Goal: Task Accomplishment & Management: Complete application form

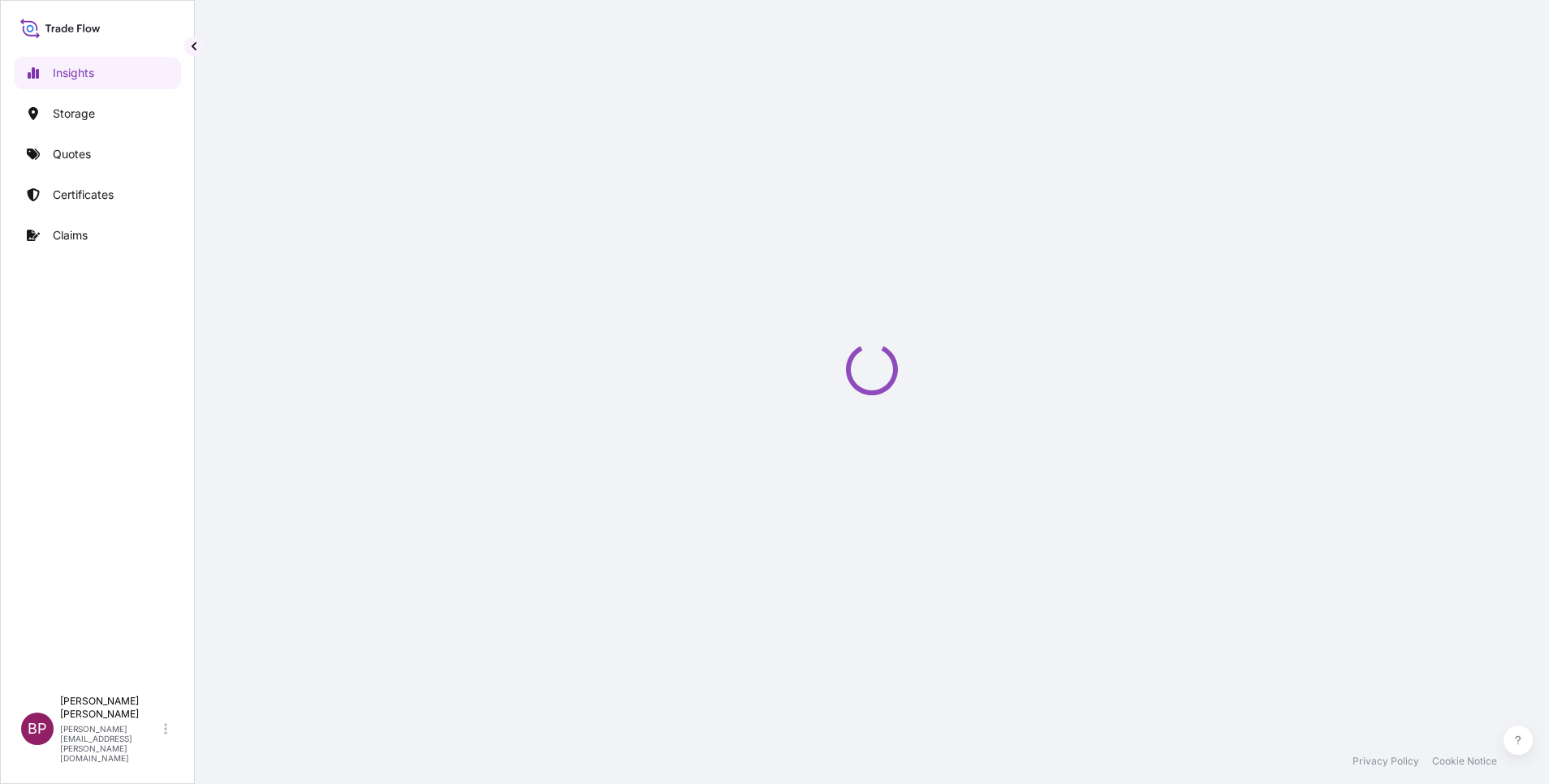
select select "2025"
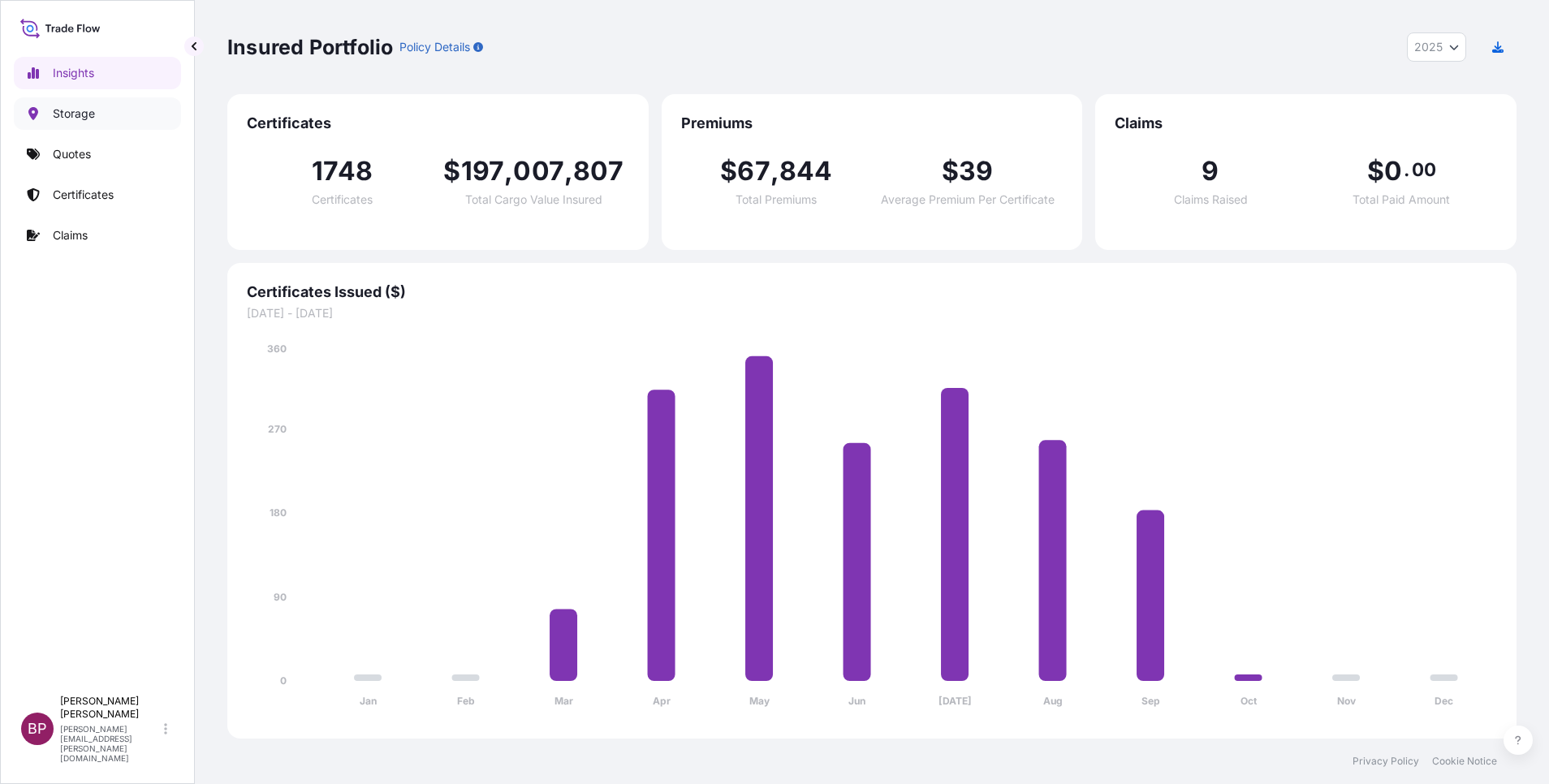
click at [83, 110] on p "Storage" at bounding box center [74, 114] width 42 height 16
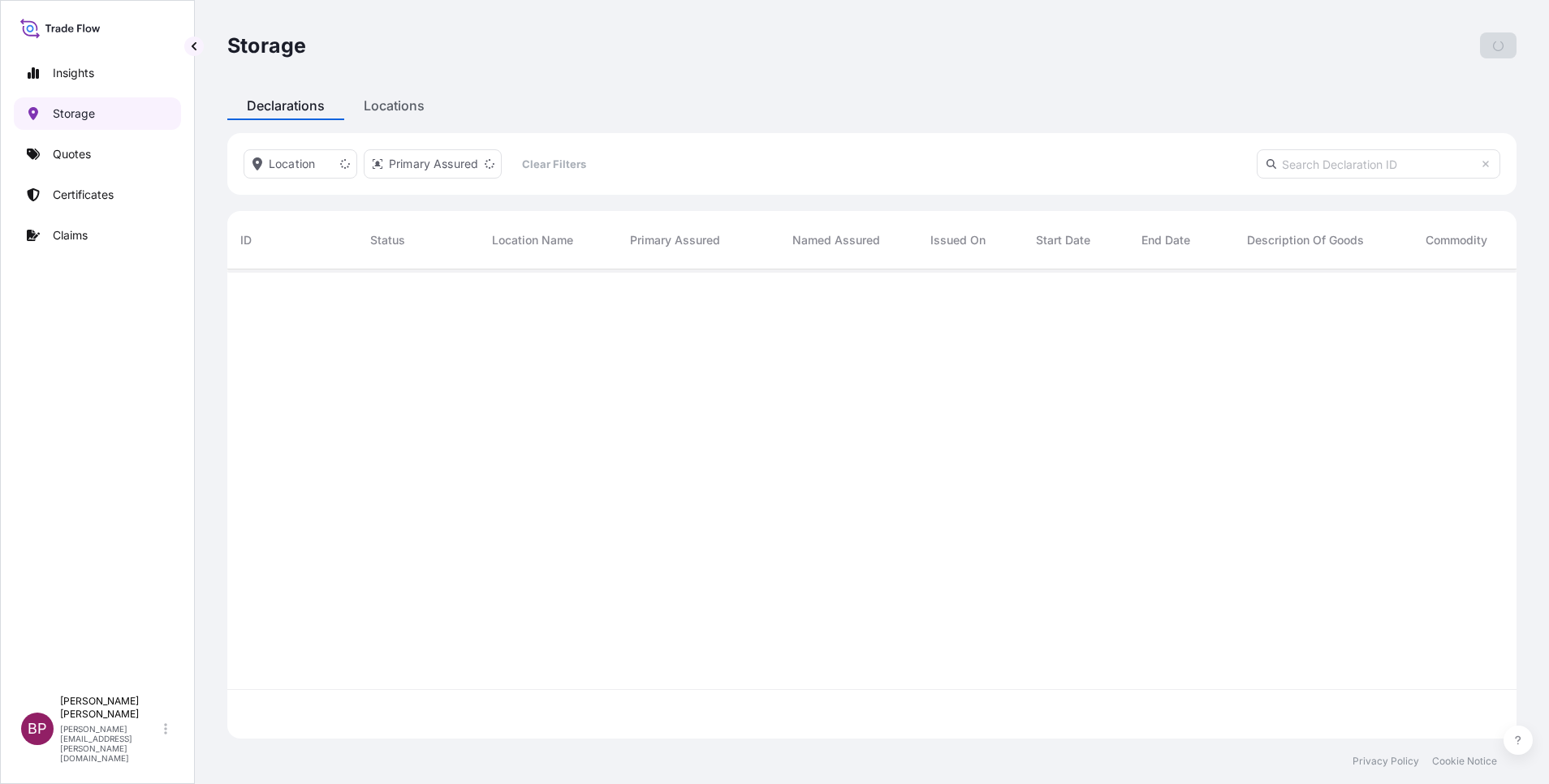
scroll to position [460, 1271]
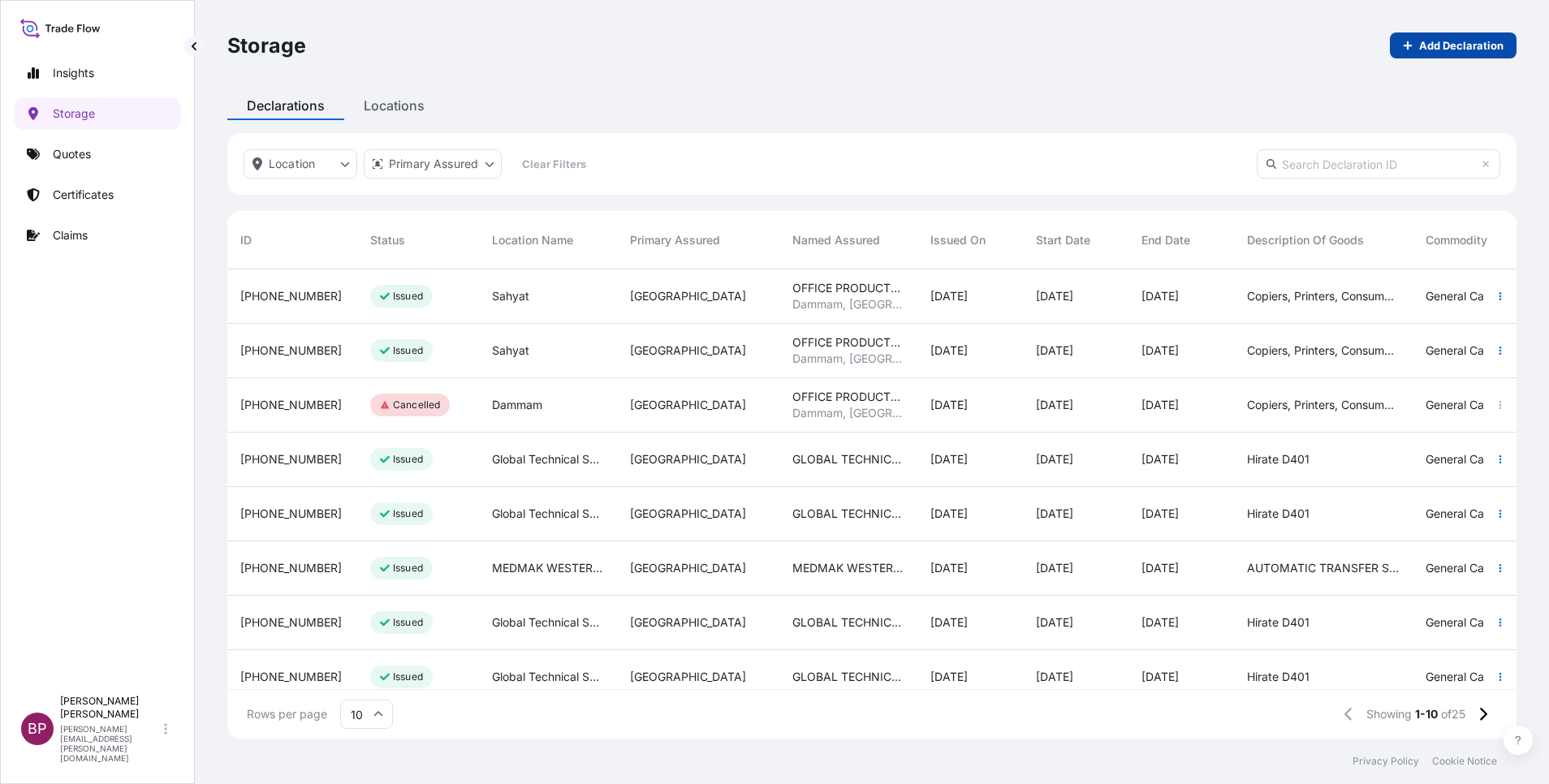
click at [1462, 48] on p "Add Declaration" at bounding box center [1461, 45] width 84 height 16
select select "31614"
select select "USD"
select select "mt"
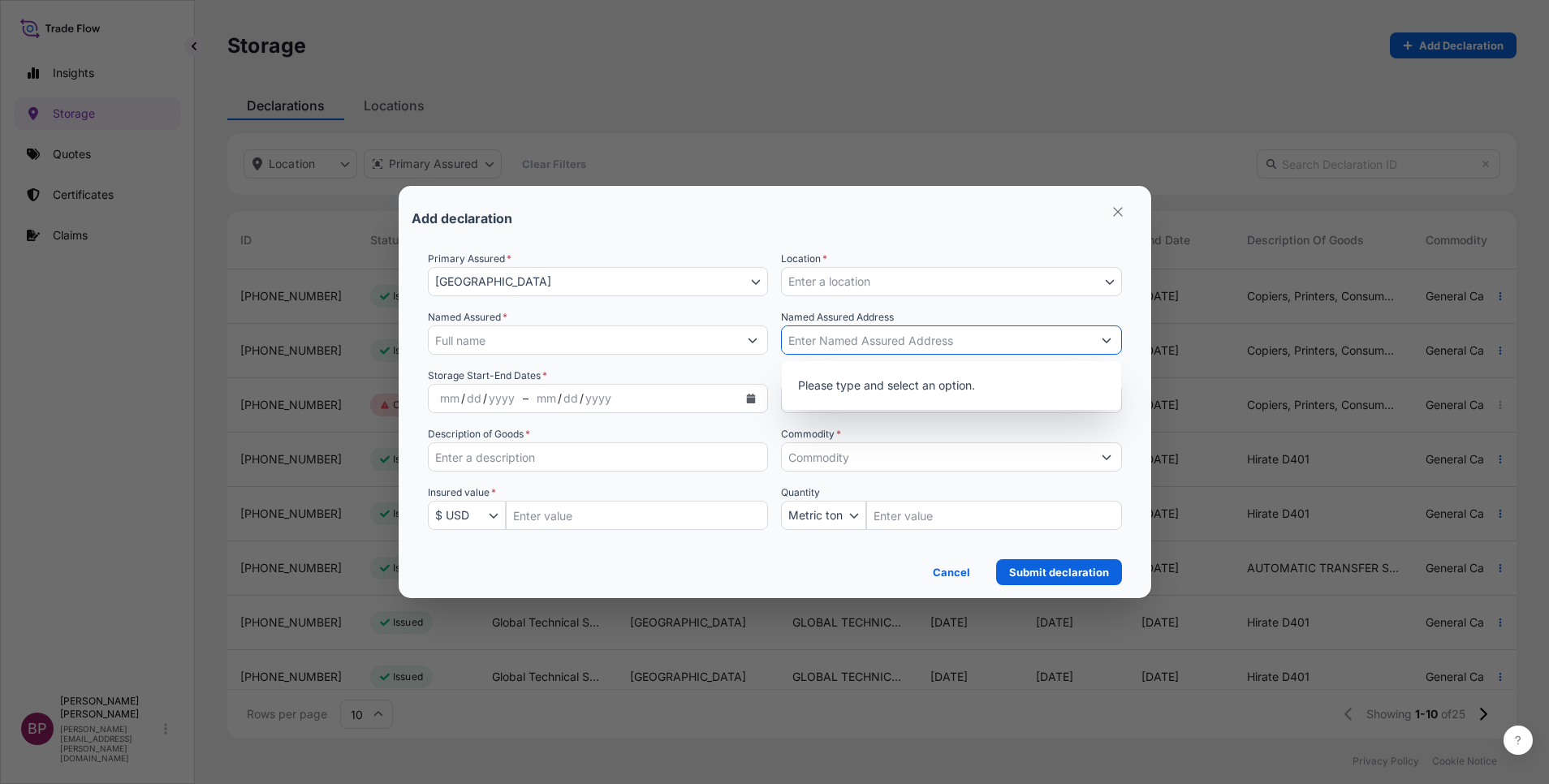
click at [911, 346] on input "Named Assured Address" at bounding box center [937, 340] width 310 height 29
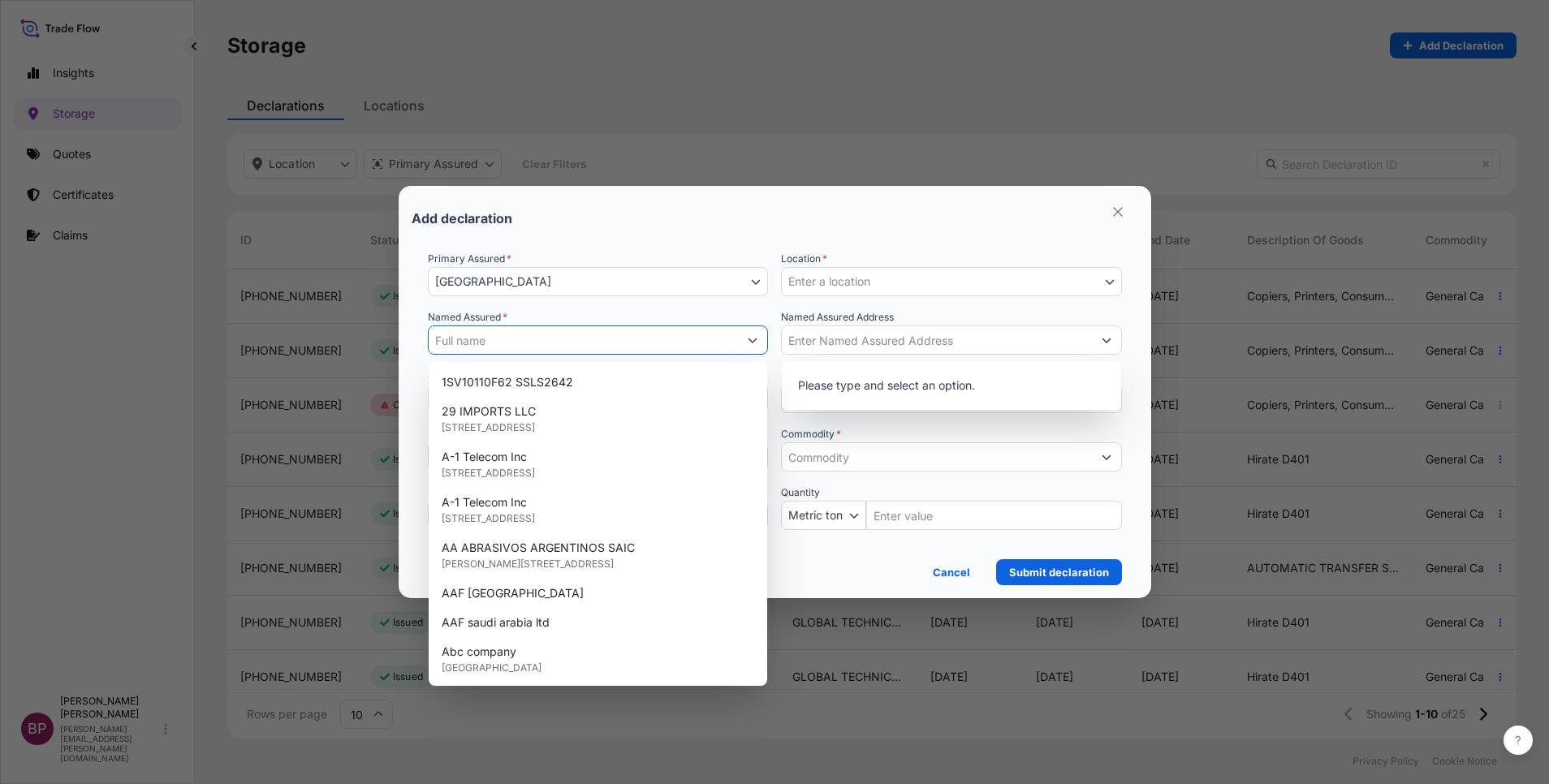
click at [687, 338] on input "Named Assured *" at bounding box center [584, 340] width 310 height 29
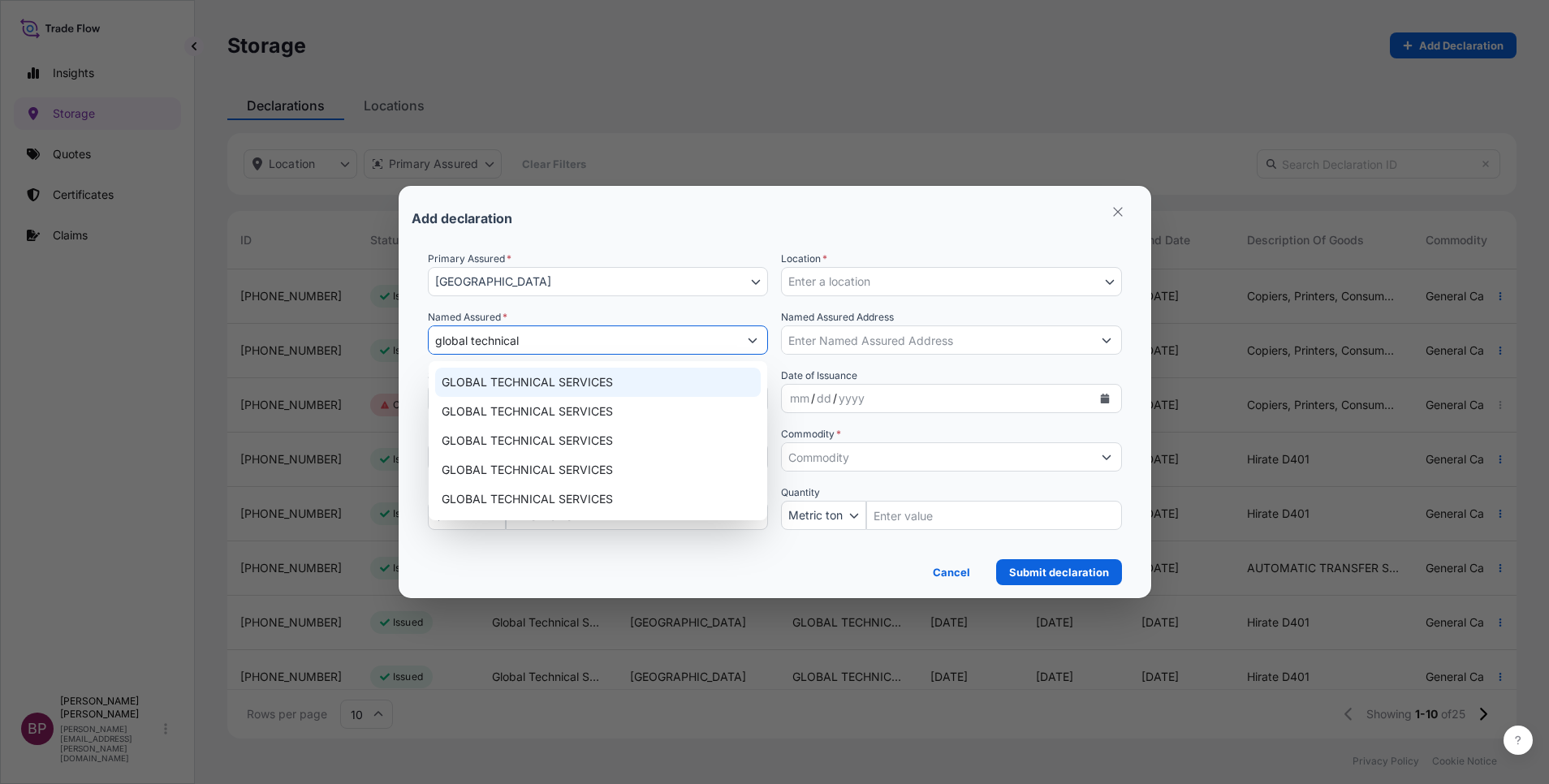
click at [668, 387] on div "GLOBAL TECHNICAL SERVICES" at bounding box center [598, 382] width 326 height 29
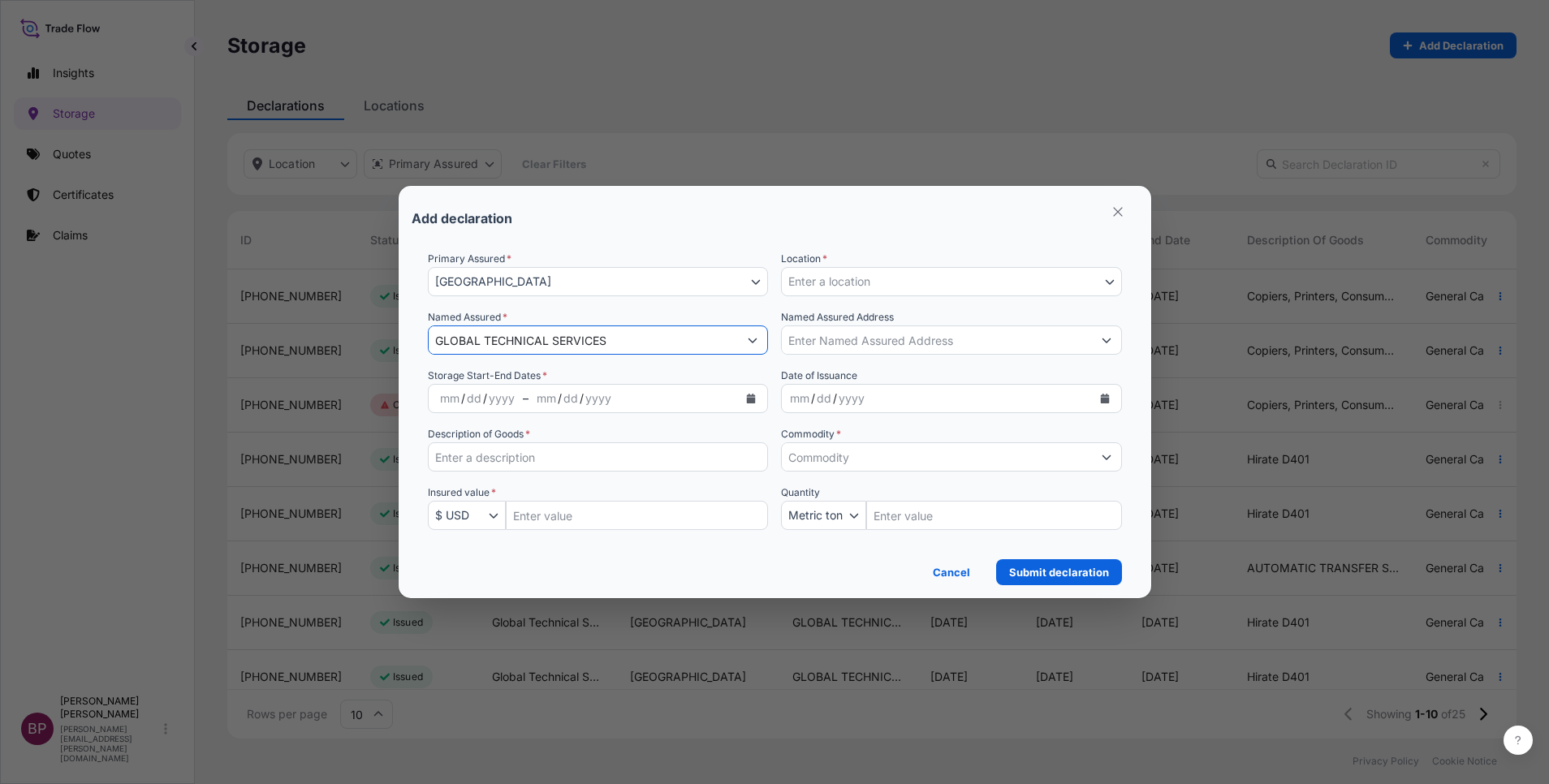
type input "GLOBAL TECHNICAL SERVICES"
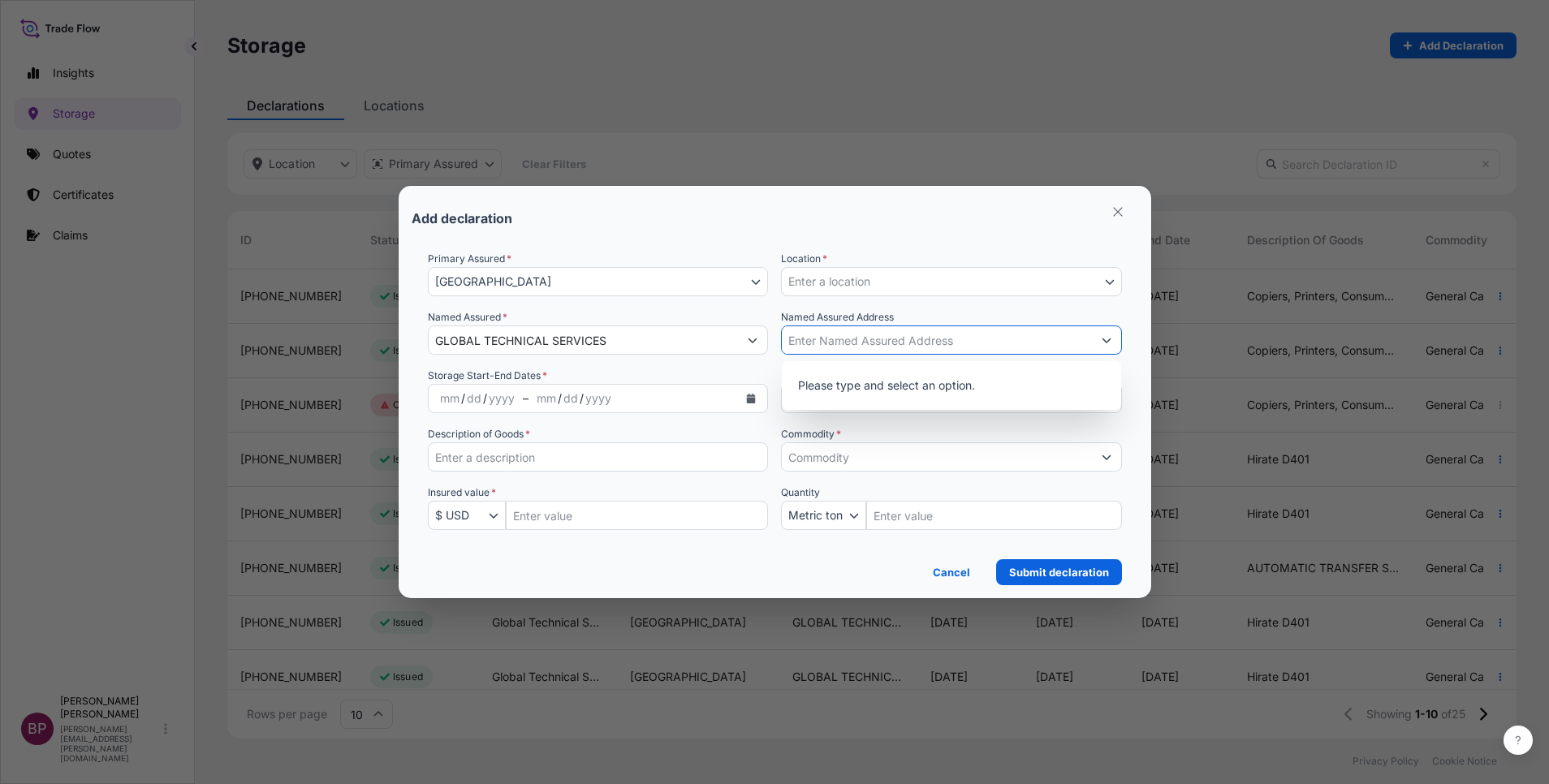
click at [873, 343] on input "Named Assured Address" at bounding box center [937, 340] width 310 height 29
type input "global technical"
drag, startPoint x: 892, startPoint y: 344, endPoint x: 732, endPoint y: 343, distance: 160.0
click at [732, 343] on div "Primary Assured * Saudi Arabia Saudi Arabia Location * Enter a location MEDMAK …" at bounding box center [774, 400] width 694 height 298
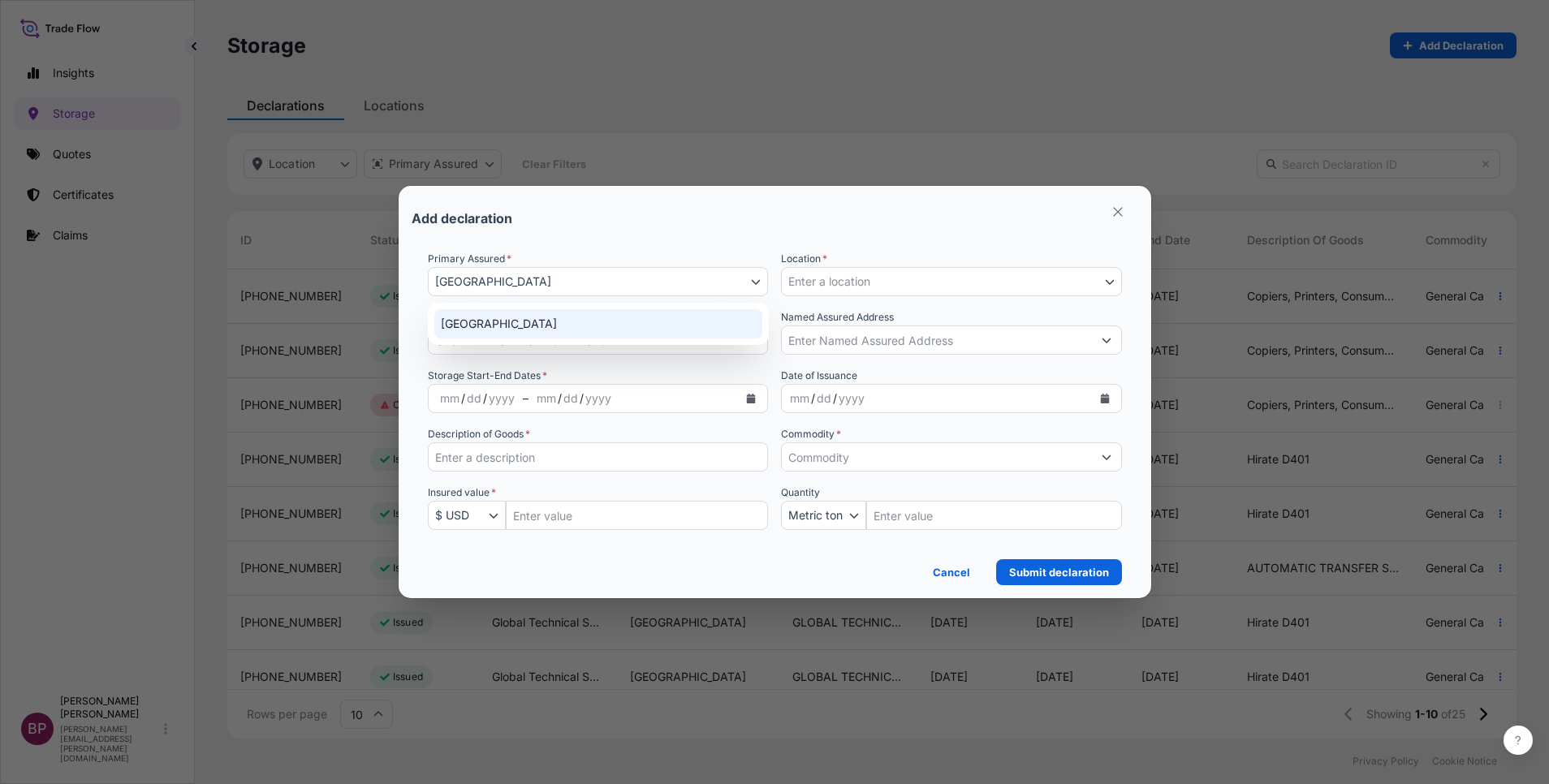
click at [750, 282] on button "Saudi Arabia" at bounding box center [598, 282] width 341 height 29
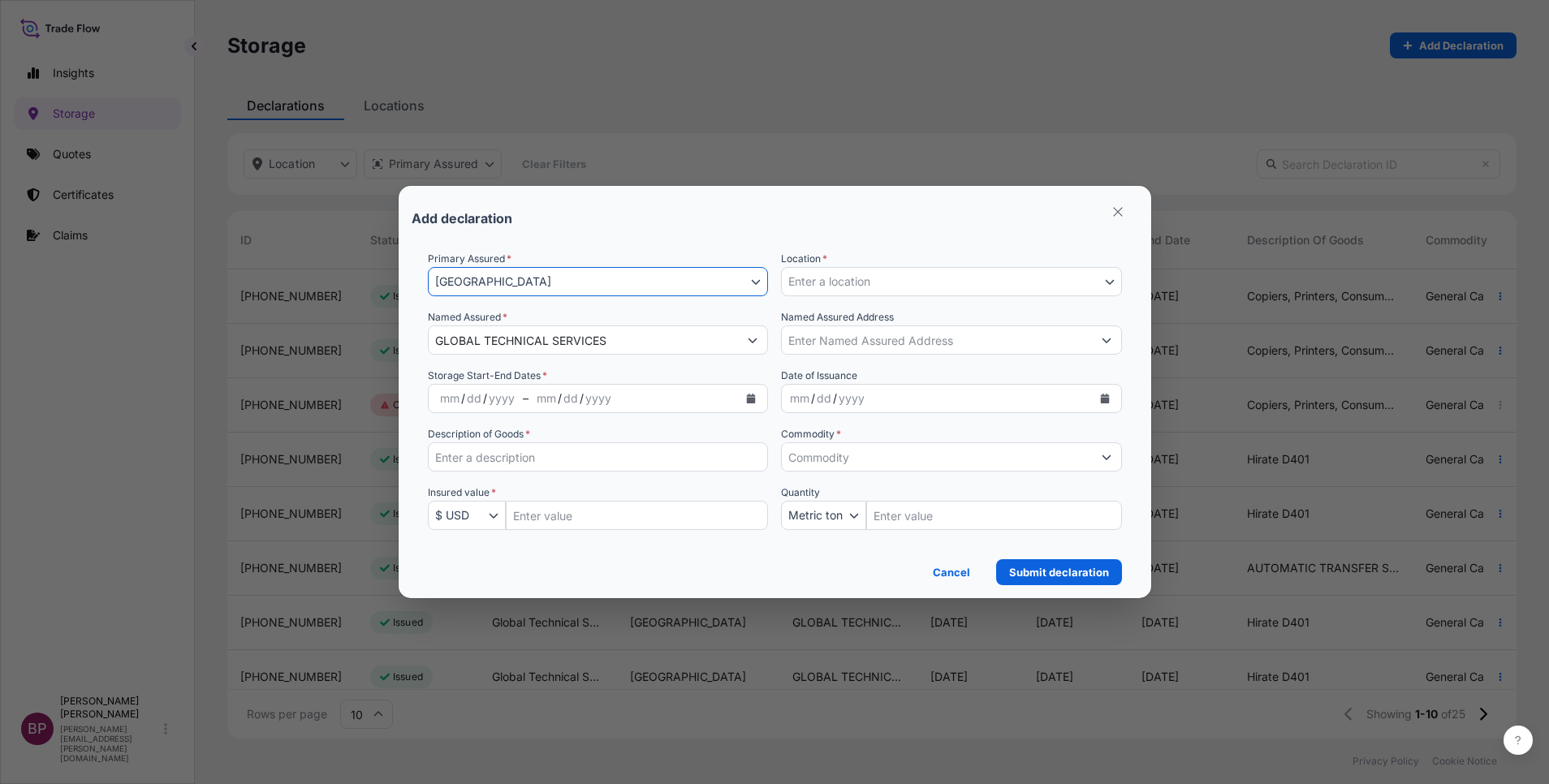
click at [885, 283] on button "Enter a location" at bounding box center [951, 282] width 341 height 29
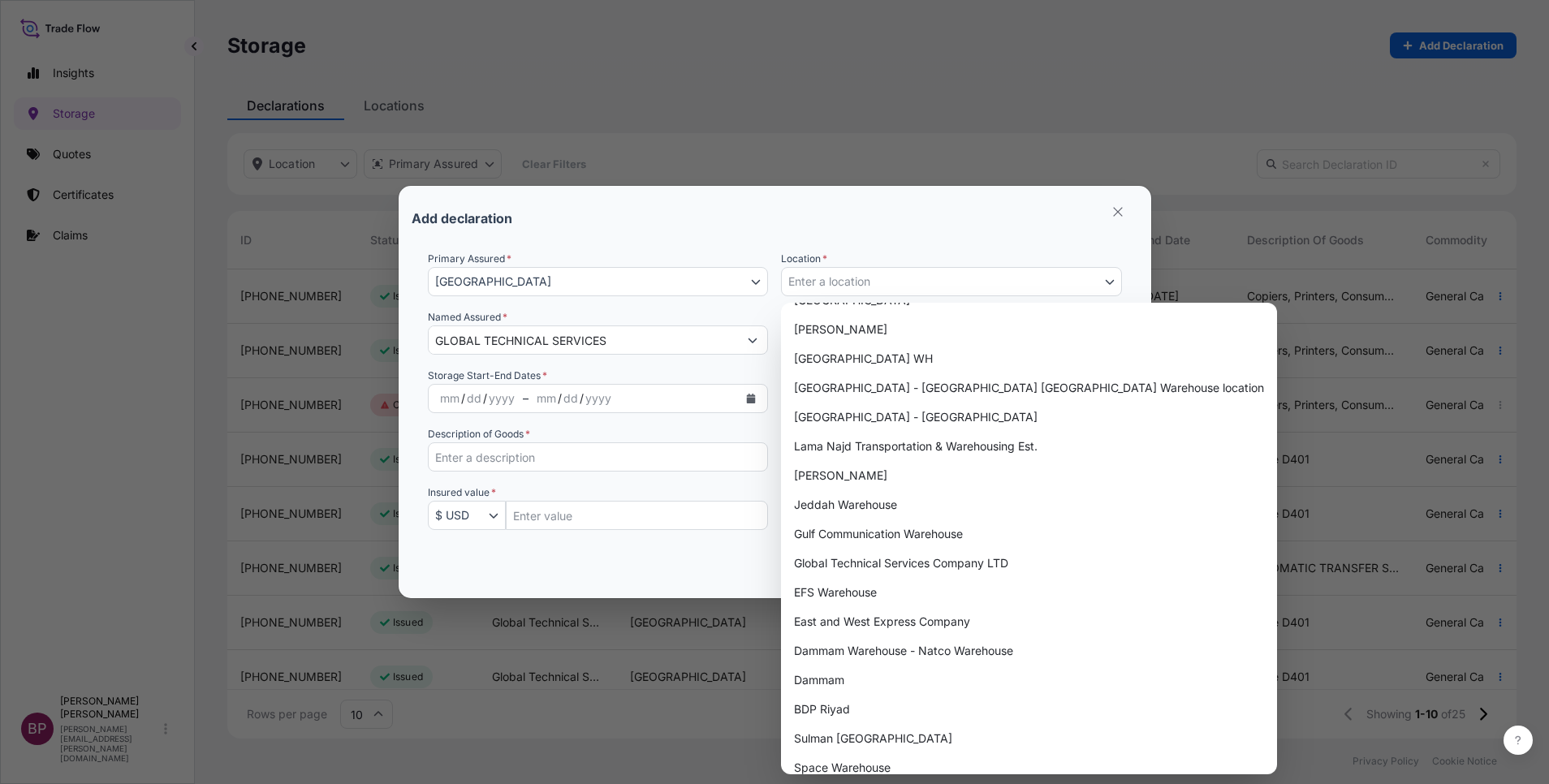
scroll to position [846, 0]
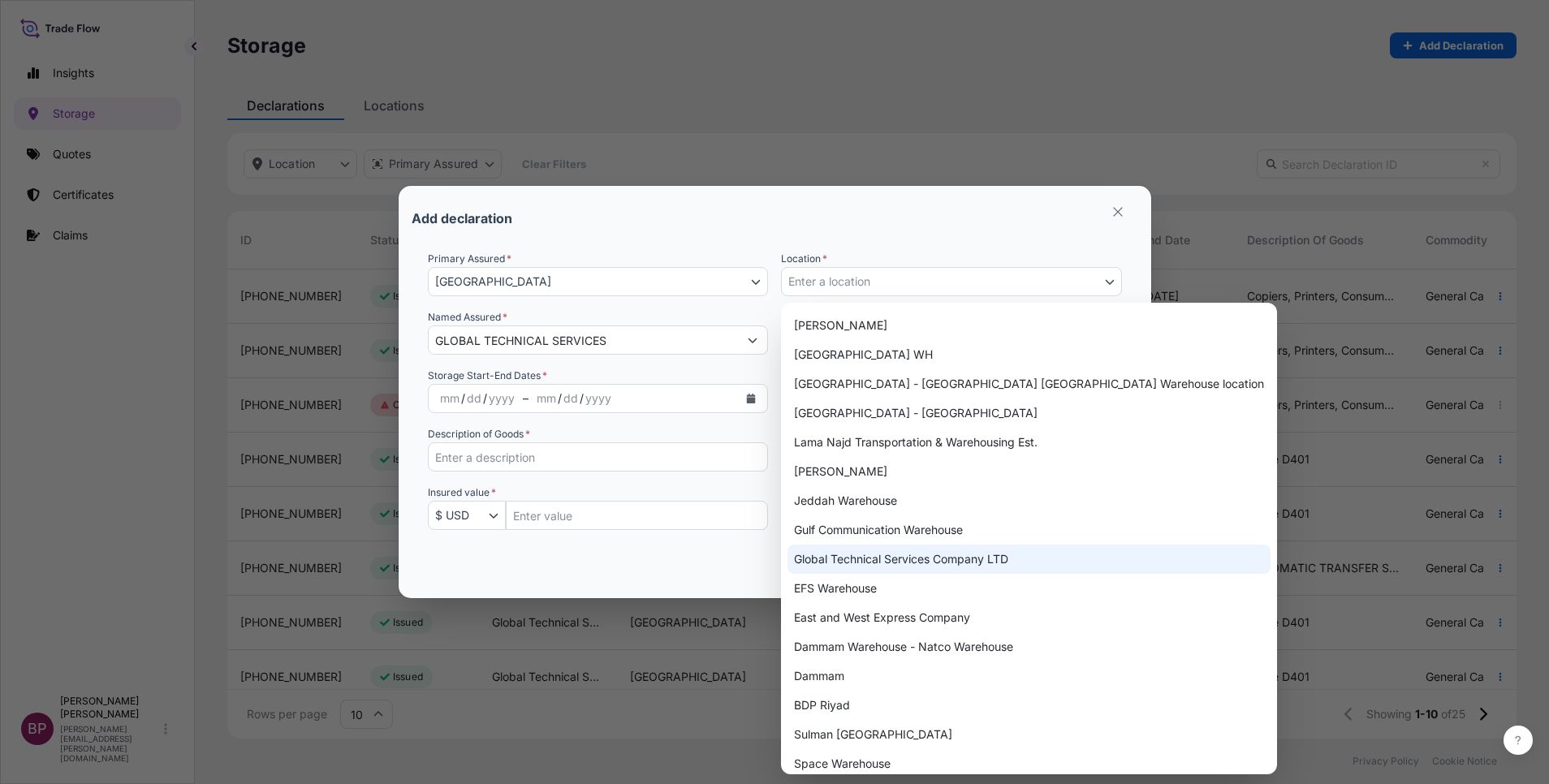
click at [996, 564] on div "Global Technical Services Company LTD" at bounding box center [1029, 559] width 483 height 29
select select "643"
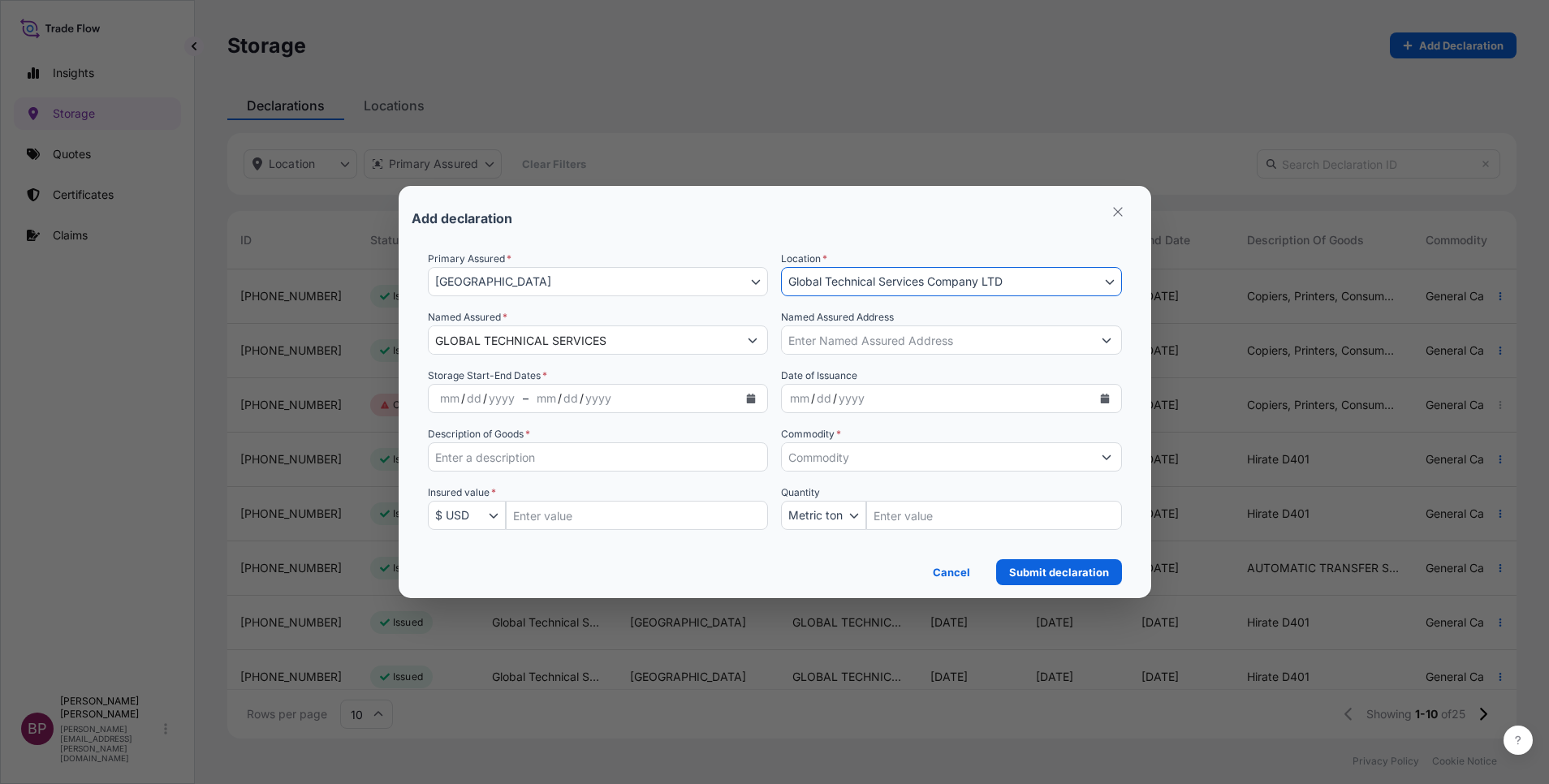
click at [748, 401] on icon "Calendar" at bounding box center [751, 398] width 9 height 10
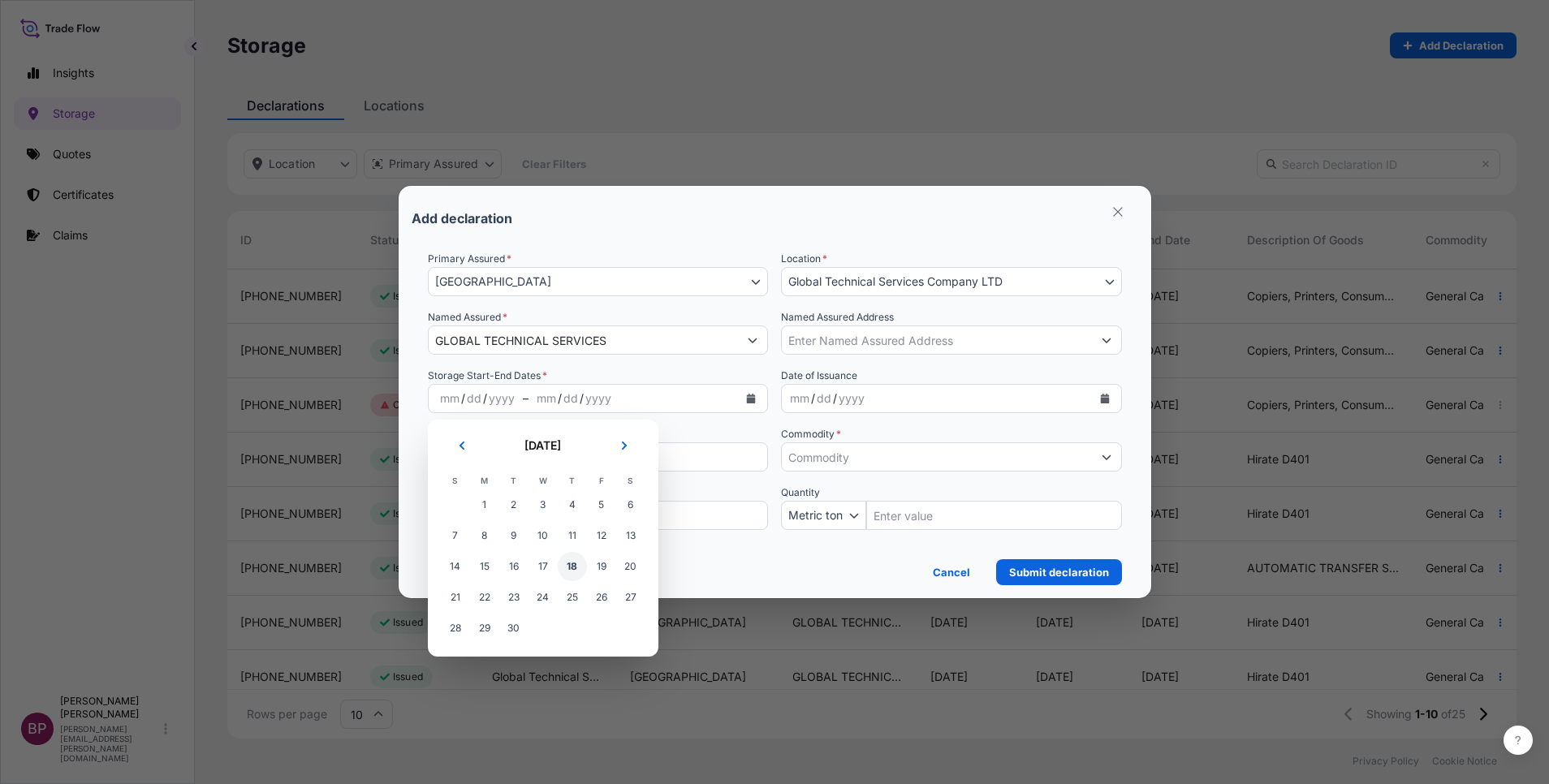
click at [572, 569] on span "18" at bounding box center [572, 567] width 29 height 29
click at [628, 439] on button "Next" at bounding box center [624, 446] width 36 height 26
click at [593, 565] on span "17" at bounding box center [602, 567] width 29 height 29
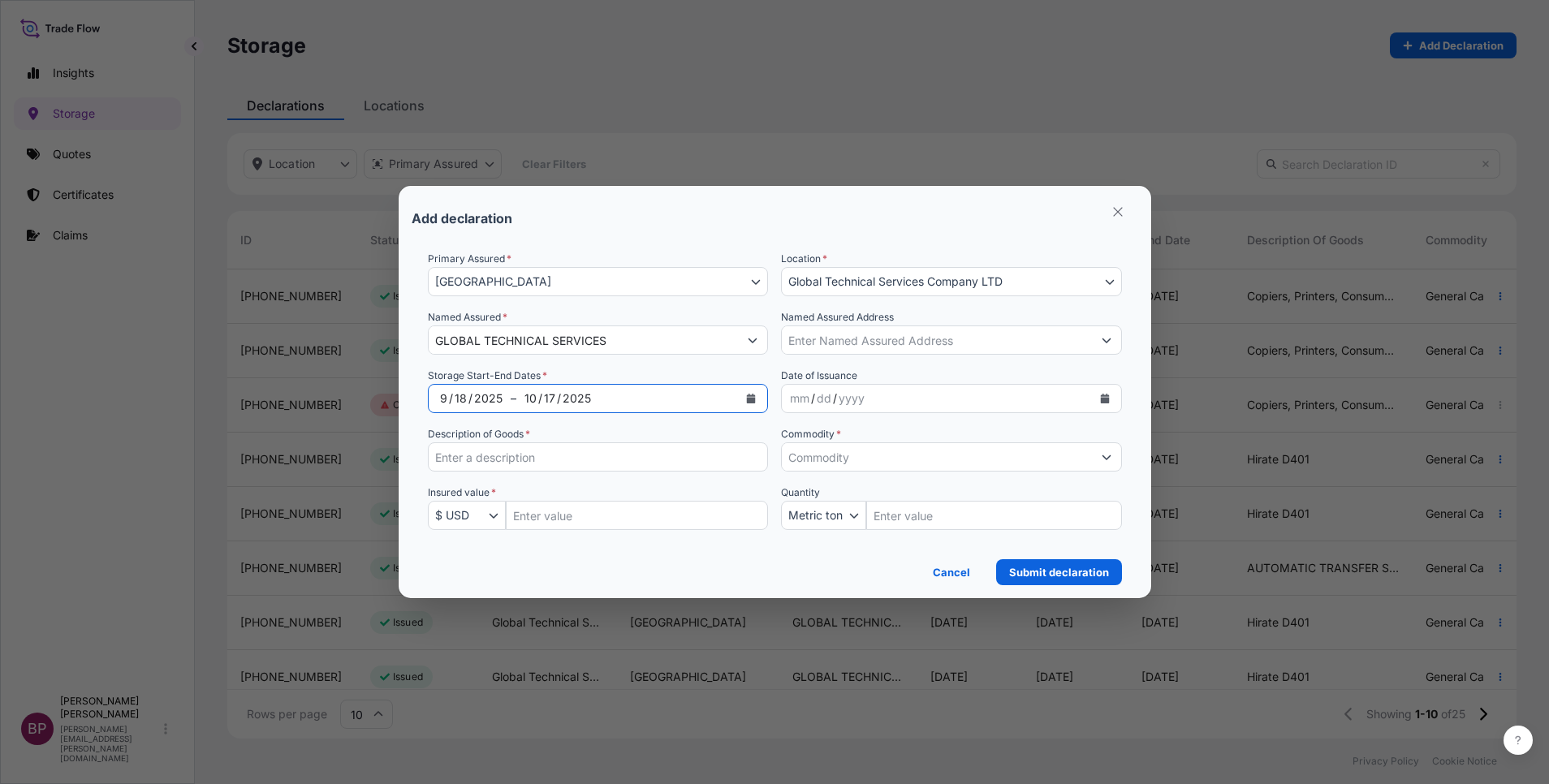
click at [533, 455] on input "Description of Goods *" at bounding box center [598, 457] width 341 height 29
paste input "Scale cease"
type input "Scale cease"
click at [911, 461] on input "Commodity *" at bounding box center [937, 457] width 310 height 29
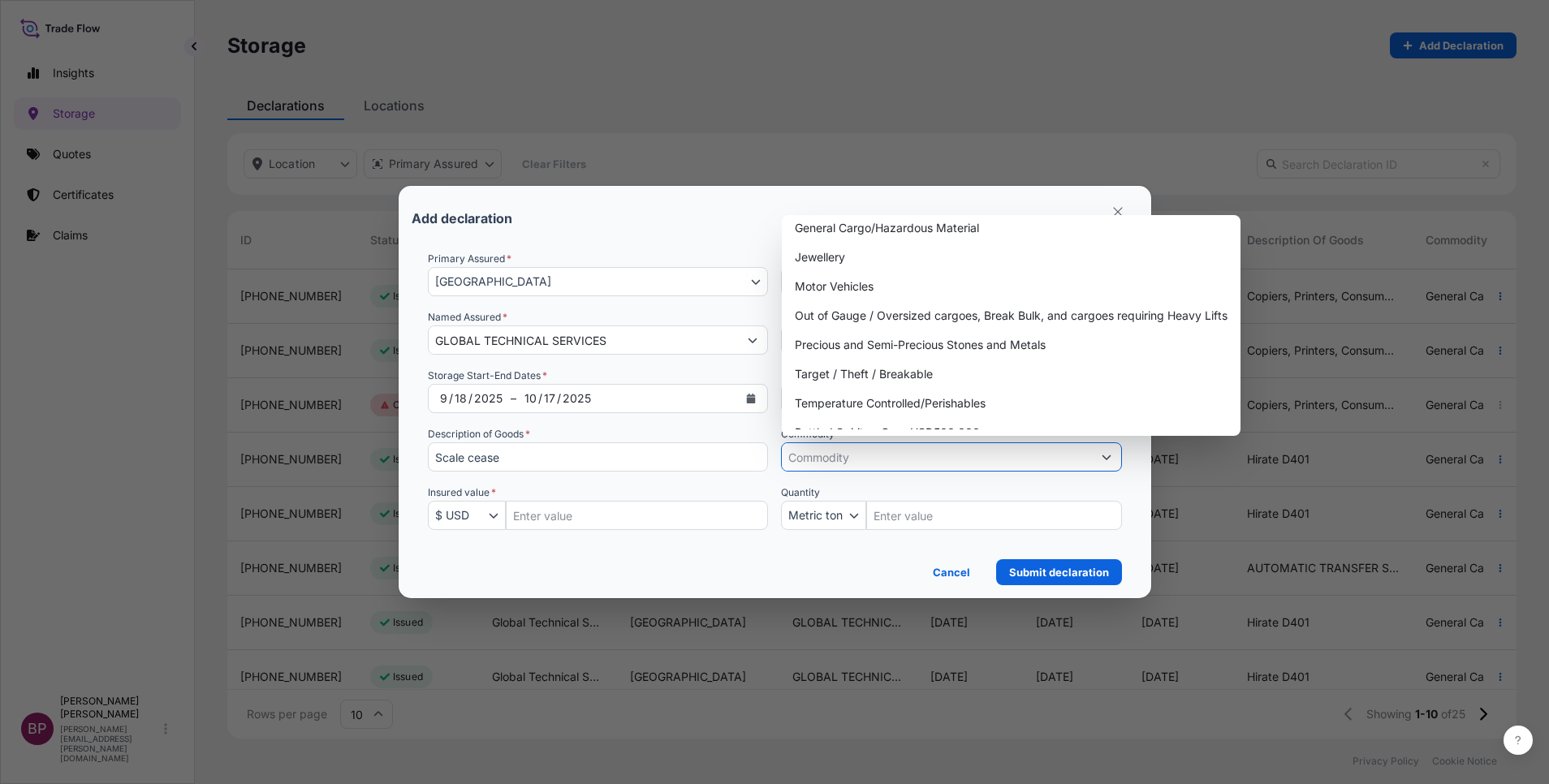
scroll to position [0, 0]
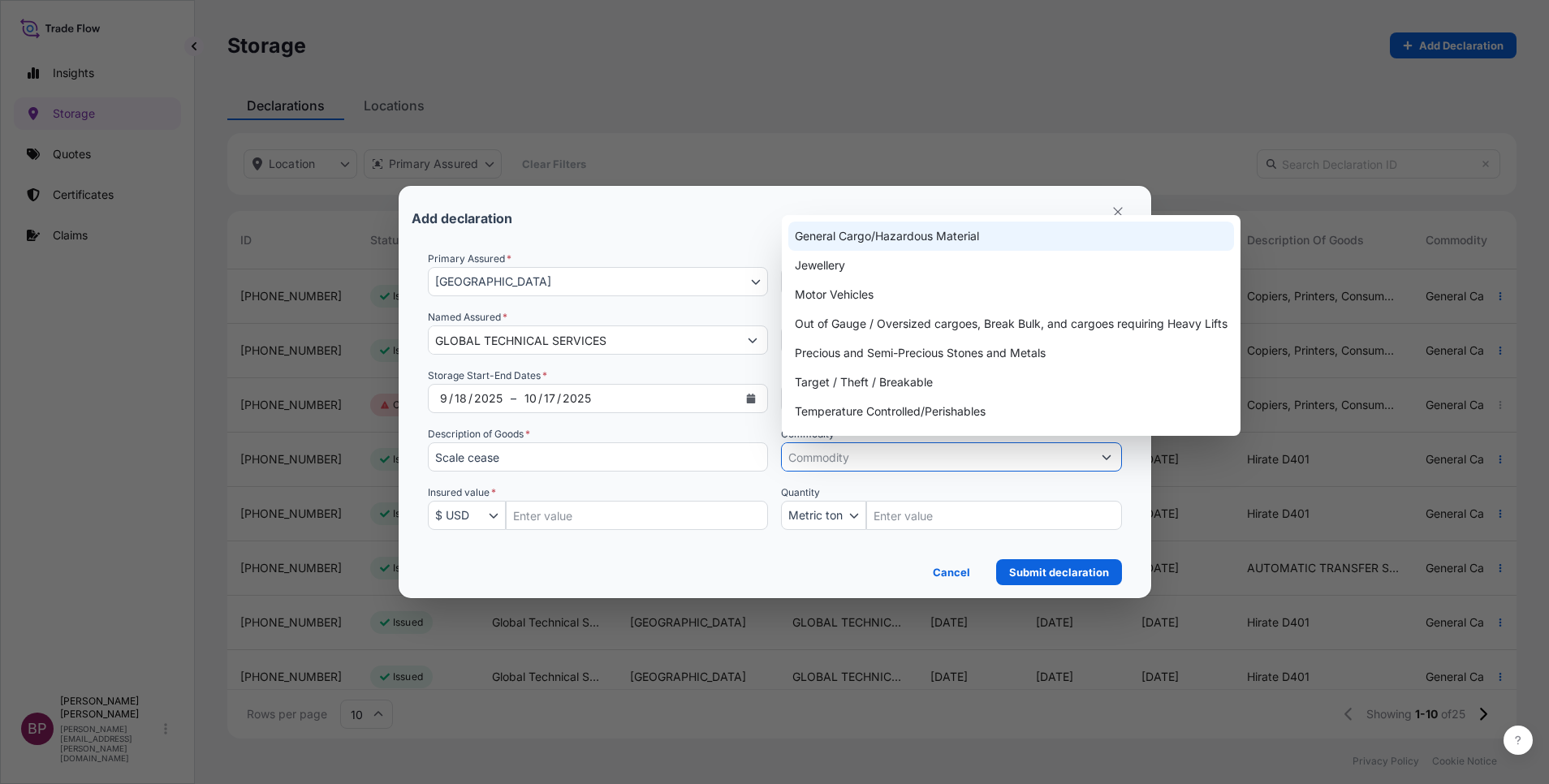
click at [969, 231] on div "General Cargo/Hazardous Material" at bounding box center [1011, 237] width 446 height 29
type input "General Cargo/Hazardous Material"
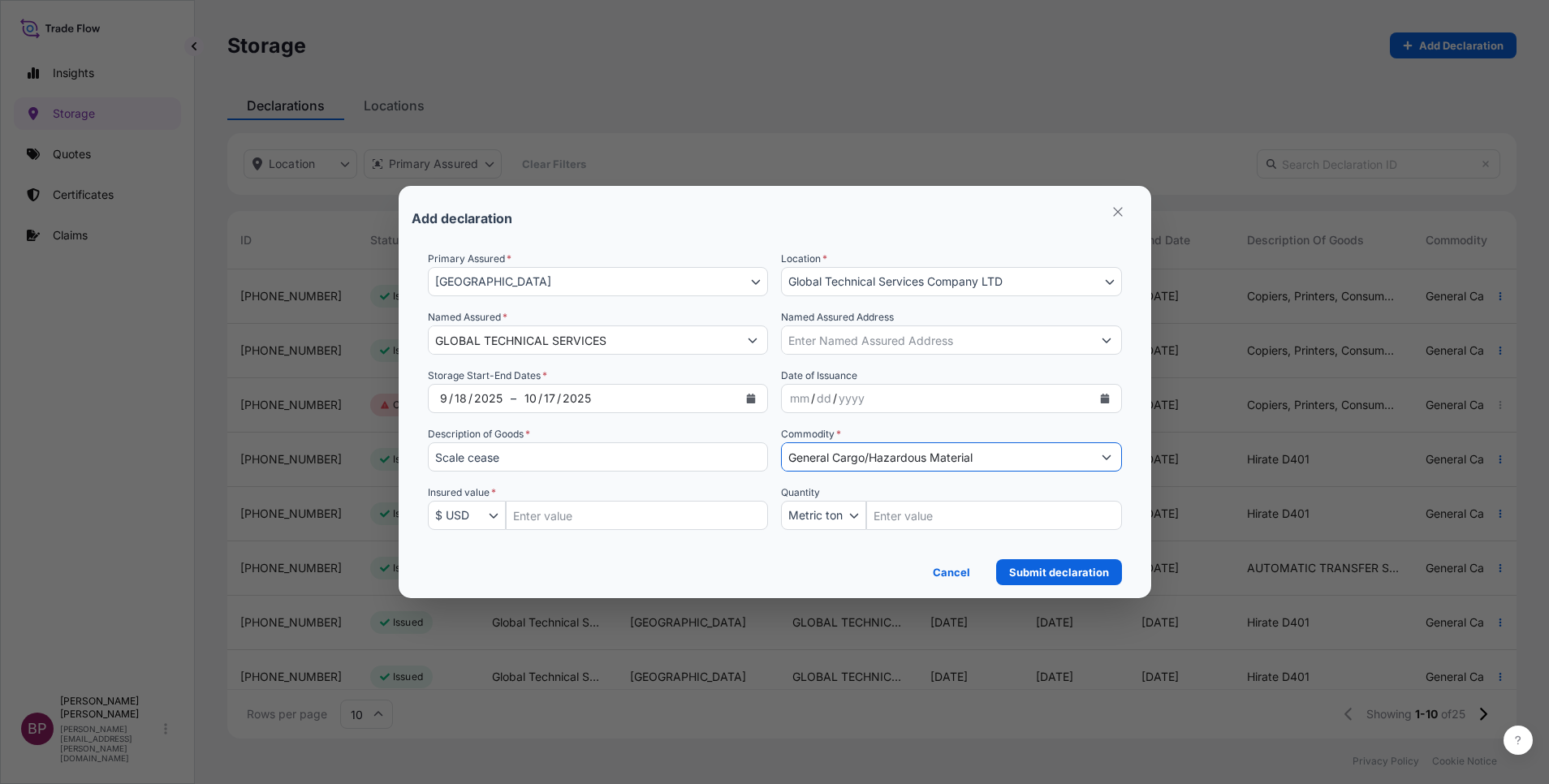
click at [1103, 401] on icon "Calendar" at bounding box center [1104, 398] width 9 height 10
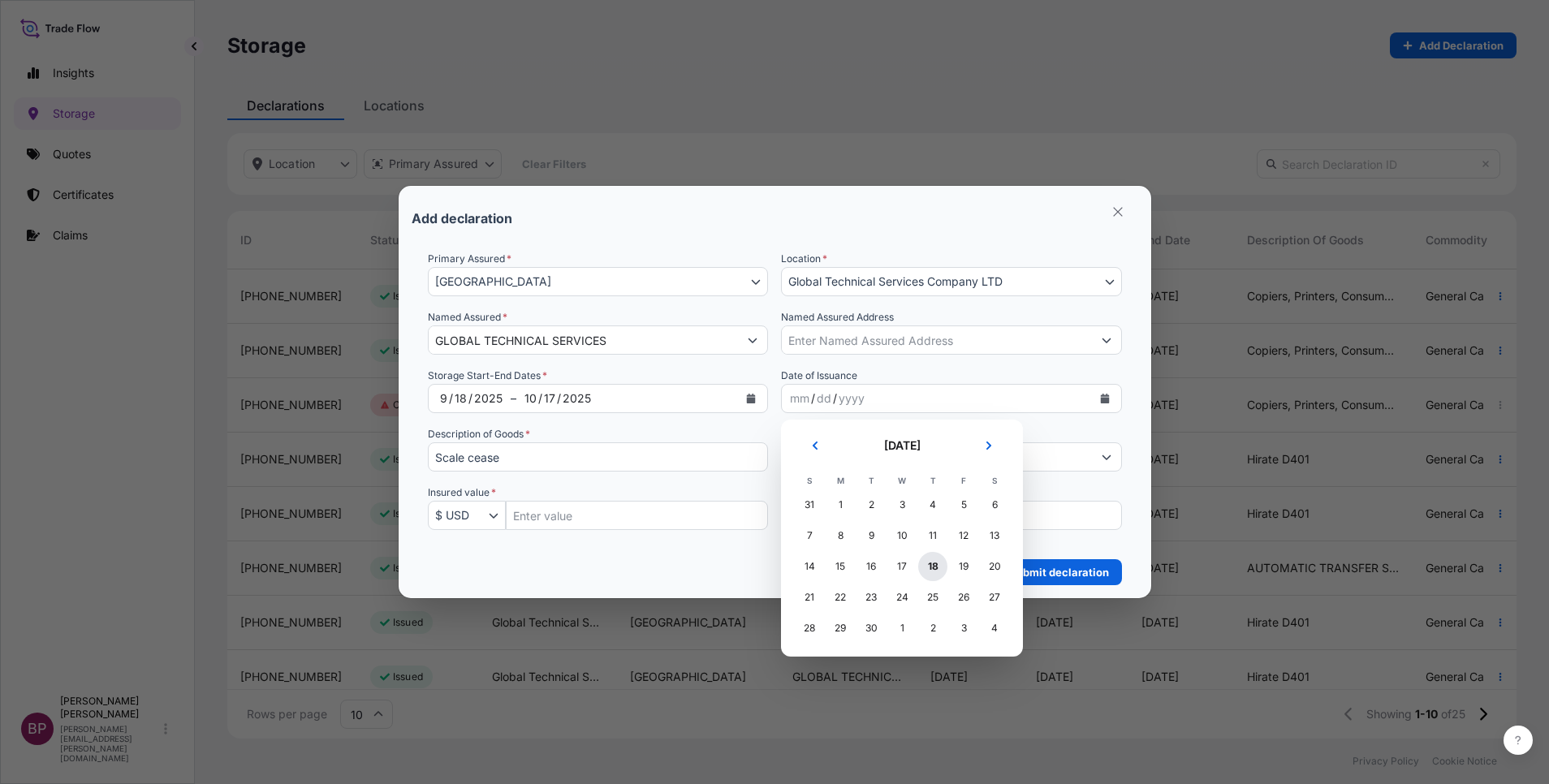
click at [932, 570] on div "18" at bounding box center [933, 567] width 29 height 29
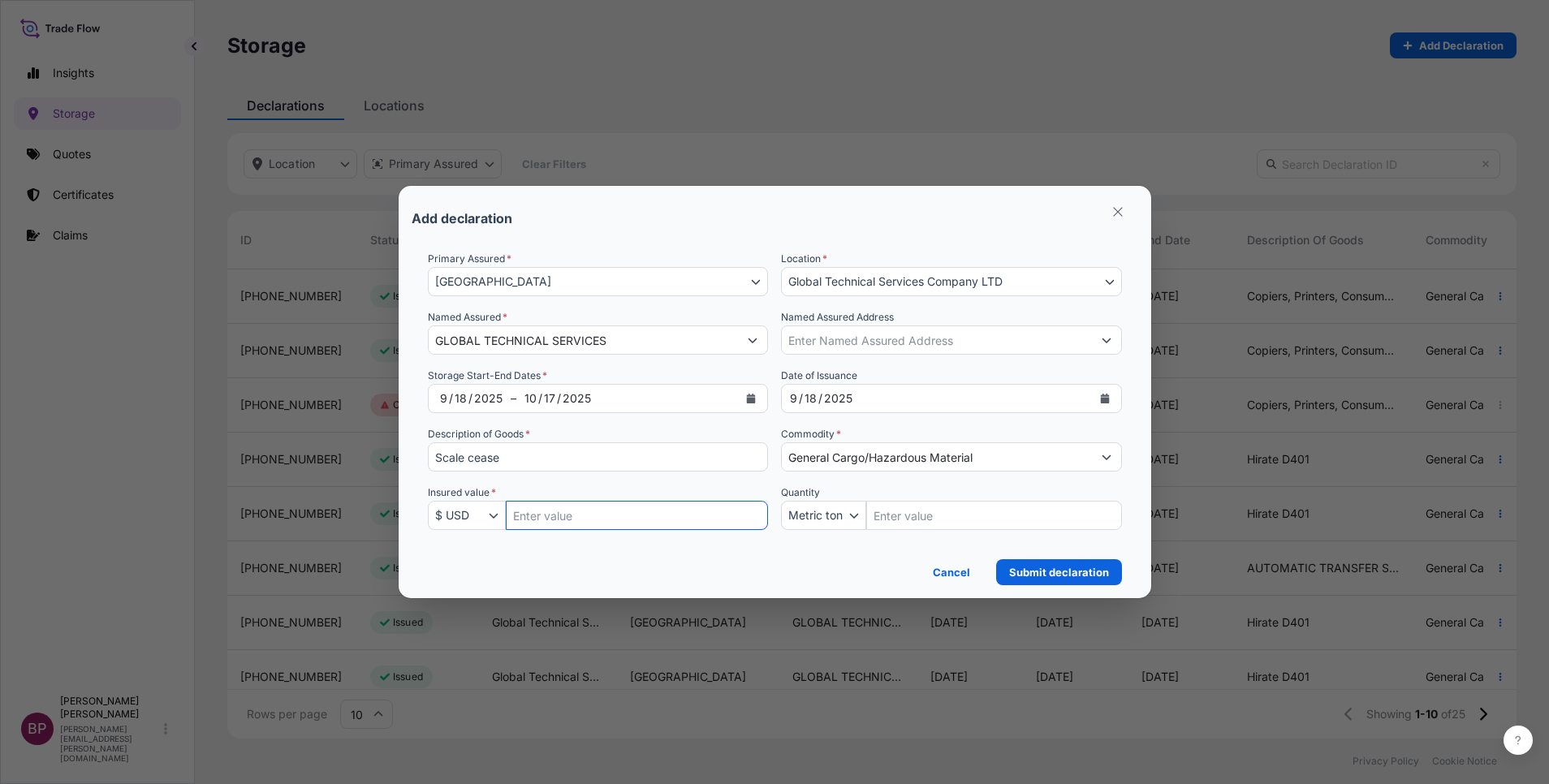
drag, startPoint x: 613, startPoint y: 517, endPoint x: 637, endPoint y: 536, distance: 30.6
click at [613, 516] on input "Insured Value Amount" at bounding box center [637, 516] width 263 height 29
paste input "925450"
type input "925450"
click at [1067, 578] on p "Submit declaration" at bounding box center [1059, 572] width 100 height 16
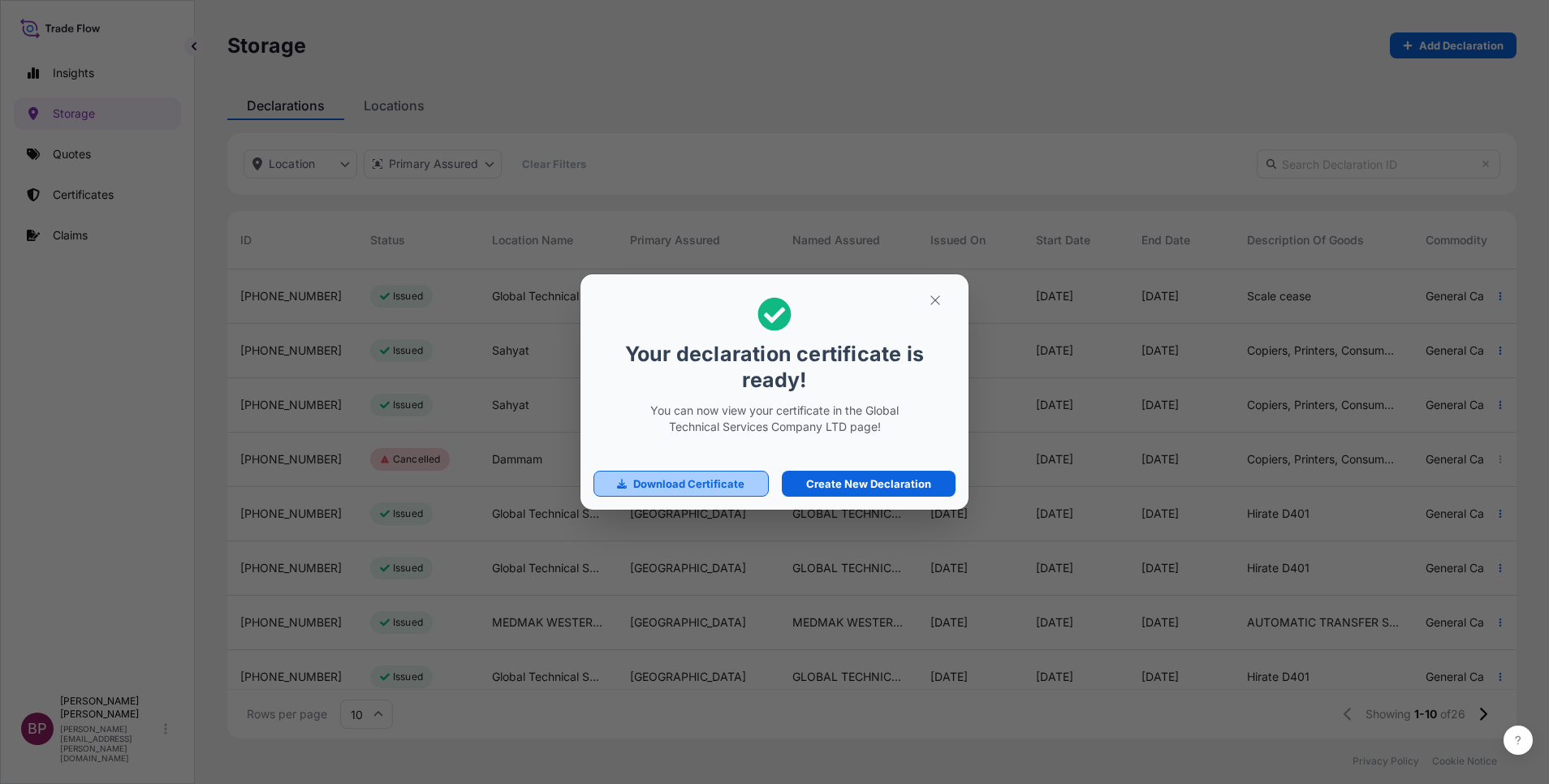
click at [744, 487] on link "Download Certificate" at bounding box center [681, 484] width 175 height 26
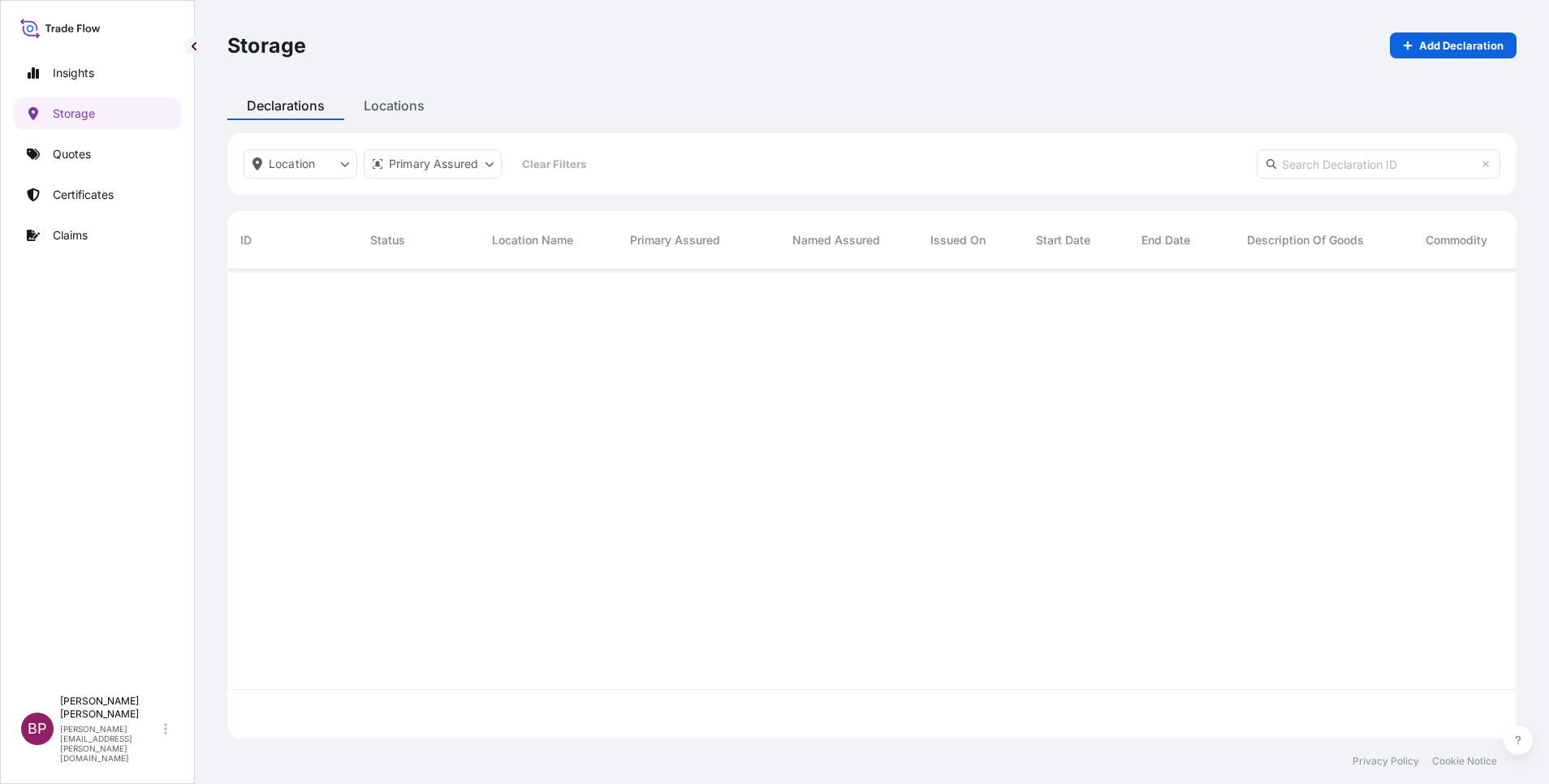
scroll to position [460, 1271]
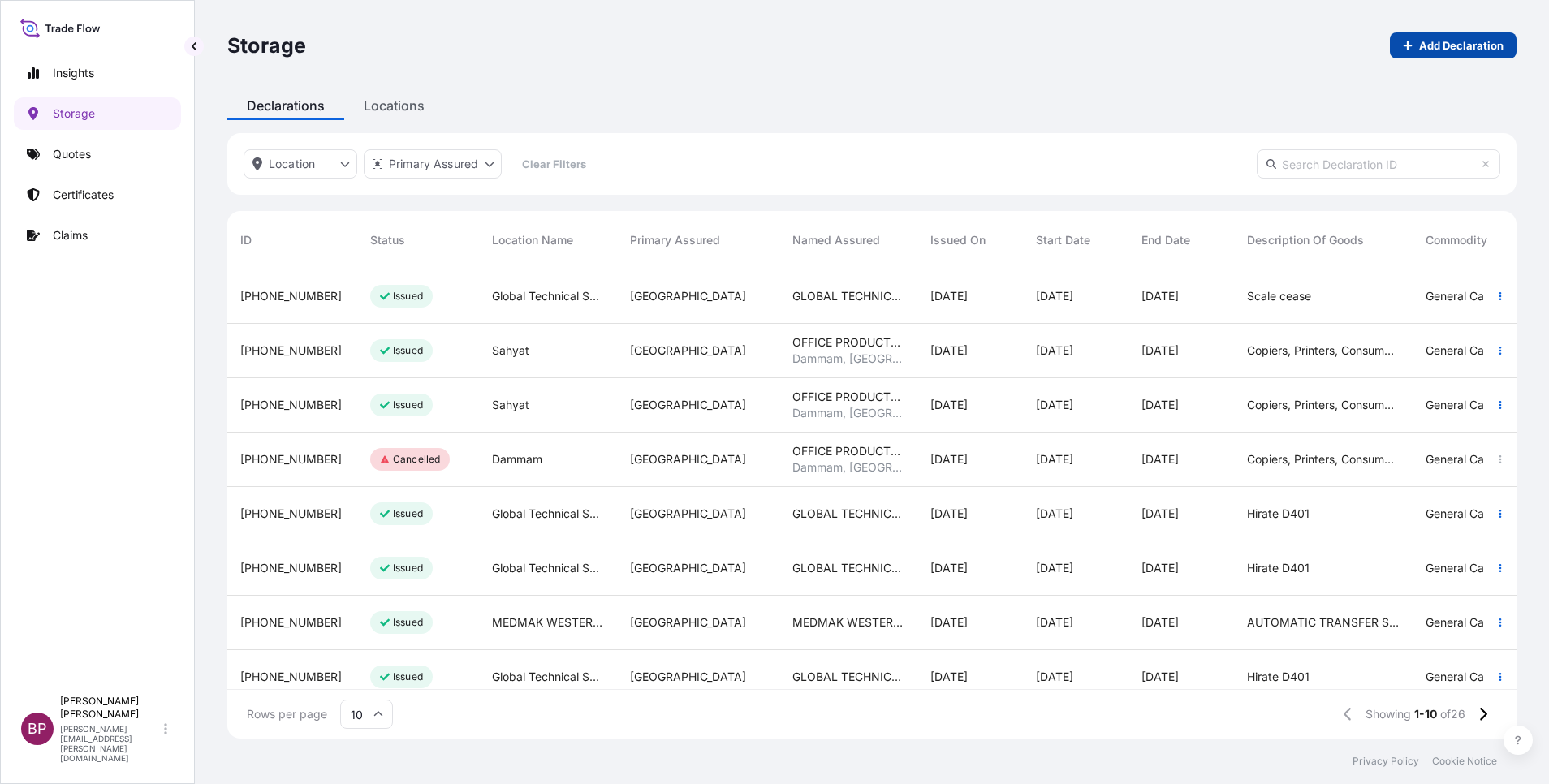
click at [1468, 53] on p "Add Declaration" at bounding box center [1461, 45] width 84 height 16
select select "31614"
select select "USD"
select select "mt"
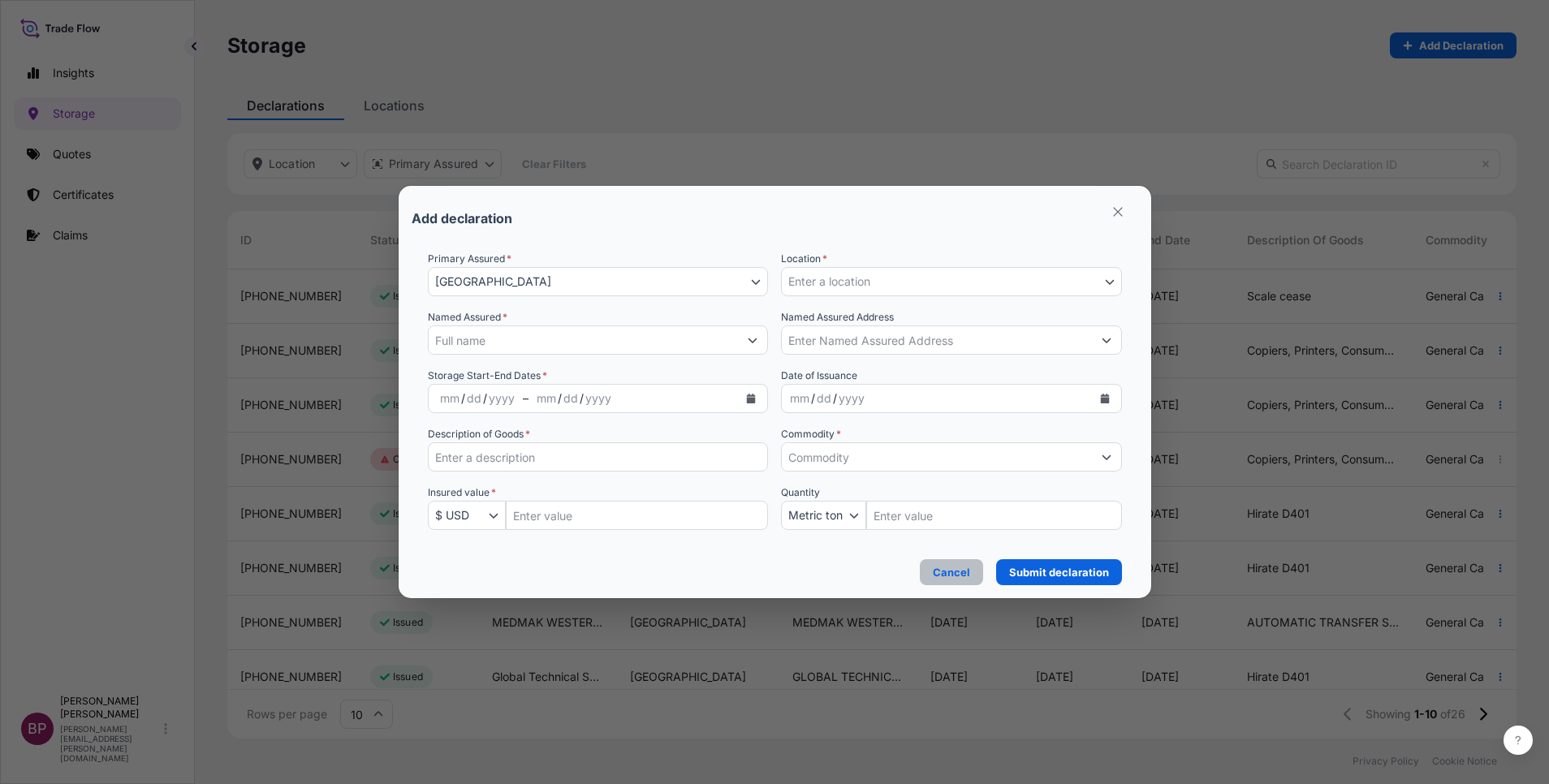
click at [963, 577] on p "Cancel" at bounding box center [951, 572] width 37 height 16
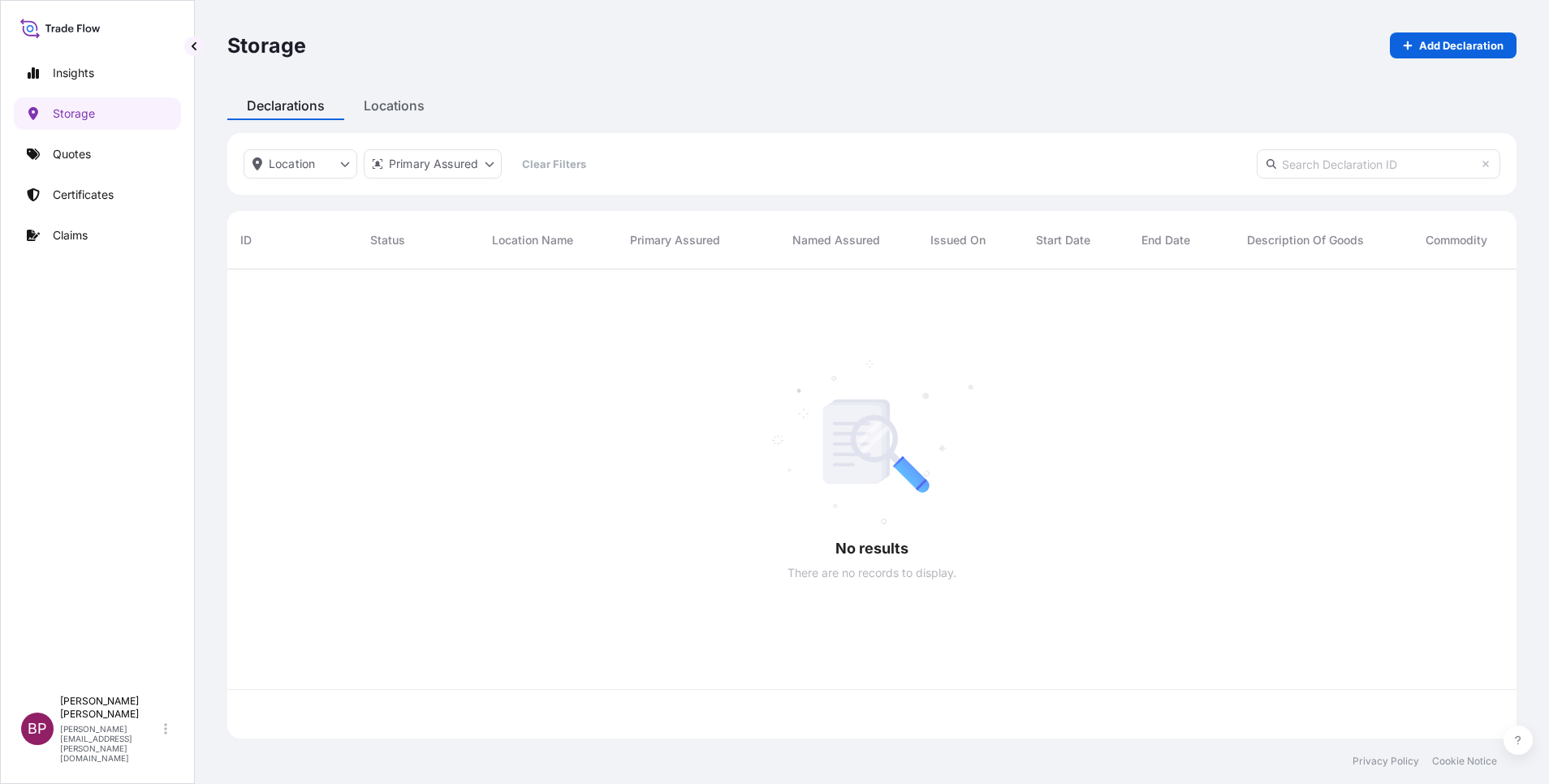
scroll to position [460, 1271]
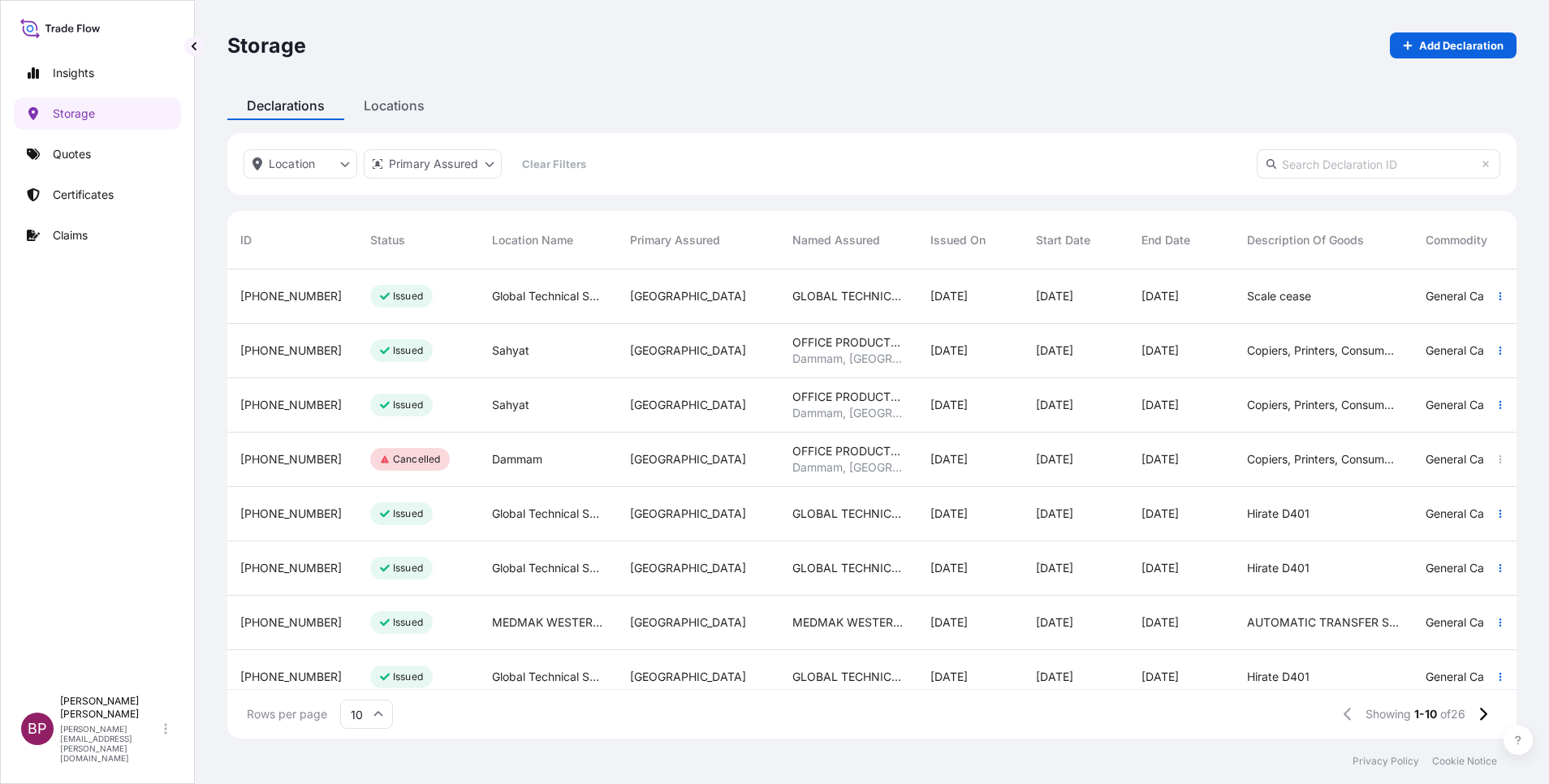
click at [1049, 310] on div "09/18/2025" at bounding box center [1076, 297] width 106 height 55
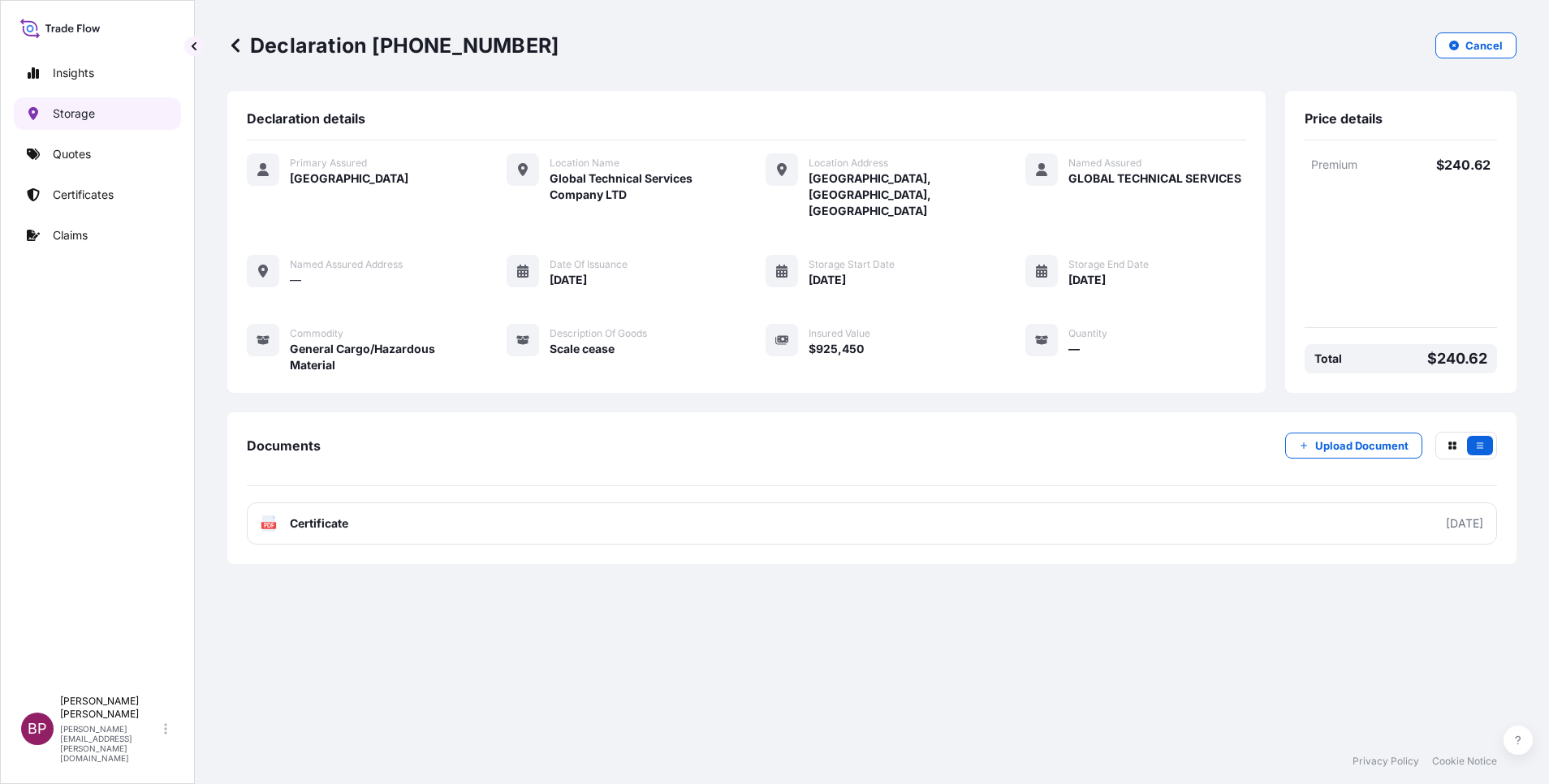
click at [82, 116] on p "Storage" at bounding box center [74, 114] width 42 height 16
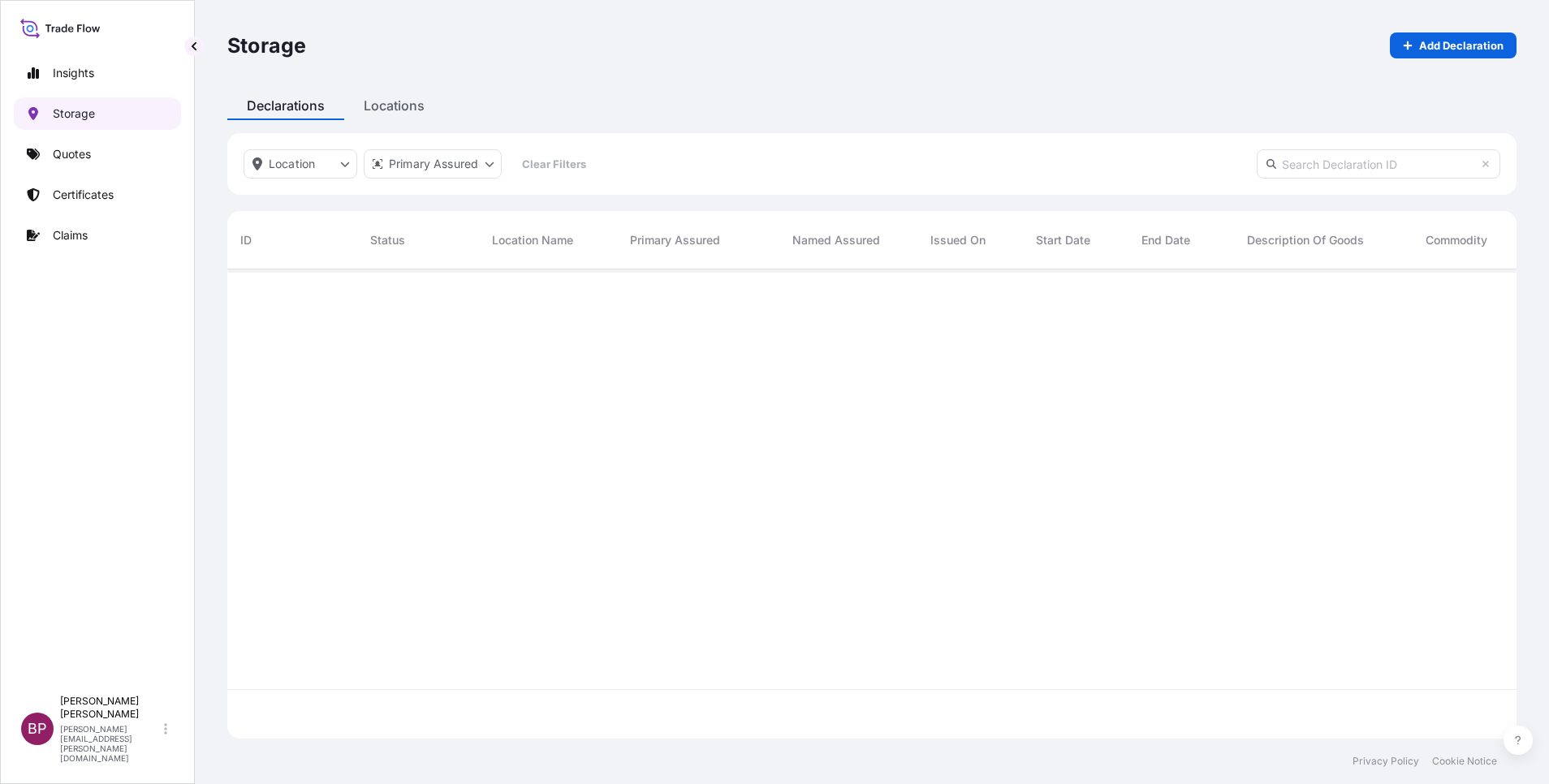
scroll to position [460, 1271]
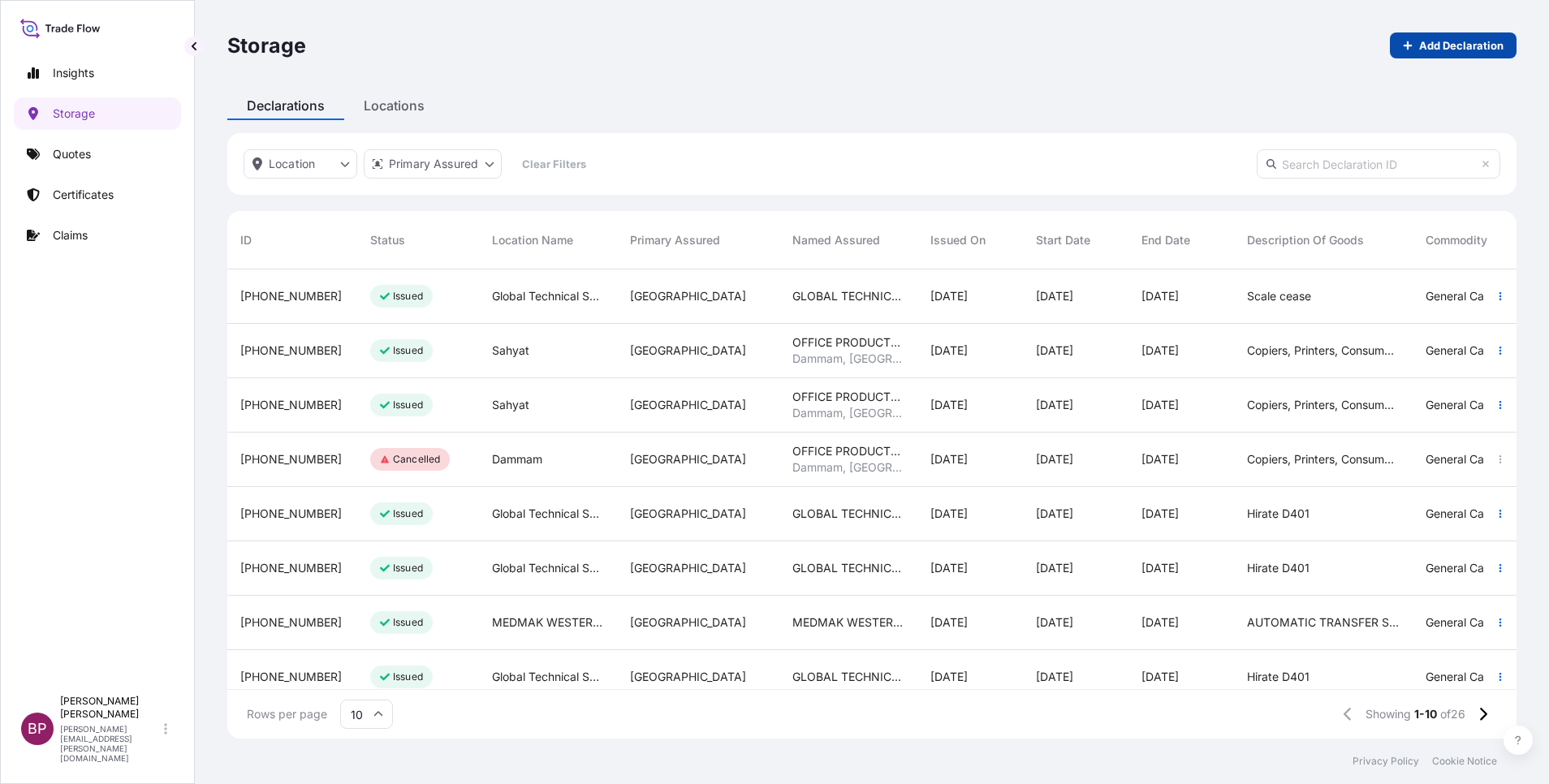
click at [1489, 40] on p "Add Declaration" at bounding box center [1461, 45] width 84 height 16
select select "31614"
select select "USD"
select select "mt"
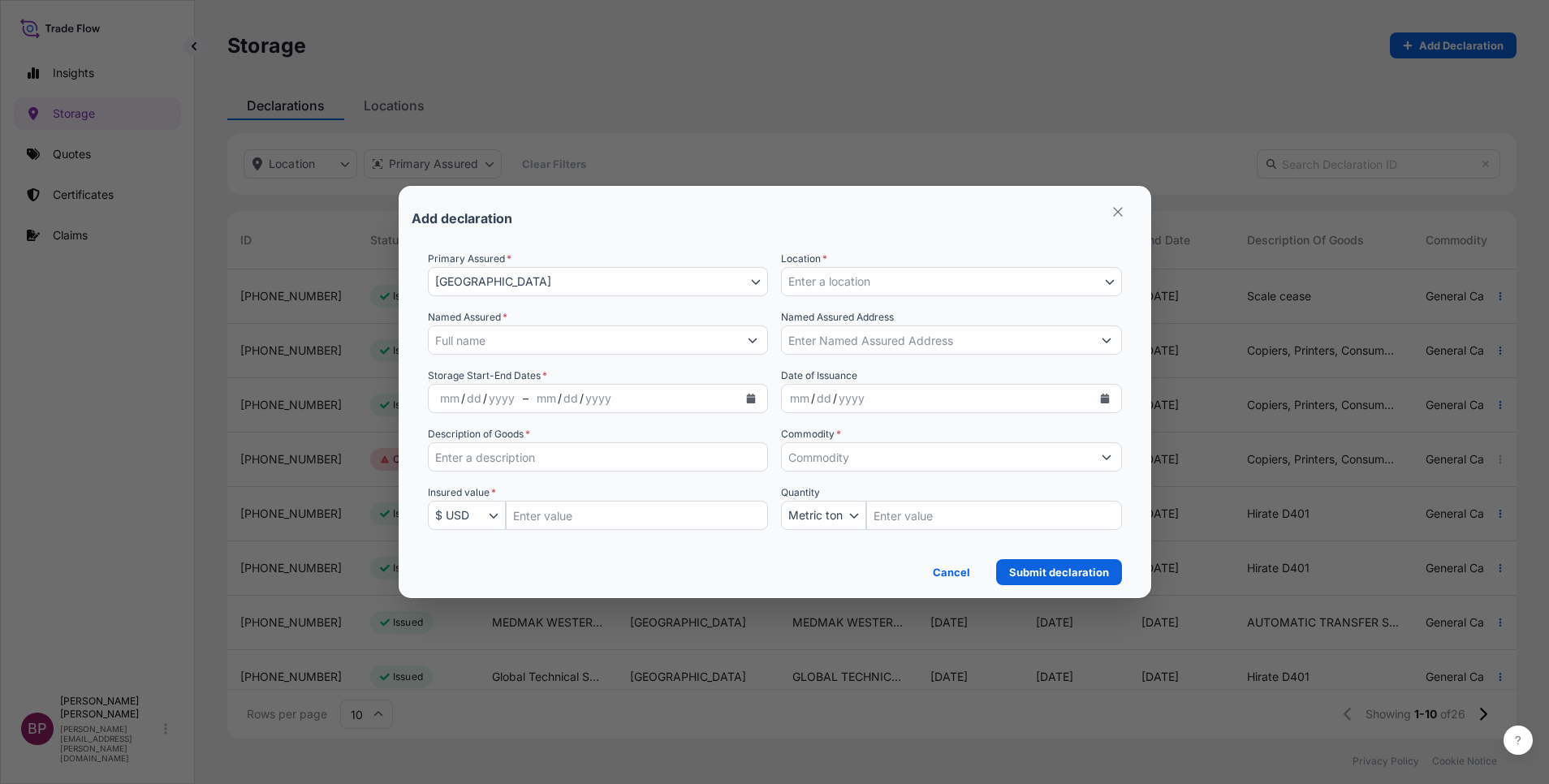
click at [1039, 281] on button "Enter a location" at bounding box center [951, 282] width 341 height 29
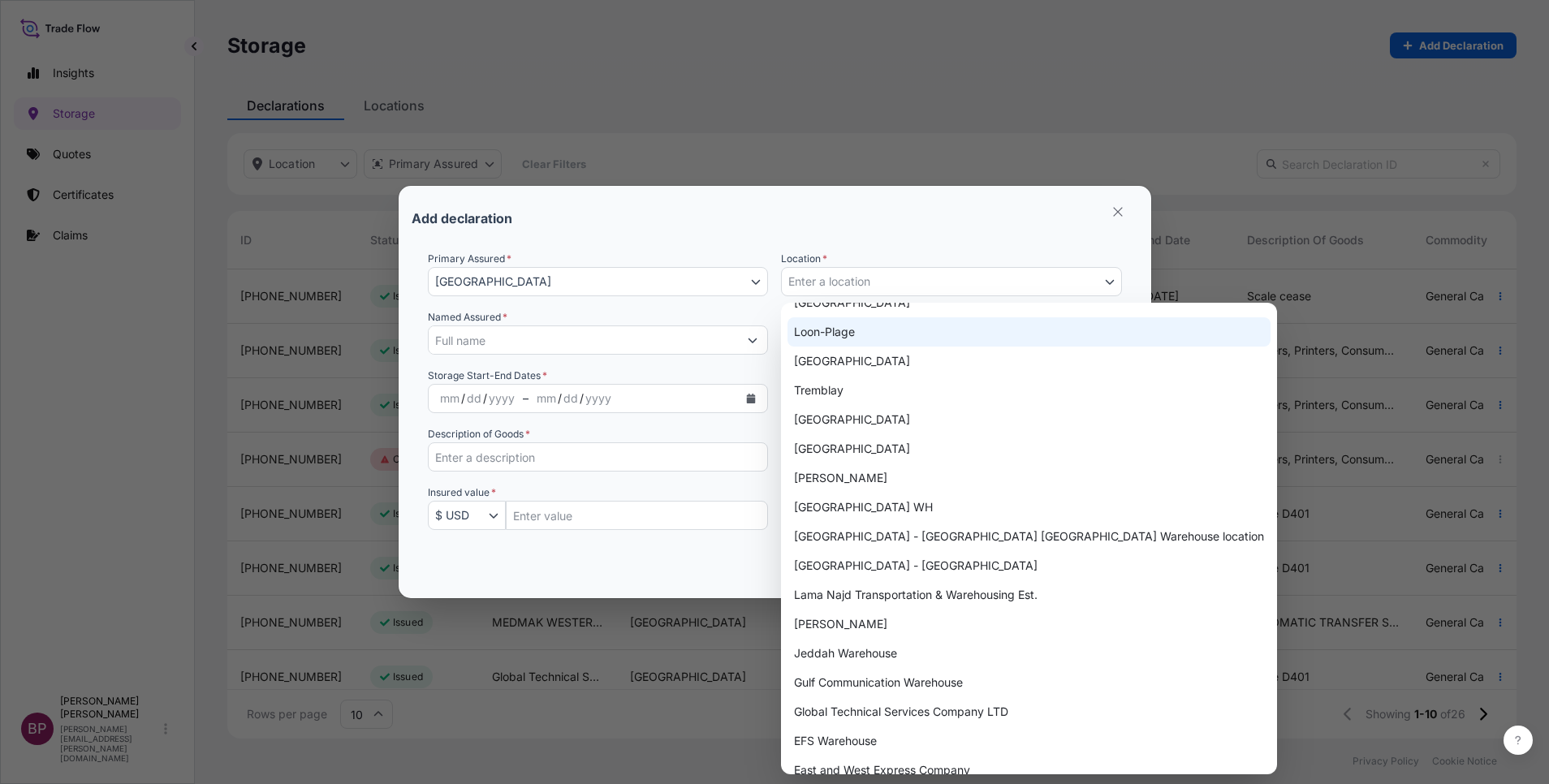
scroll to position [731, 0]
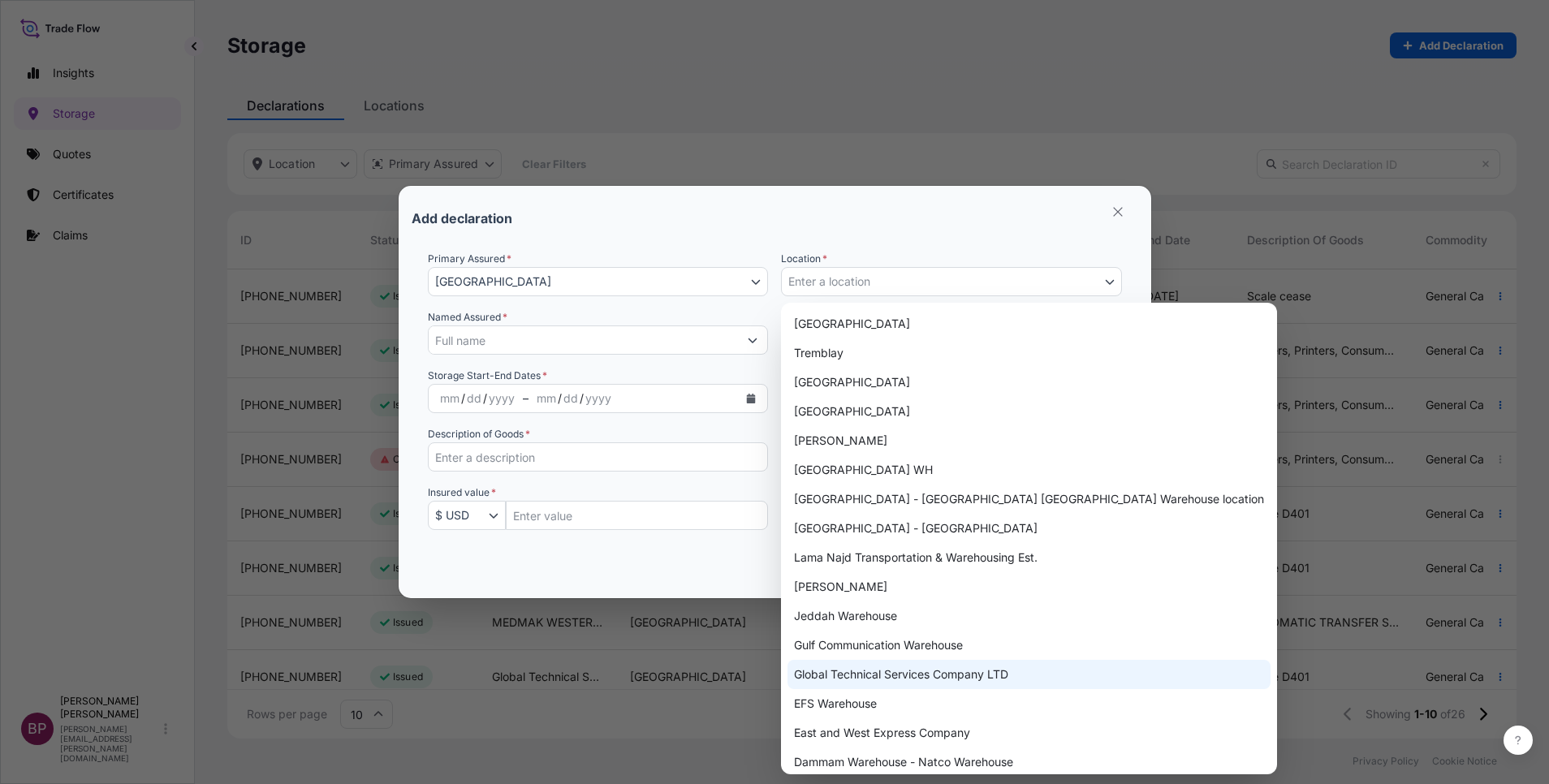
click at [937, 680] on div "Global Technical Services Company LTD" at bounding box center [1029, 675] width 483 height 29
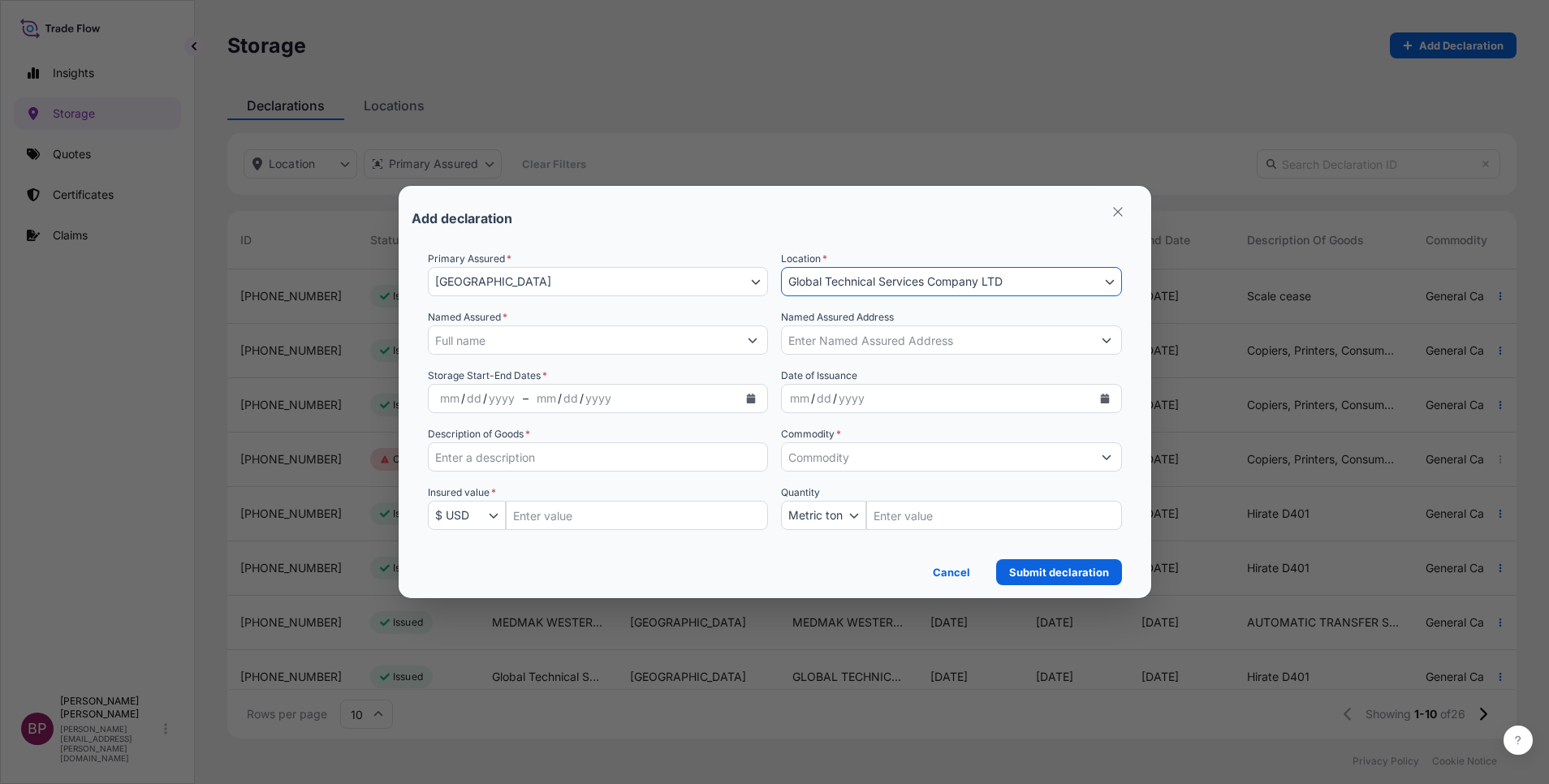
click at [677, 343] on input "Named Assured *" at bounding box center [584, 340] width 310 height 29
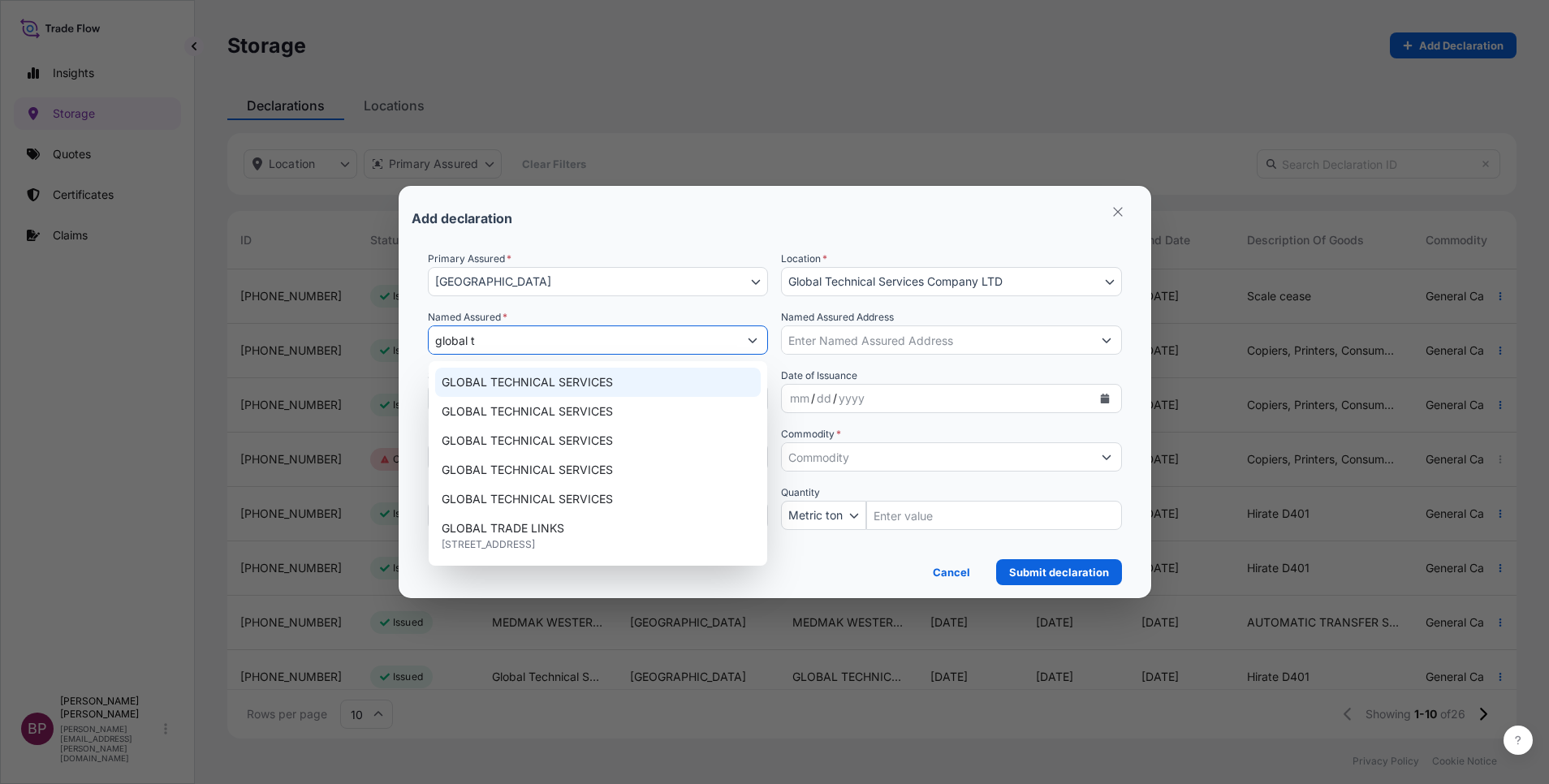
click at [598, 384] on span "GLOBAL TECHNICAL SERVICES" at bounding box center [527, 382] width 172 height 16
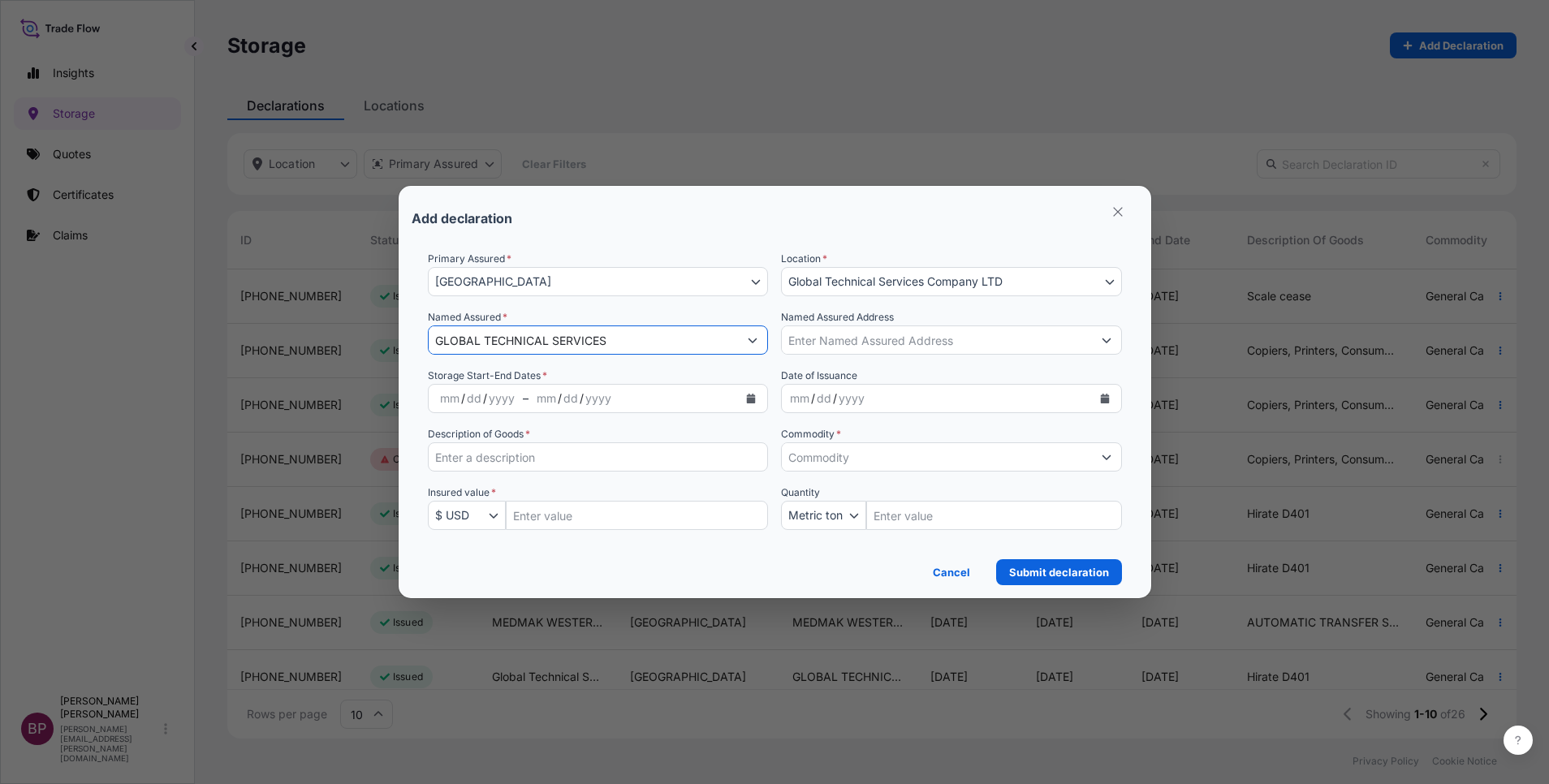
type input "GLOBAL TECHNICAL SERVICES"
click at [1104, 398] on icon "Calendar" at bounding box center [1104, 398] width 9 height 10
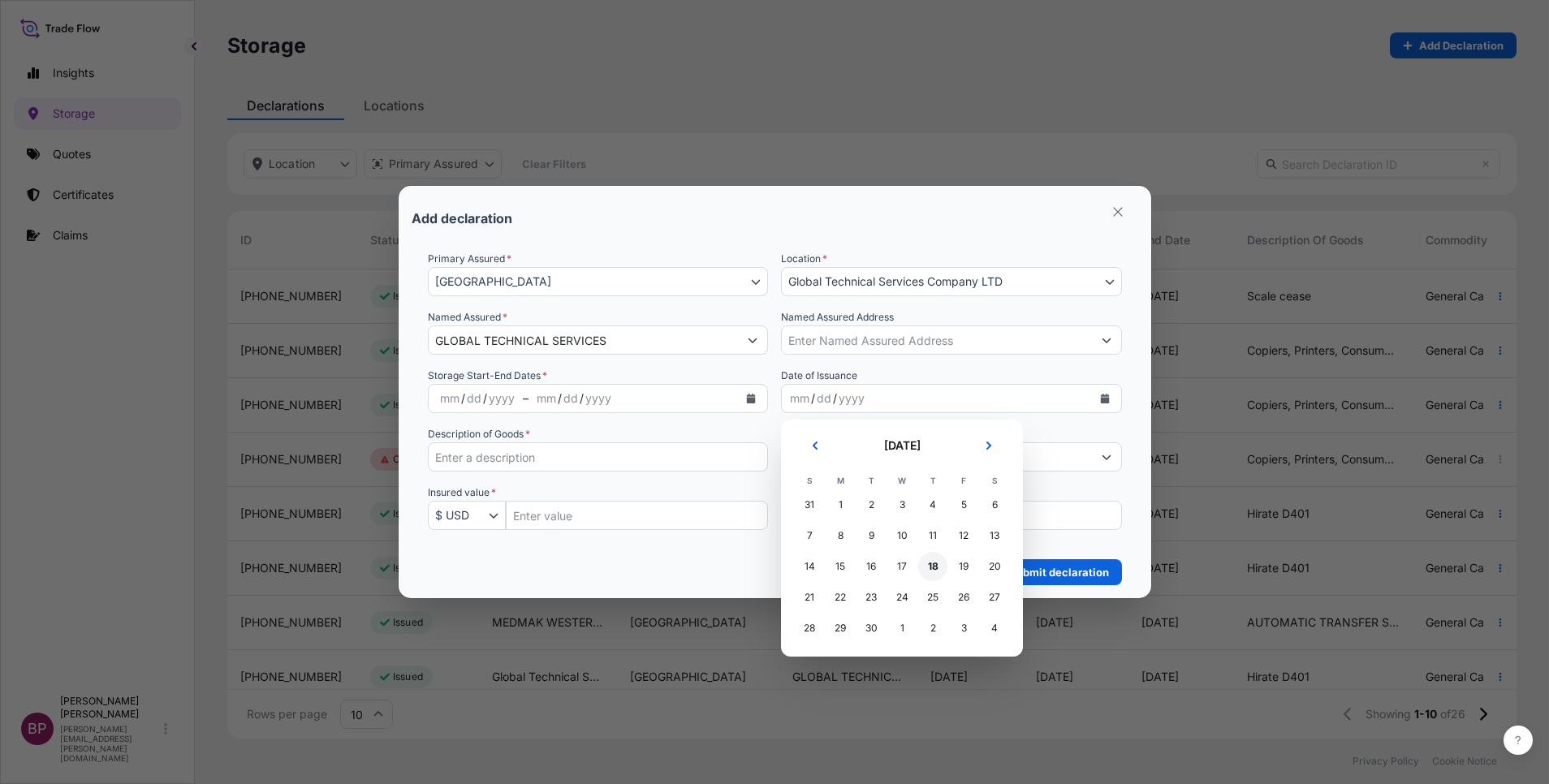
click at [929, 569] on div "18" at bounding box center [933, 567] width 29 height 29
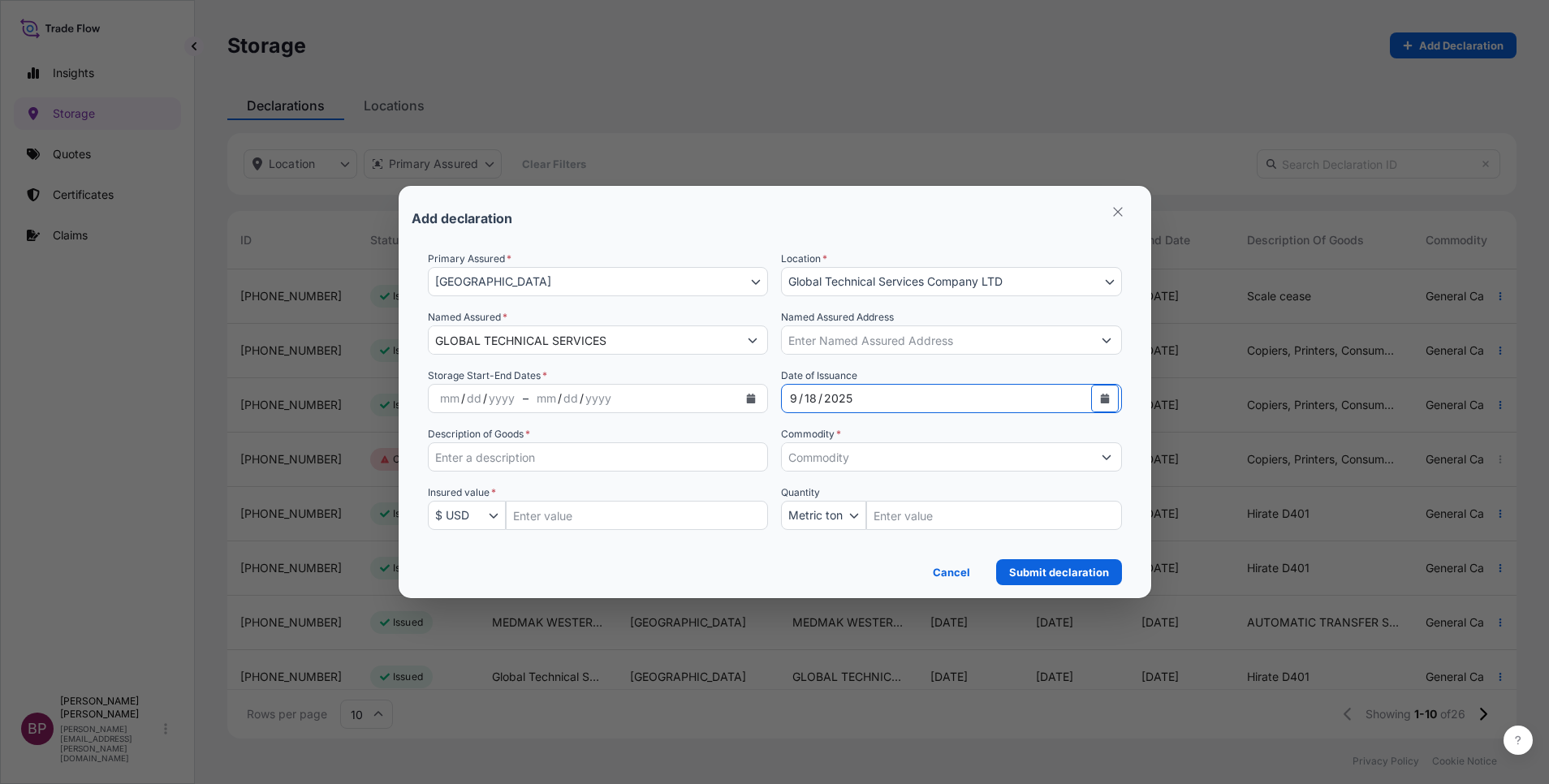
click at [591, 522] on input "Insured Value Amount" at bounding box center [637, 516] width 263 height 29
paste input "700400"
type input "700400"
click at [526, 464] on input "Description of Goods *" at bounding box center [598, 457] width 341 height 29
paste input "Kraton"
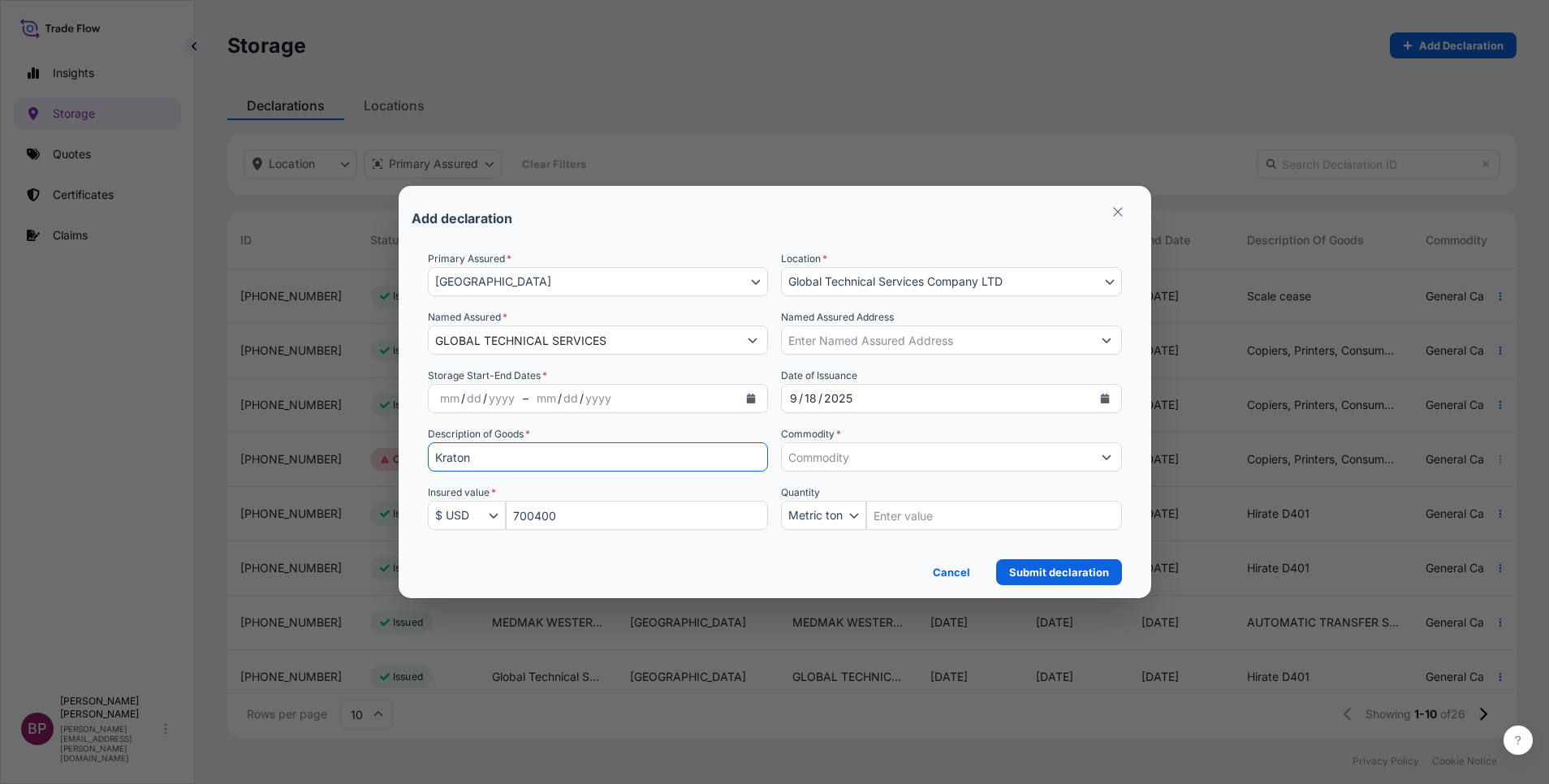
type input "Kraton"
click at [749, 402] on icon "Calendar" at bounding box center [751, 398] width 9 height 10
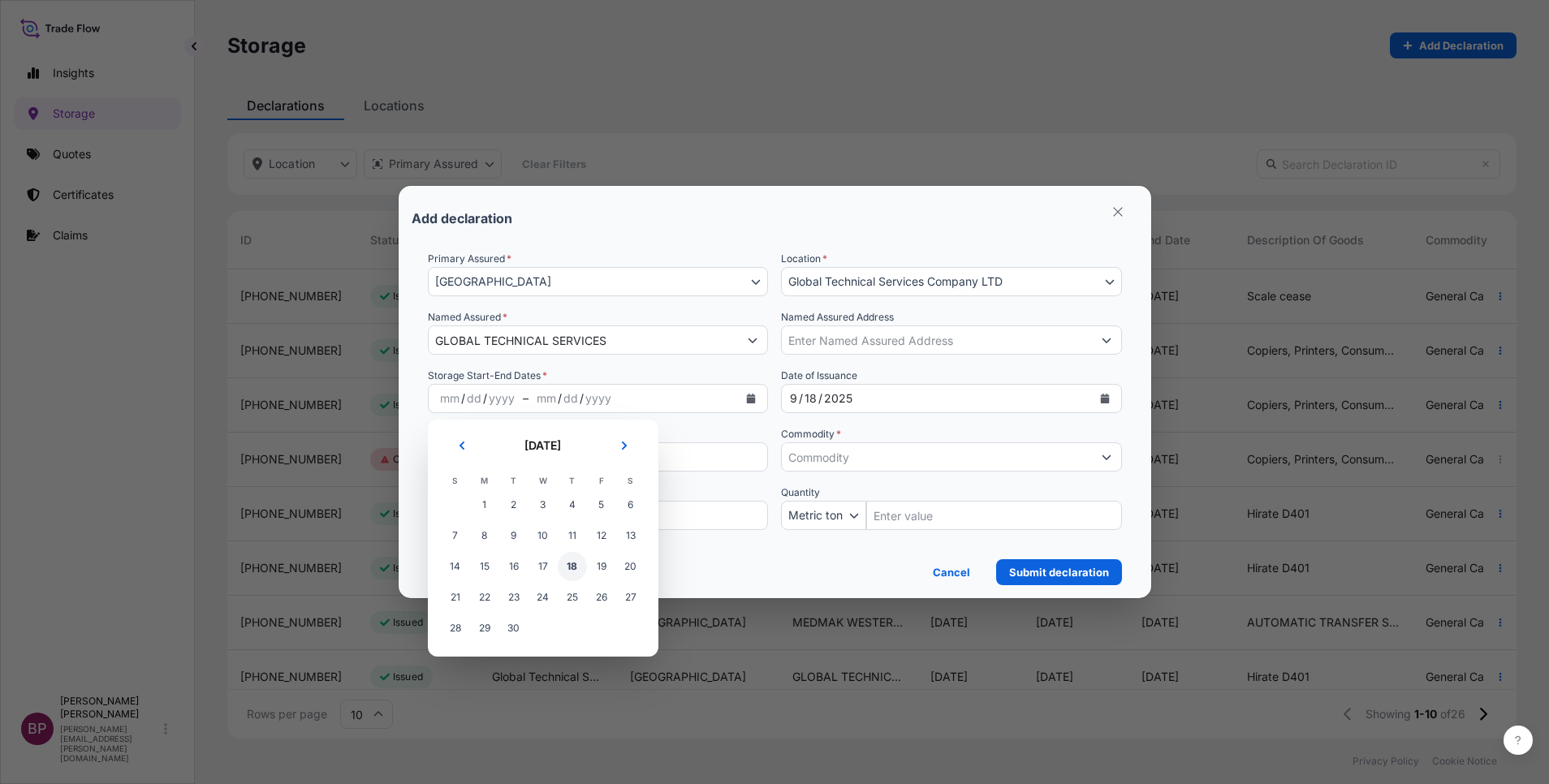
click at [575, 569] on span "18" at bounding box center [572, 567] width 29 height 29
click at [627, 448] on icon "Next" at bounding box center [624, 445] width 10 height 10
click at [593, 570] on span "17" at bounding box center [602, 567] width 29 height 29
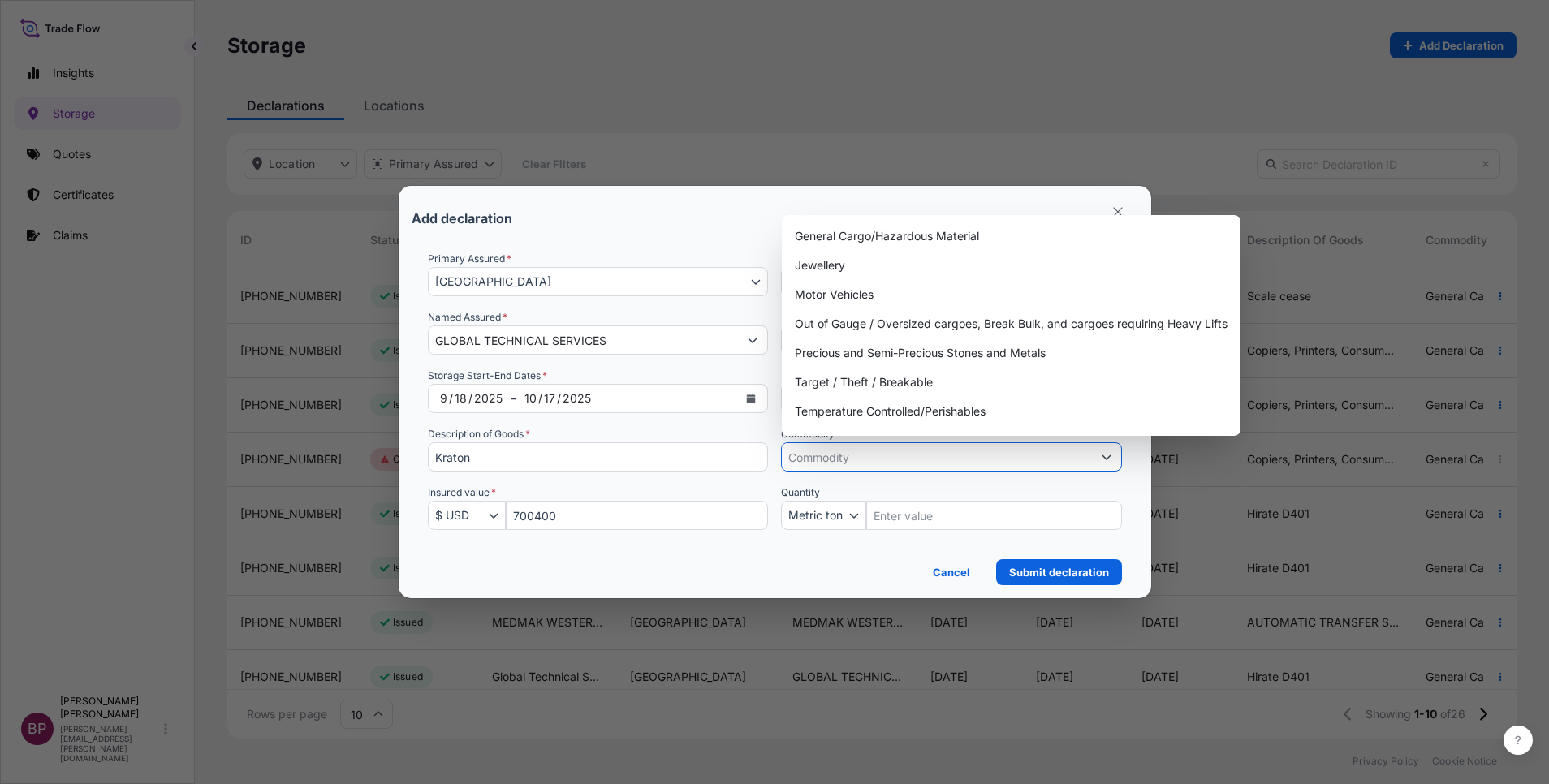
click at [1050, 457] on input "Commodity *" at bounding box center [937, 457] width 310 height 29
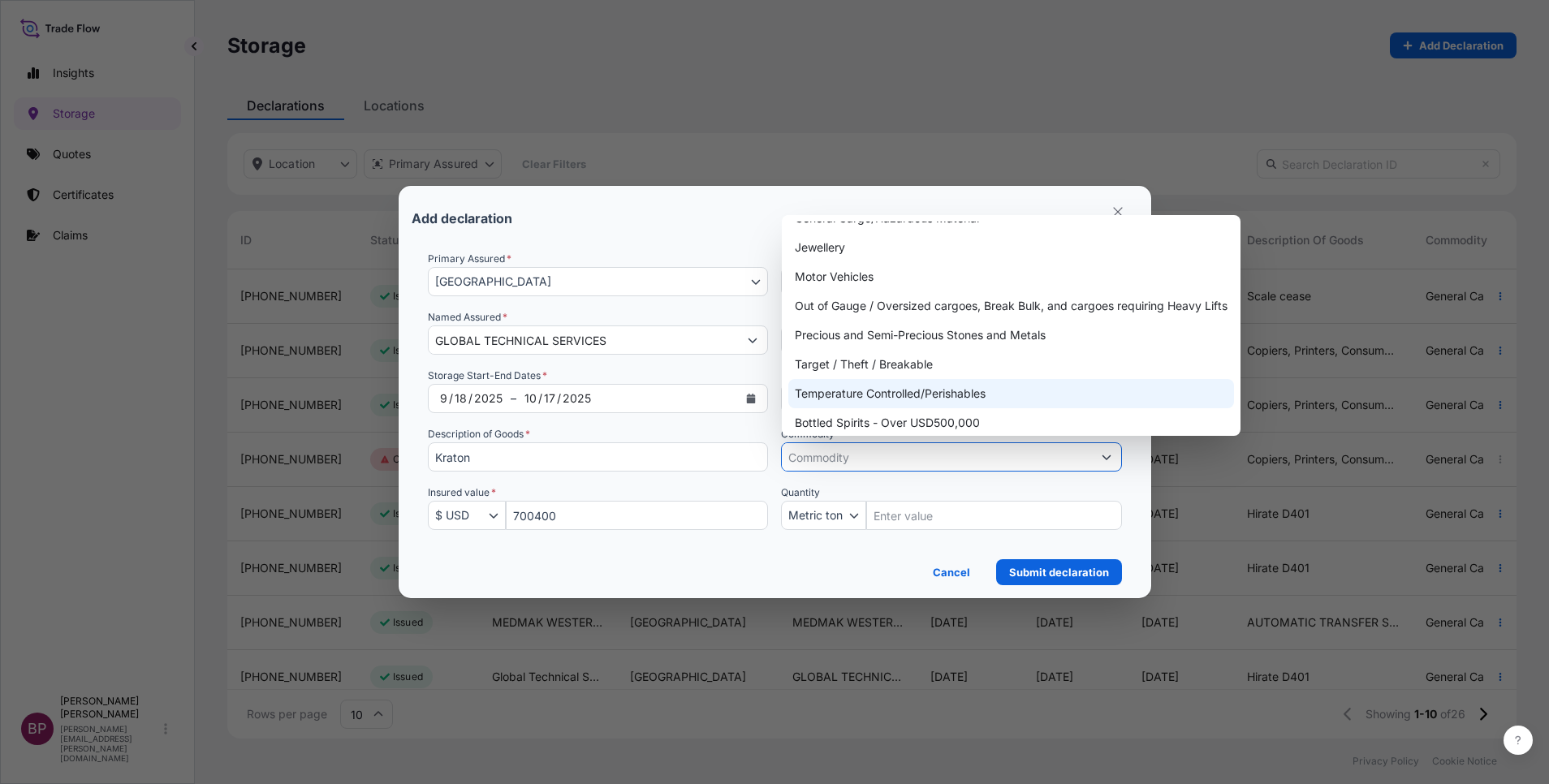
scroll to position [0, 0]
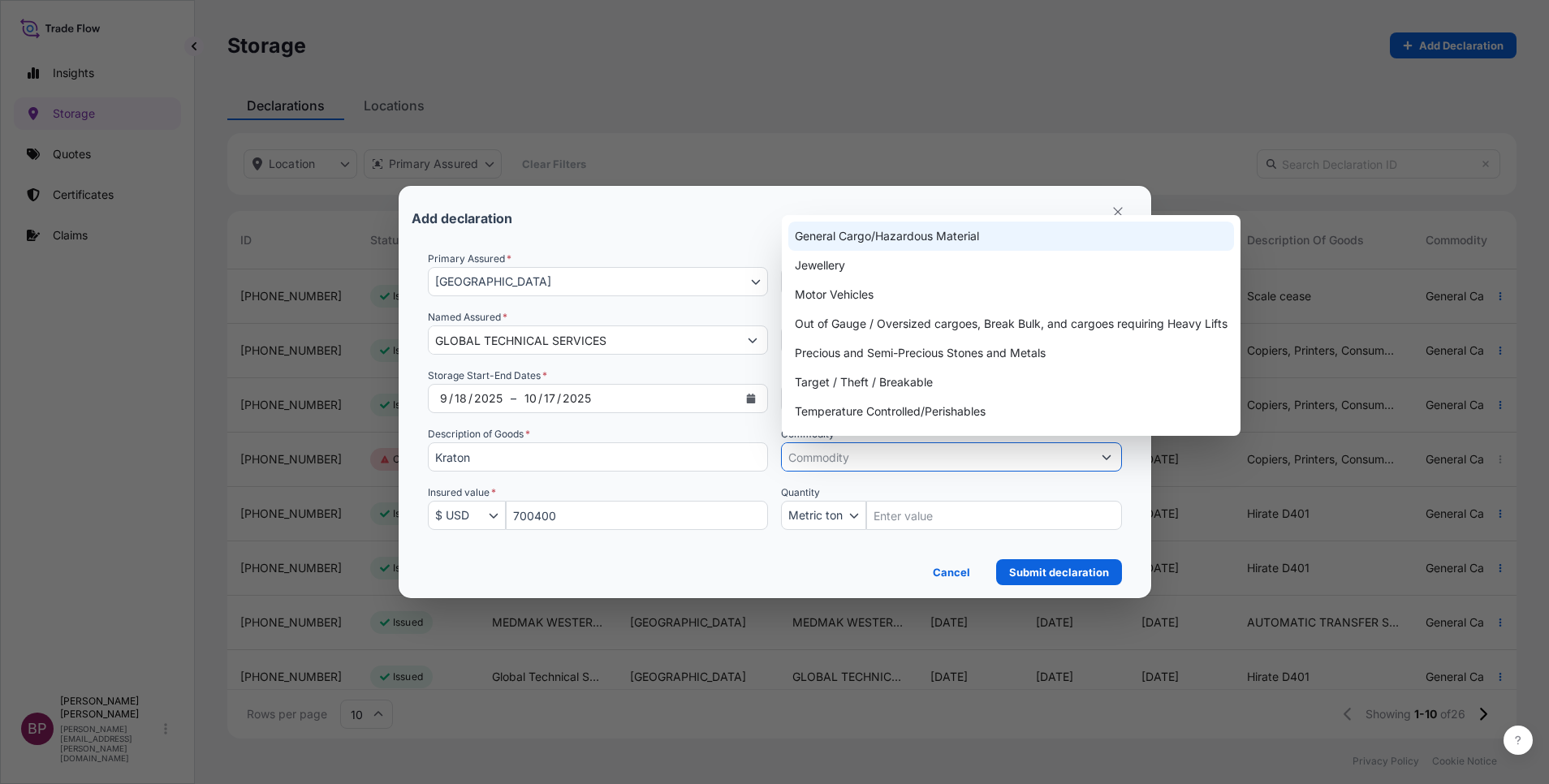
click at [951, 232] on div "General Cargo/Hazardous Material" at bounding box center [1011, 237] width 446 height 29
type input "General Cargo/Hazardous Material"
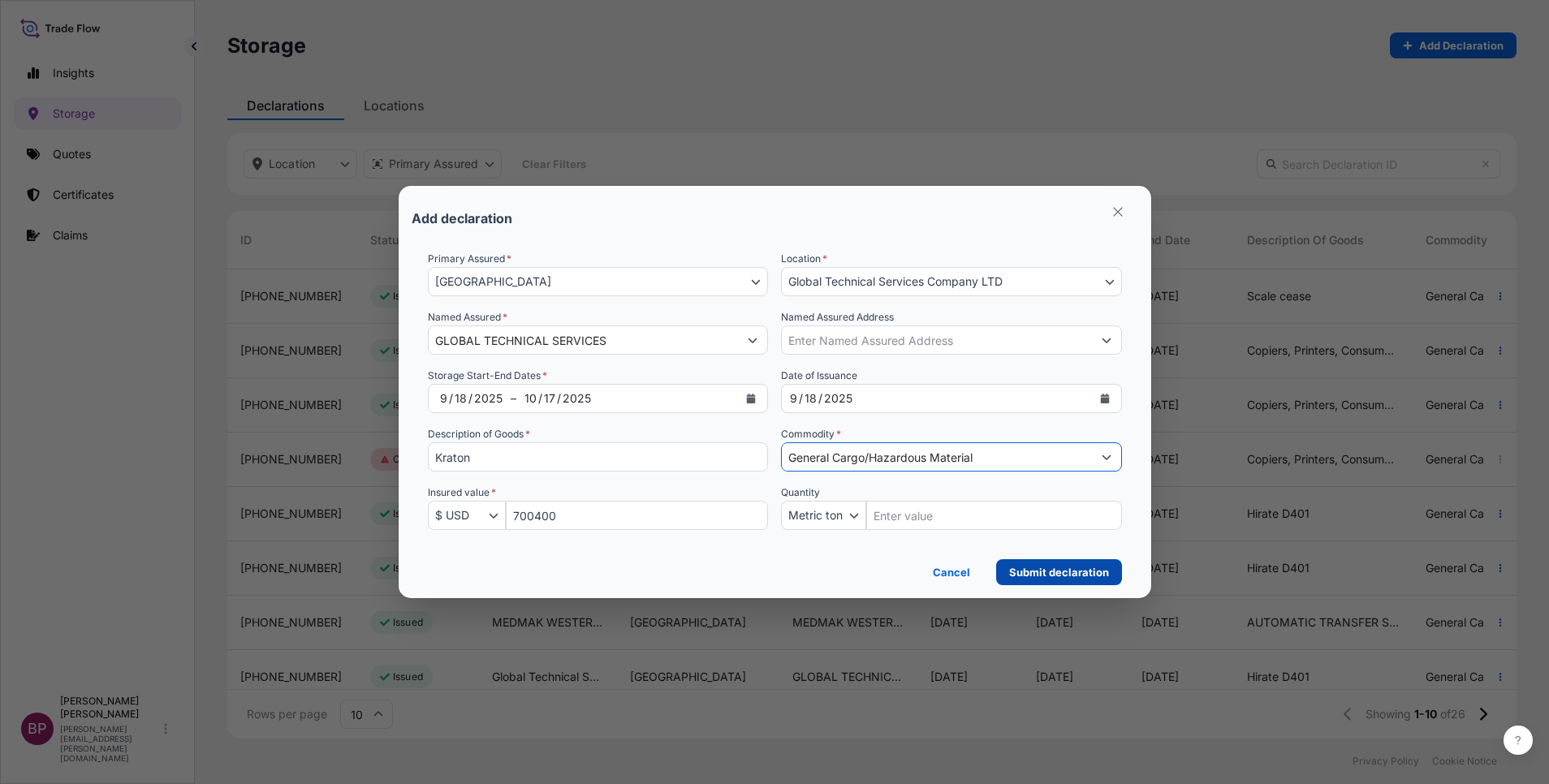
click at [1077, 565] on button "Submit declaration" at bounding box center [1059, 572] width 126 height 26
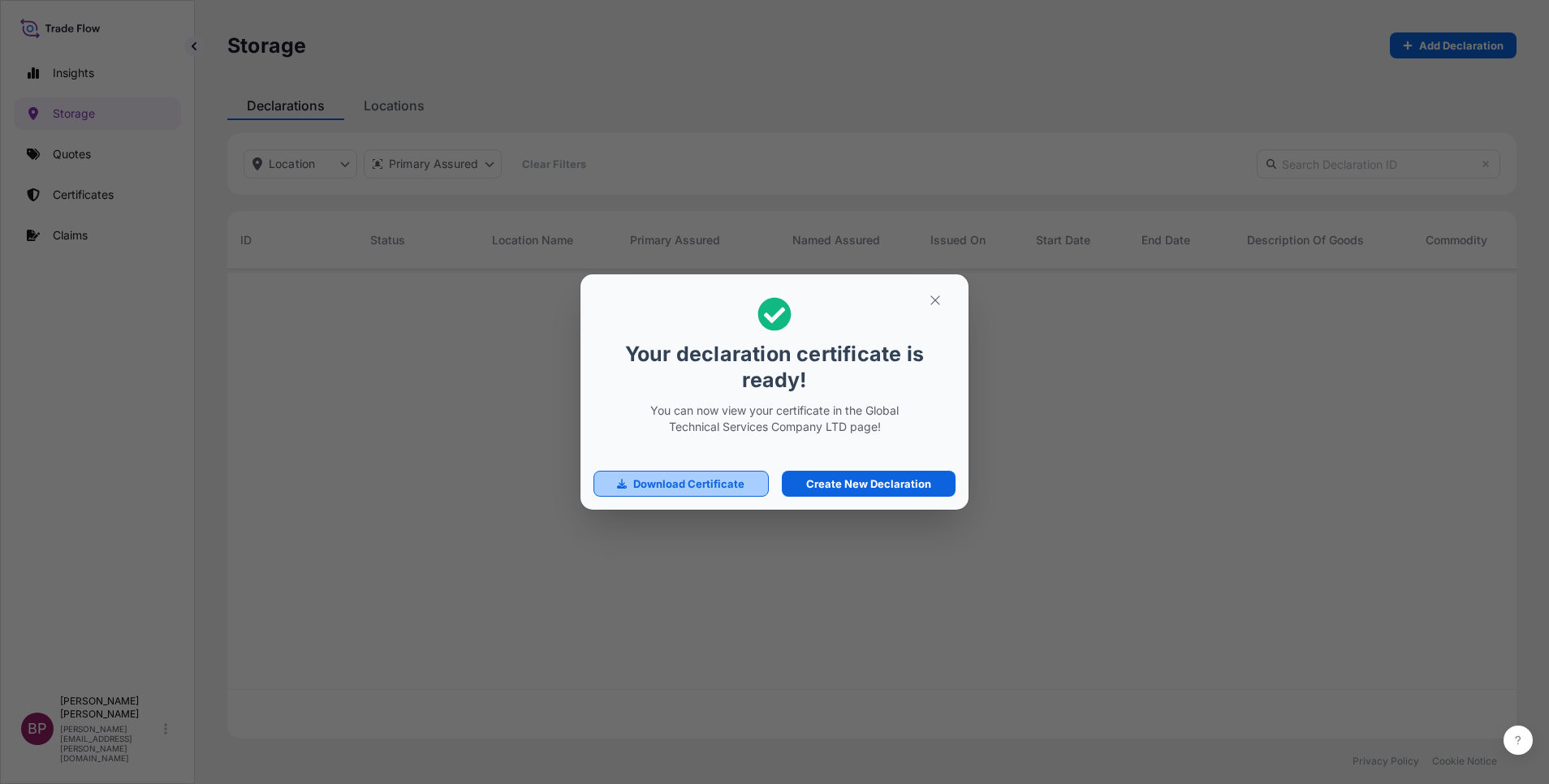
click at [729, 492] on p "Download Certificate" at bounding box center [689, 484] width 111 height 16
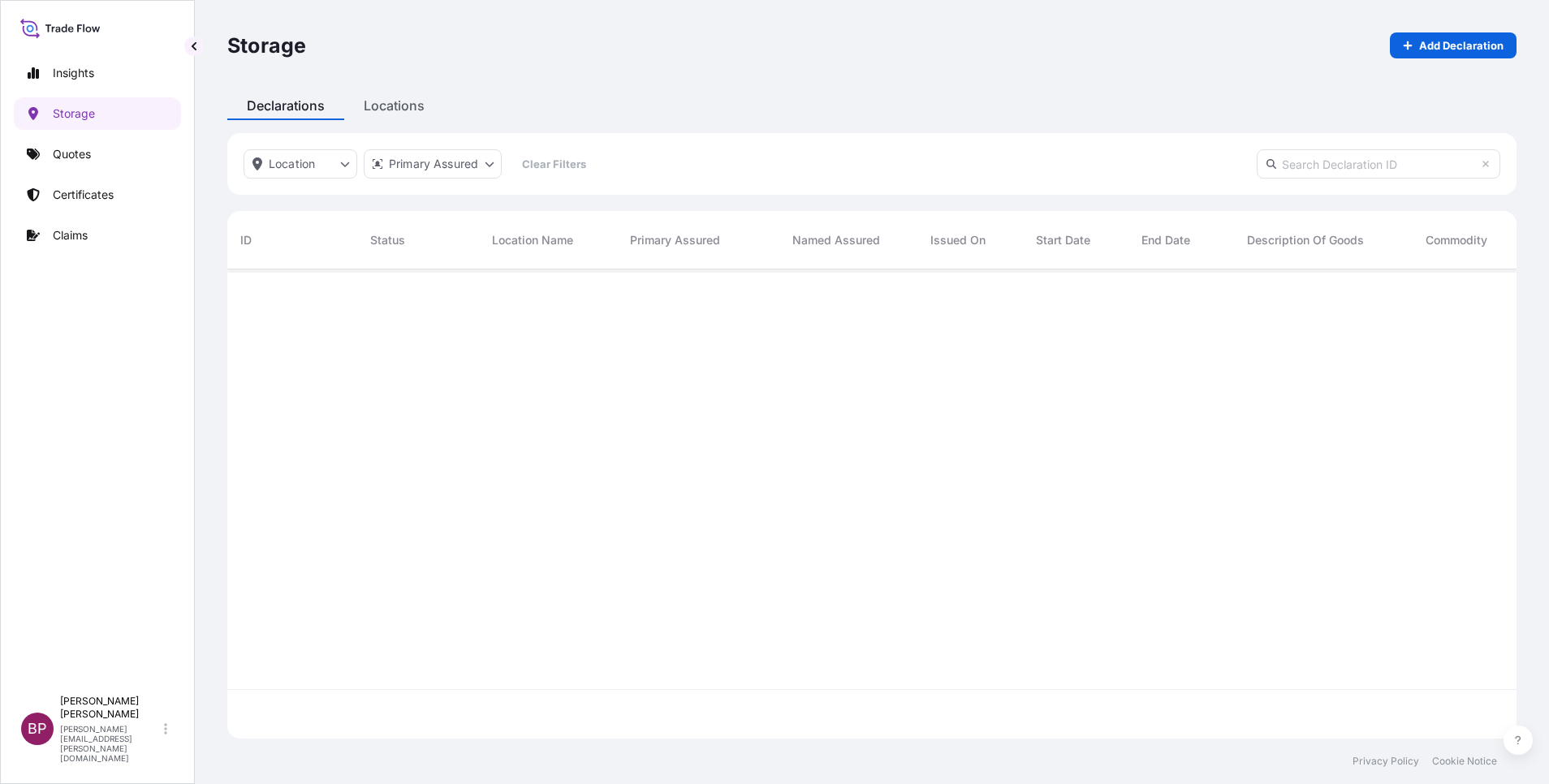
scroll to position [460, 1271]
click at [1480, 44] on p "Add Declaration" at bounding box center [1461, 45] width 84 height 16
select select "31614"
select select "USD"
select select "mt"
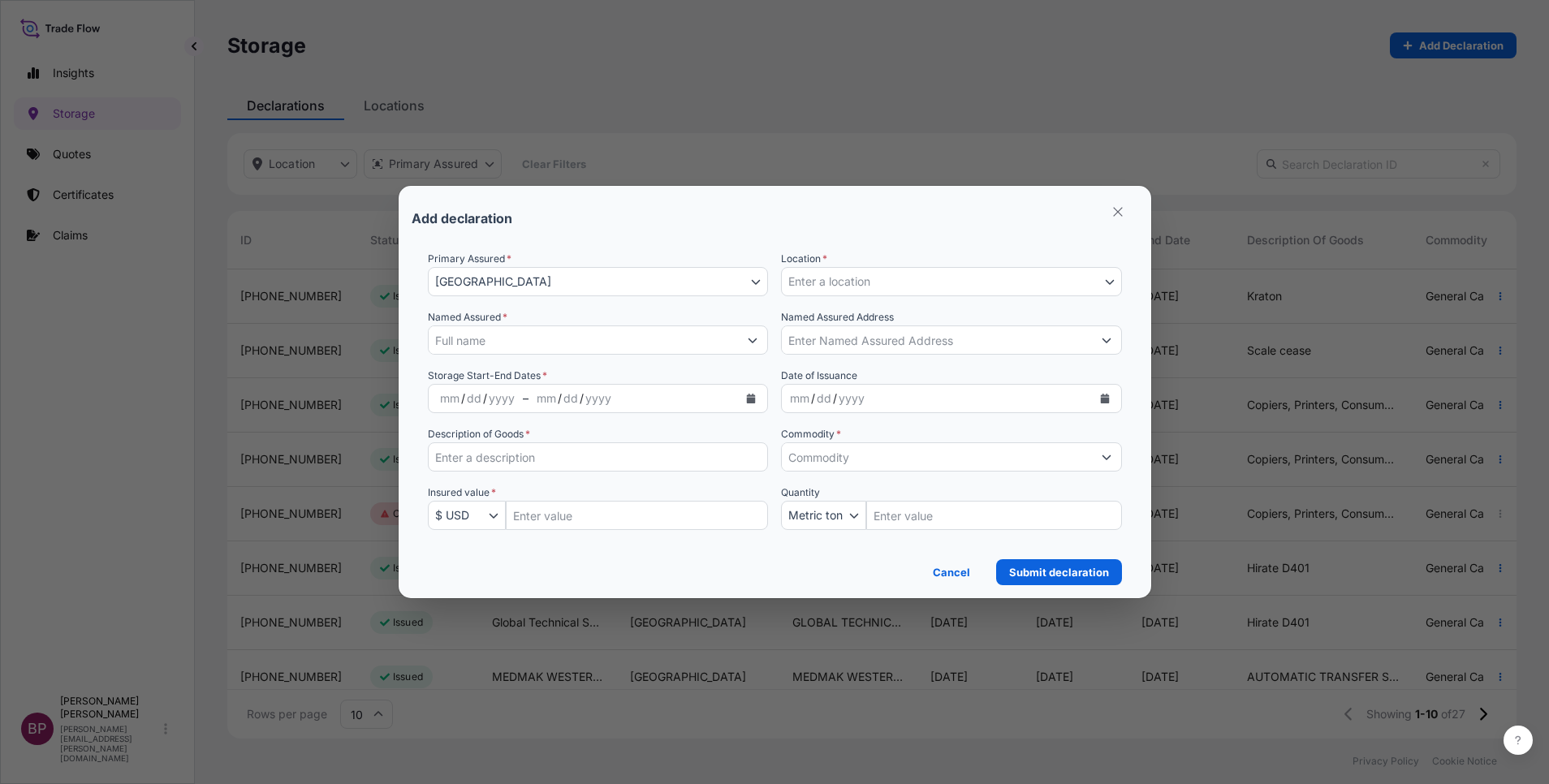
click at [1097, 285] on button "Enter a location" at bounding box center [951, 282] width 341 height 29
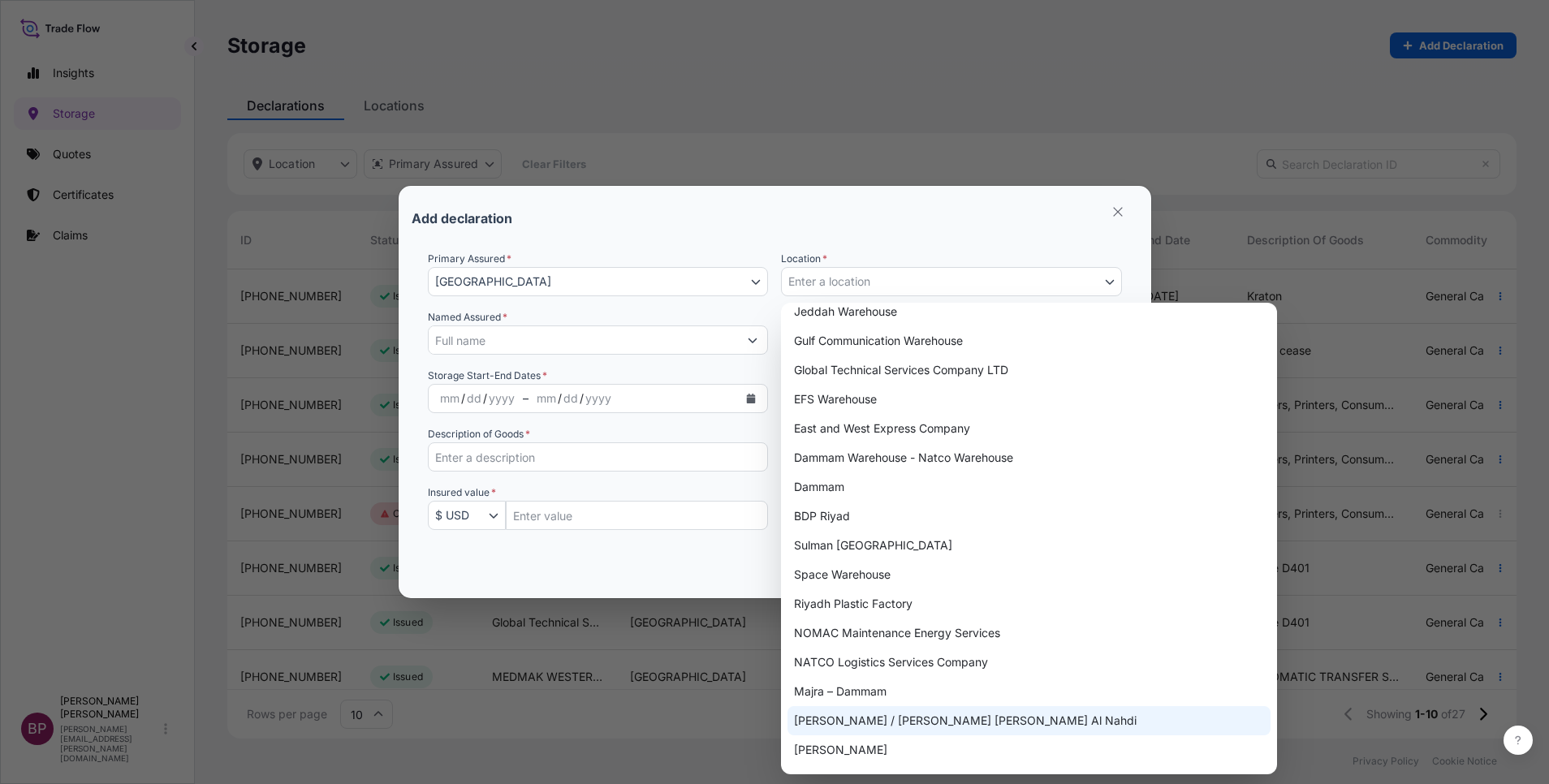
scroll to position [1003, 0]
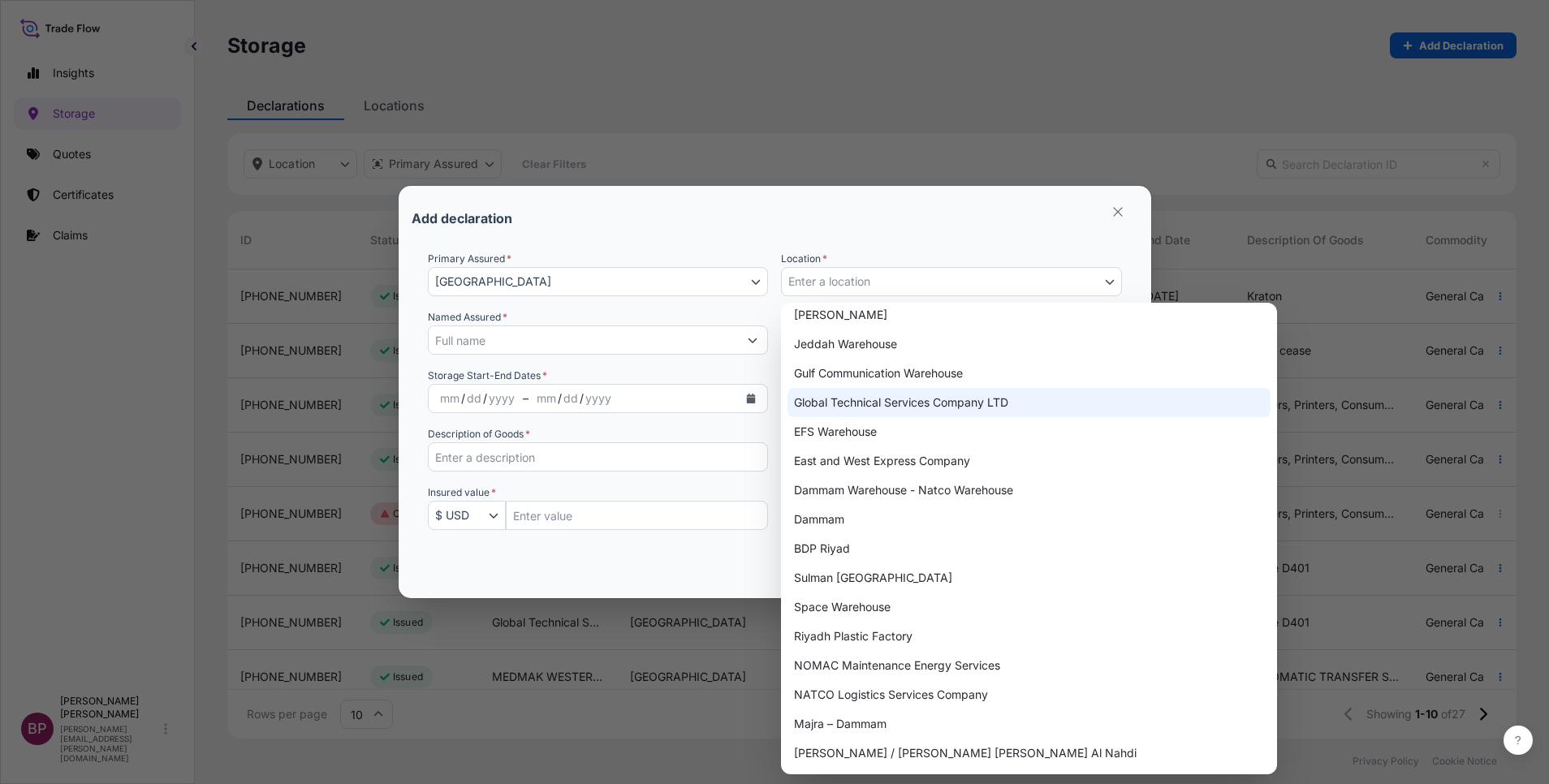
click at [973, 401] on div "Global Technical Services Company LTD" at bounding box center [1029, 402] width 483 height 29
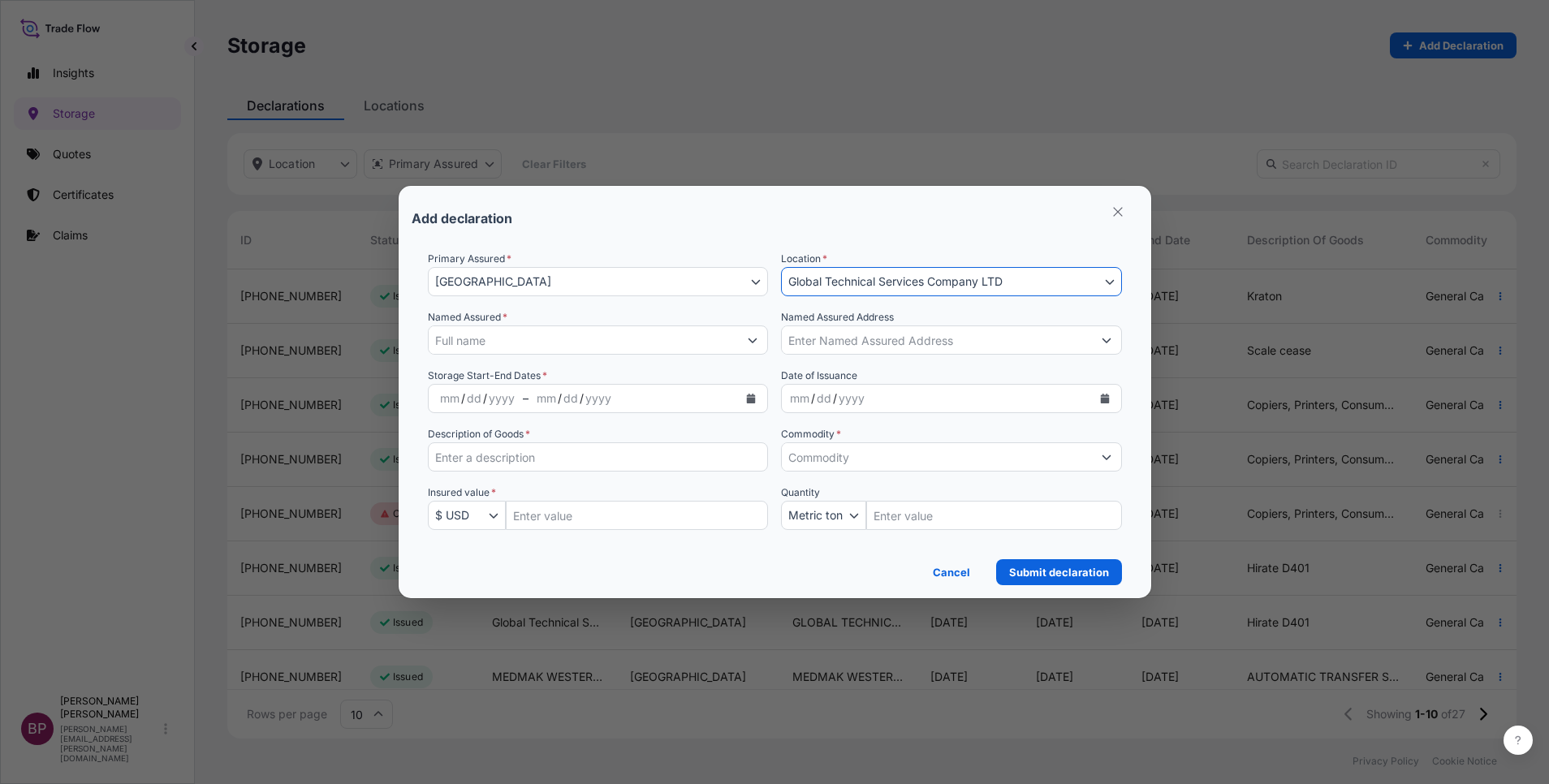
click at [575, 520] on input "Insured Value Amount" at bounding box center [637, 516] width 263 height 29
paste input "201960.00"
type input "201960.00"
click at [551, 464] on input "Description of Goods *" at bounding box center [598, 457] width 341 height 29
paste input "Hirate INT B"
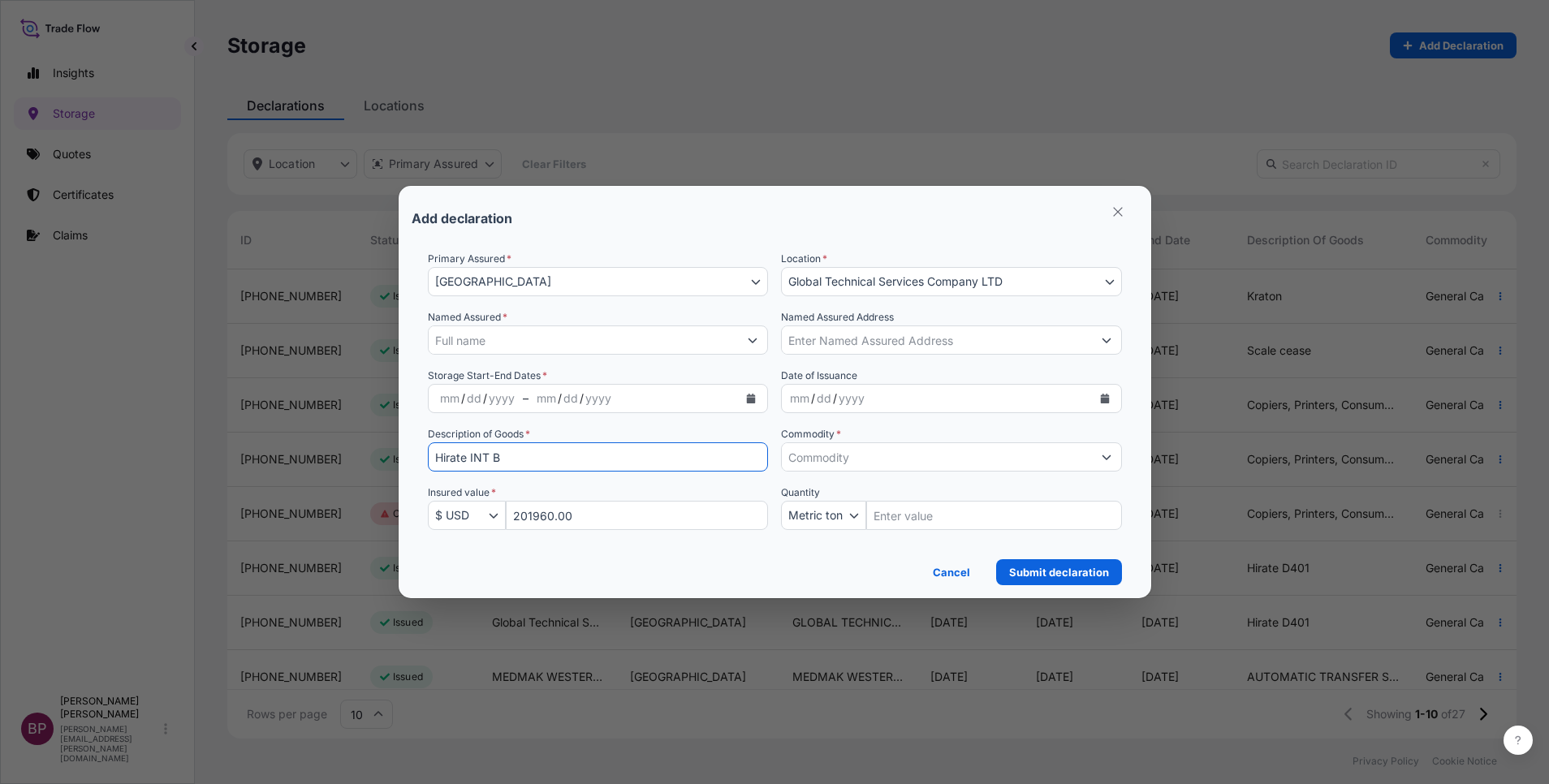
type input "Hirate INT B"
click at [1111, 401] on button "Calendar" at bounding box center [1105, 399] width 26 height 26
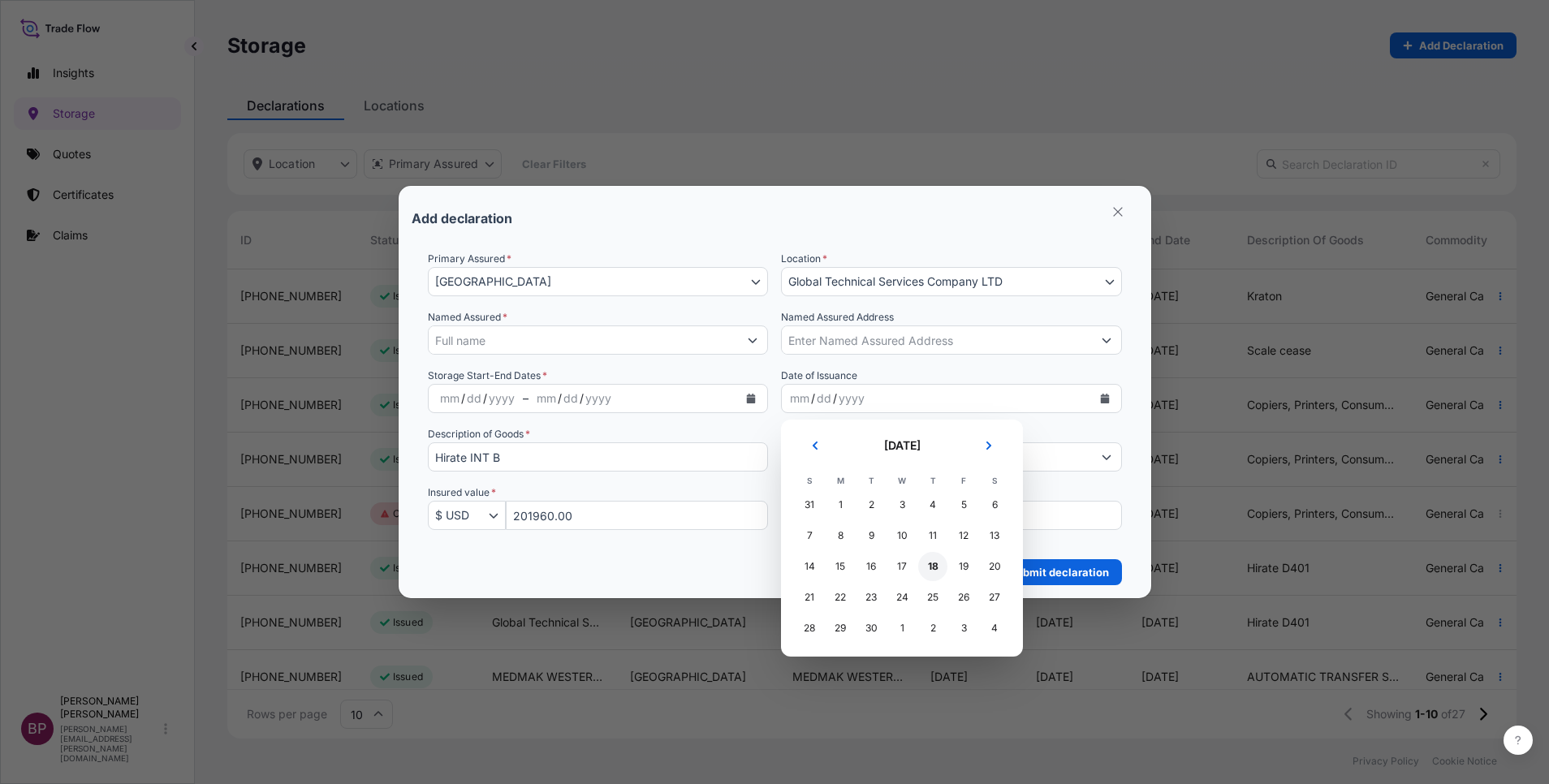
click at [931, 567] on div "18" at bounding box center [933, 567] width 29 height 29
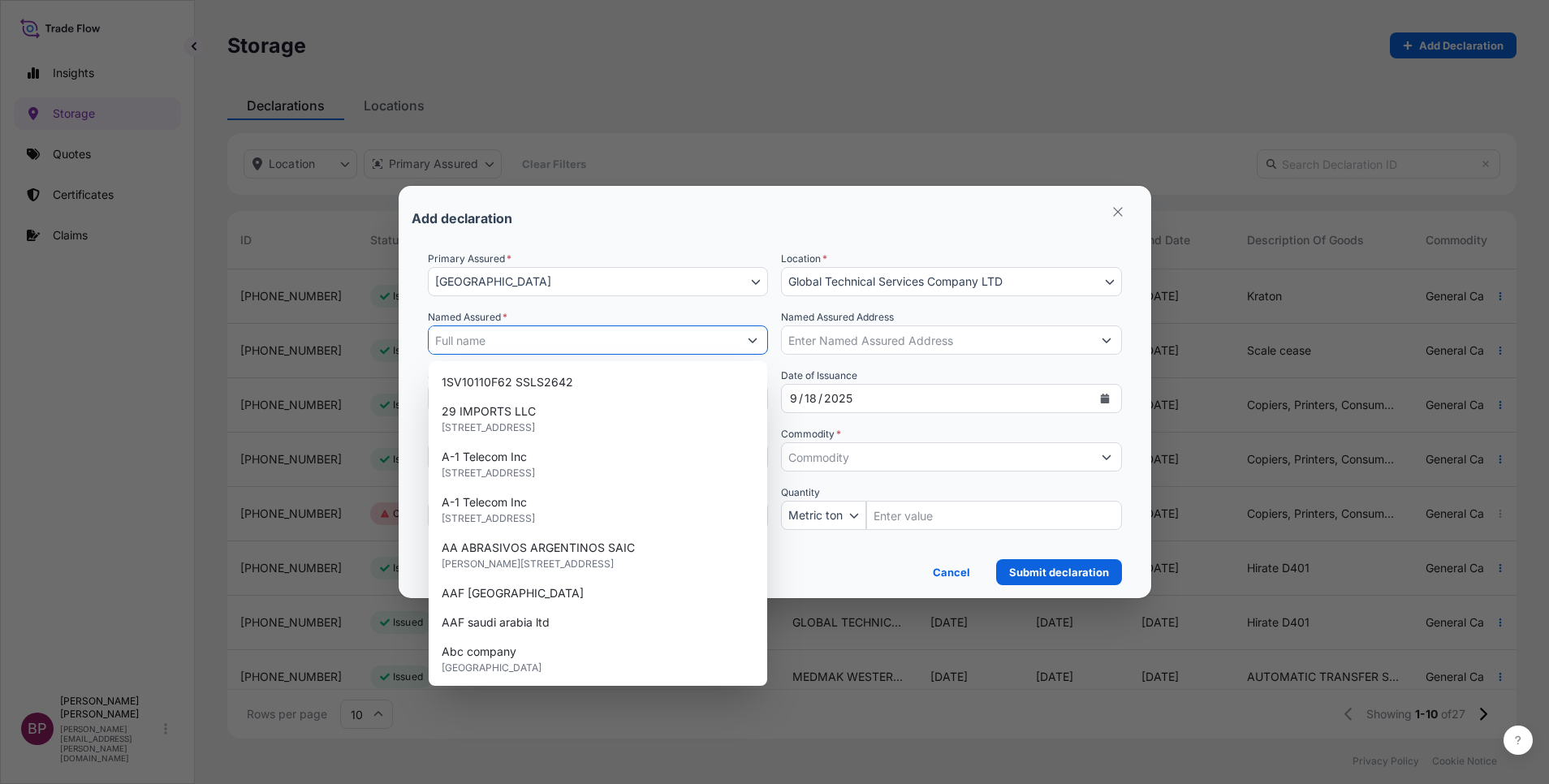
click at [696, 336] on input "Named Assured *" at bounding box center [584, 340] width 310 height 29
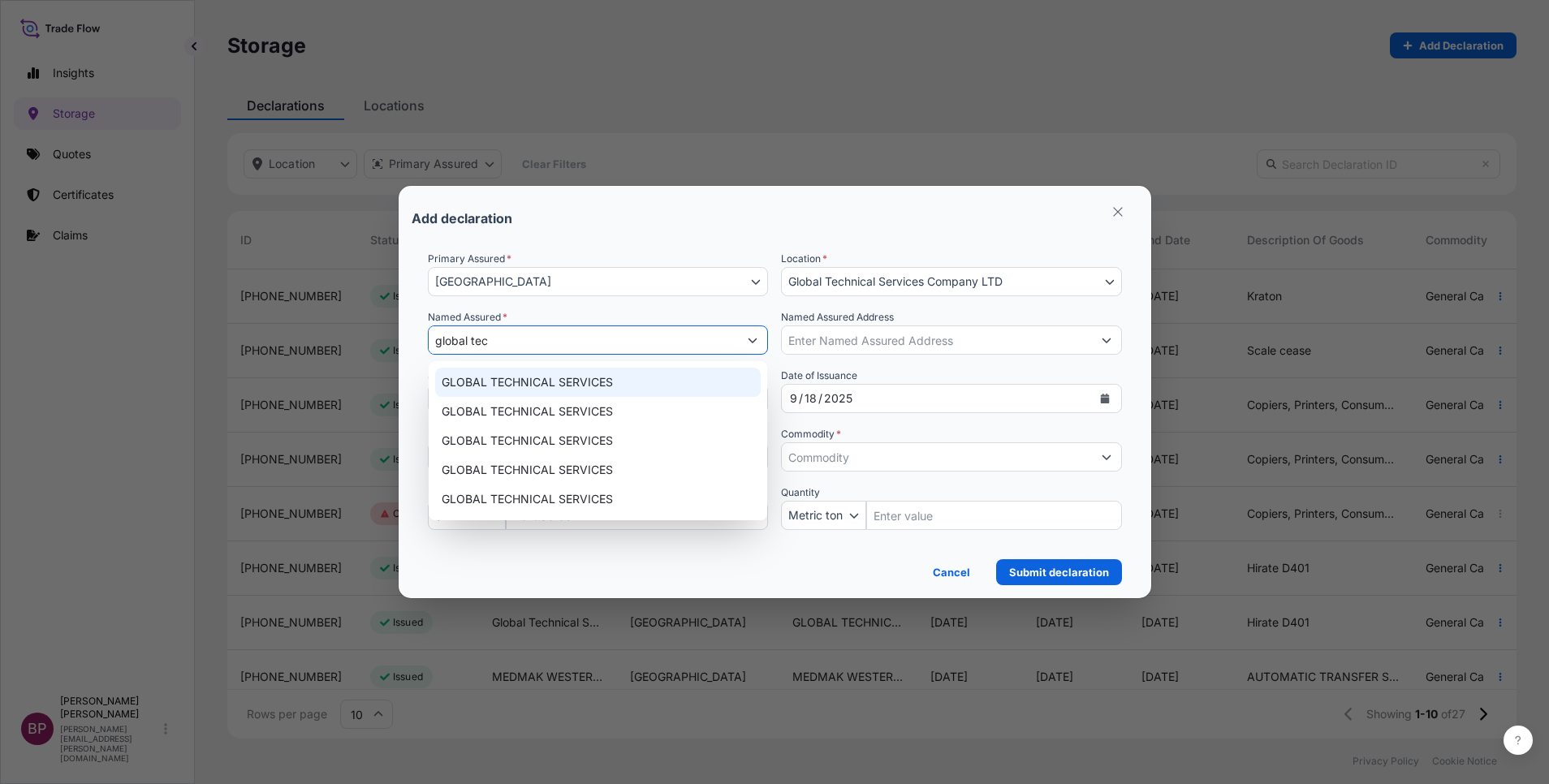
click at [611, 387] on span "GLOBAL TECHNICAL SERVICES" at bounding box center [527, 382] width 172 height 16
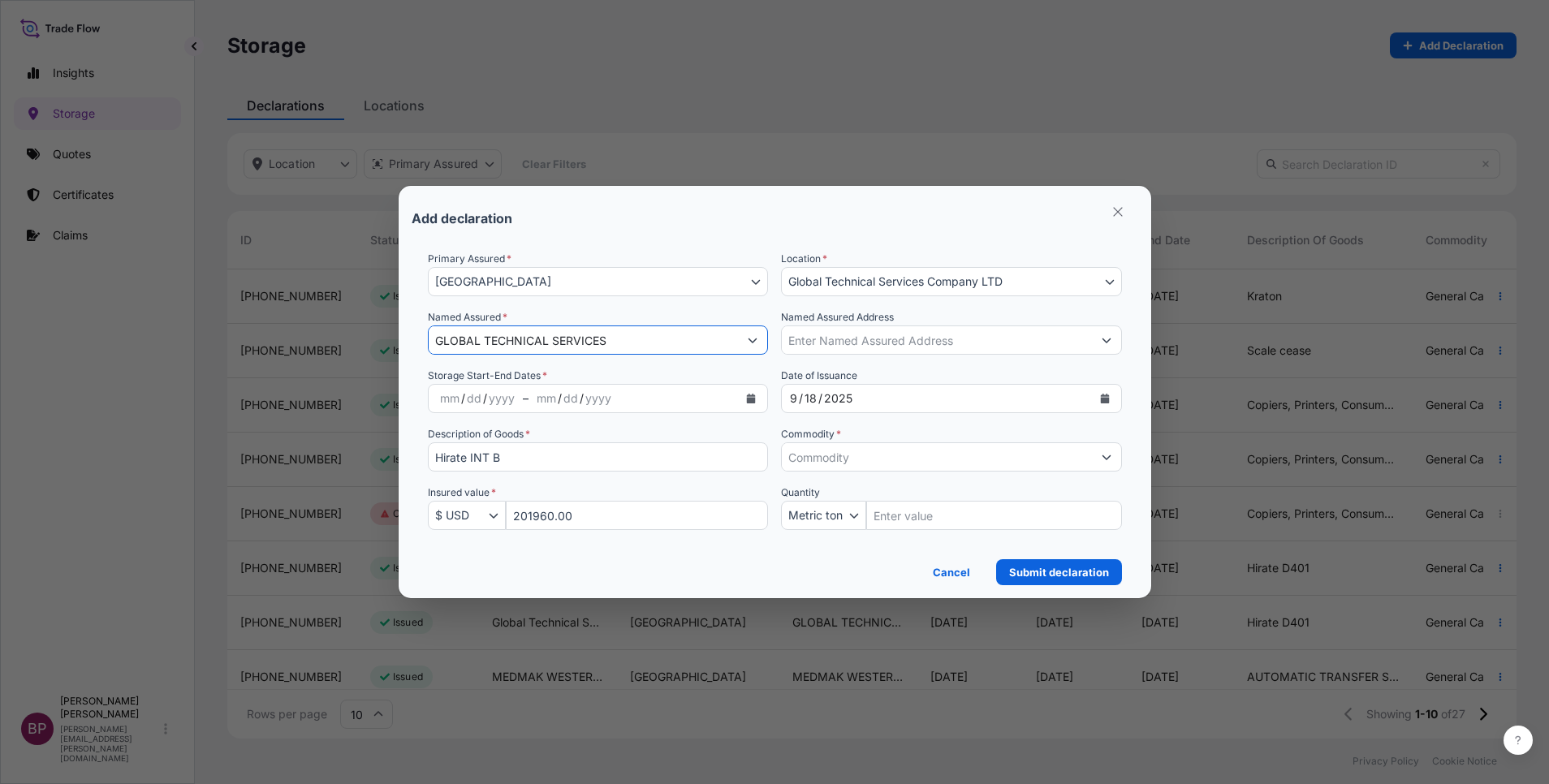
type input "GLOBAL TECHNICAL SERVICES"
click at [748, 401] on icon "Calendar" at bounding box center [751, 398] width 9 height 10
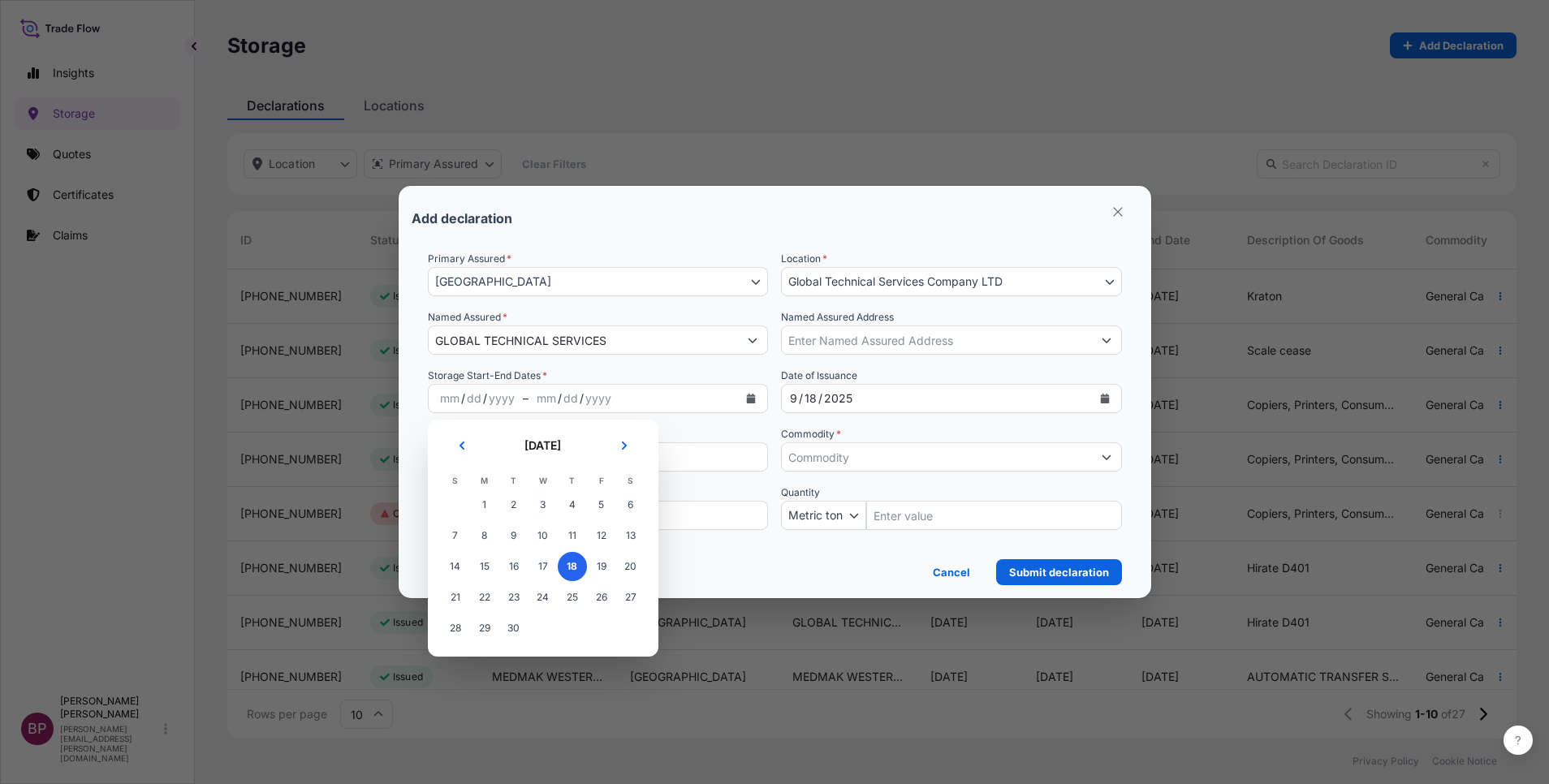
click at [578, 568] on span "18" at bounding box center [572, 567] width 29 height 29
click at [624, 448] on icon "Next" at bounding box center [624, 445] width 10 height 10
click at [595, 560] on span "17" at bounding box center [602, 567] width 29 height 29
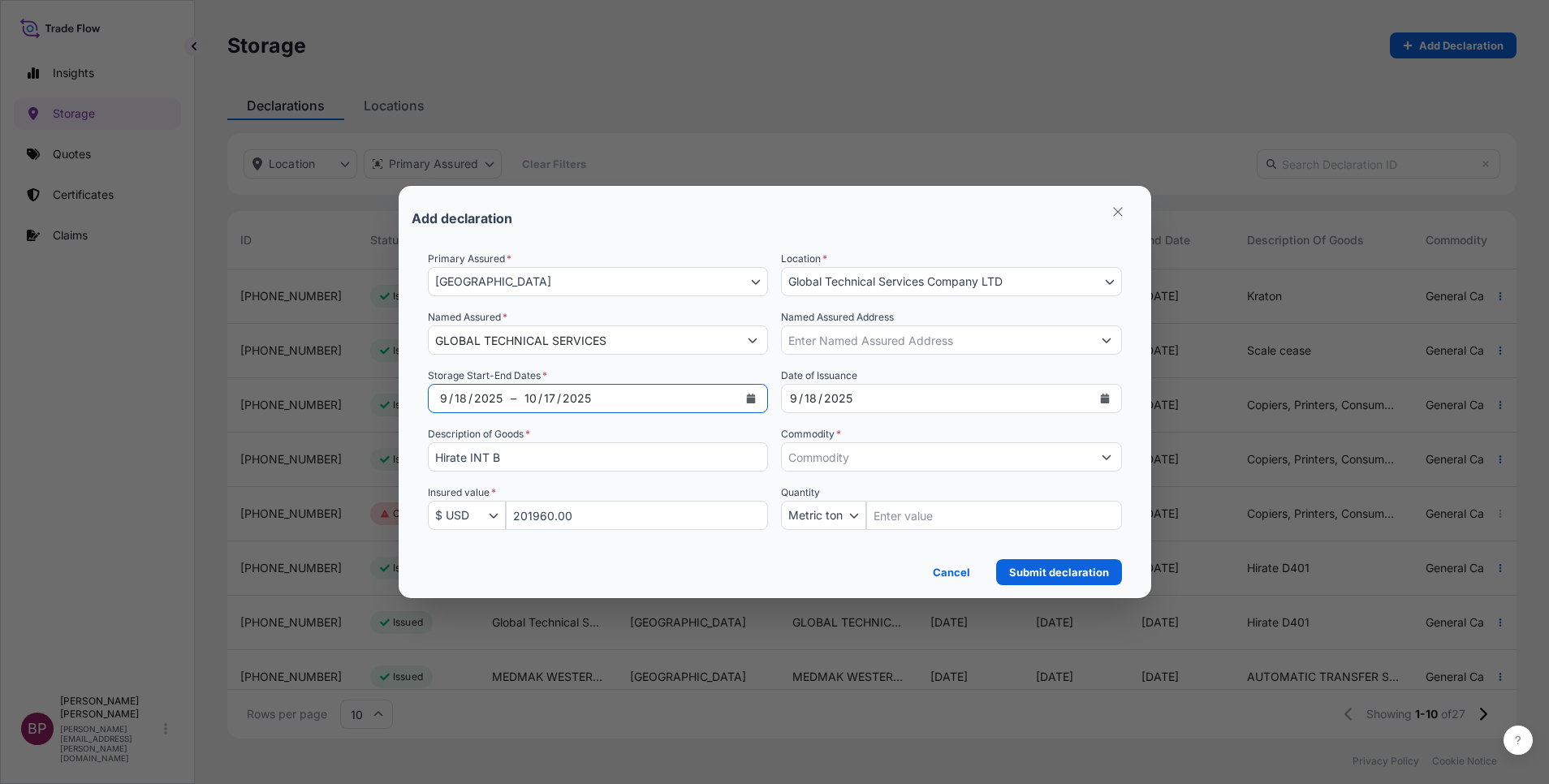
click at [1104, 451] on button "Show suggestions" at bounding box center [1107, 457] width 29 height 29
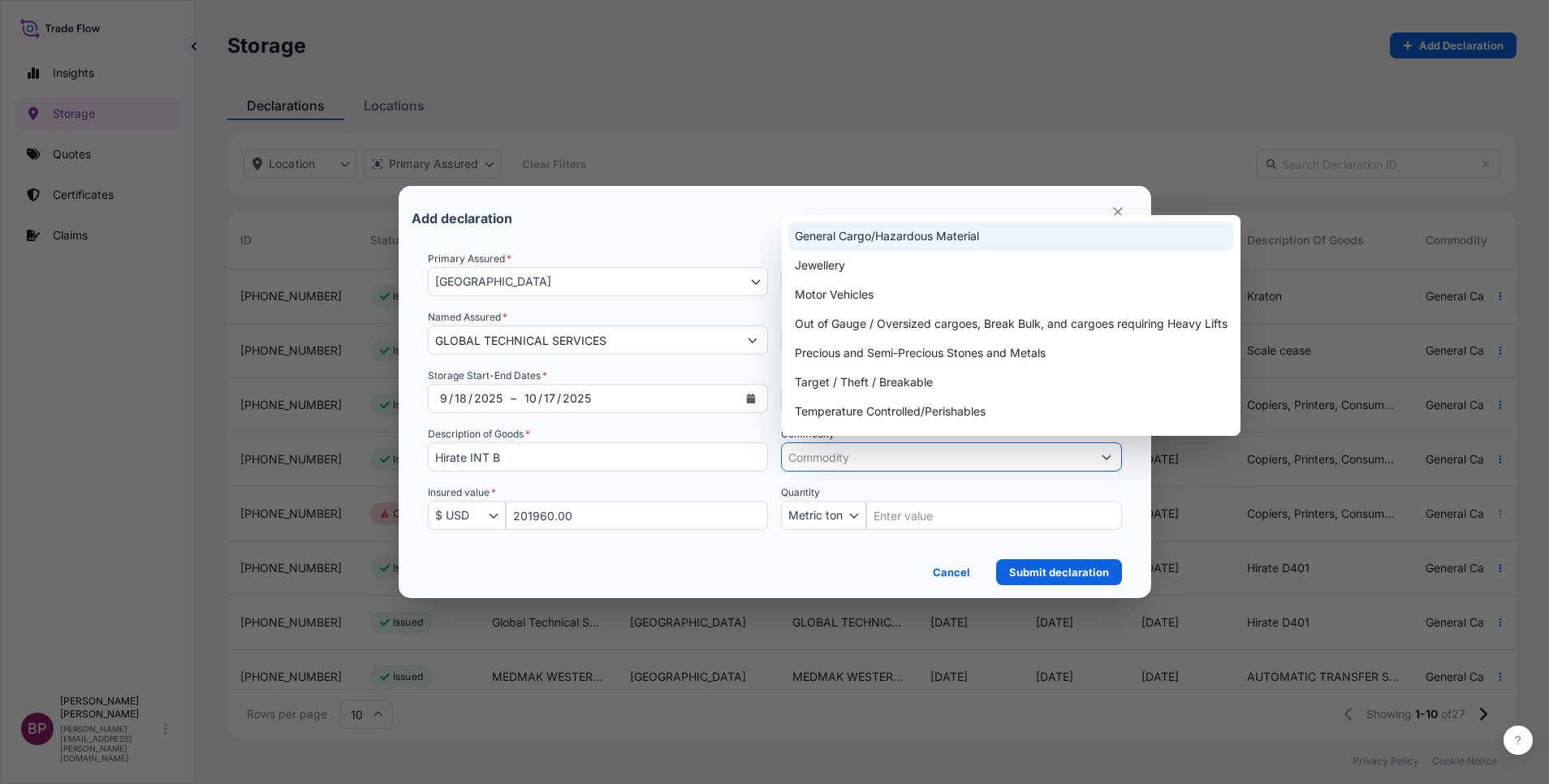
click at [963, 238] on div "General Cargo/Hazardous Material" at bounding box center [1011, 237] width 446 height 29
type input "General Cargo/Hazardous Material"
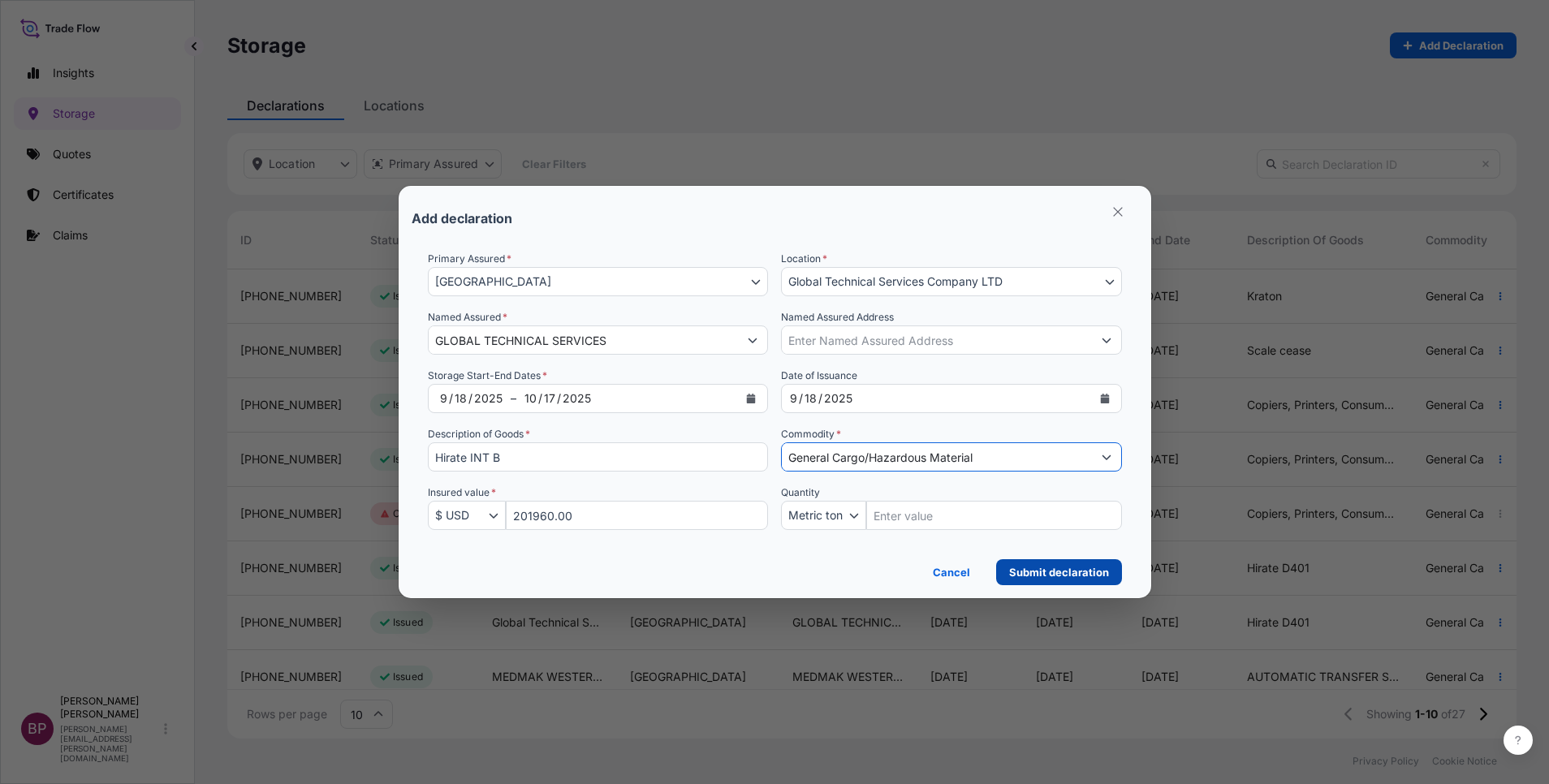
click at [1064, 573] on p "Submit declaration" at bounding box center [1059, 572] width 100 height 16
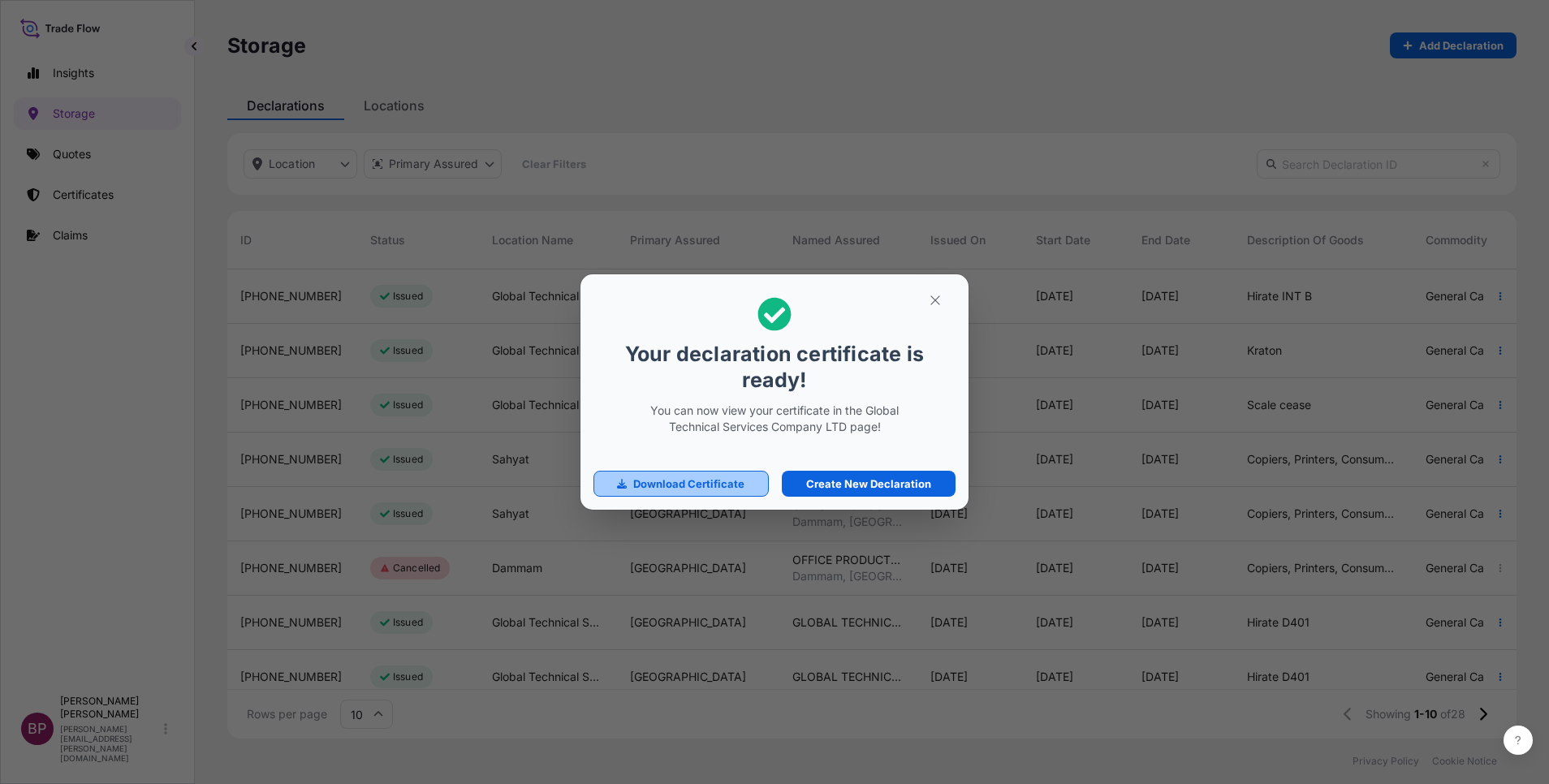
click at [737, 492] on p "Download Certificate" at bounding box center [689, 484] width 111 height 16
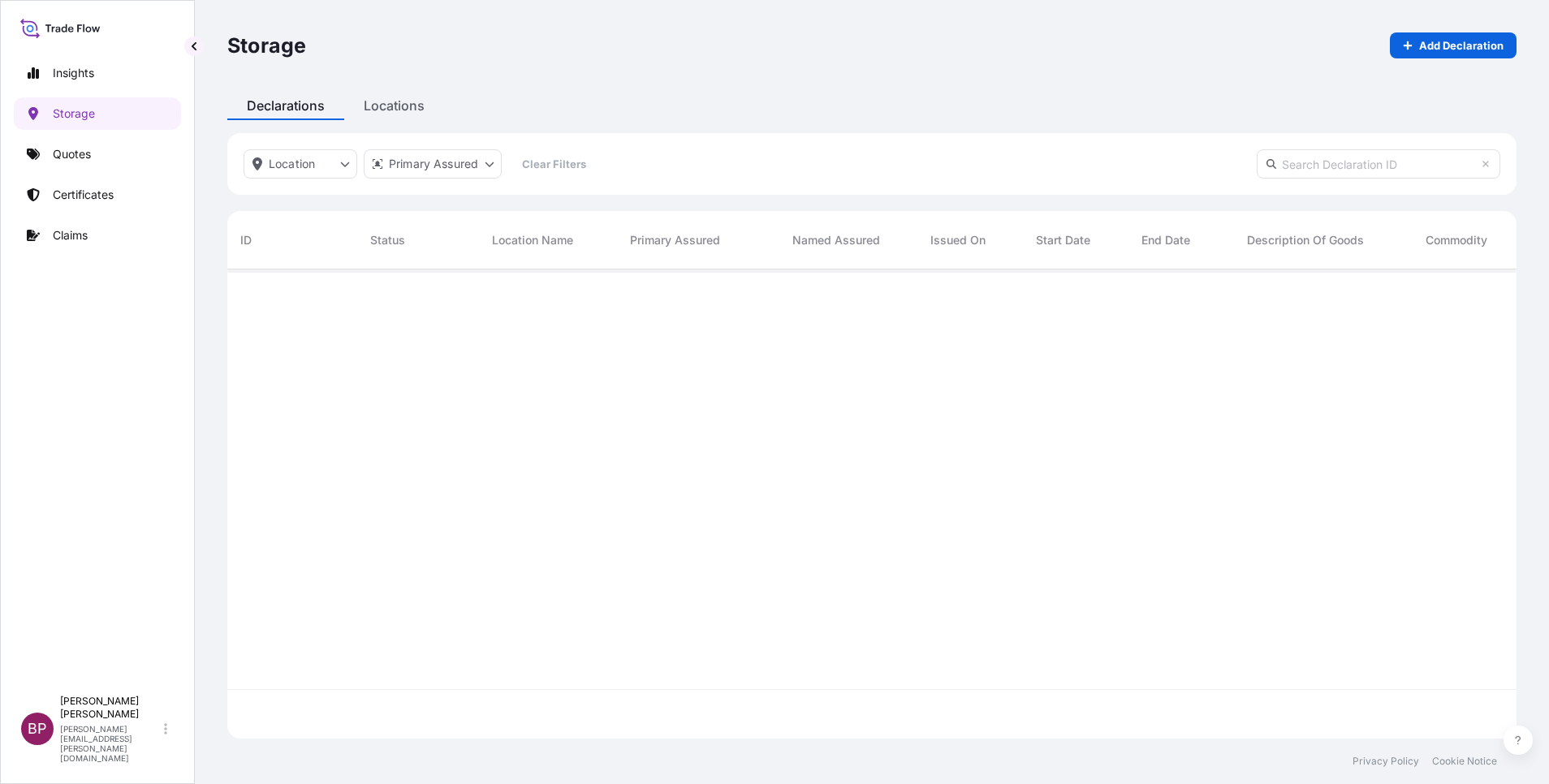
scroll to position [460, 1271]
click at [1477, 44] on p "Add Declaration" at bounding box center [1461, 45] width 84 height 16
select select "31614"
select select "USD"
select select "mt"
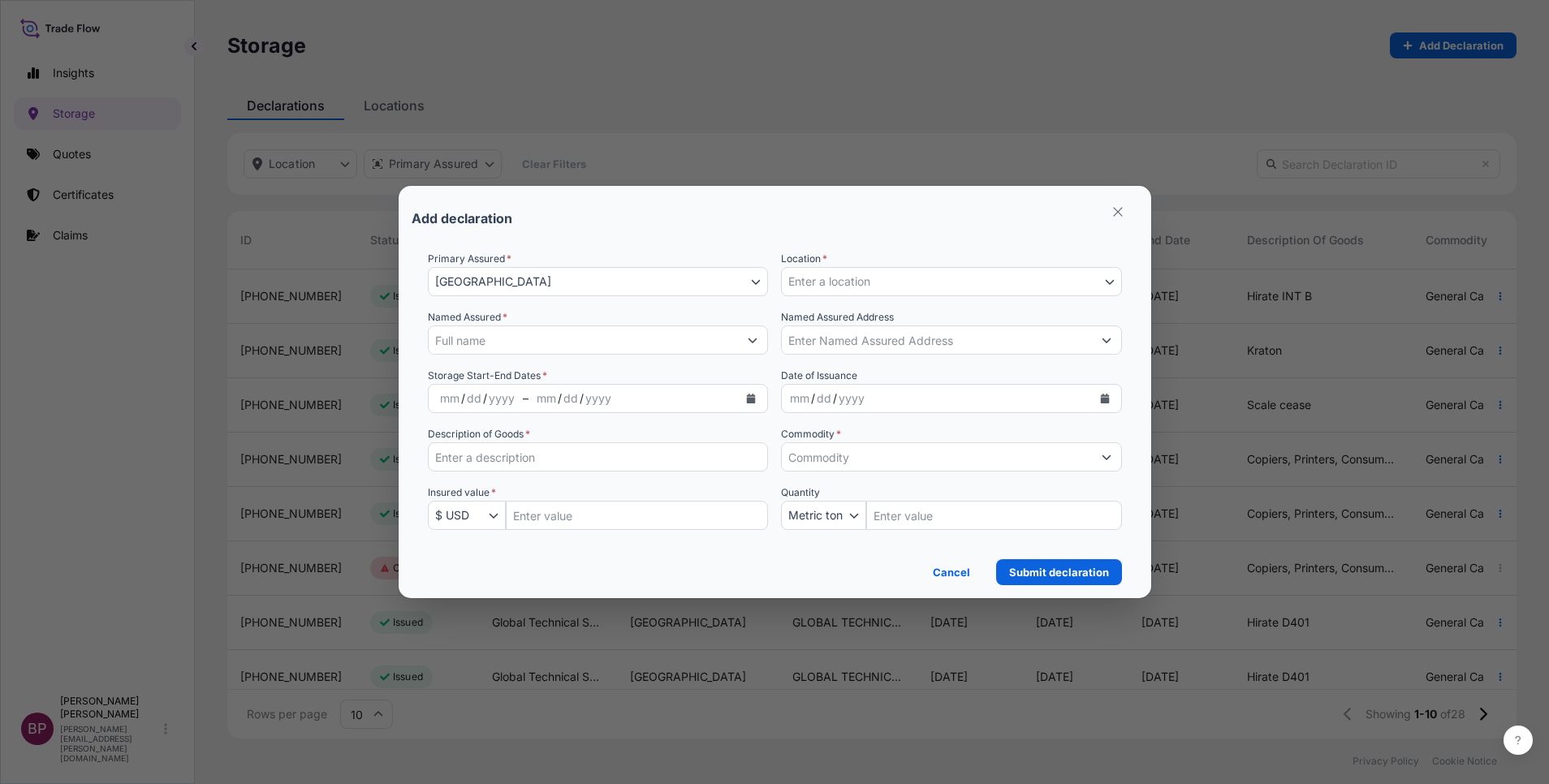
click at [1105, 284] on icon "Select Location" at bounding box center [1109, 281] width 10 height 10
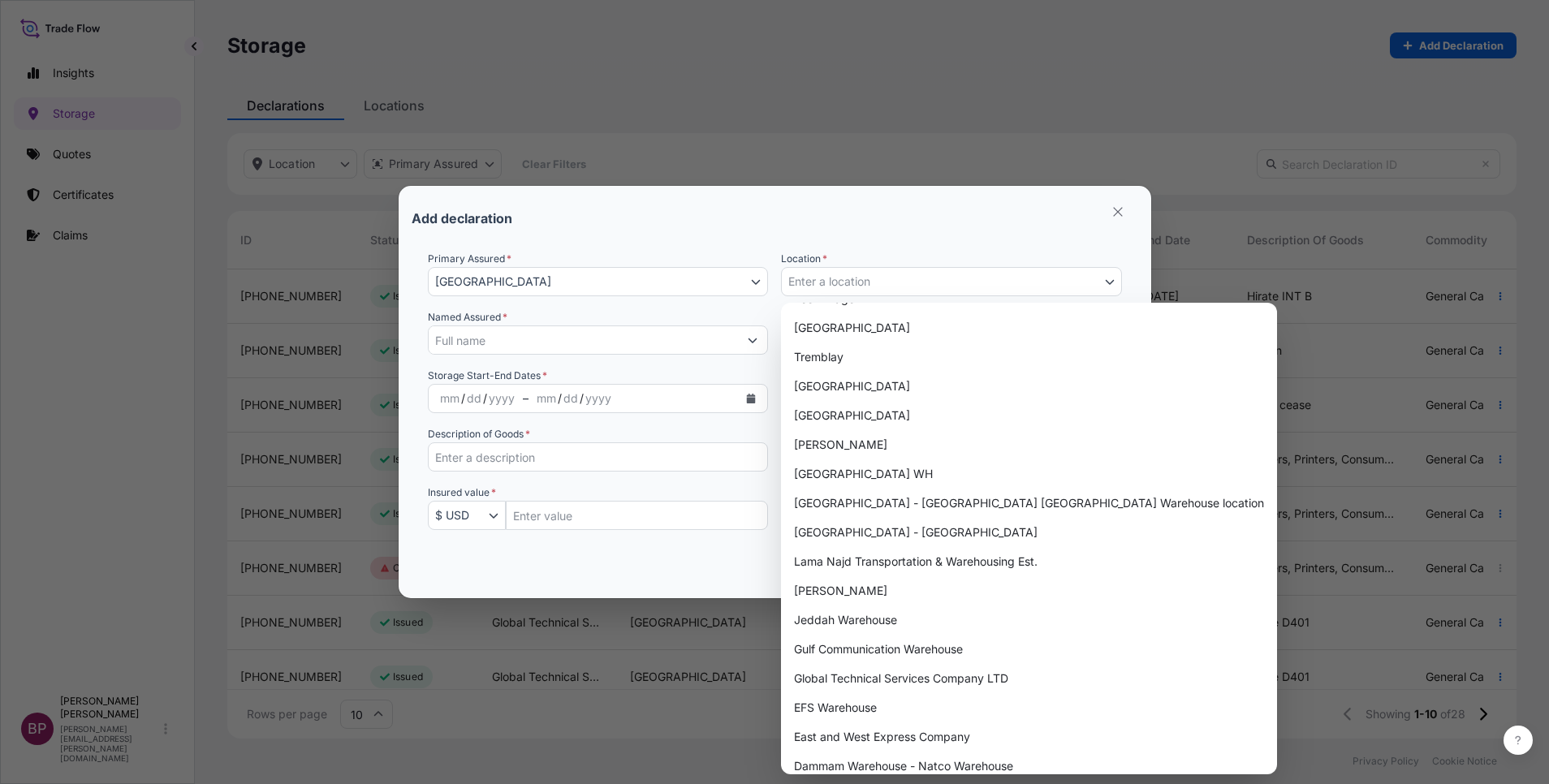
scroll to position [731, 0]
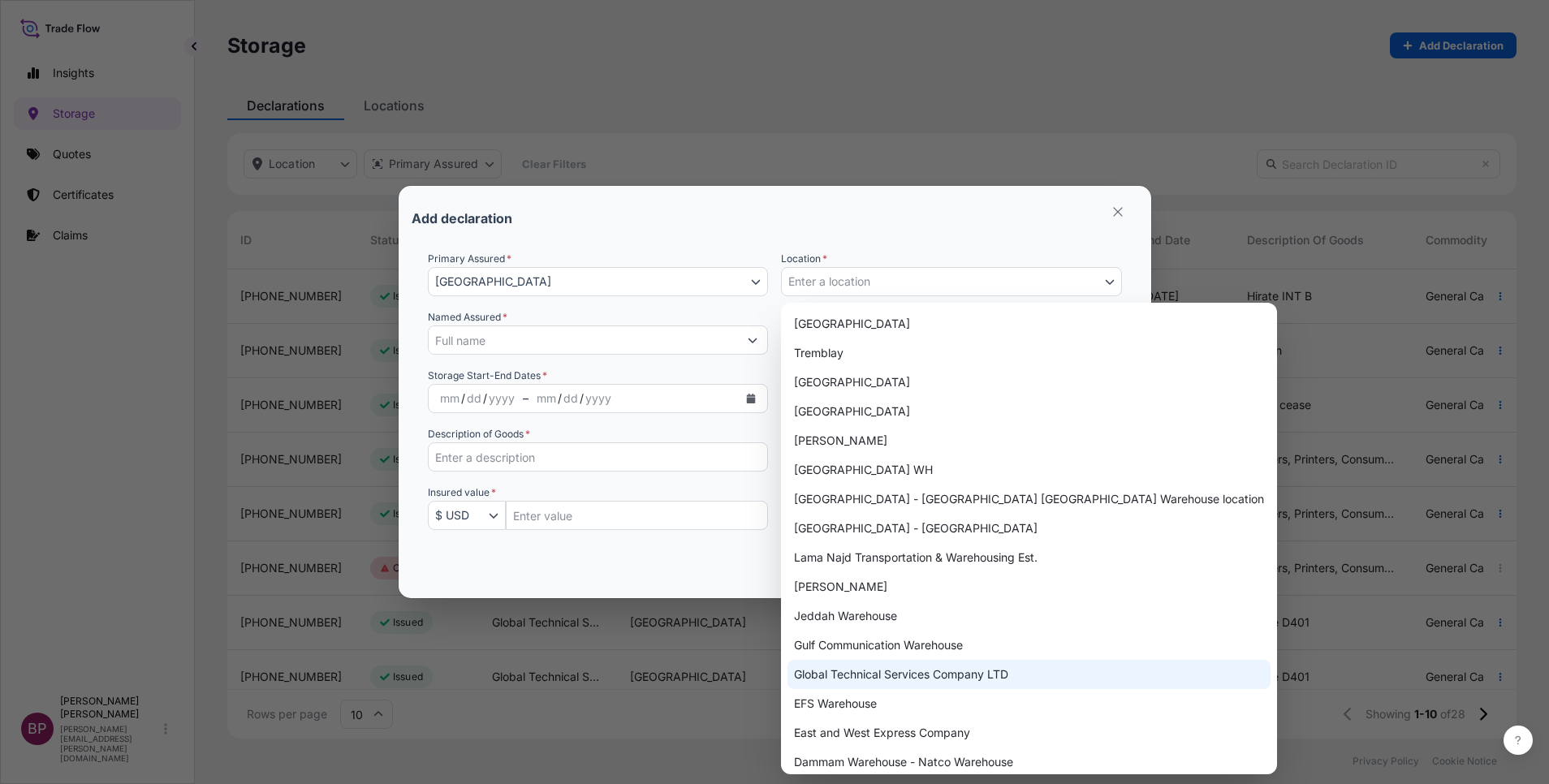
click at [949, 678] on div "Global Technical Services Company LTD" at bounding box center [1029, 675] width 483 height 29
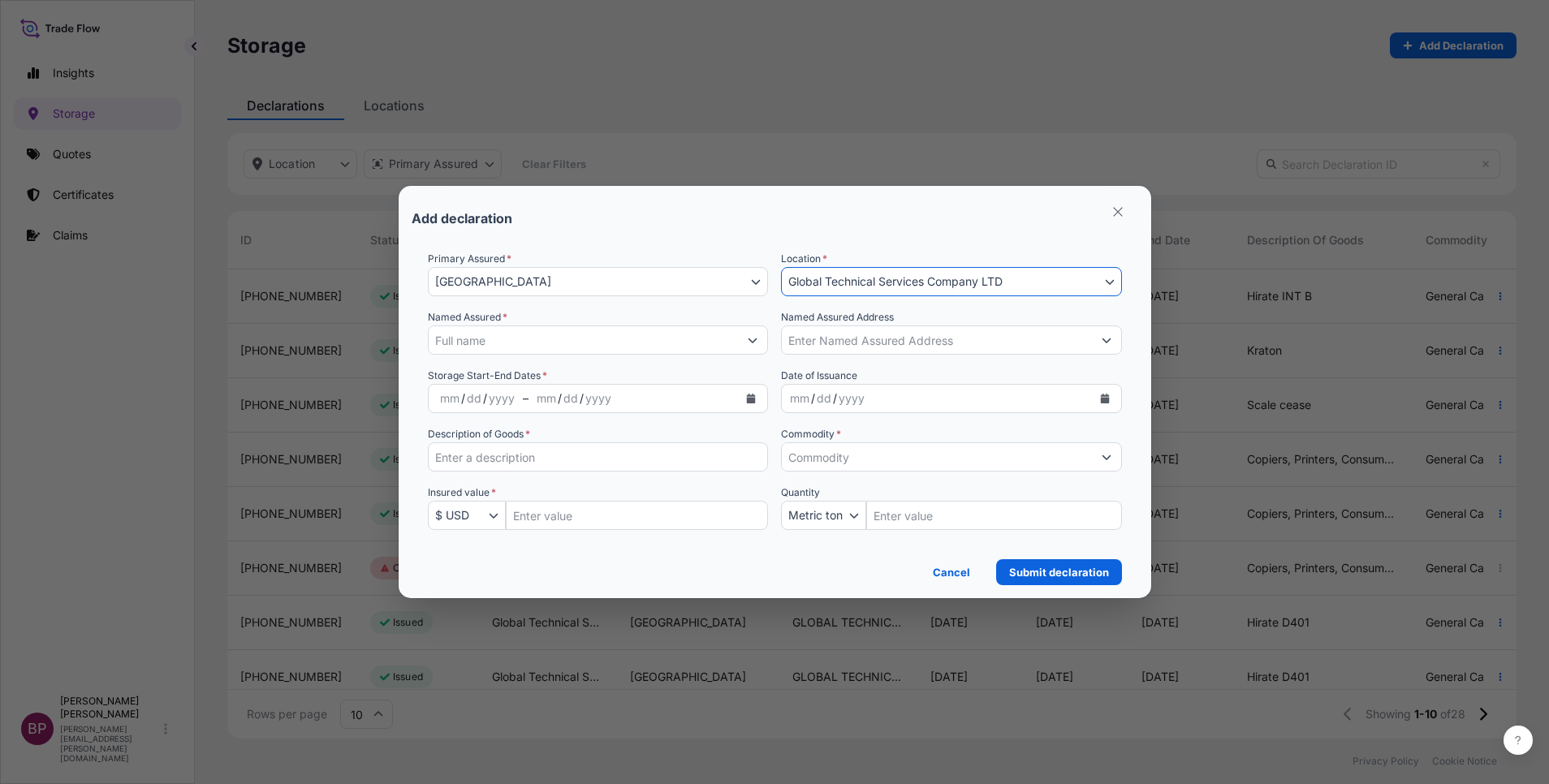
click at [1106, 395] on icon "Calendar" at bounding box center [1104, 398] width 9 height 10
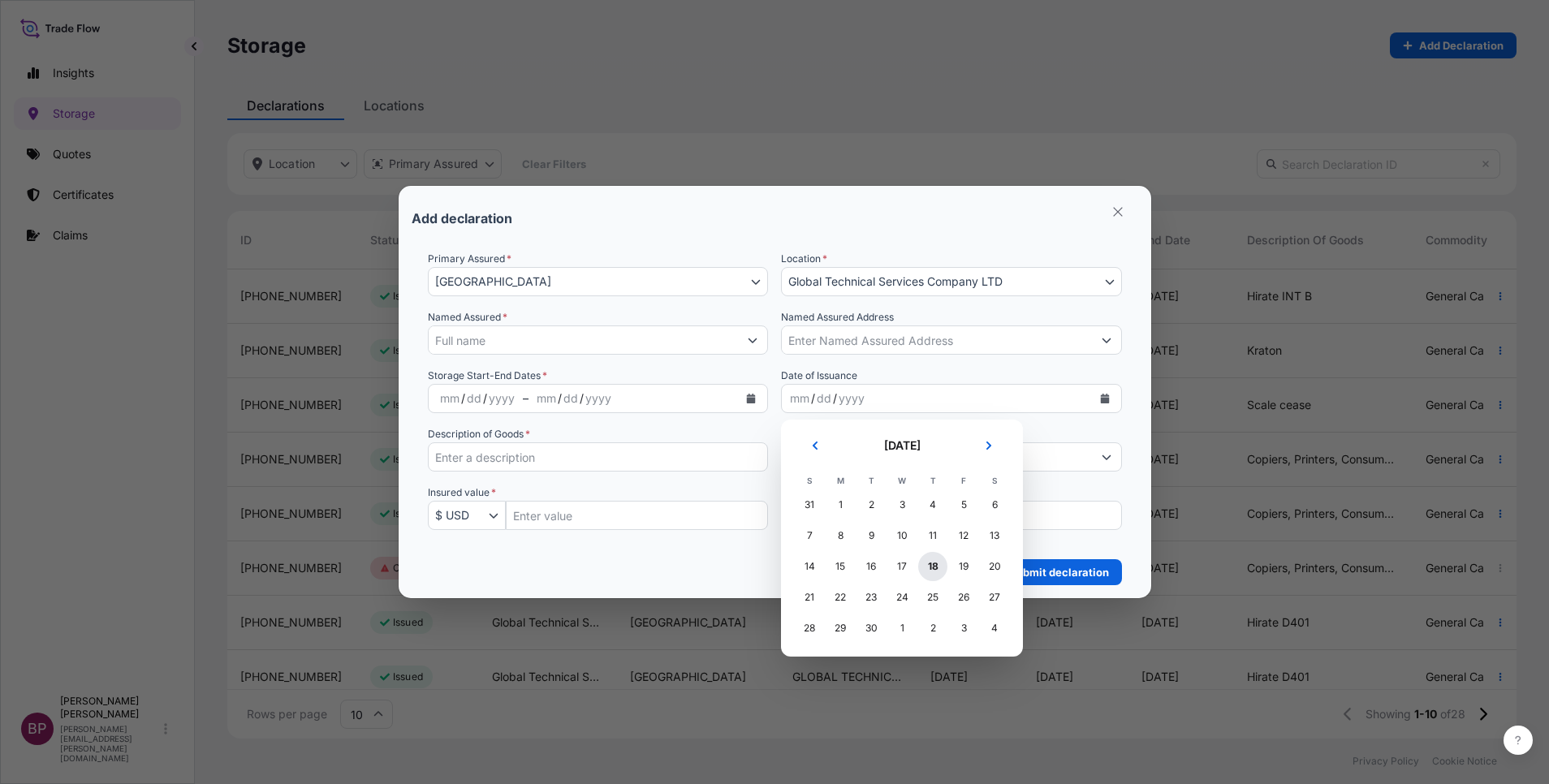
click at [931, 565] on div "18" at bounding box center [933, 567] width 29 height 29
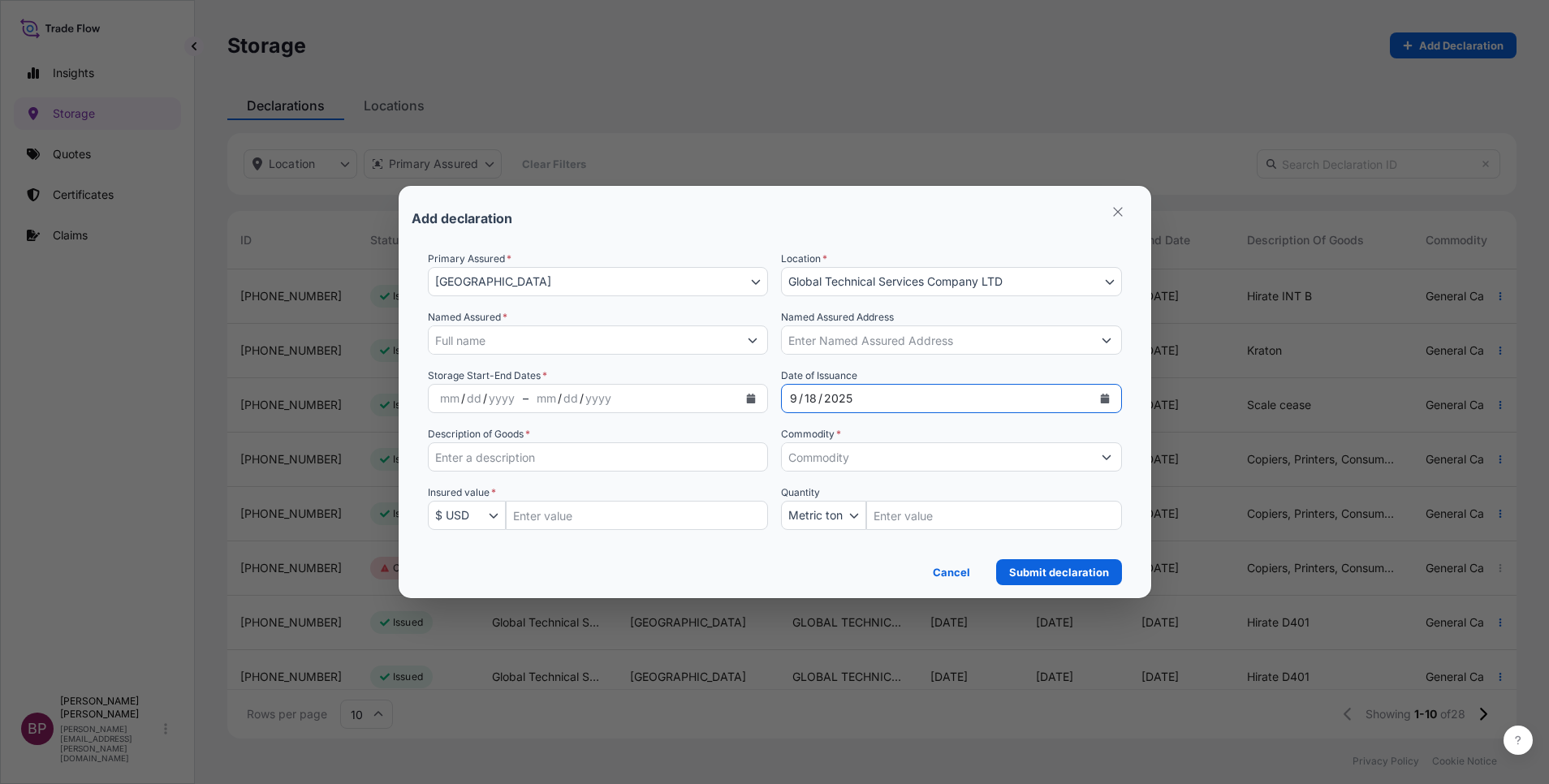
click at [1099, 453] on button "Show suggestions" at bounding box center [1107, 457] width 29 height 29
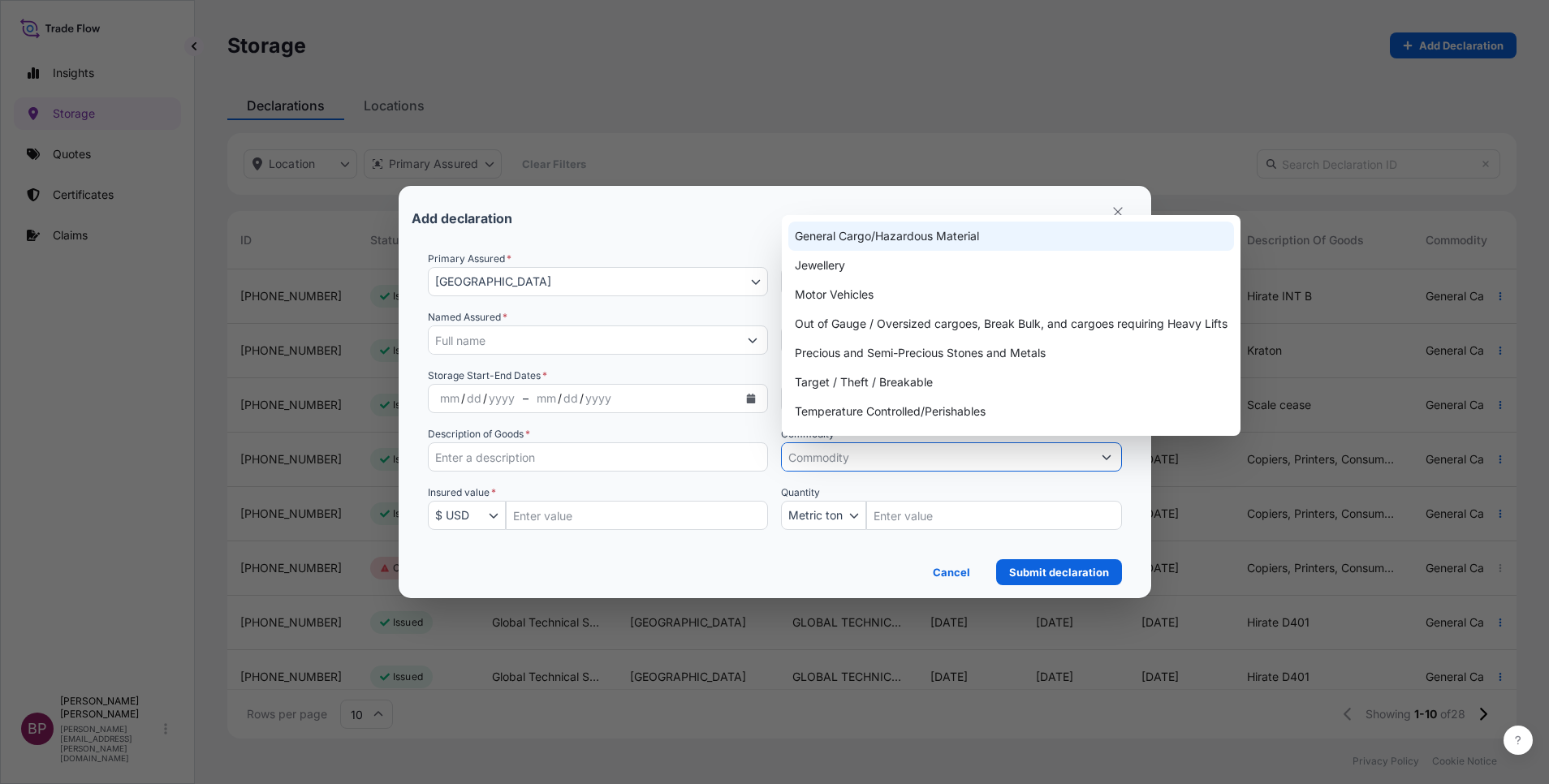
click at [898, 240] on div "General Cargo/Hazardous Material" at bounding box center [1011, 237] width 446 height 29
type input "General Cargo/Hazardous Material"
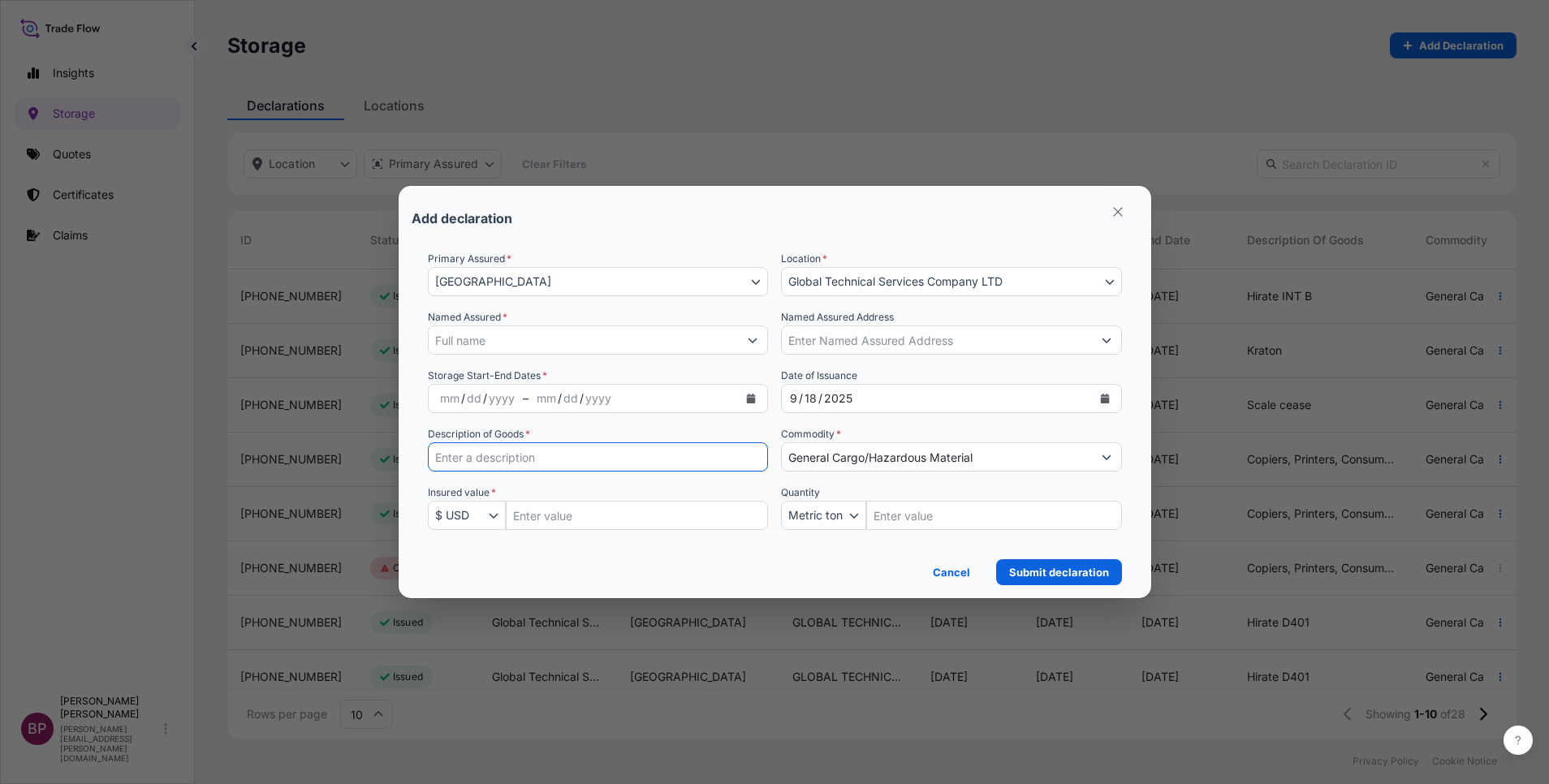
click at [557, 467] on input "Description of Goods *" at bounding box center [598, 457] width 341 height 29
drag, startPoint x: 564, startPoint y: 515, endPoint x: 573, endPoint y: 523, distance: 12.0
click at [564, 514] on input "Insured Value Amount" at bounding box center [637, 516] width 263 height 29
paste input "572016.00"
type input "572016.00"
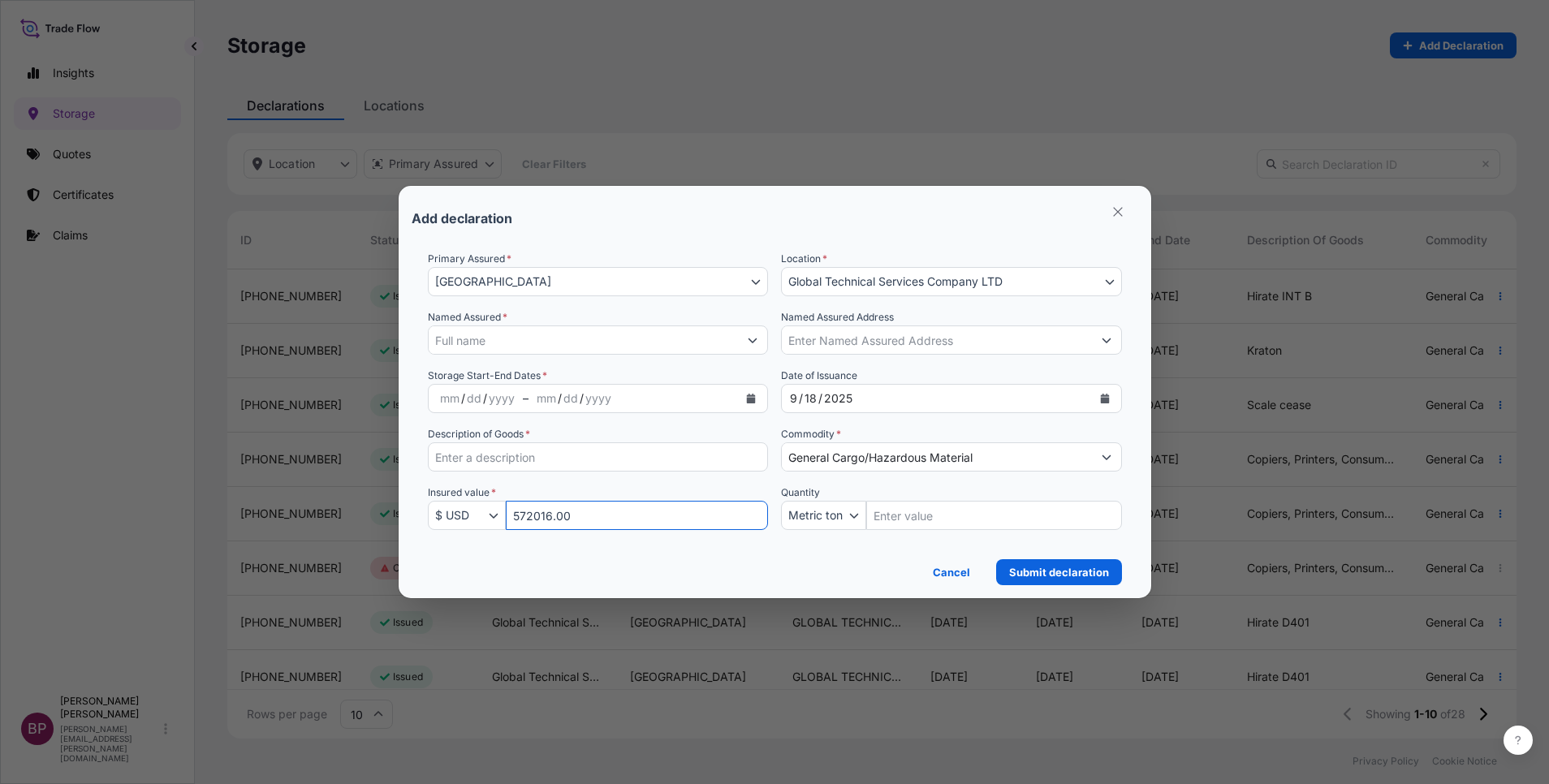
click at [547, 454] on input "Description of Goods *" at bounding box center [598, 457] width 341 height 29
paste input "Claybrake 200"
type input "Claybrake 200"
click at [680, 346] on input "Named Assured *" at bounding box center [584, 340] width 310 height 29
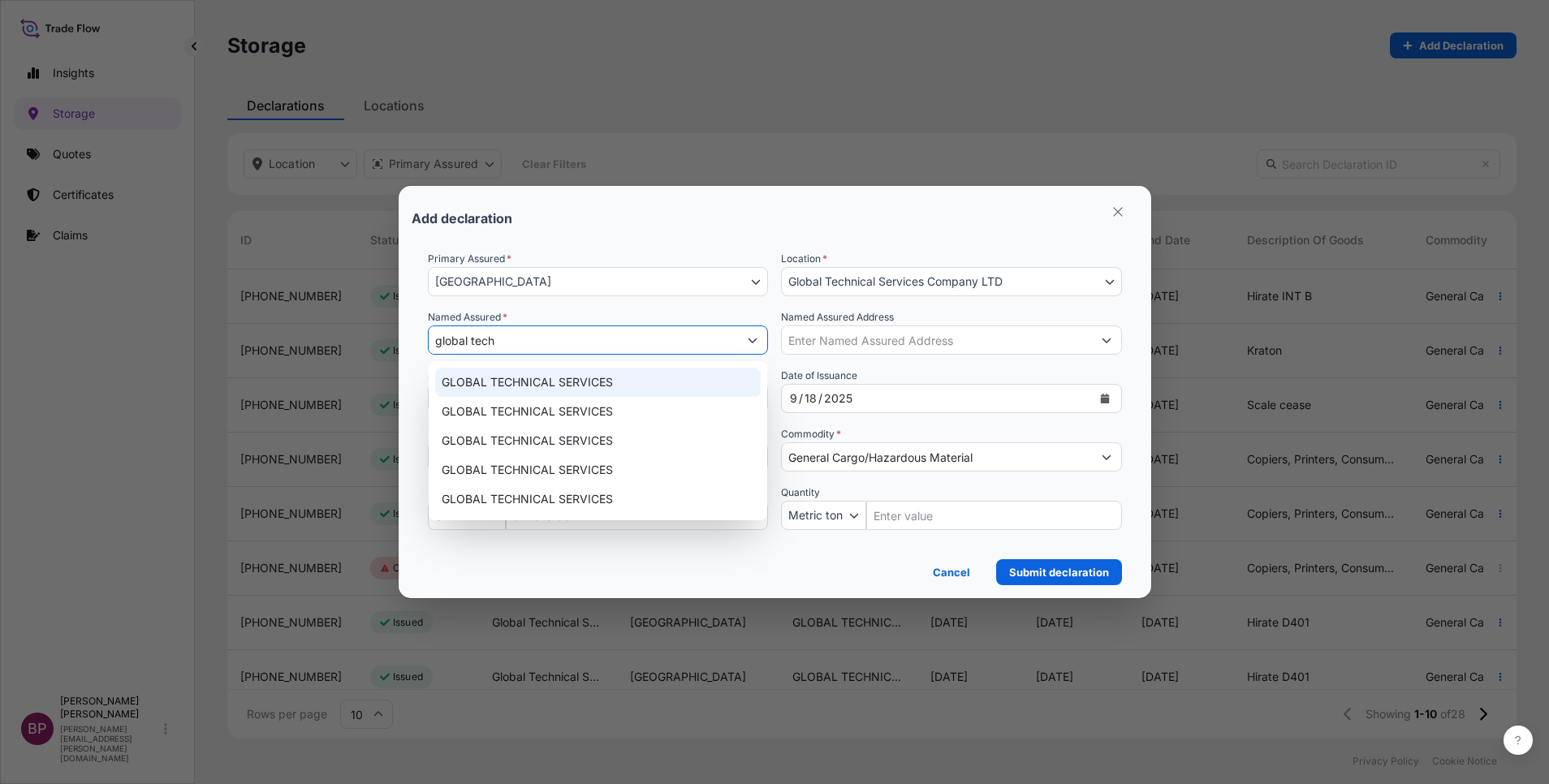
click at [568, 394] on div "GLOBAL TECHNICAL SERVICES" at bounding box center [598, 382] width 326 height 29
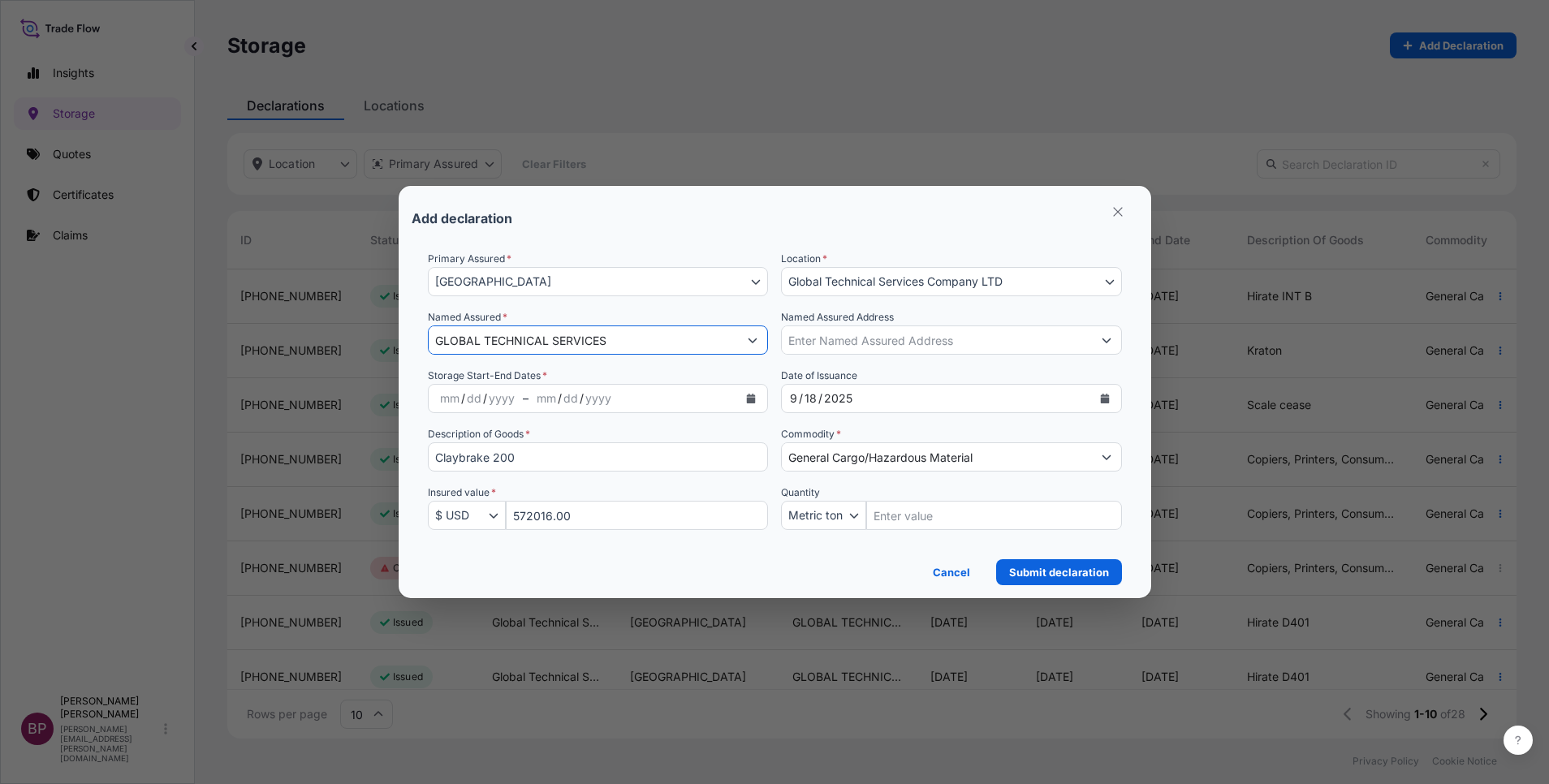
type input "GLOBAL TECHNICAL SERVICES"
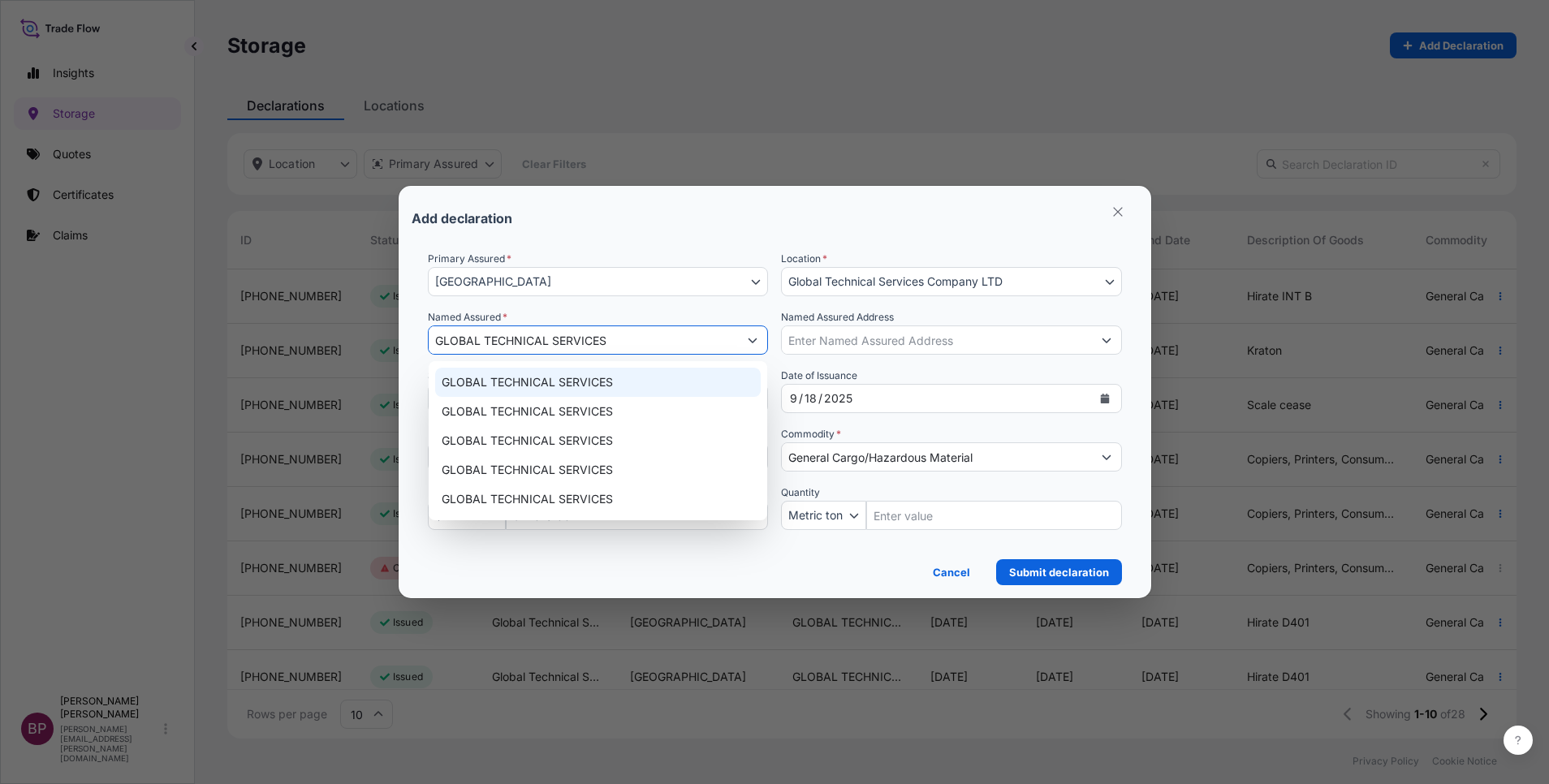
click at [765, 313] on div "Named Assured * GLOBAL TECHNICAL SERVICES" at bounding box center [598, 332] width 341 height 45
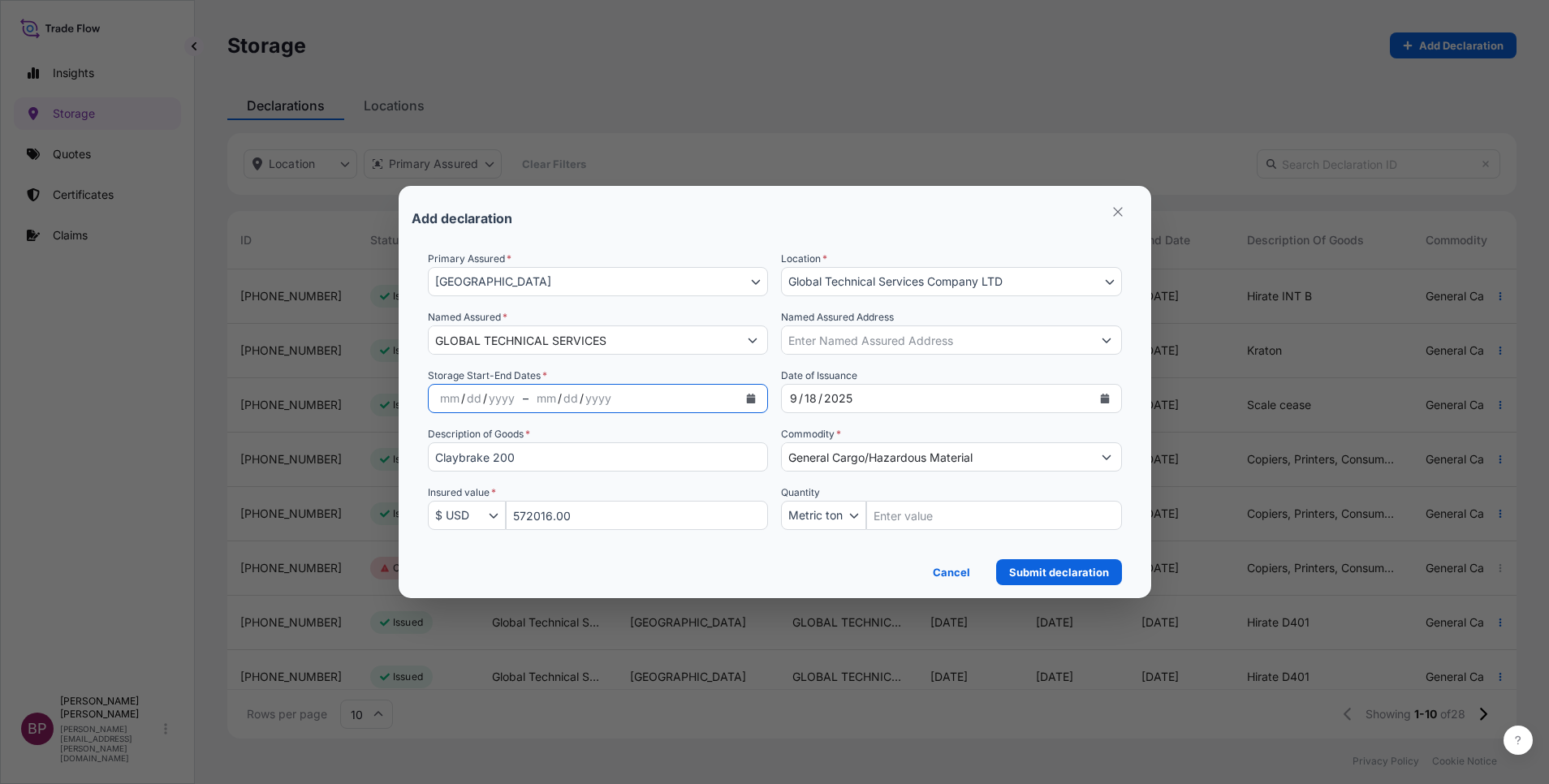
click at [750, 402] on icon "Calendar" at bounding box center [751, 398] width 9 height 10
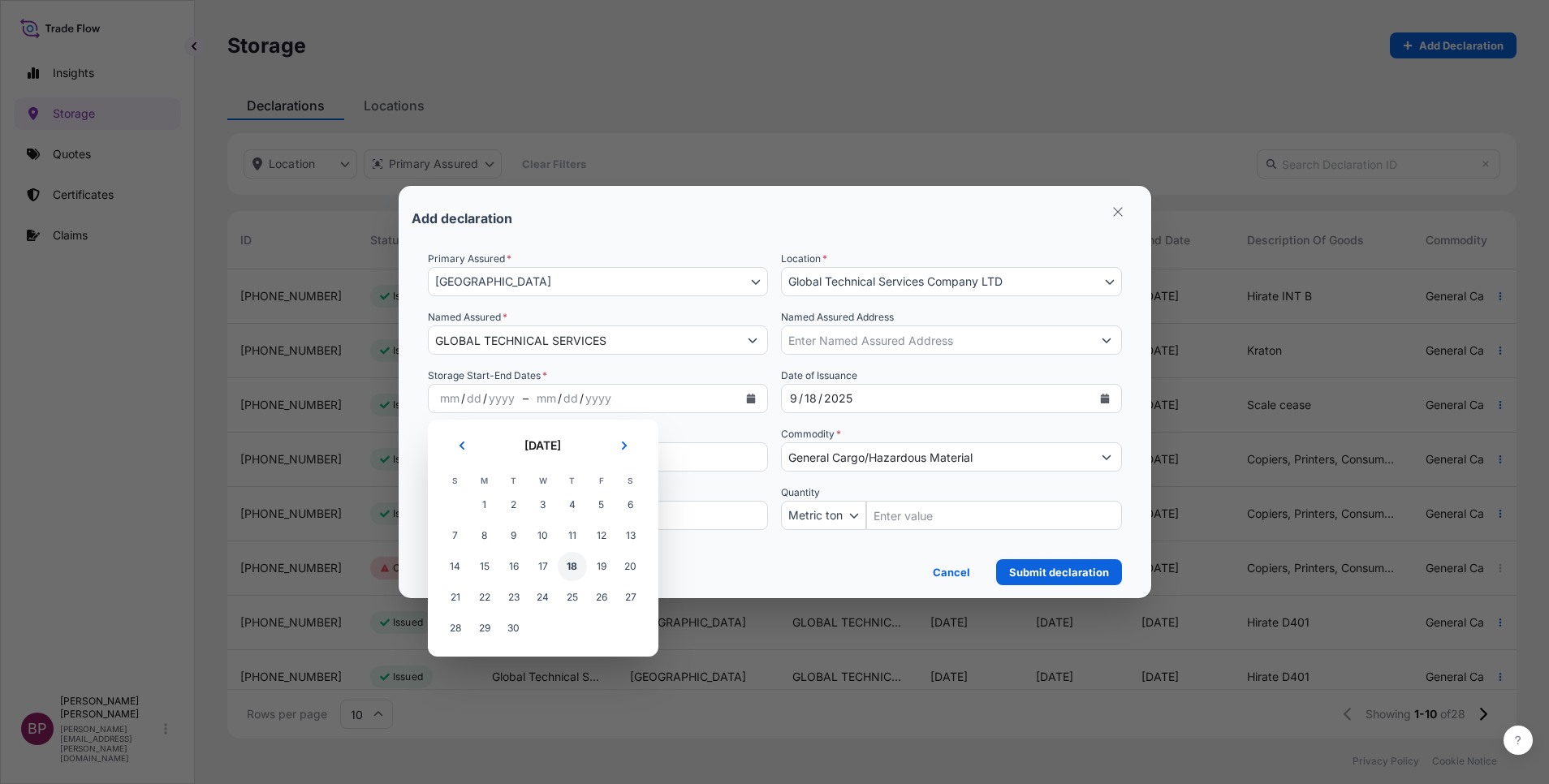
click at [571, 568] on span "18" at bounding box center [572, 567] width 29 height 29
click at [629, 446] on icon "Next" at bounding box center [624, 445] width 10 height 10
click at [600, 563] on span "17" at bounding box center [602, 567] width 29 height 29
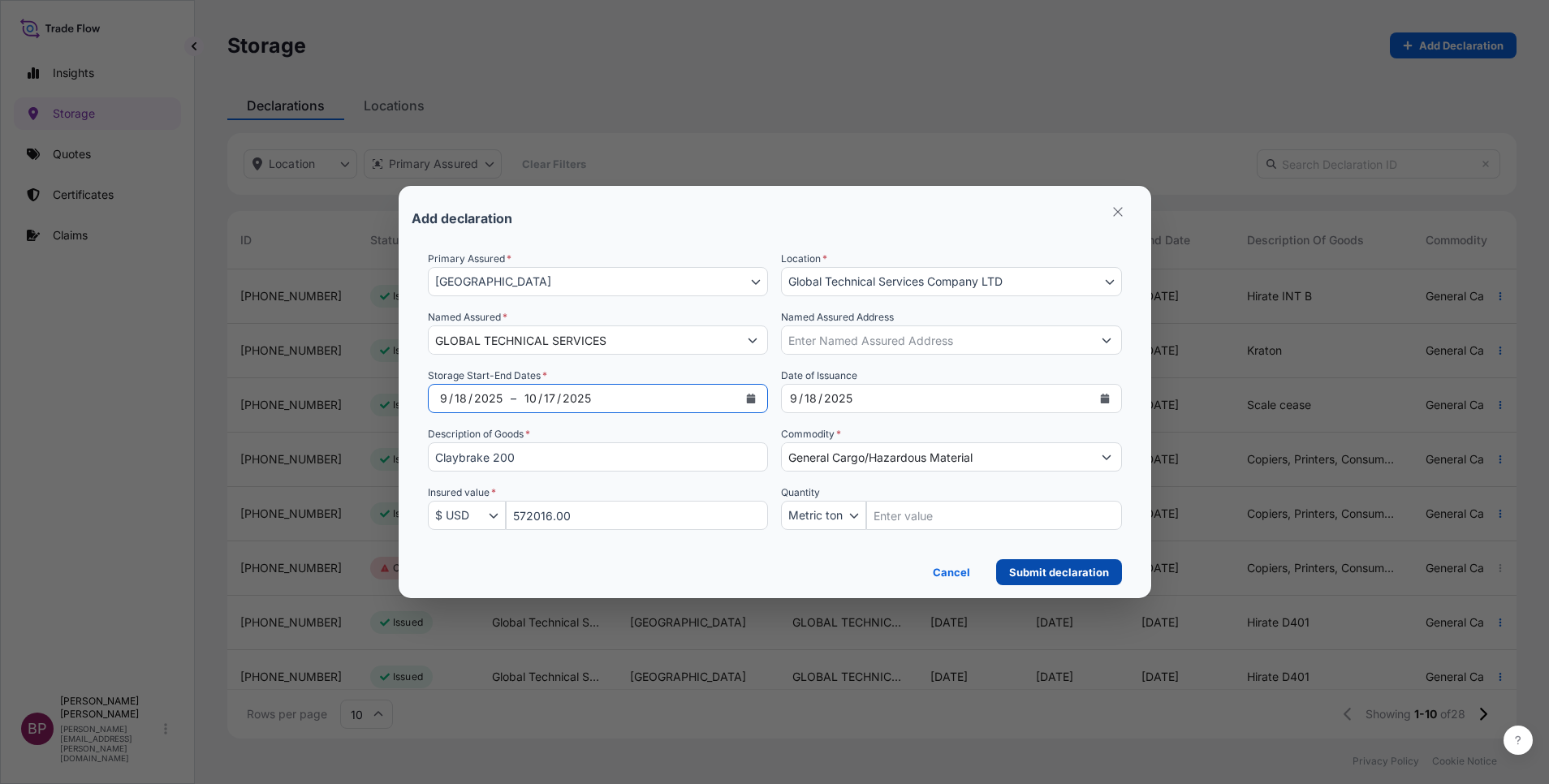
click at [1062, 572] on p "Submit declaration" at bounding box center [1059, 572] width 100 height 16
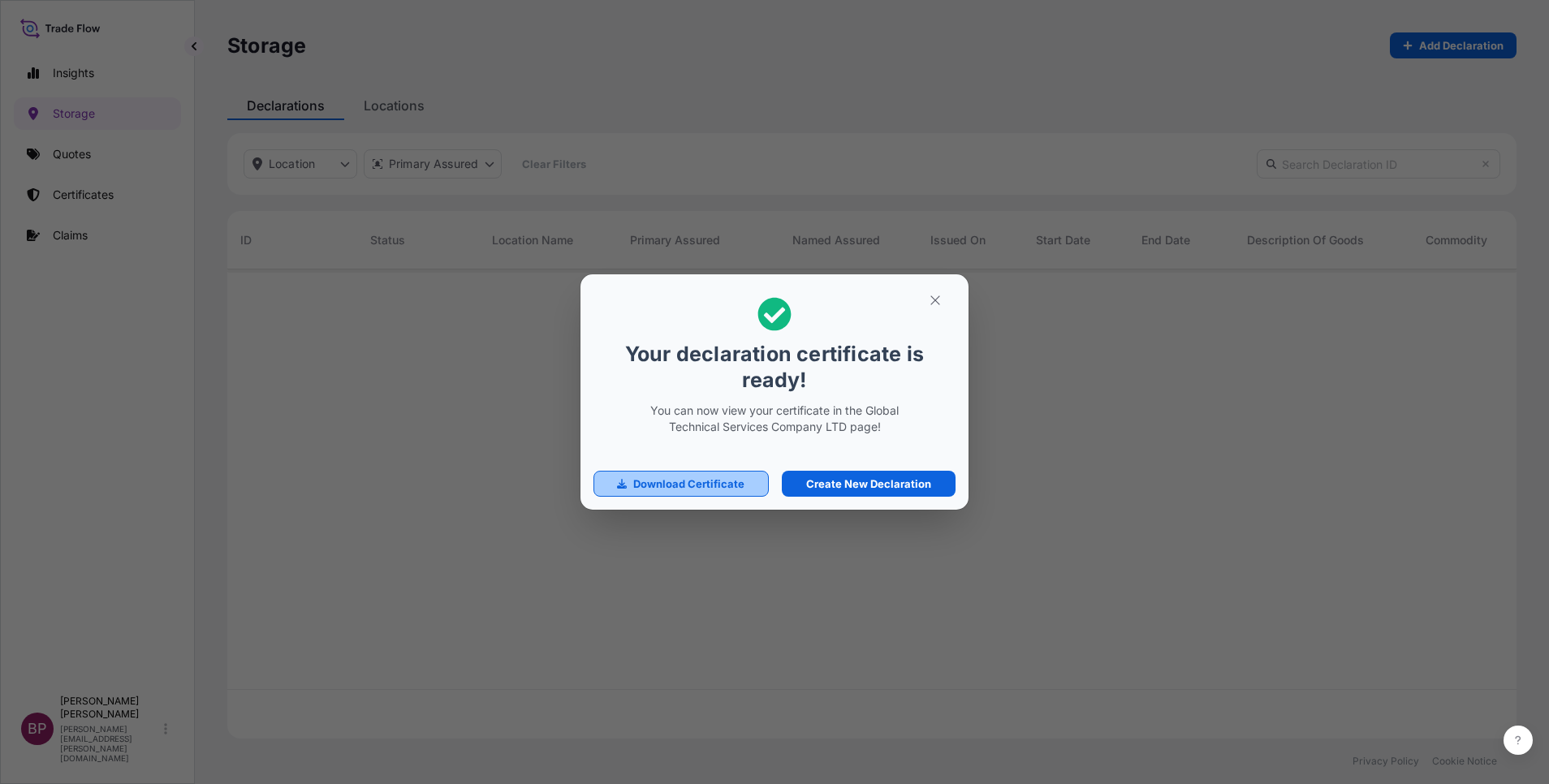
click at [741, 492] on p "Download Certificate" at bounding box center [689, 484] width 111 height 16
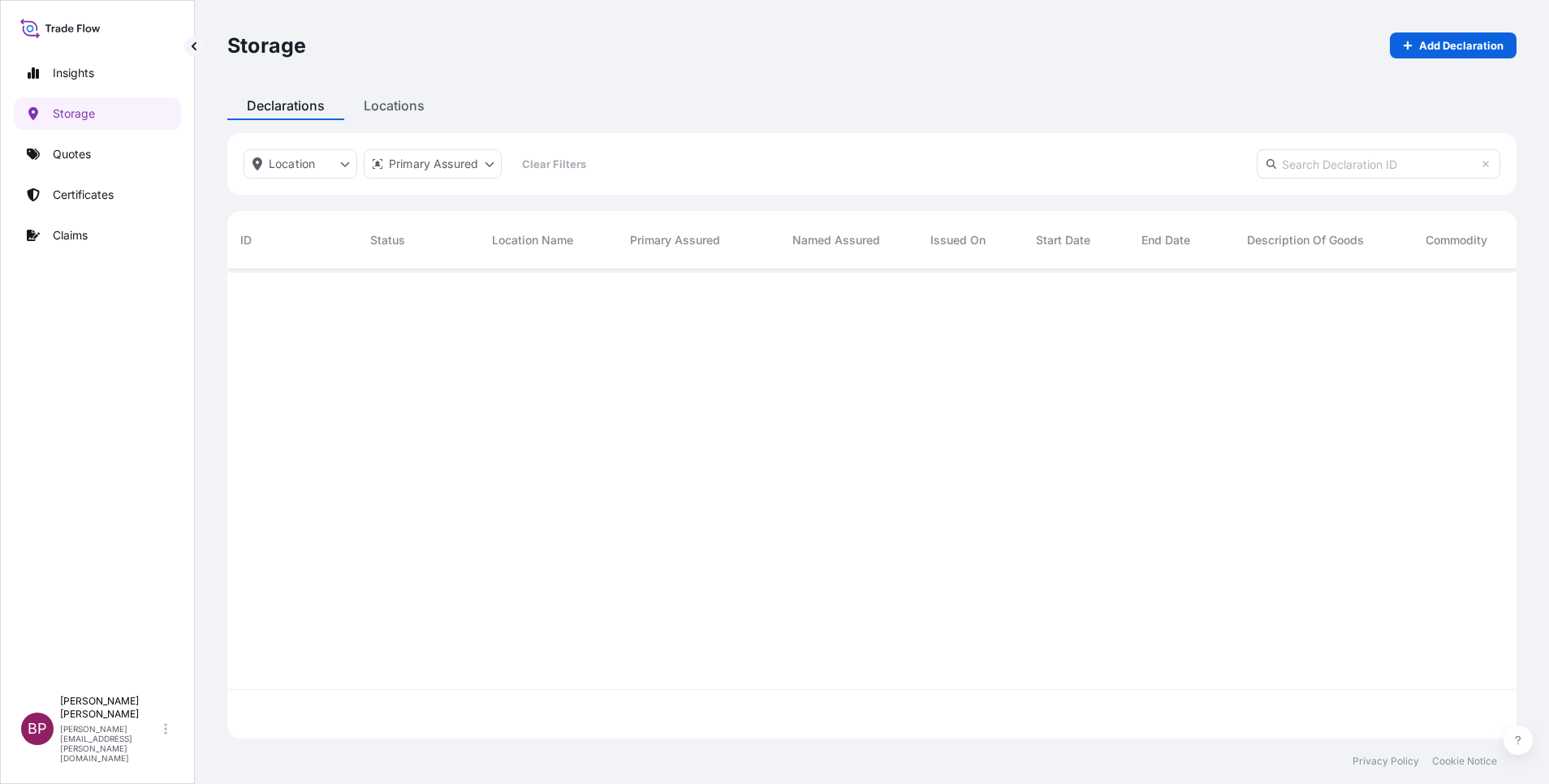
scroll to position [460, 1271]
click at [1449, 45] on p "Add Declaration" at bounding box center [1461, 45] width 84 height 16
select select "31614"
select select "USD"
select select "mt"
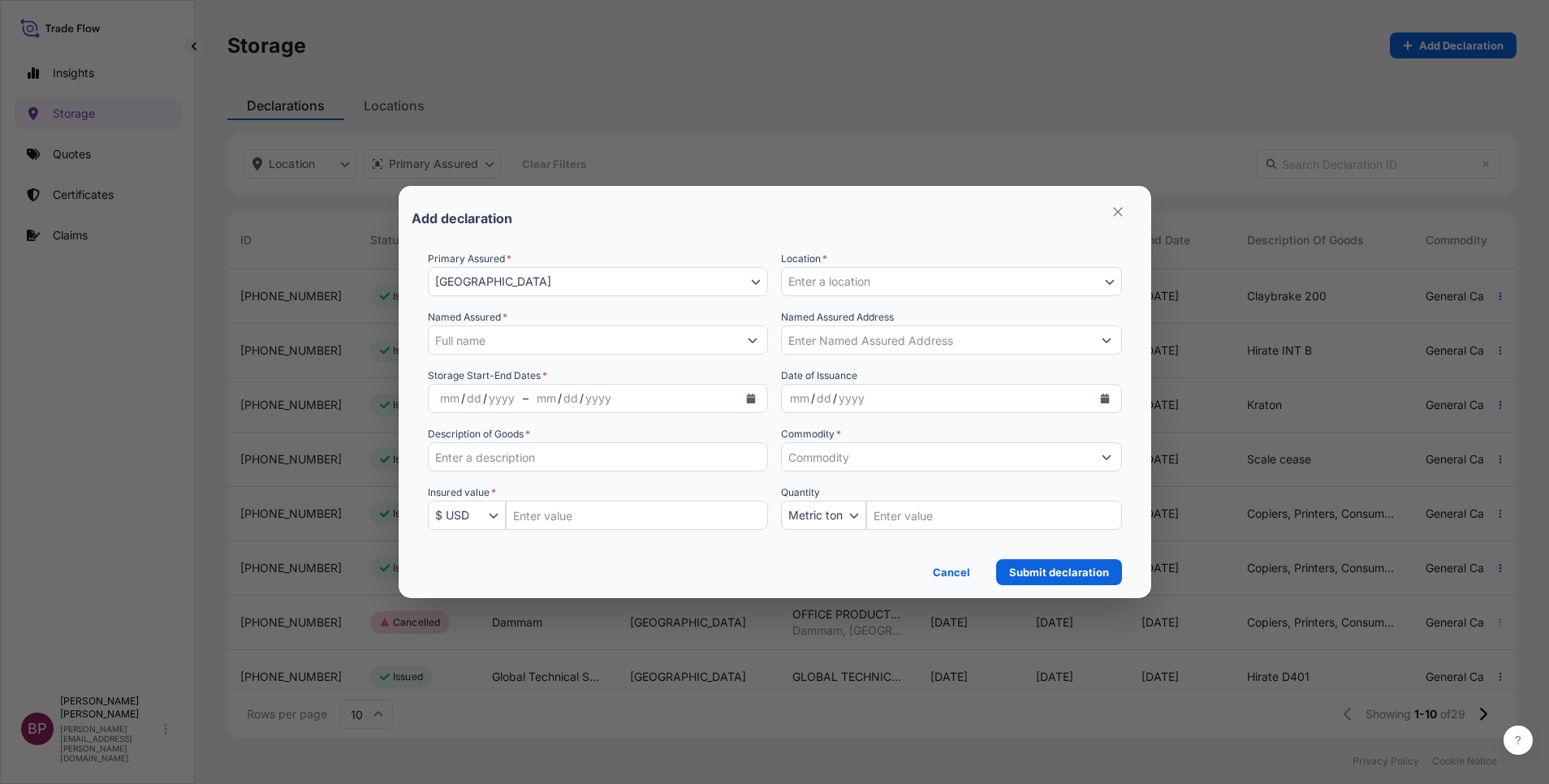
click at [590, 516] on input "Insured Value Amount" at bounding box center [637, 516] width 263 height 29
paste input "259050.00"
type input "259050.00"
click at [611, 465] on input "Description of Goods *" at bounding box center [598, 457] width 341 height 29
paste input "Claybrake 3500"
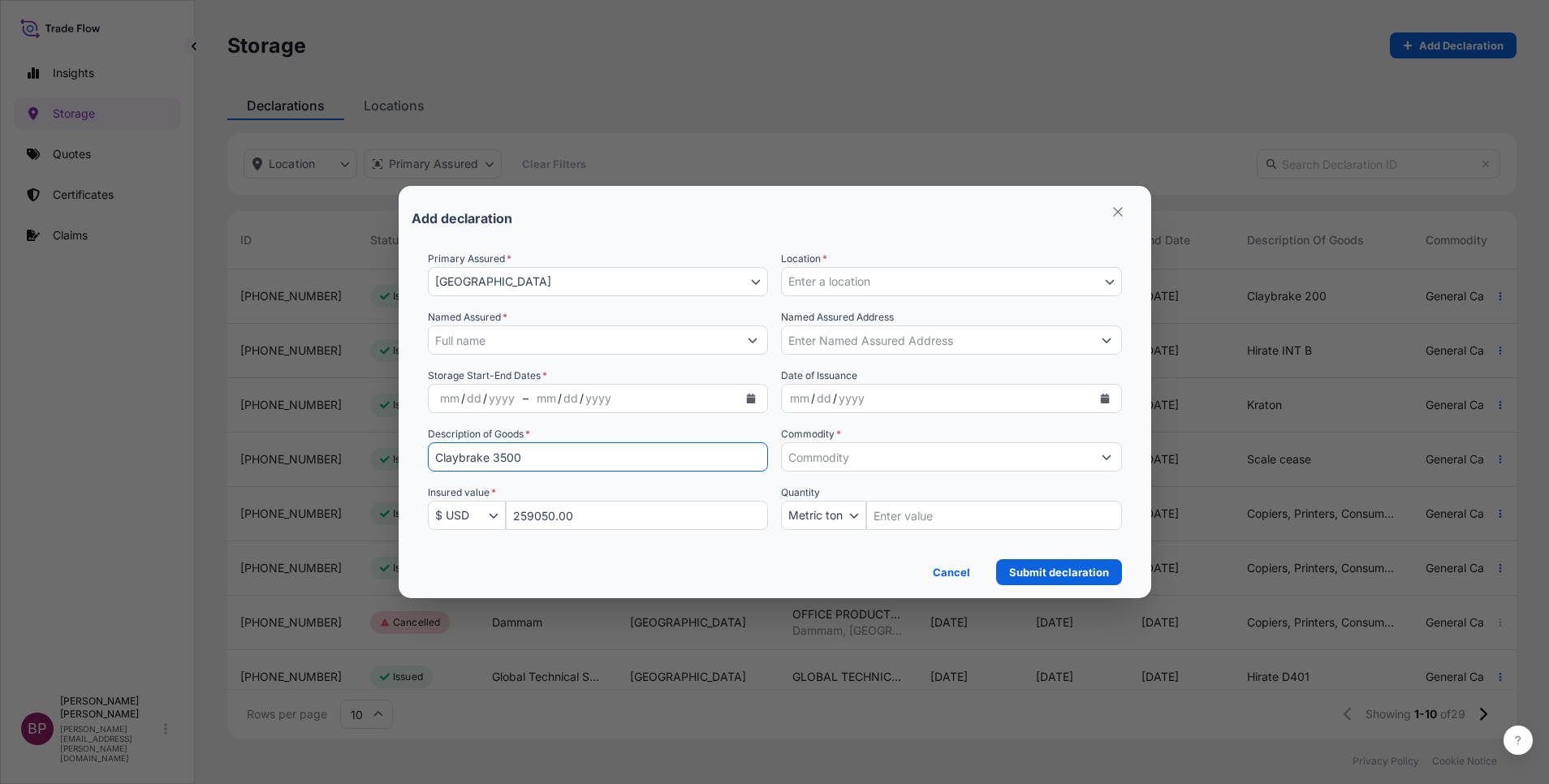
type input "Claybrake 3500"
click at [1108, 456] on icon "Show suggestions" at bounding box center [1106, 456] width 10 height 10
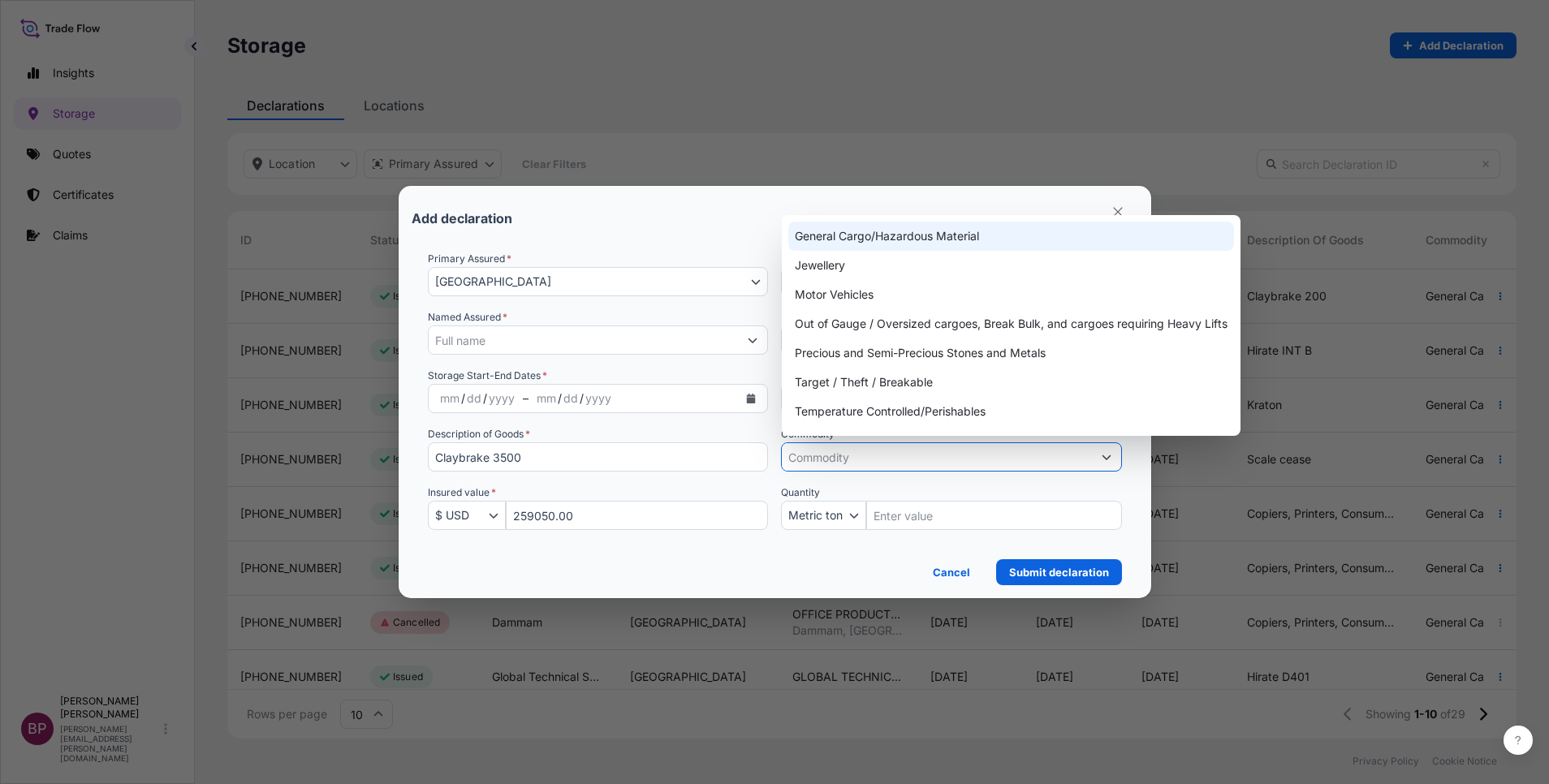
click at [919, 244] on div "General Cargo/Hazardous Material" at bounding box center [1011, 237] width 446 height 29
type input "General Cargo/Hazardous Material"
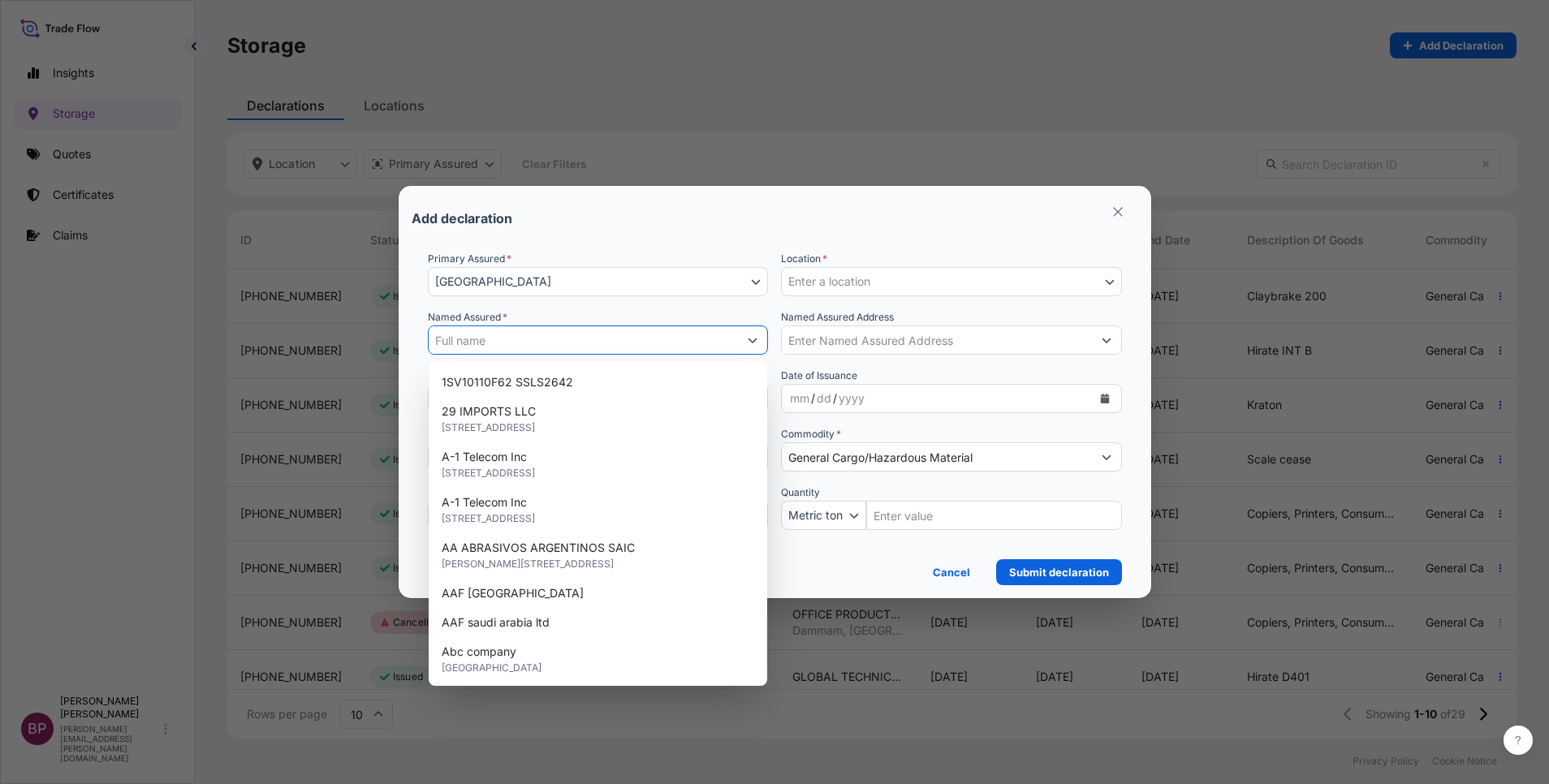
click at [755, 339] on icon "Show suggestions" at bounding box center [752, 340] width 10 height 10
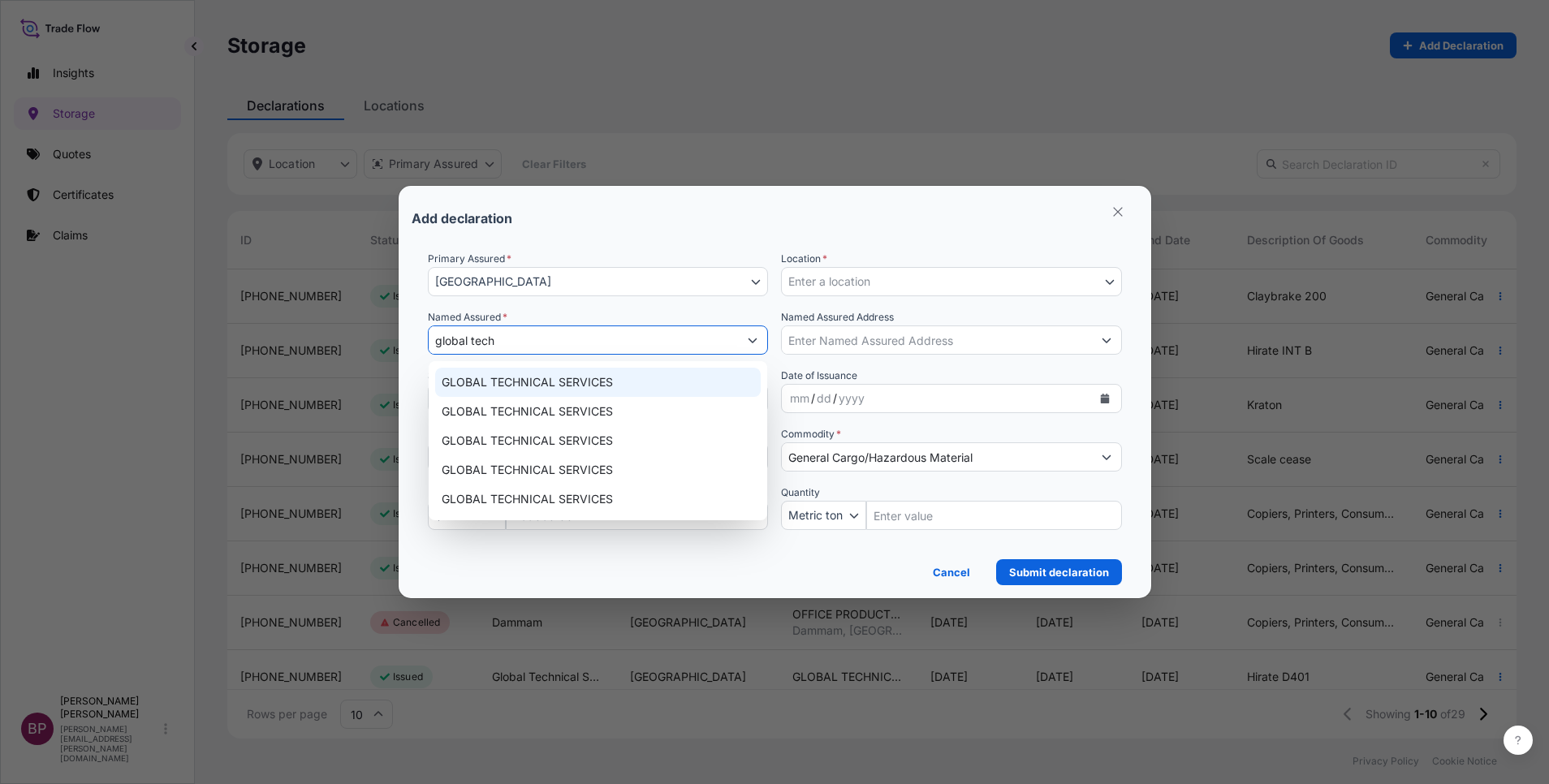
click at [580, 383] on span "GLOBAL TECHNICAL SERVICES" at bounding box center [527, 382] width 172 height 16
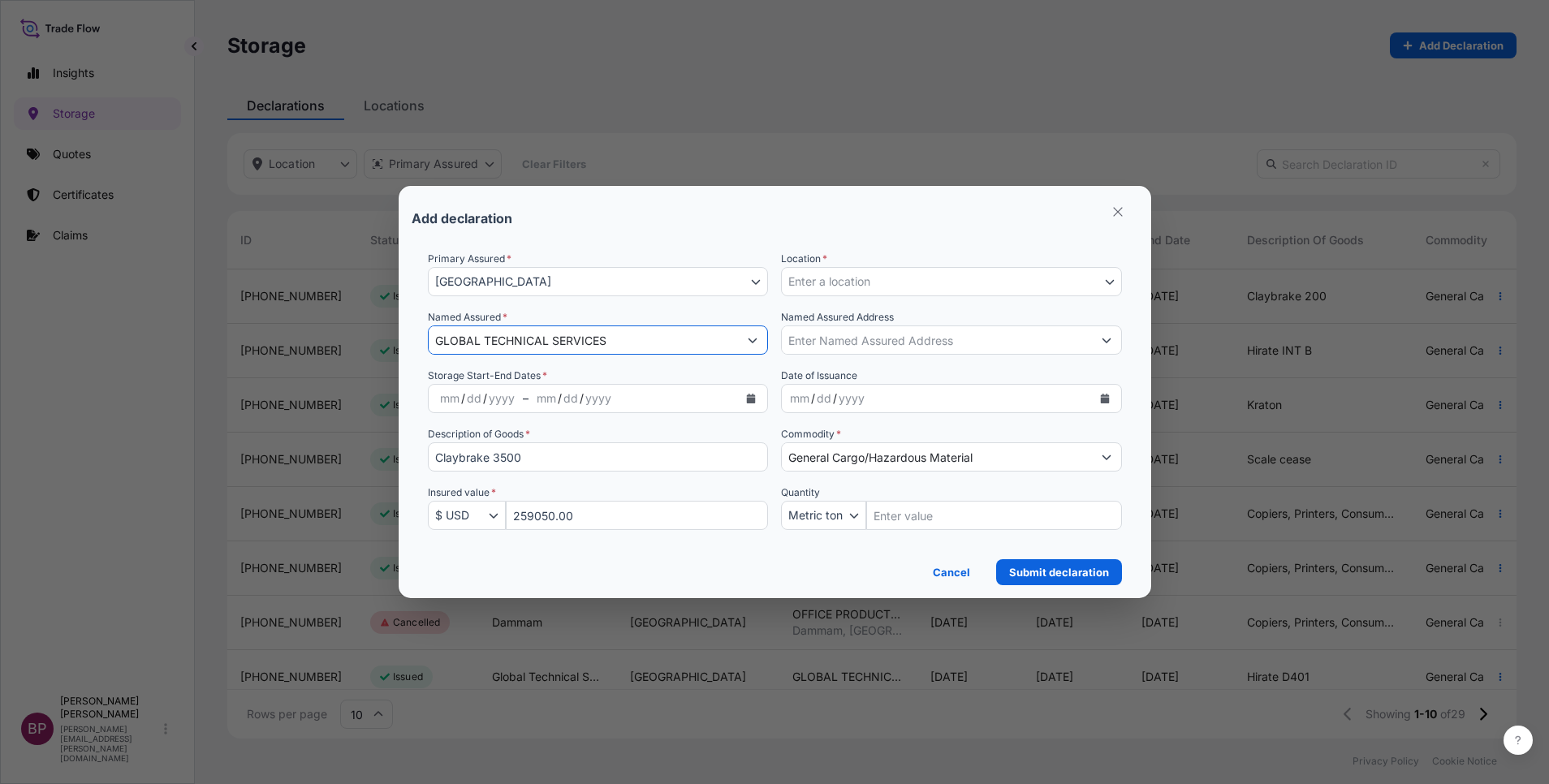
type input "GLOBAL TECHNICAL SERVICES"
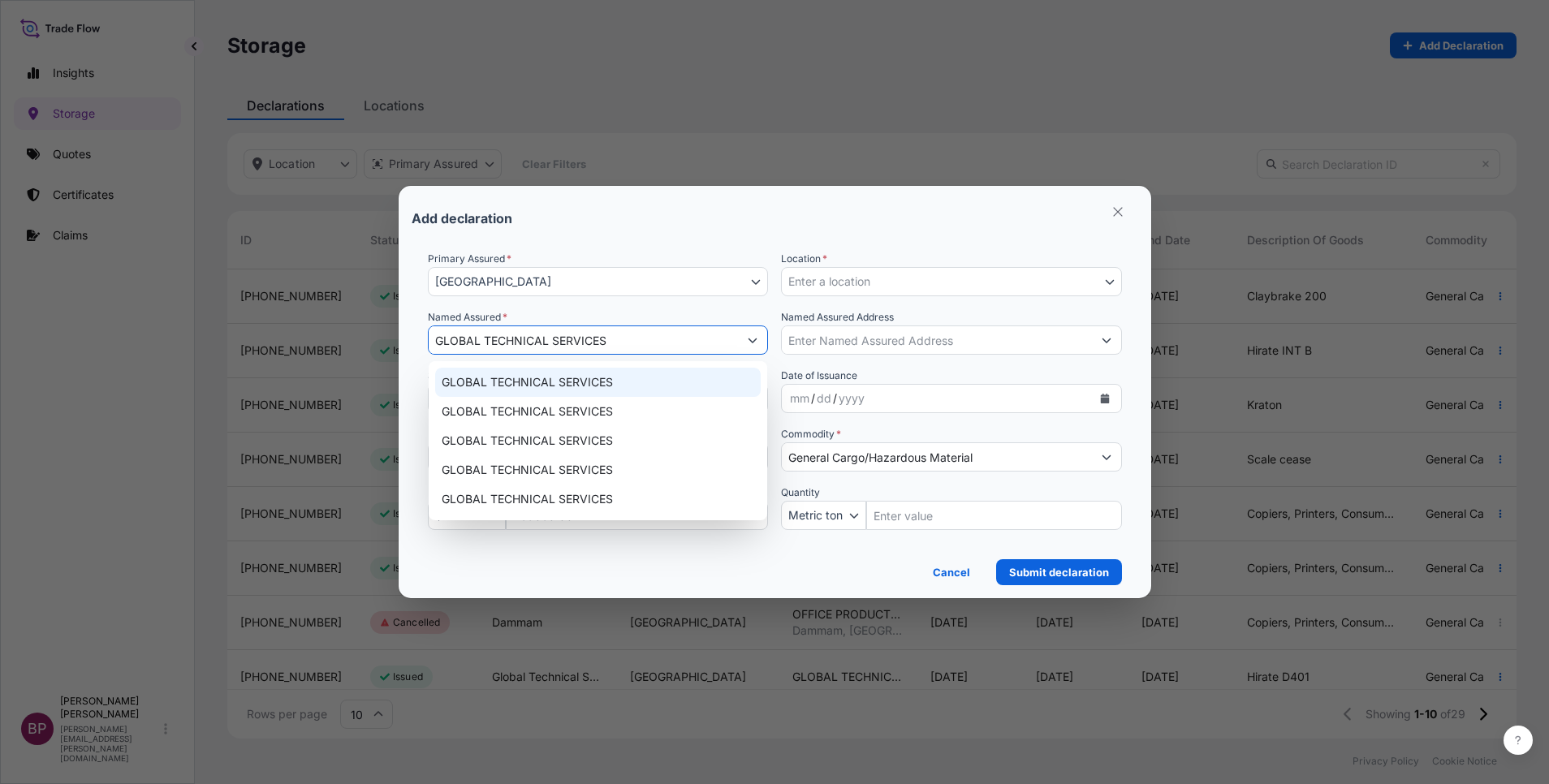
click at [591, 382] on span "GLOBAL TECHNICAL SERVICES" at bounding box center [527, 382] width 172 height 16
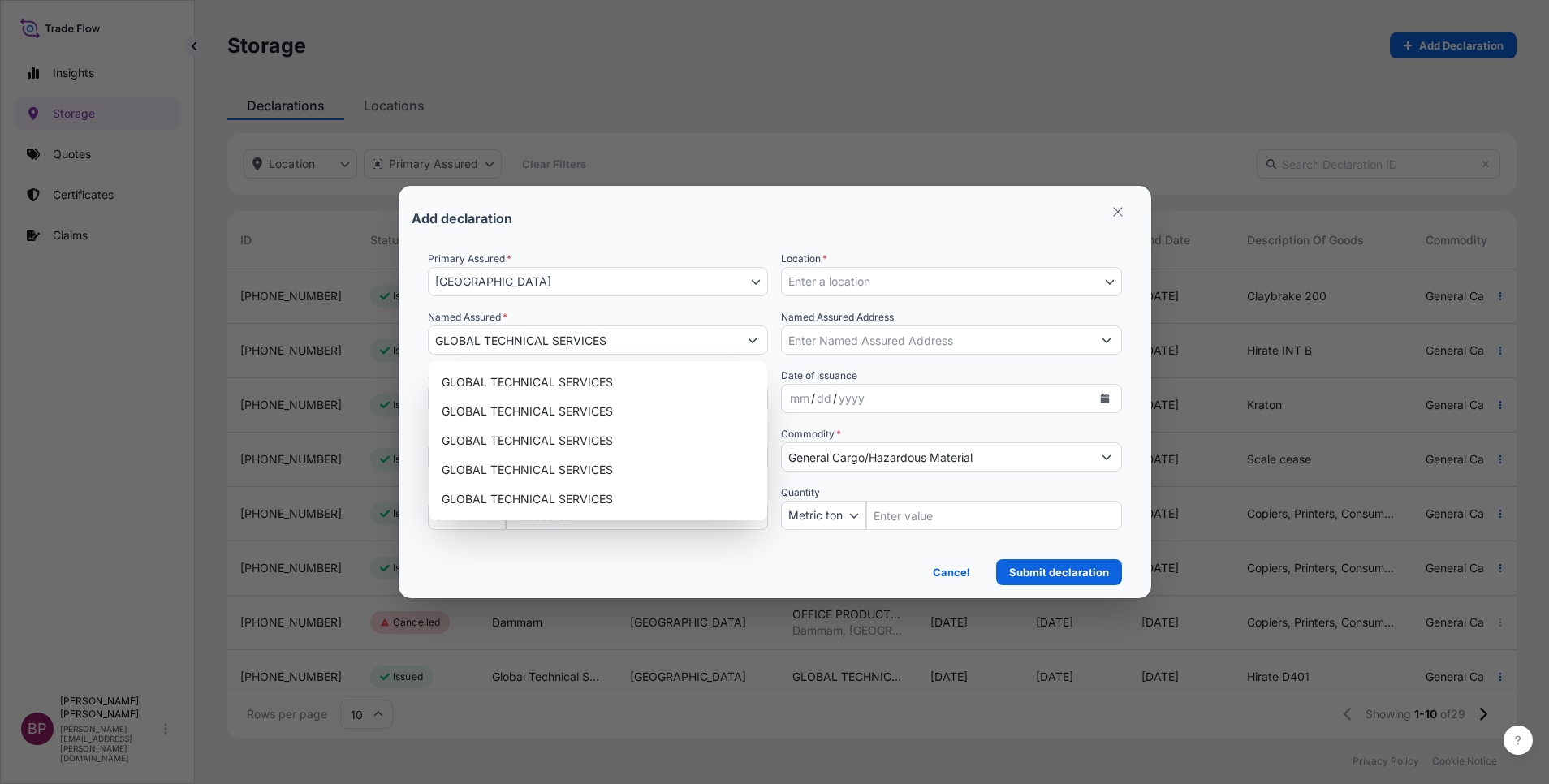
click at [872, 365] on div "Primary Assured * Saudi Arabia Saudi Arabia Location * Enter a location MEDMAK …" at bounding box center [774, 400] width 694 height 298
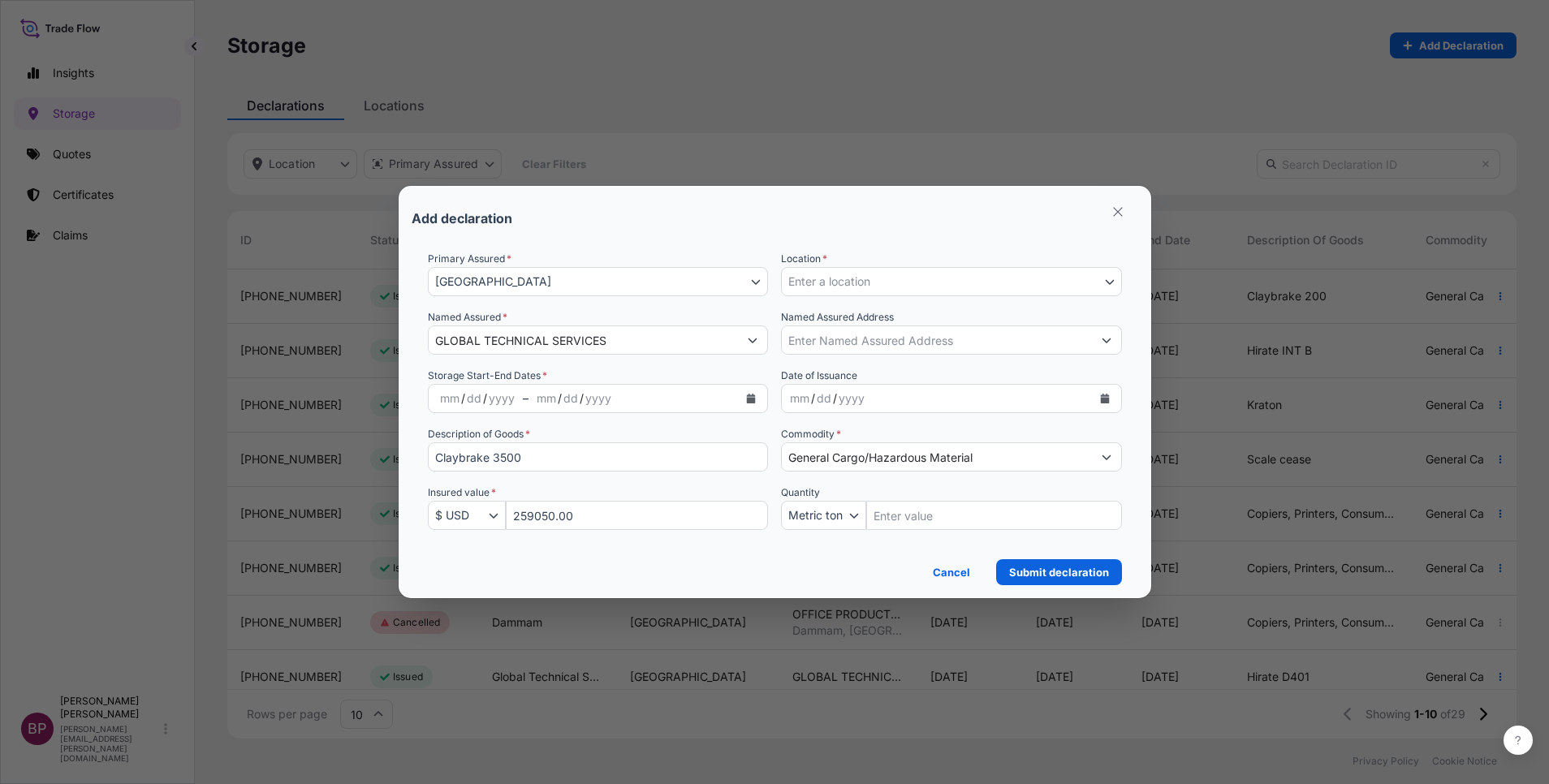
click at [1107, 401] on icon "Calendar" at bounding box center [1104, 398] width 9 height 10
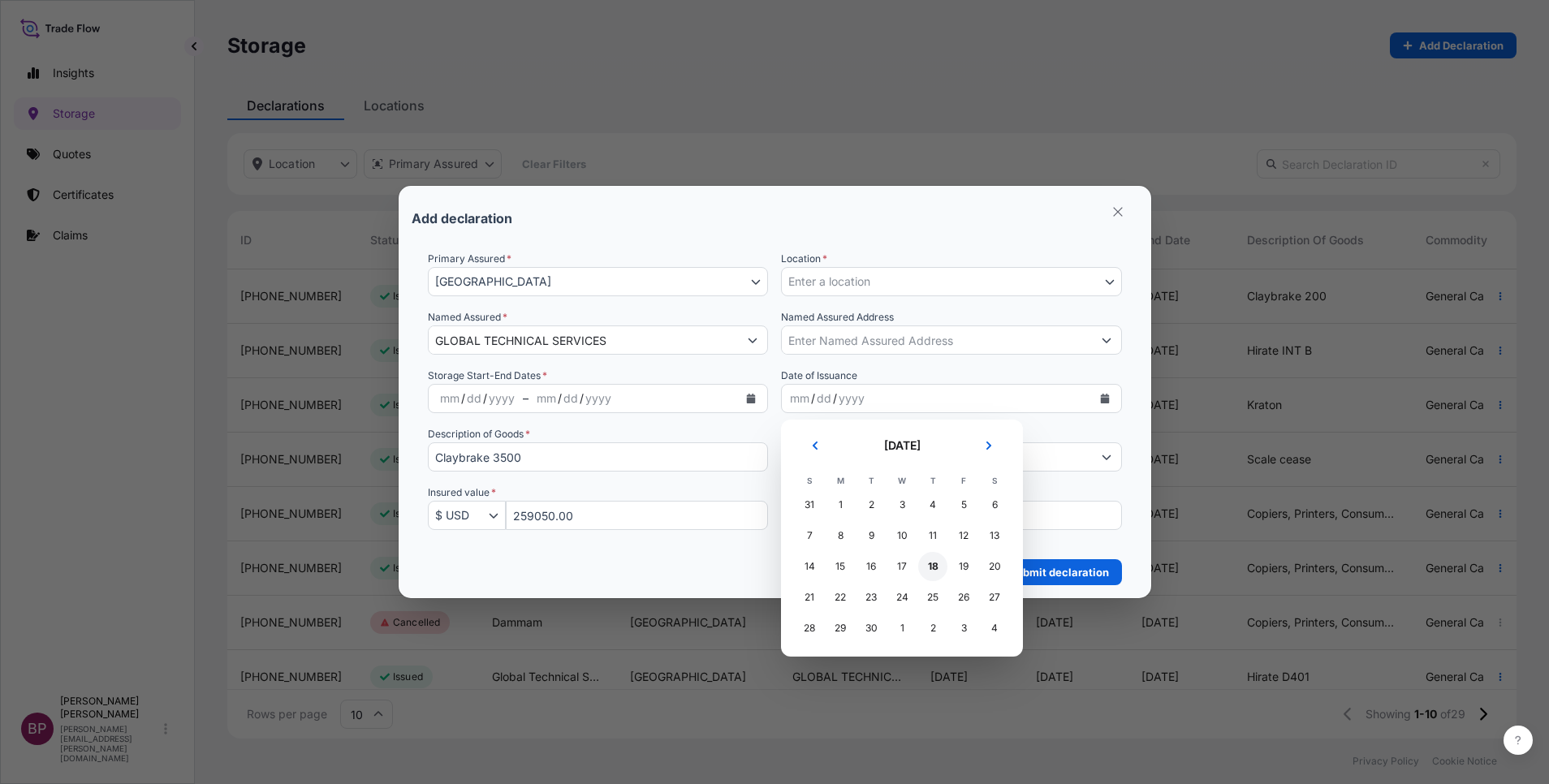
click at [928, 565] on div "18" at bounding box center [933, 567] width 29 height 29
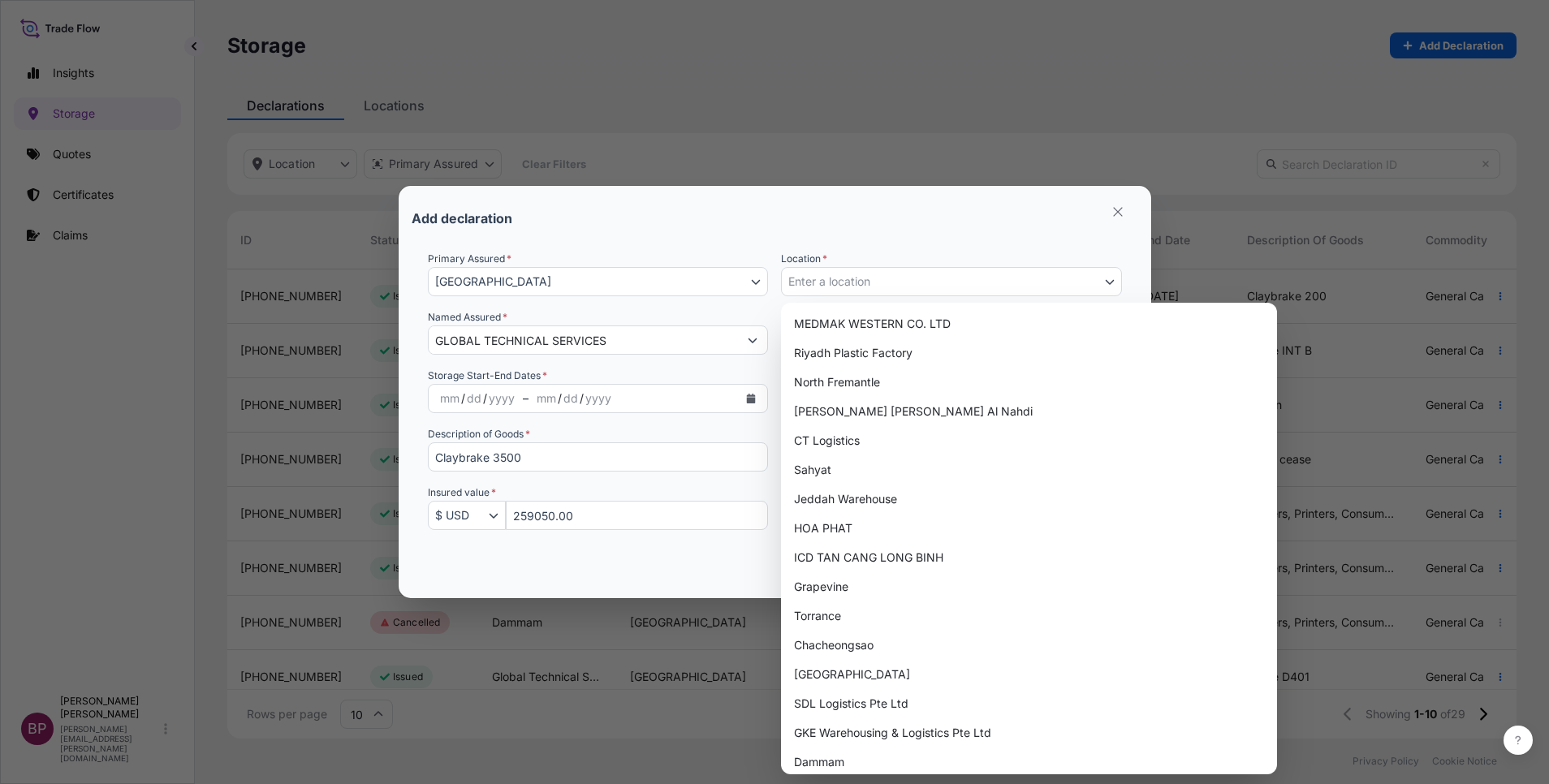
click at [1096, 286] on button "Enter a location" at bounding box center [951, 282] width 341 height 29
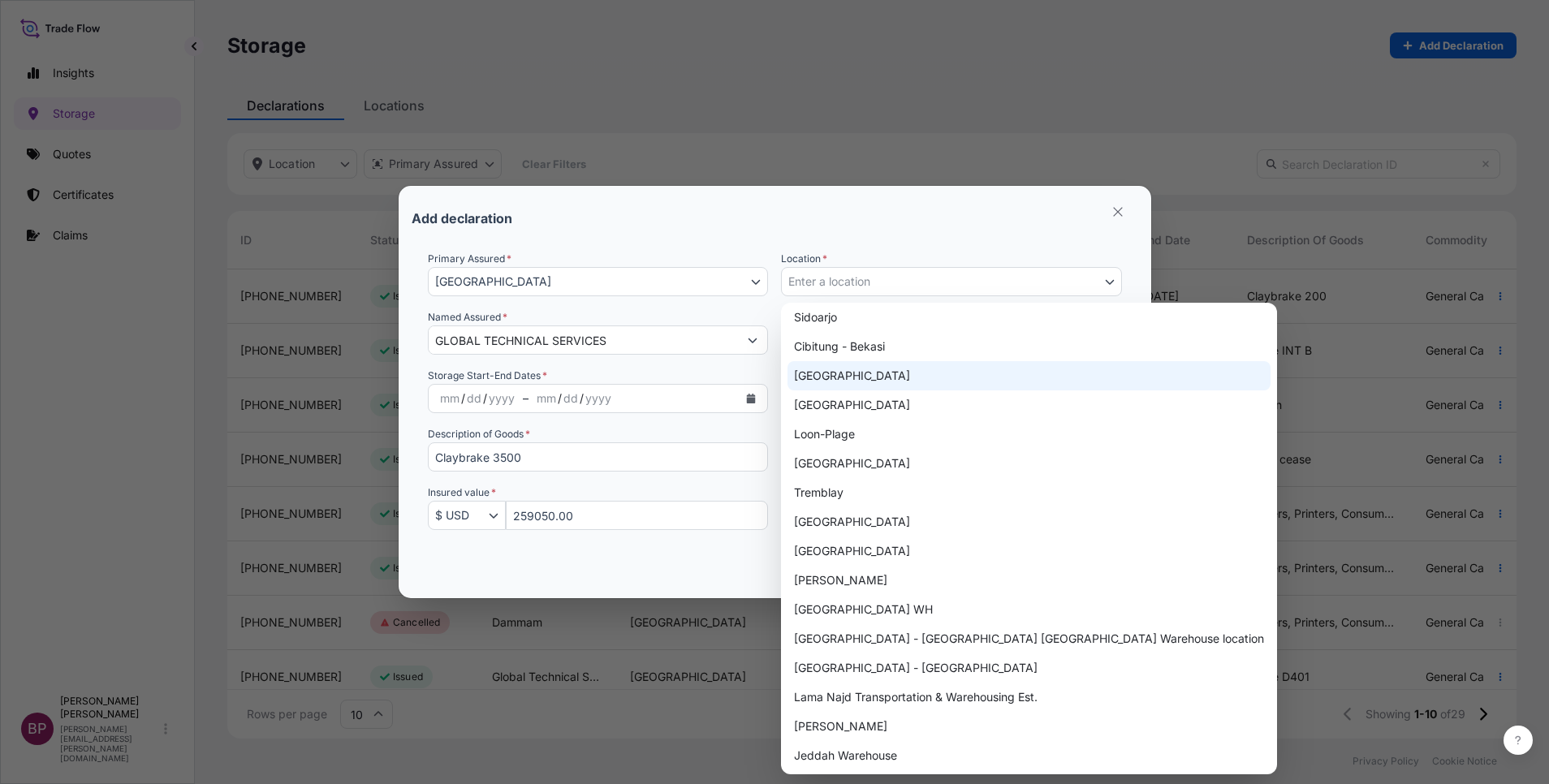
scroll to position [731, 0]
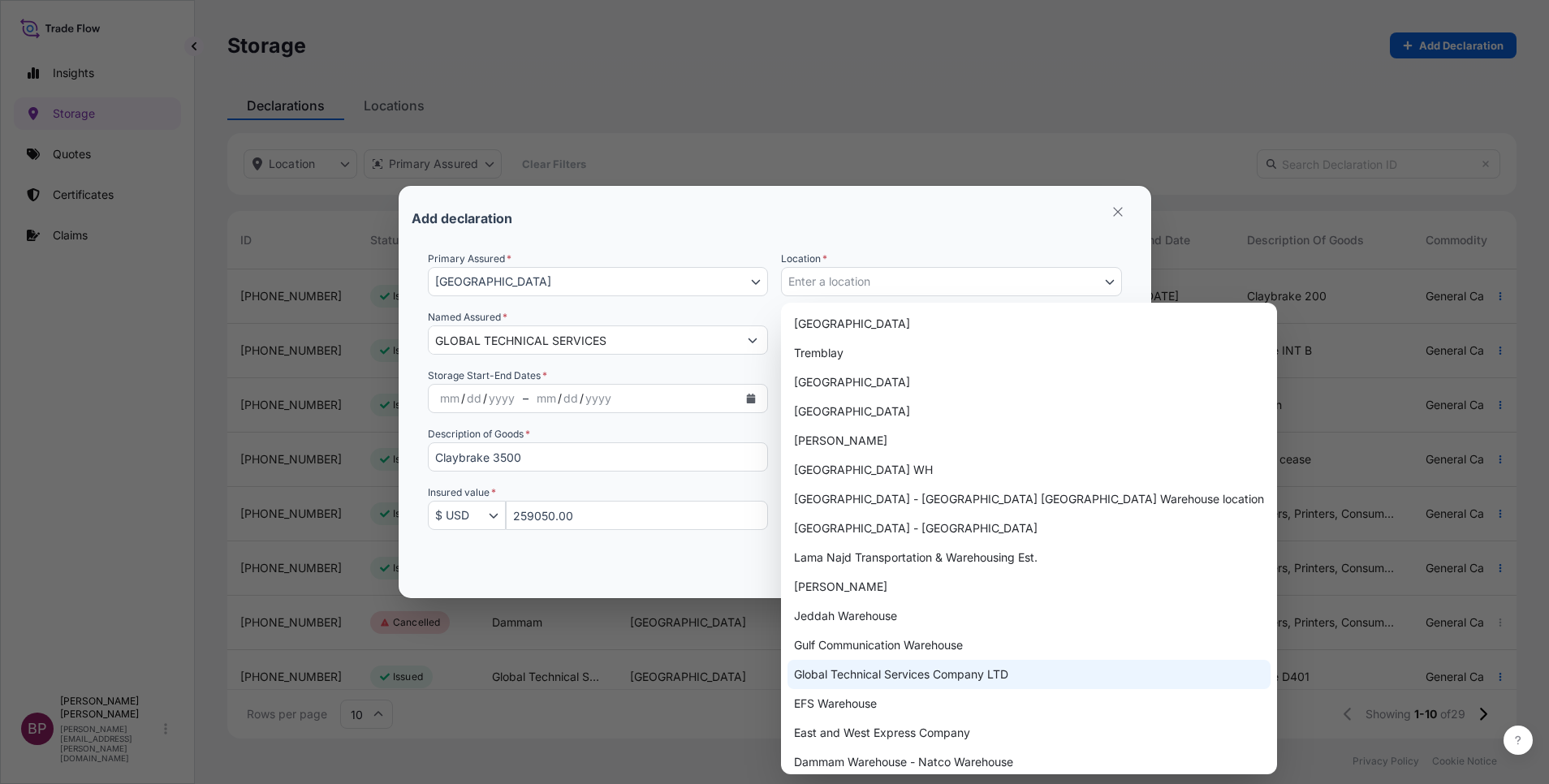
click at [934, 681] on div "Global Technical Services Company LTD" at bounding box center [1029, 675] width 483 height 29
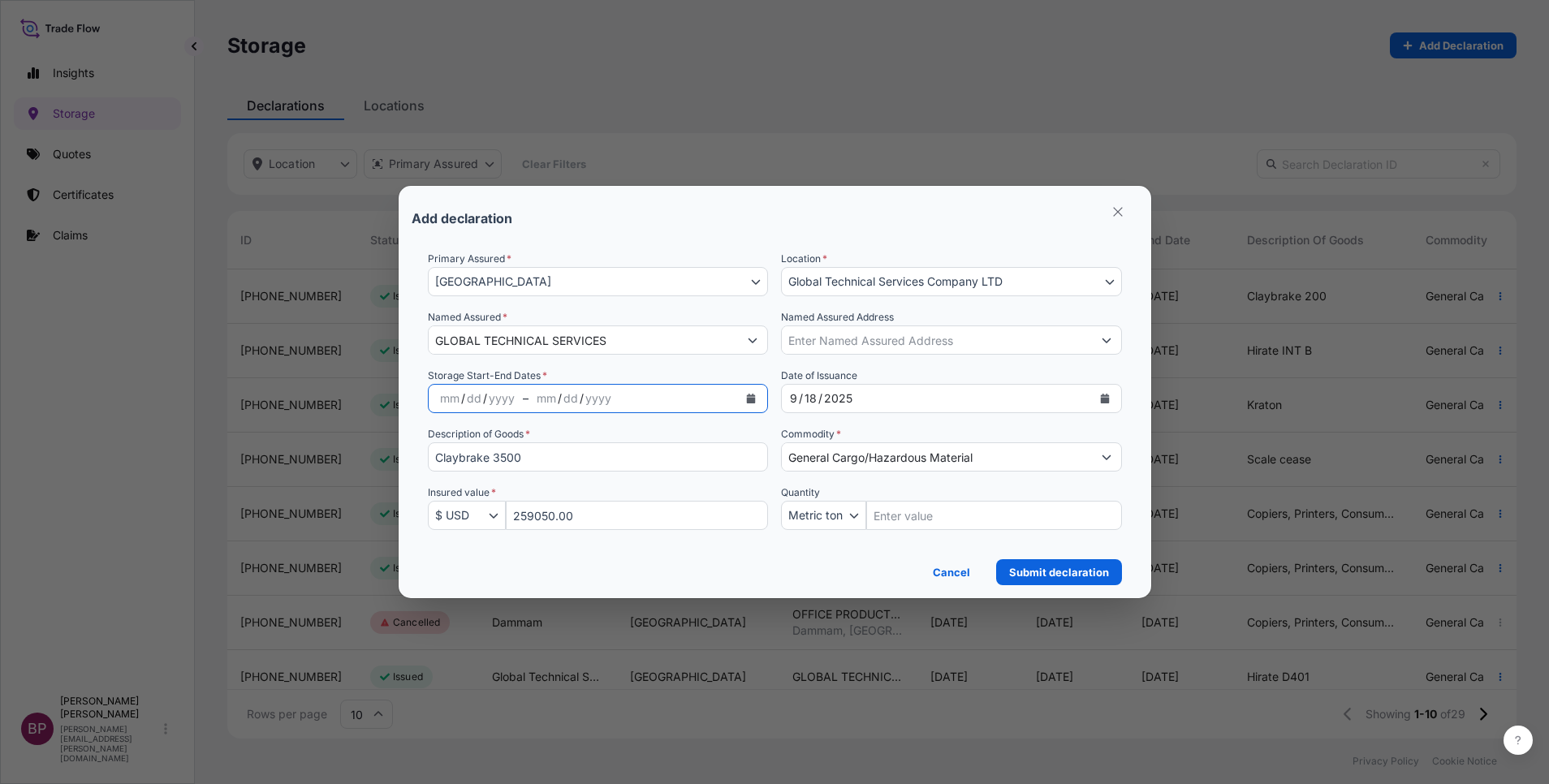
click at [752, 401] on icon "Calendar" at bounding box center [751, 398] width 9 height 10
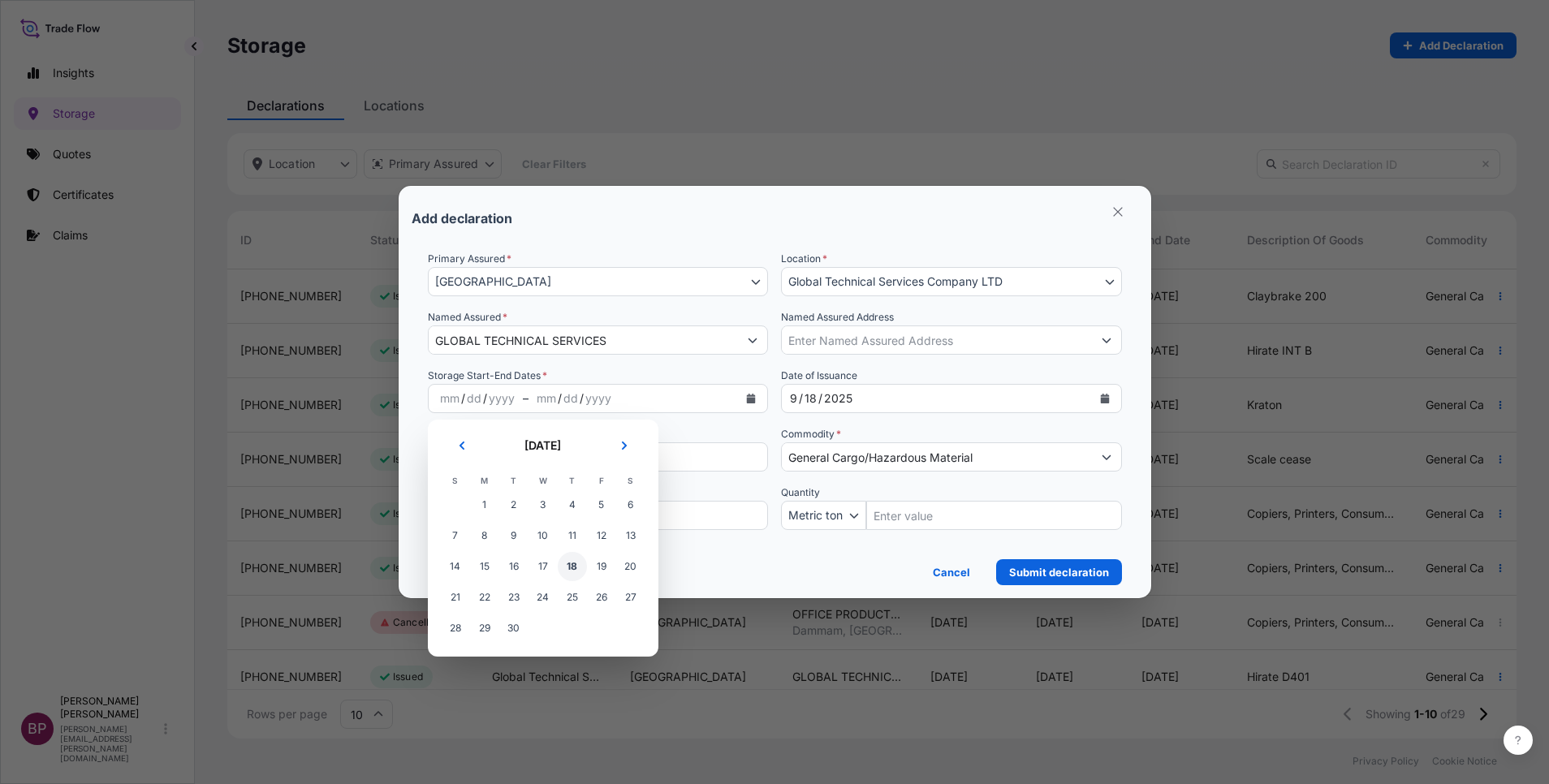
click at [570, 570] on span "18" at bounding box center [572, 567] width 29 height 29
click at [619, 445] on icon "Next" at bounding box center [624, 445] width 10 height 10
click at [598, 571] on span "17" at bounding box center [602, 567] width 29 height 29
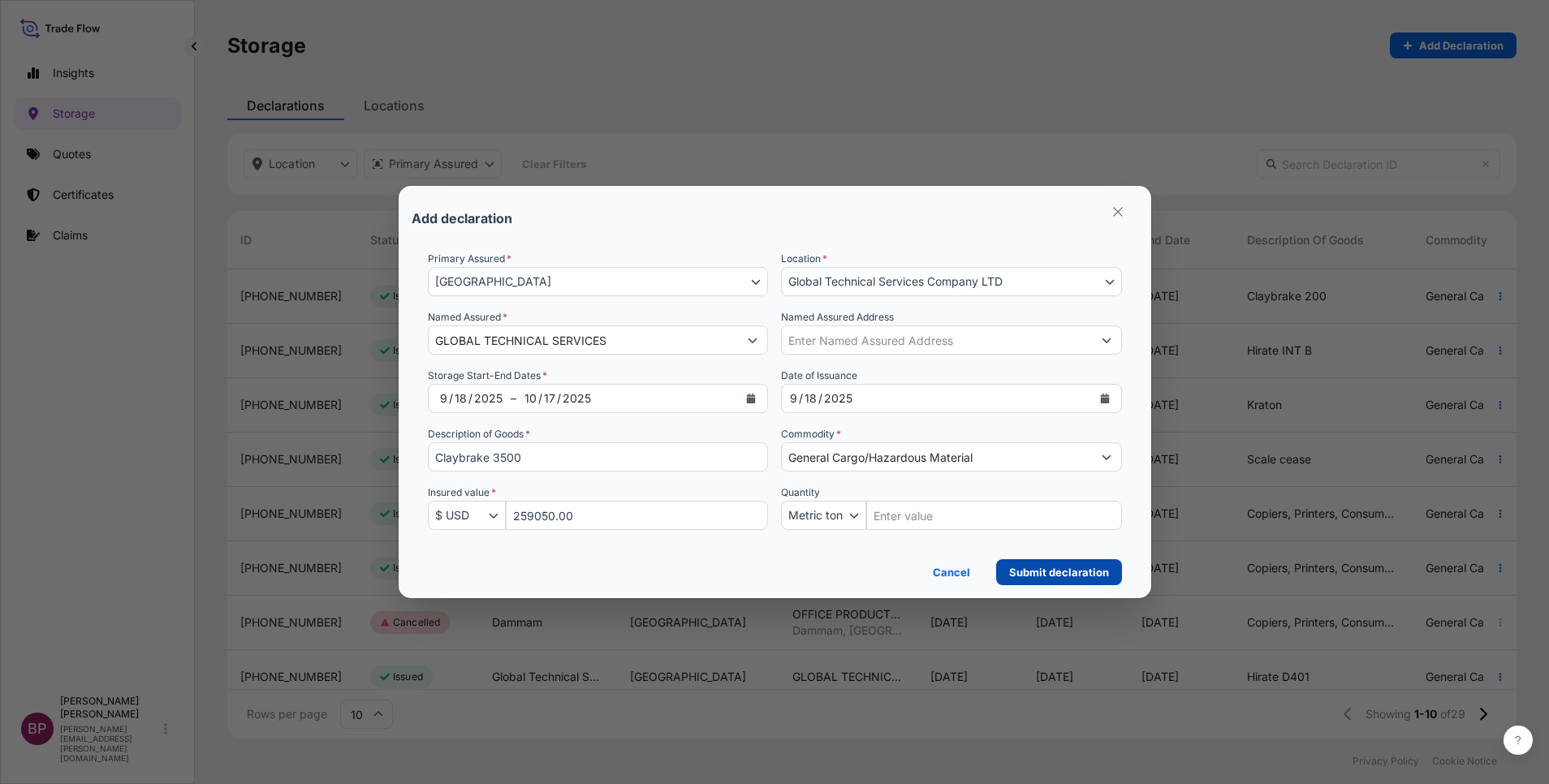
click at [1061, 573] on p "Submit declaration" at bounding box center [1059, 572] width 100 height 16
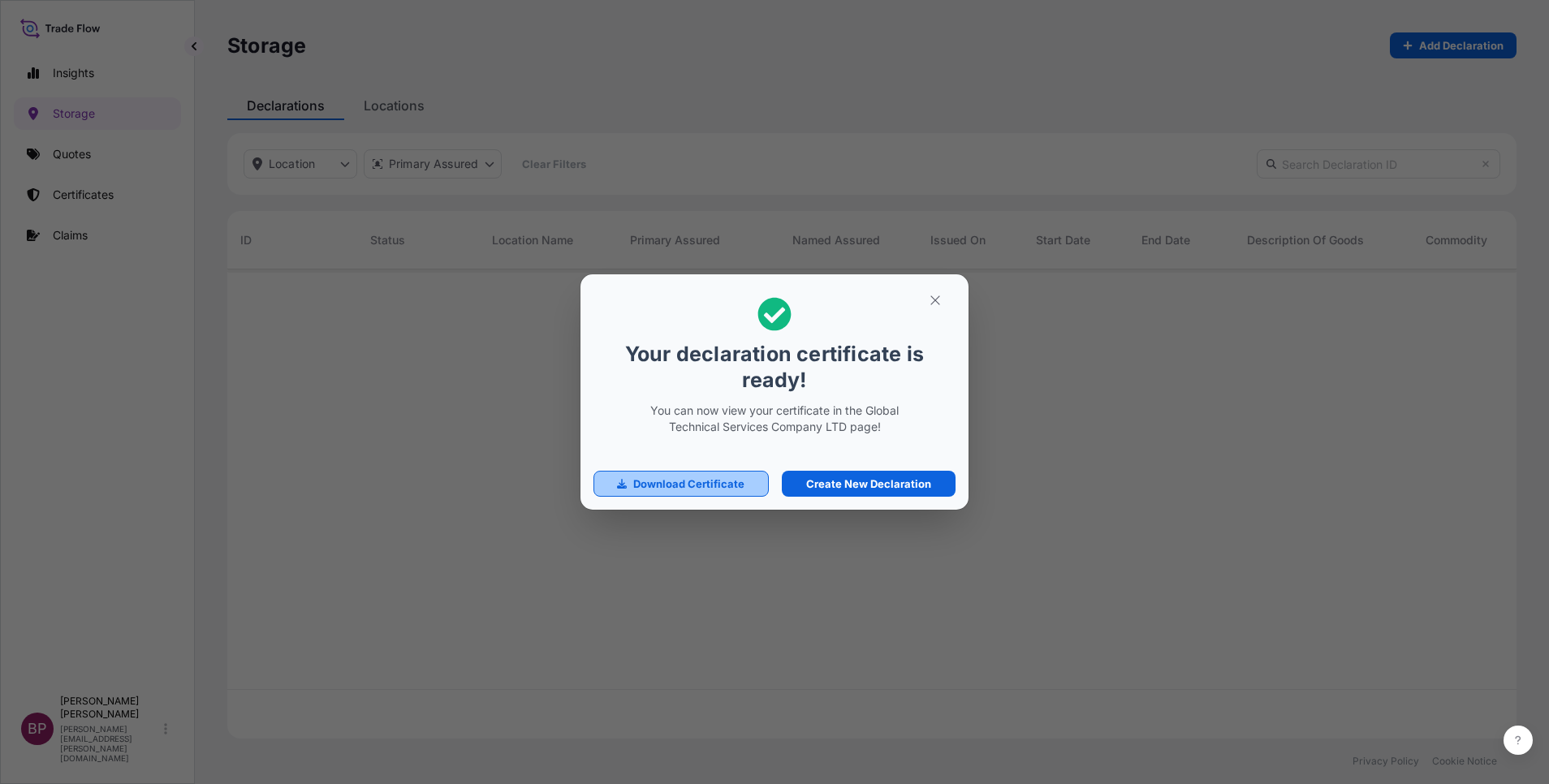
click at [715, 492] on p "Download Certificate" at bounding box center [689, 484] width 111 height 16
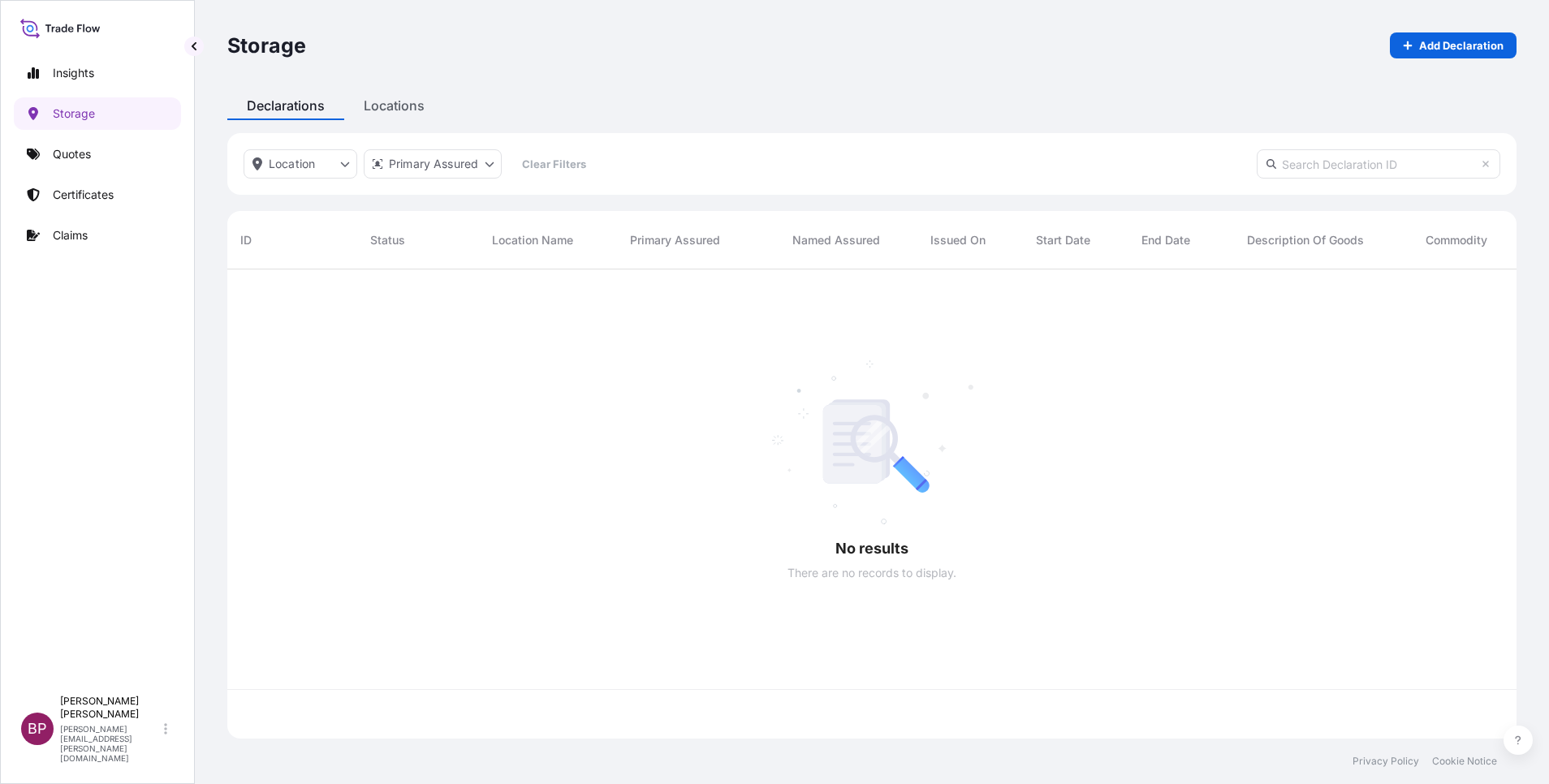
scroll to position [460, 1271]
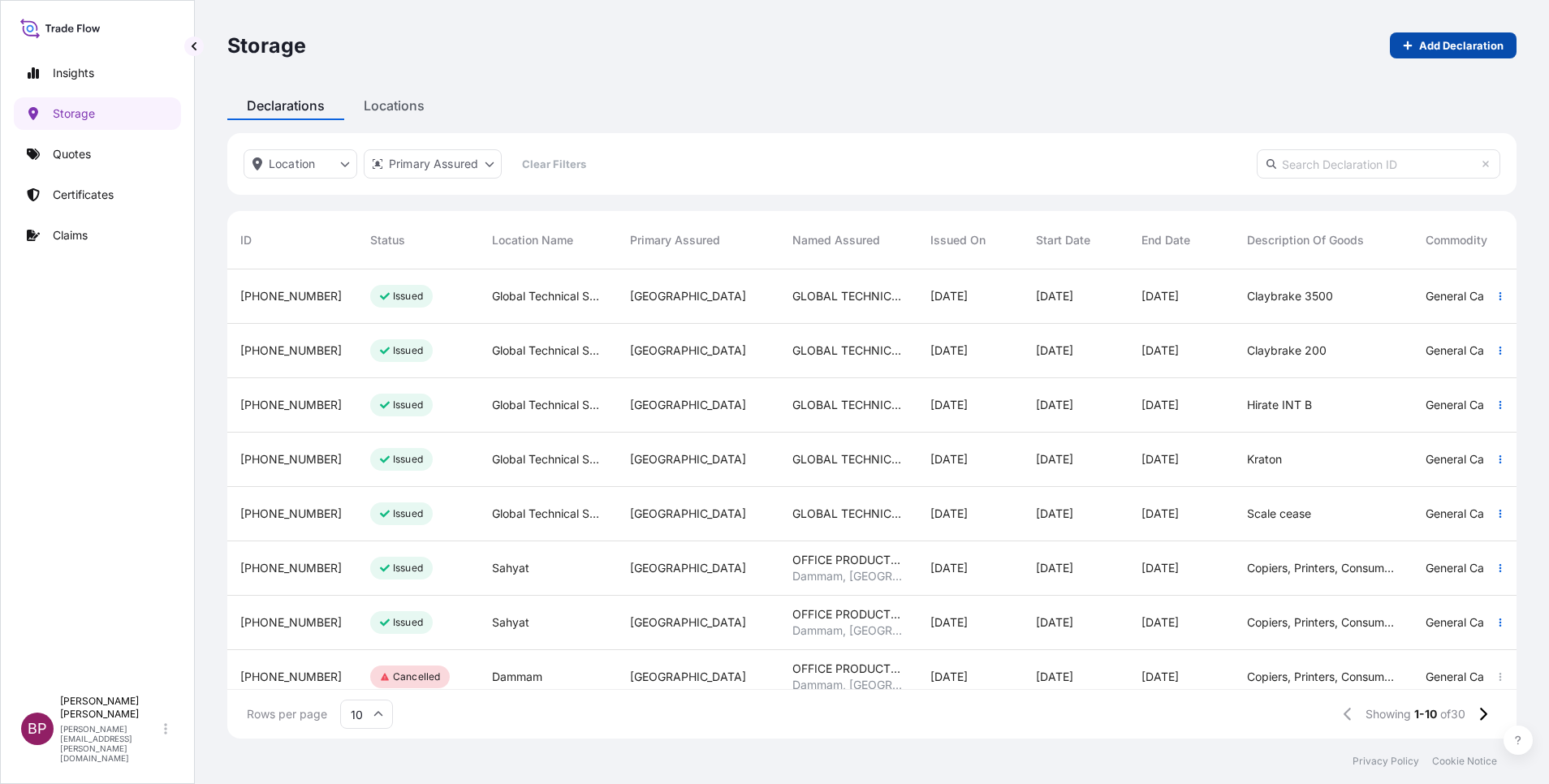
click at [1469, 51] on p "Add Declaration" at bounding box center [1461, 45] width 84 height 16
select select "31614"
select select "USD"
select select "mt"
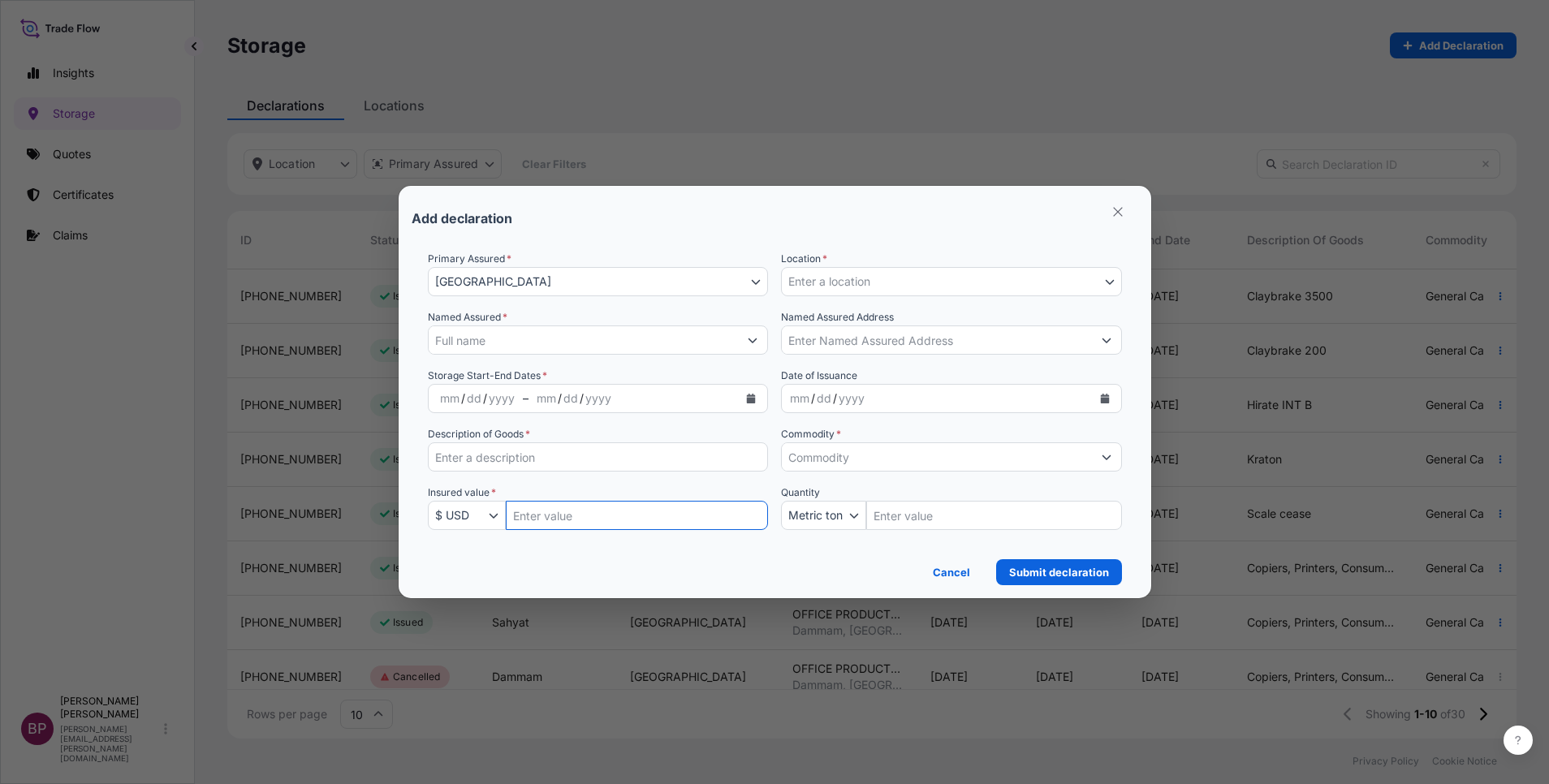
click at [558, 518] on input "Insured Value Amount" at bounding box center [637, 516] width 263 height 29
paste input "322340.00"
type input "322340.00"
click at [537, 461] on input "Description of Goods *" at bounding box center [598, 457] width 341 height 29
paste input "NANSA LSS38"
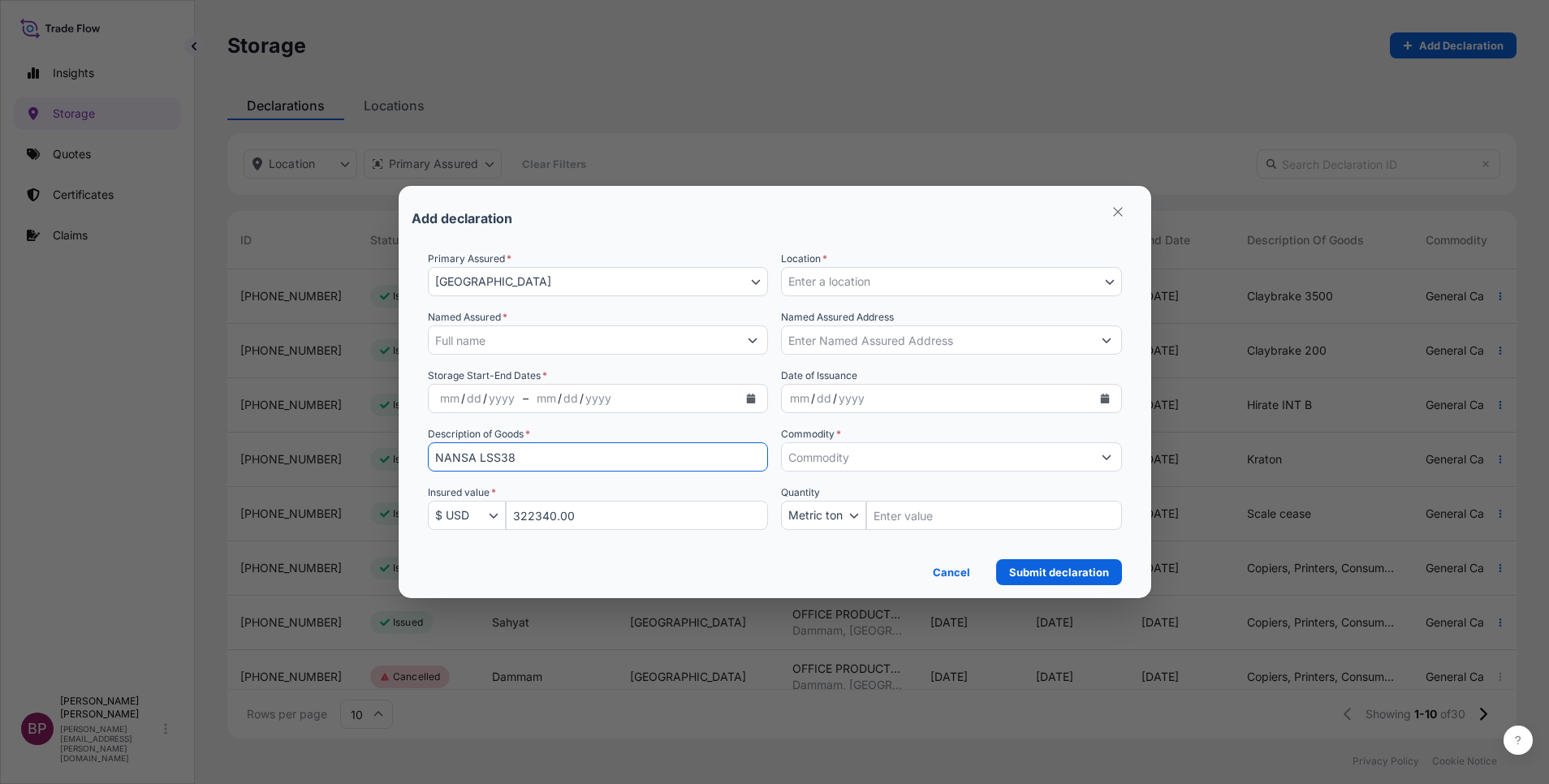
type input "NANSA LSS38"
click at [927, 450] on input "Commodity *" at bounding box center [937, 457] width 310 height 29
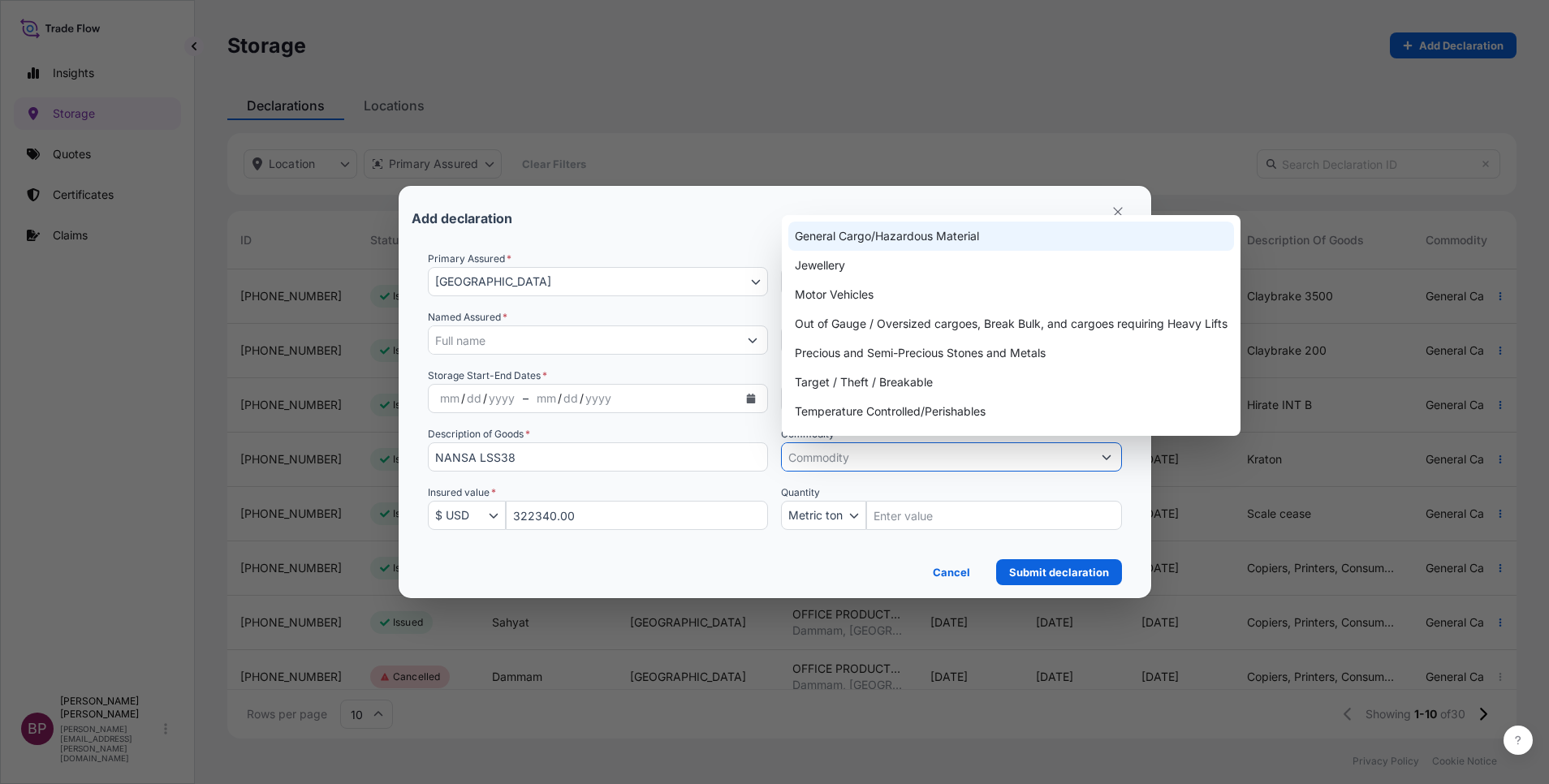
click at [912, 230] on div "General Cargo/Hazardous Material" at bounding box center [1011, 237] width 446 height 29
type input "General Cargo/Hazardous Material"
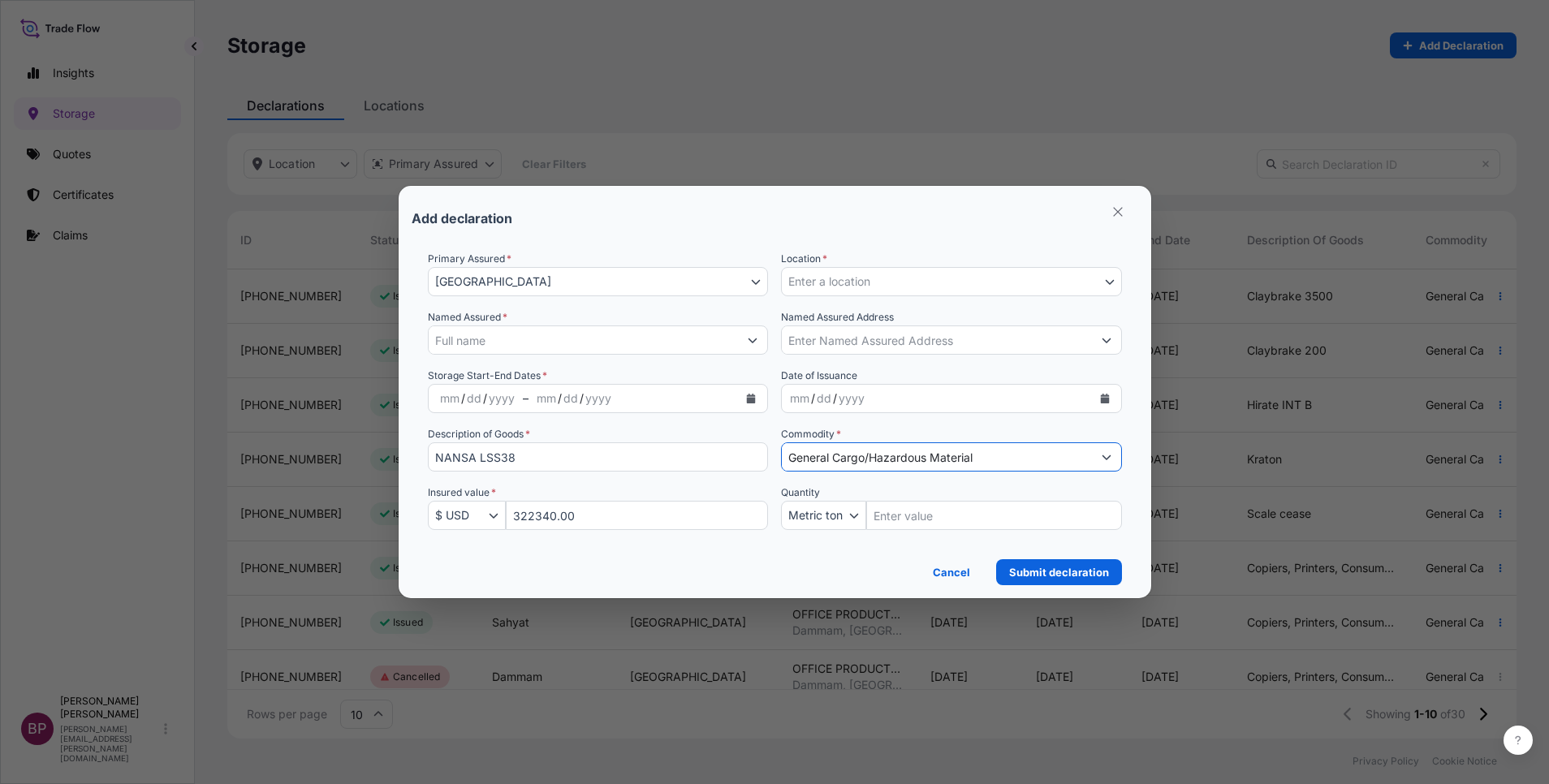
click at [1092, 286] on button "Enter a location" at bounding box center [951, 282] width 341 height 29
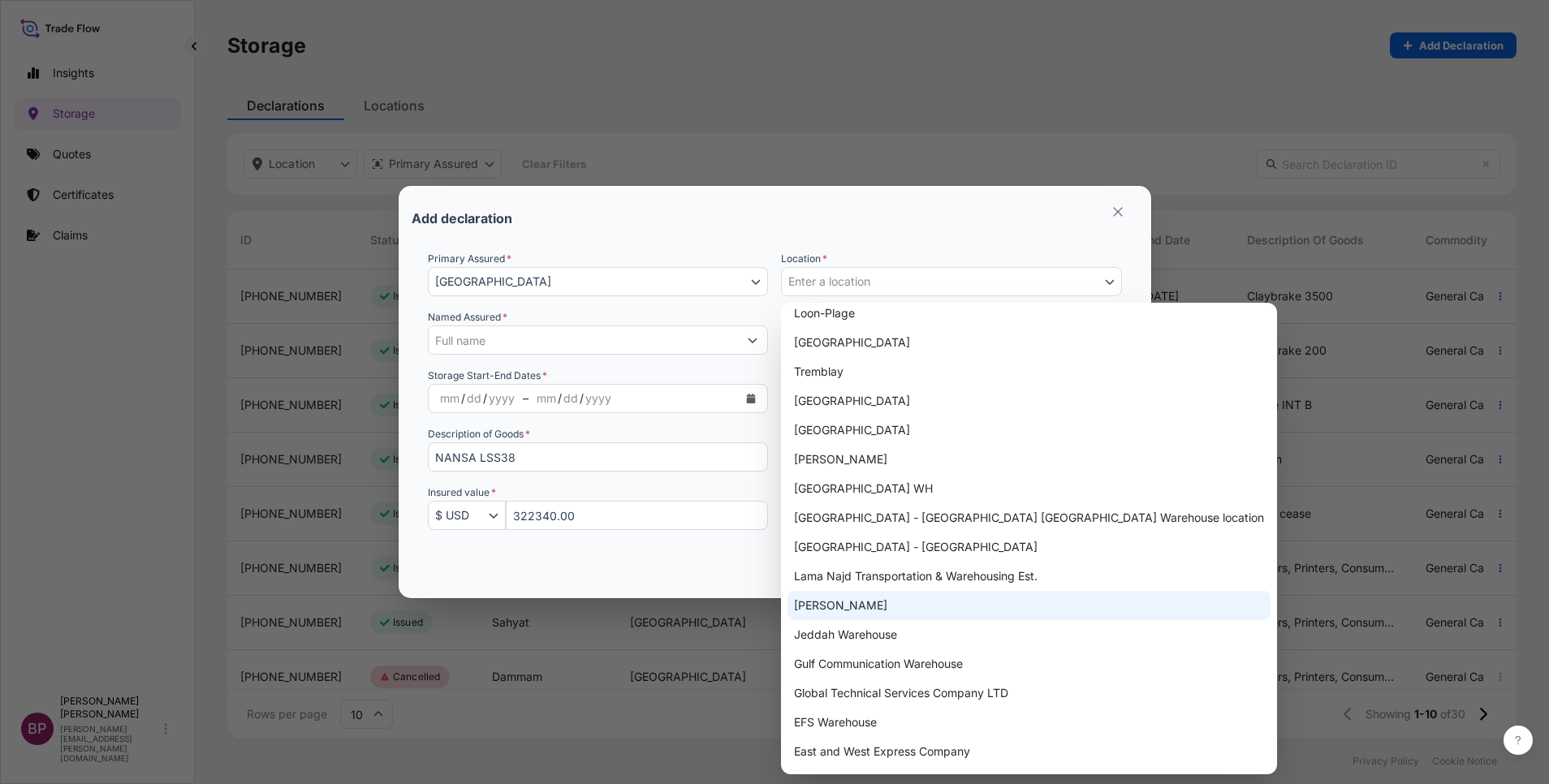
scroll to position [853, 0]
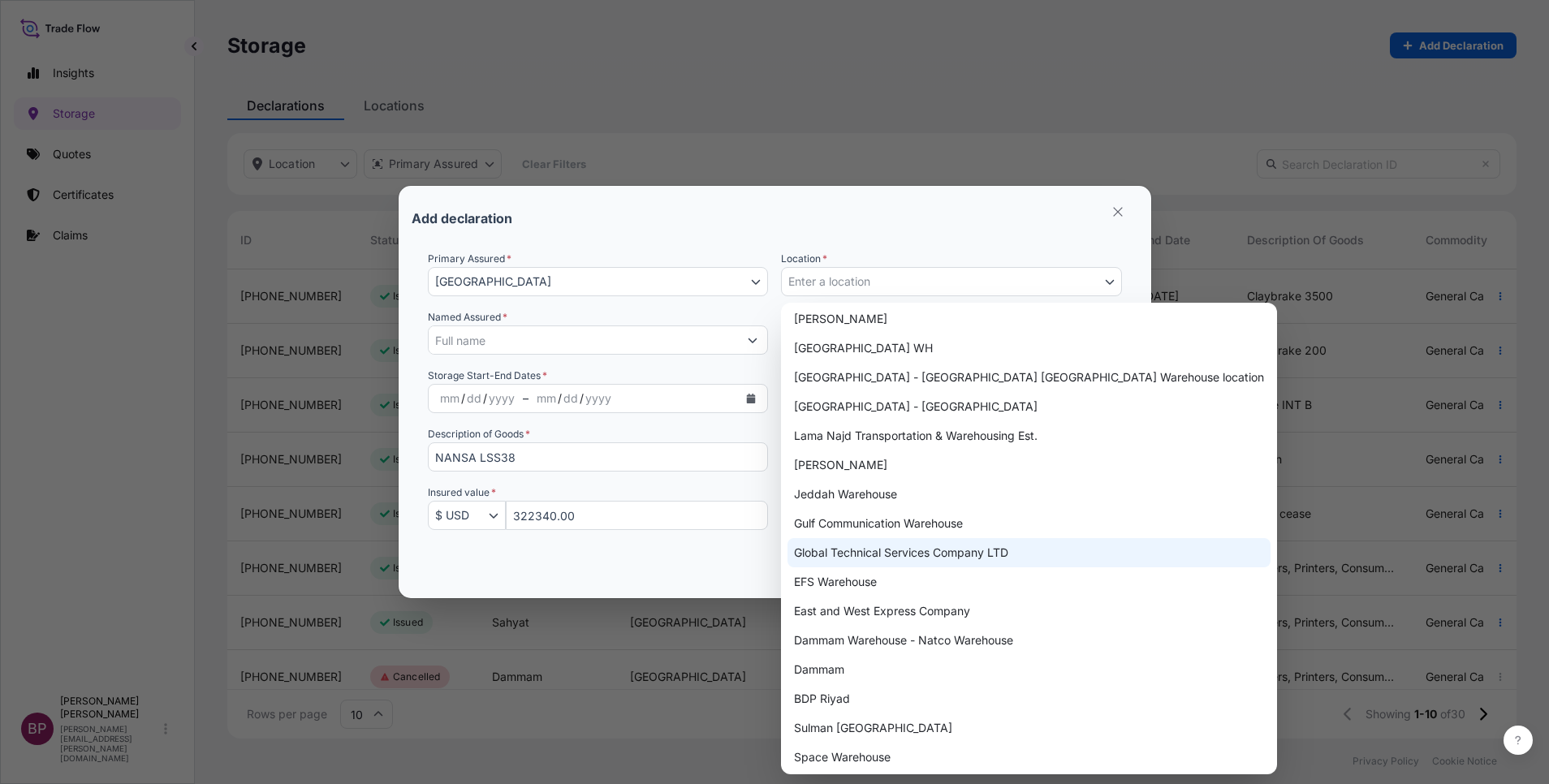
click at [945, 556] on div "Global Technical Services Company LTD" at bounding box center [1029, 553] width 483 height 29
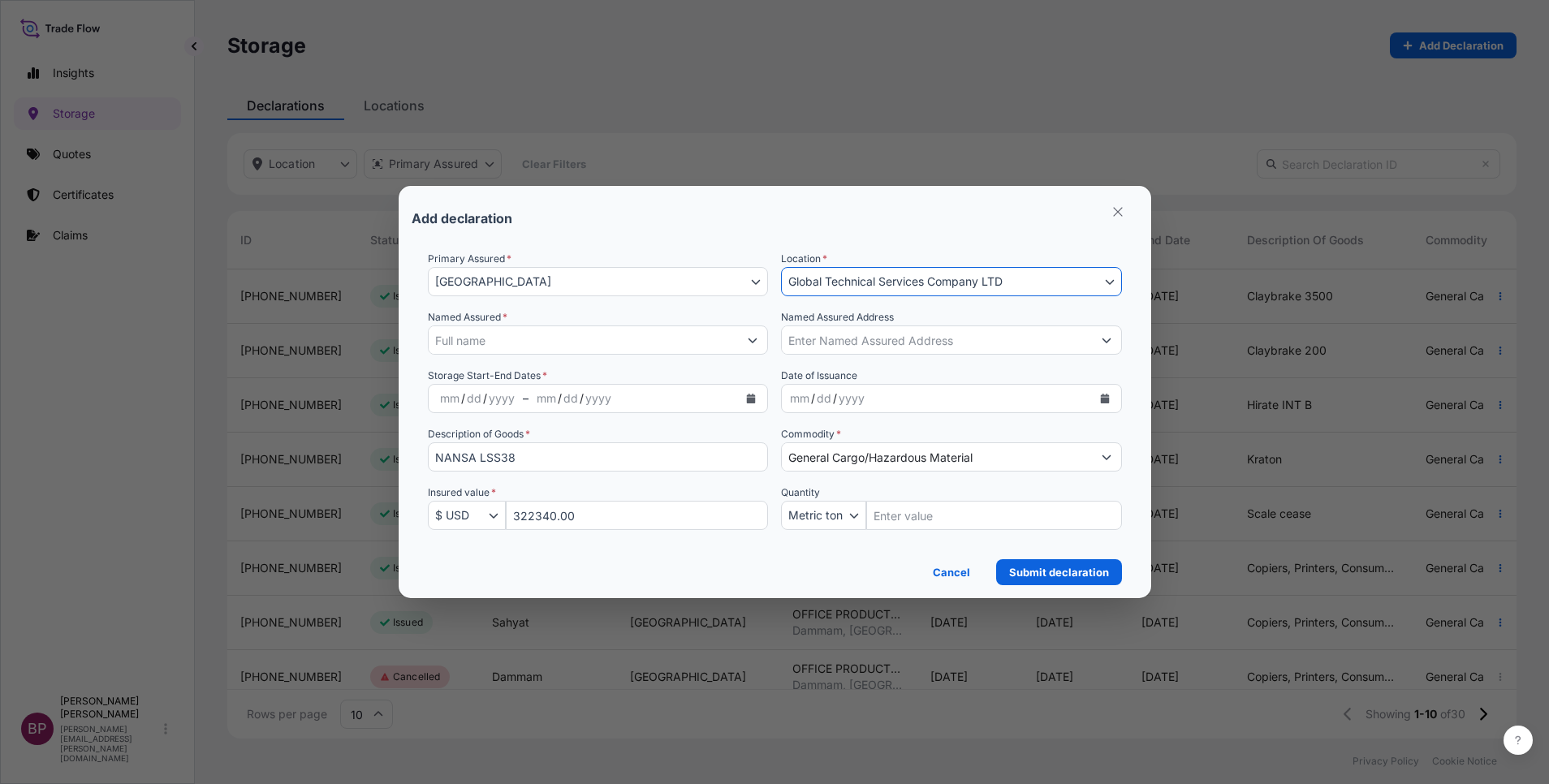
click at [1101, 400] on icon "Calendar" at bounding box center [1104, 398] width 9 height 10
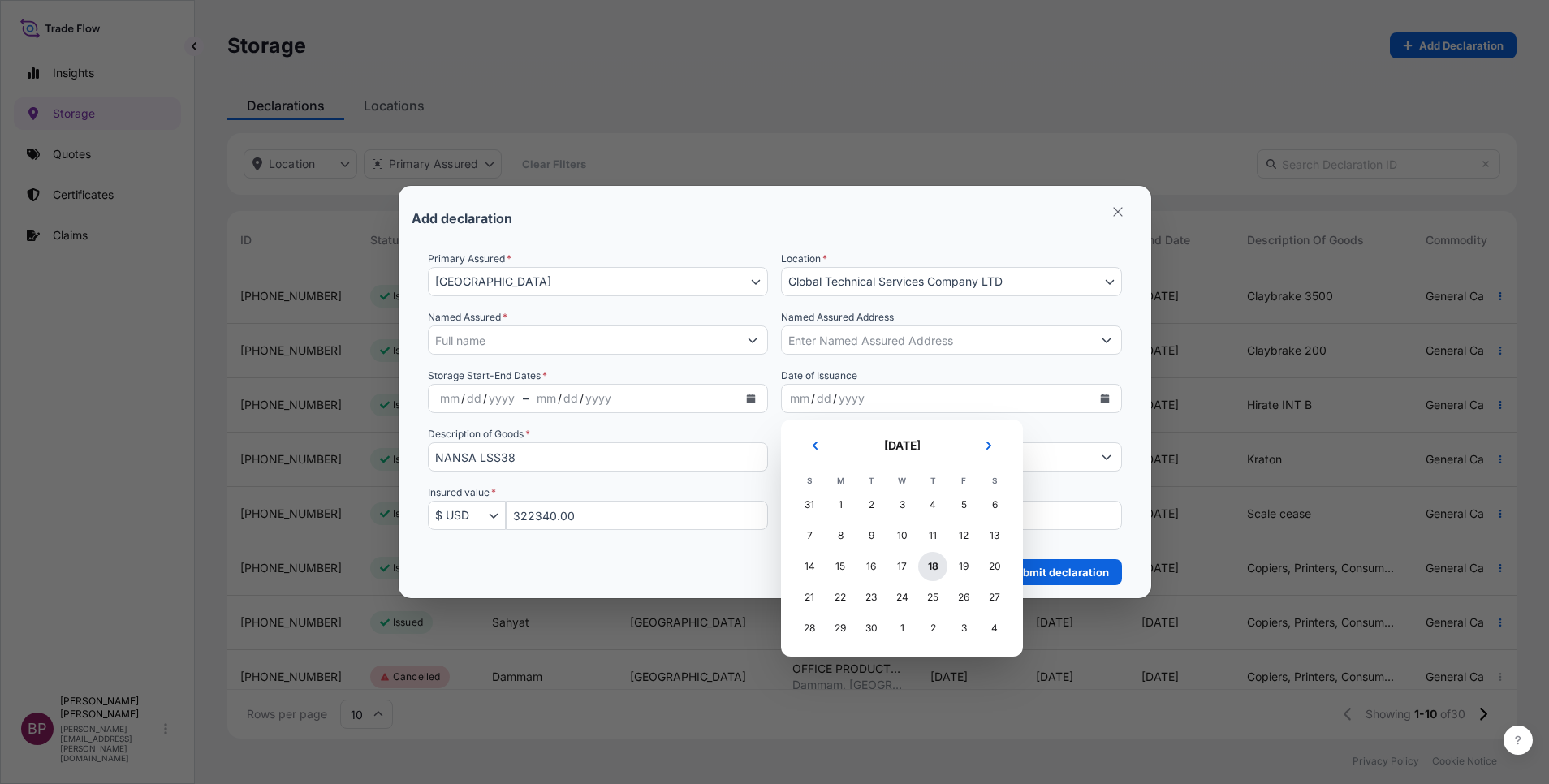
click at [938, 570] on div "18" at bounding box center [933, 567] width 29 height 29
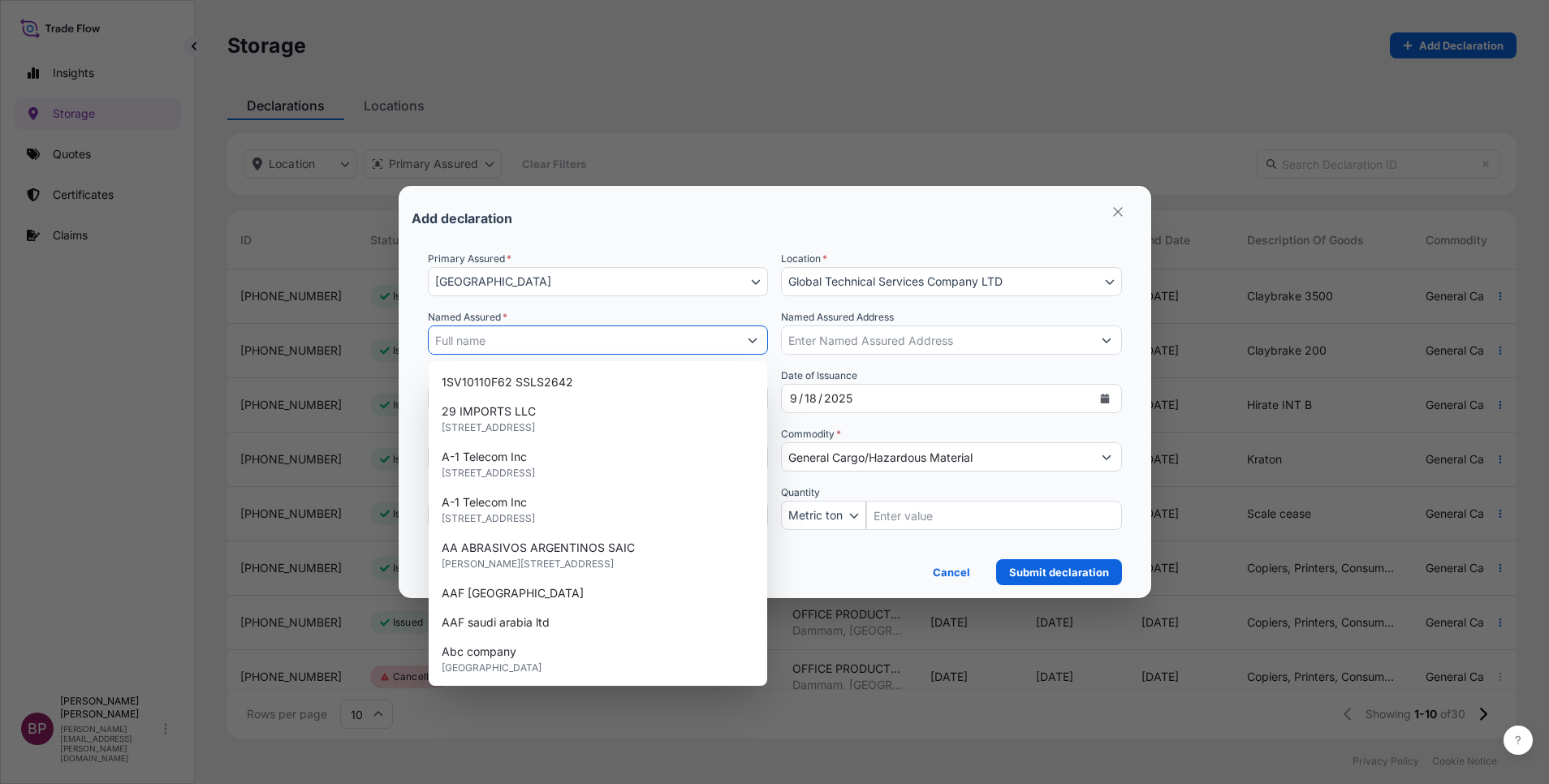
click at [580, 330] on input "Named Assured *" at bounding box center [584, 340] width 310 height 29
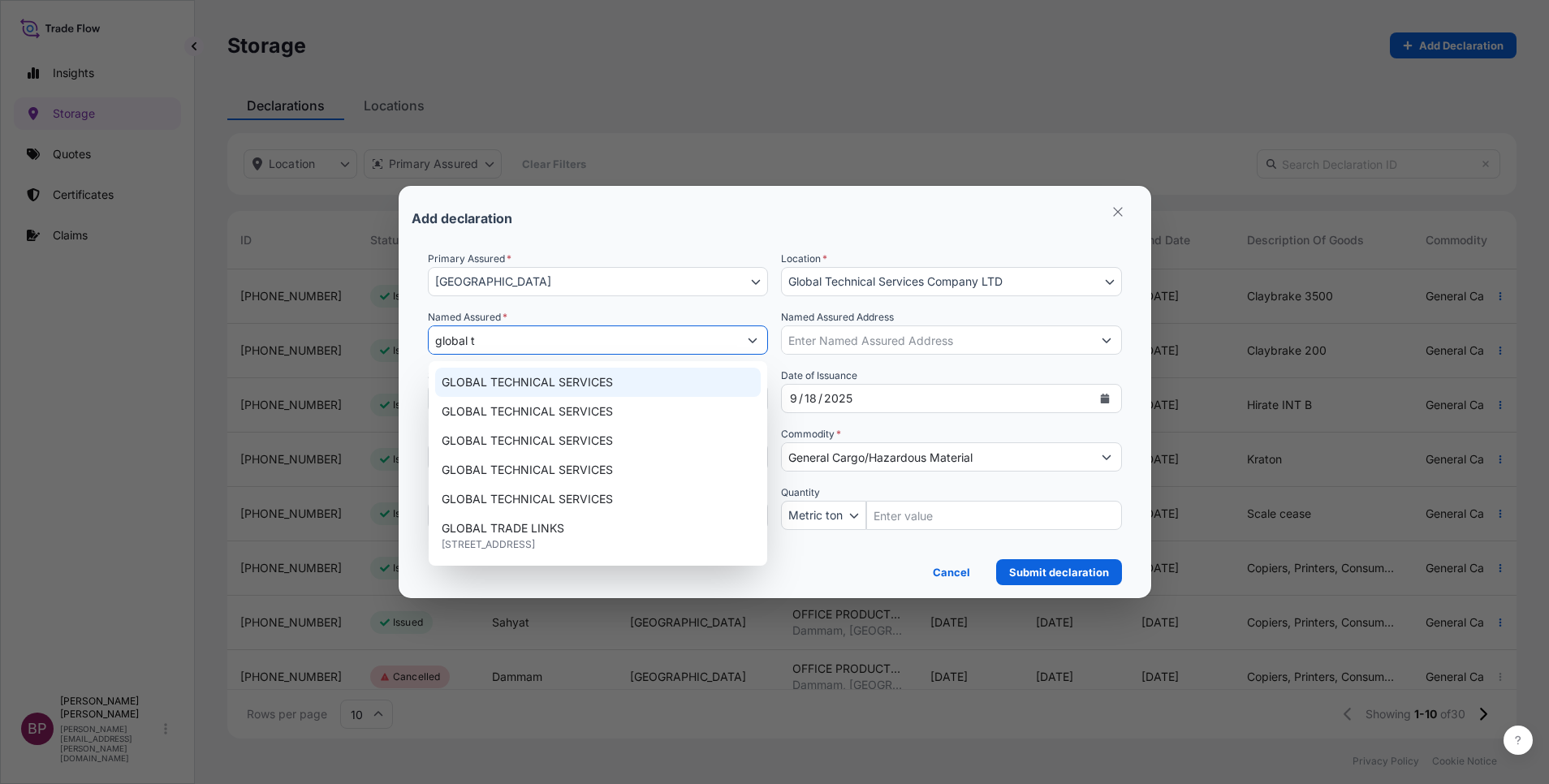
click at [569, 385] on span "GLOBAL TECHNICAL SERVICES" at bounding box center [527, 382] width 172 height 16
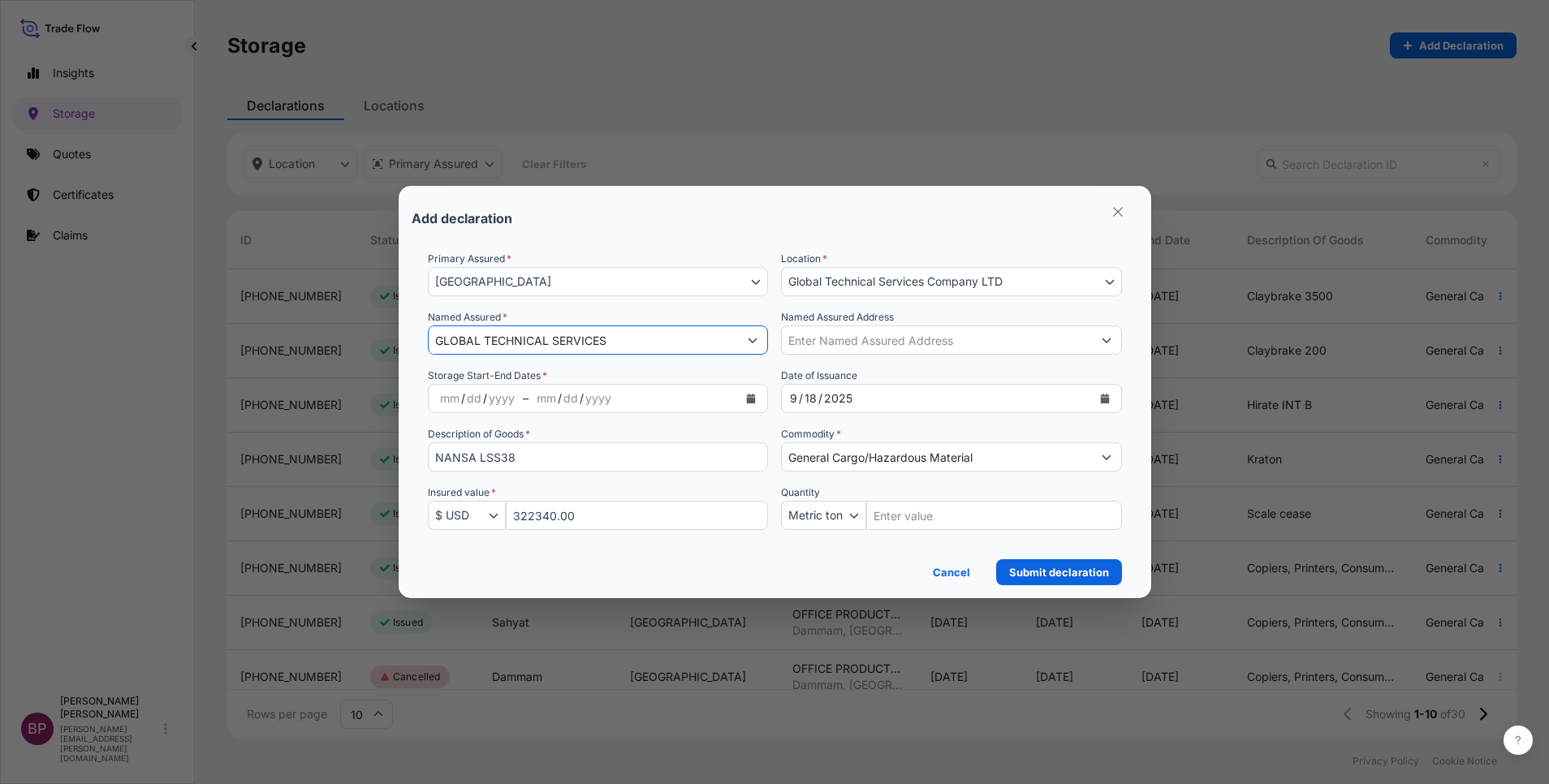
type input "GLOBAL TECHNICAL SERVICES"
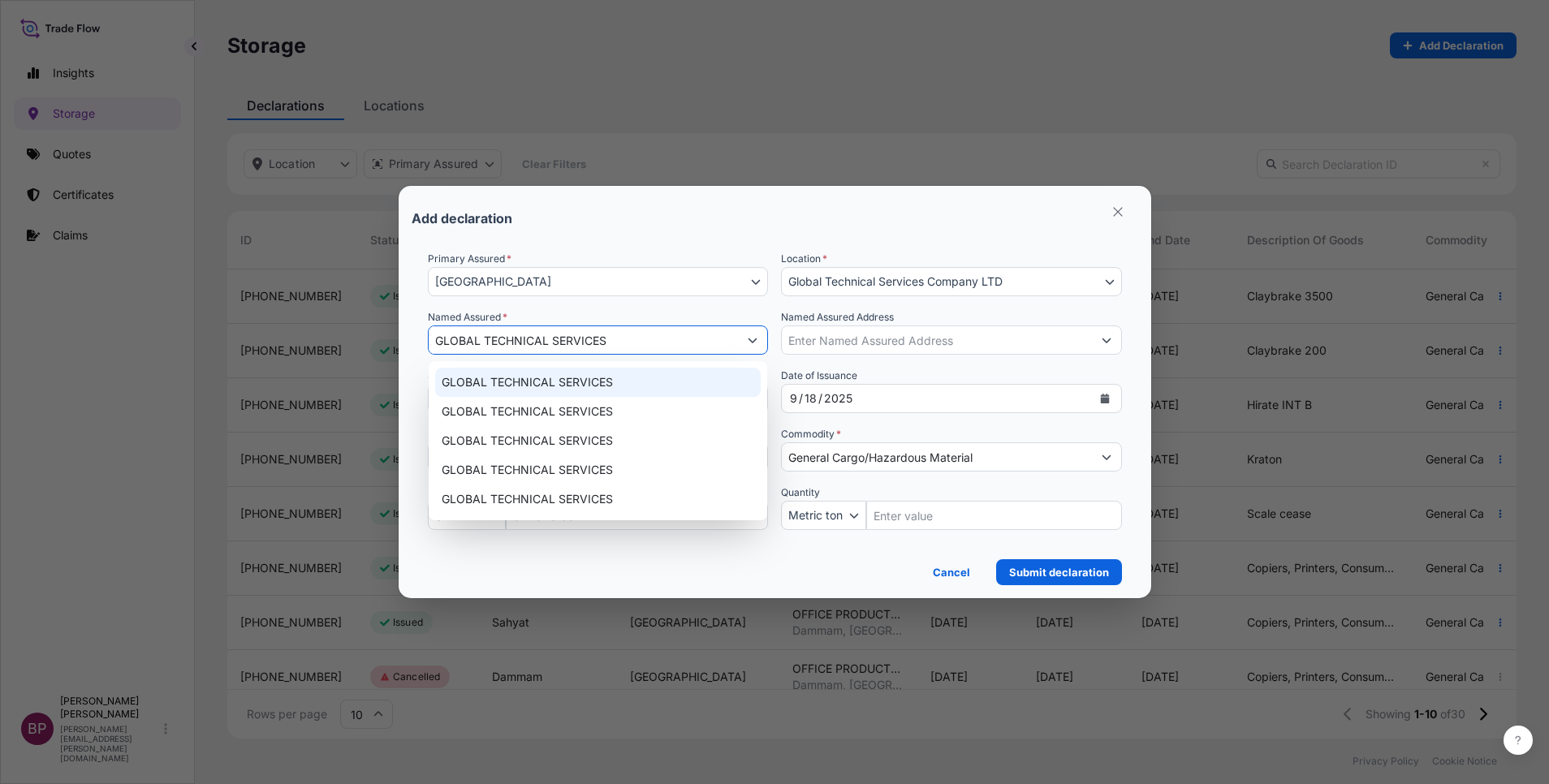
click at [529, 382] on span "GLOBAL TECHNICAL SERVICES" at bounding box center [527, 382] width 172 height 16
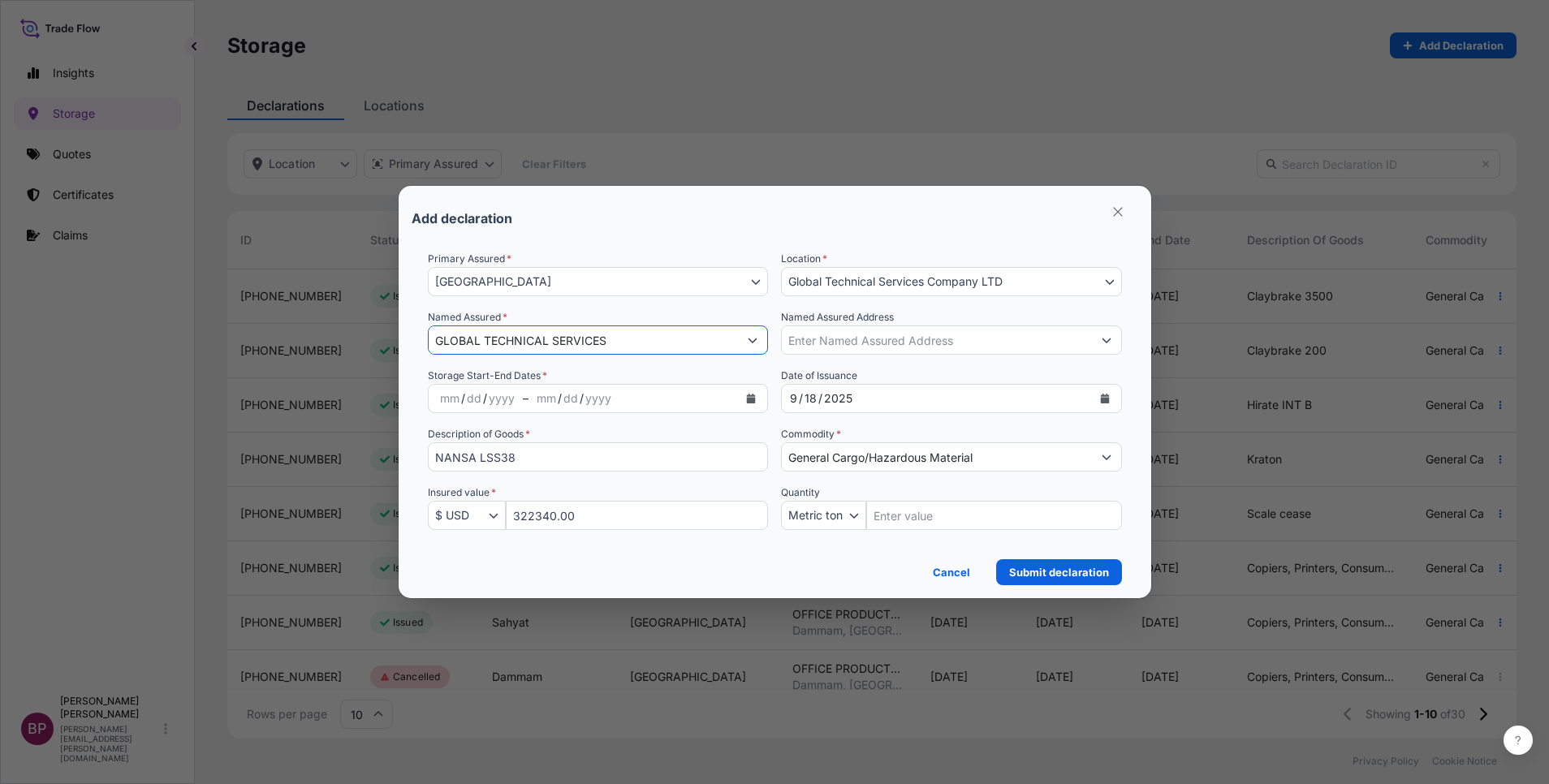
click at [752, 399] on icon "Calendar" at bounding box center [751, 398] width 9 height 10
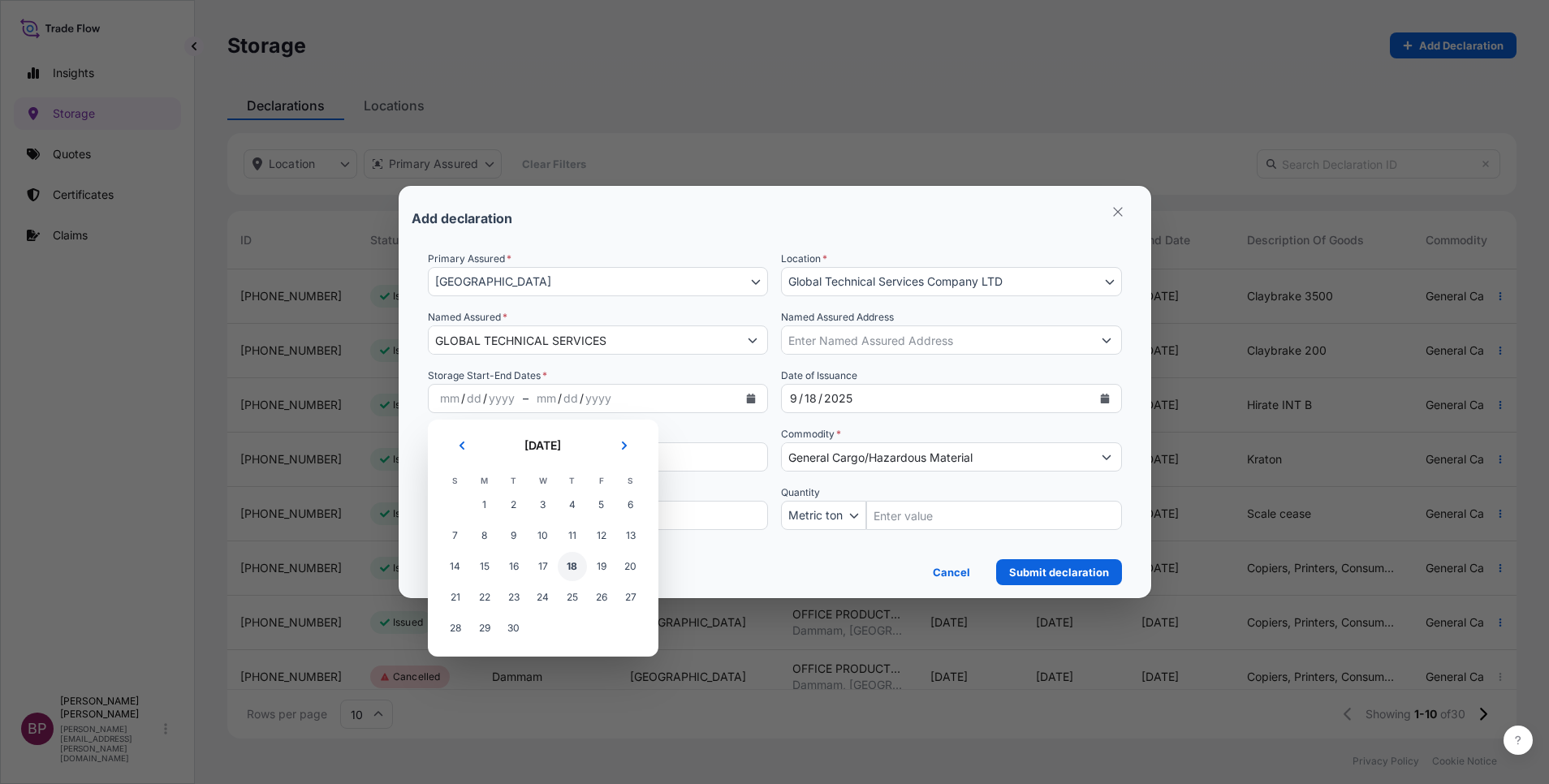
click at [573, 563] on span "18" at bounding box center [572, 567] width 29 height 29
click at [629, 445] on button "Next" at bounding box center [624, 446] width 36 height 26
click at [603, 565] on span "17" at bounding box center [602, 567] width 29 height 29
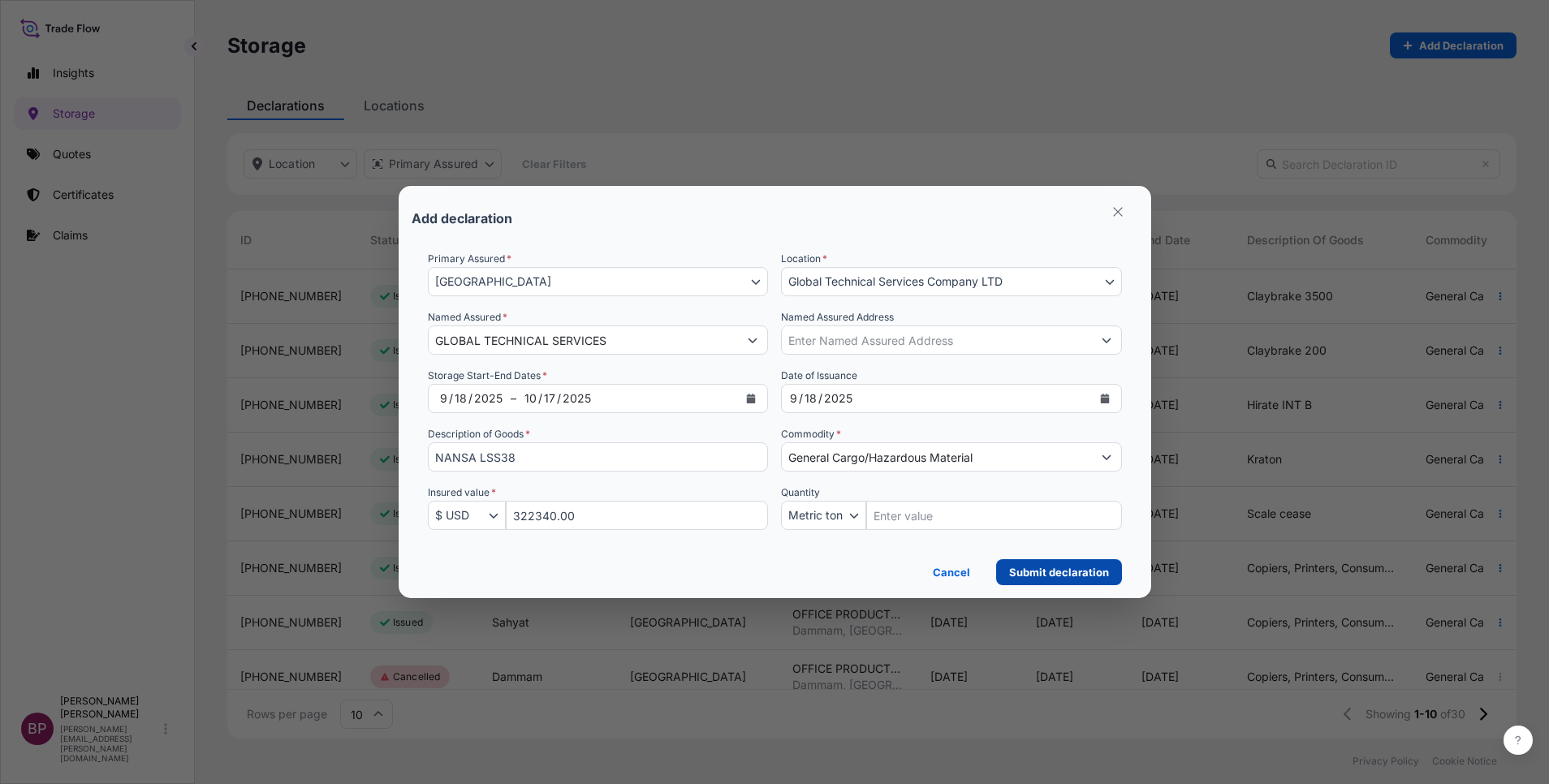
click at [1060, 572] on p "Submit declaration" at bounding box center [1059, 572] width 100 height 16
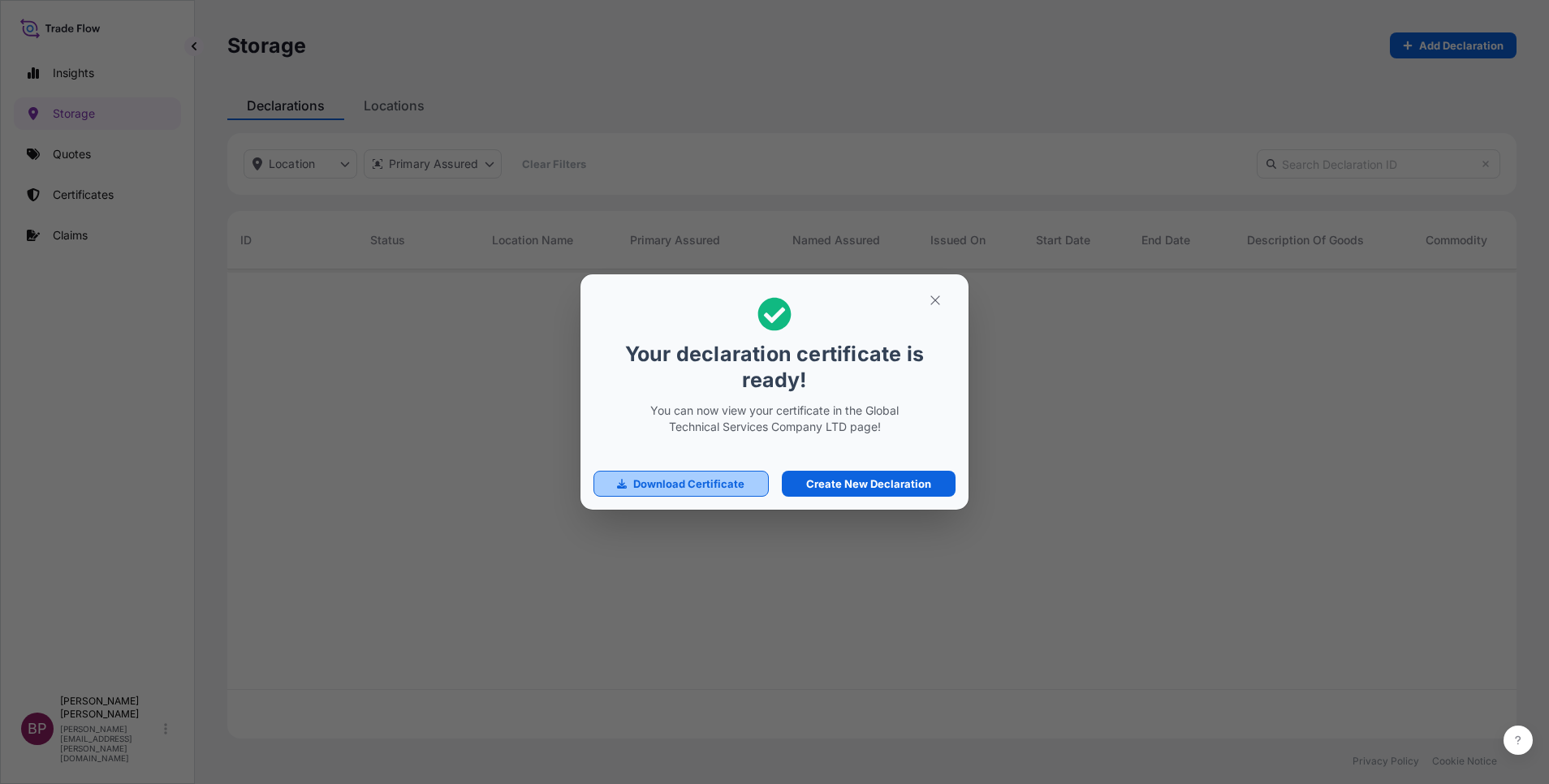
click at [698, 492] on p "Download Certificate" at bounding box center [689, 484] width 111 height 16
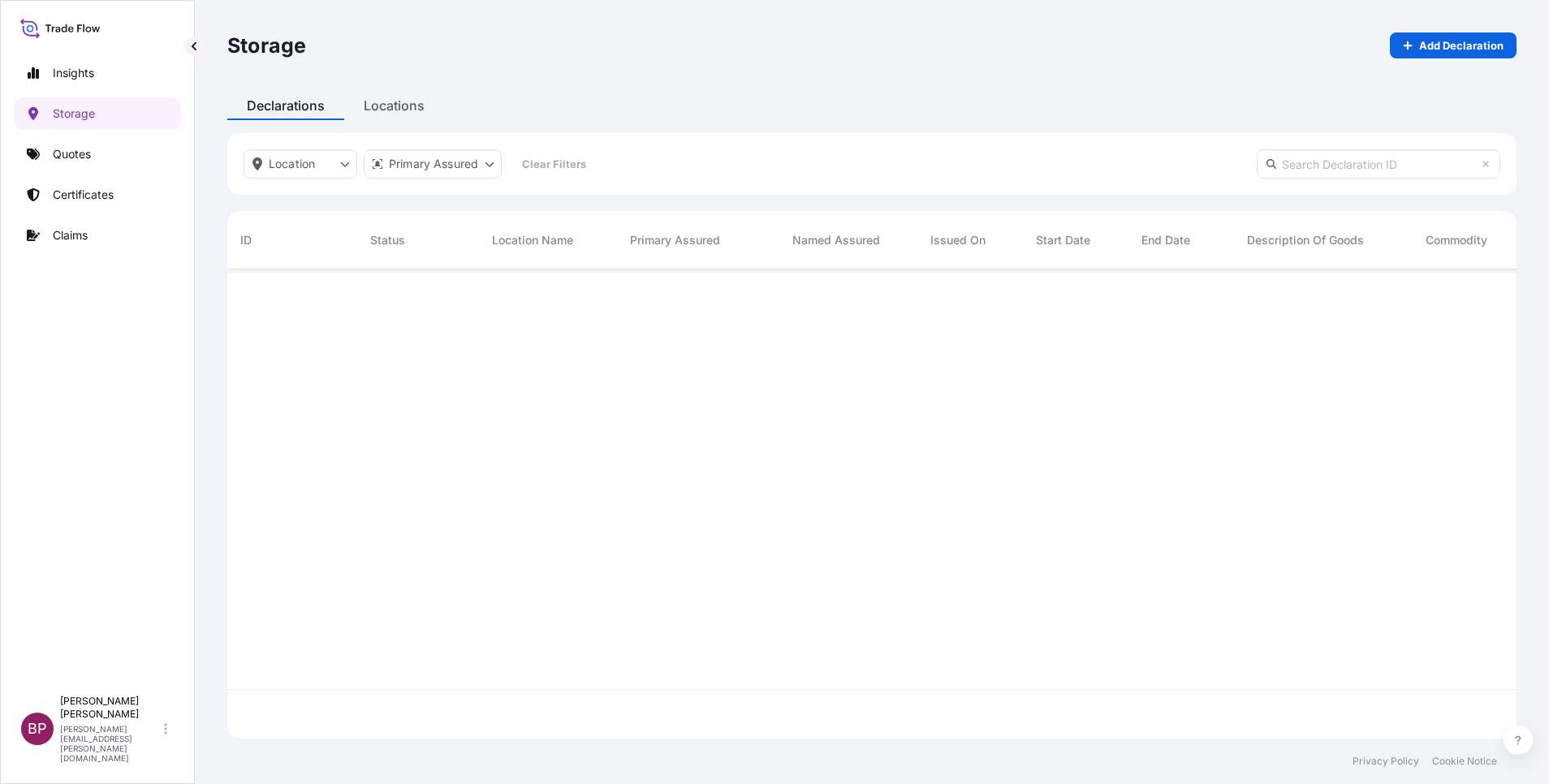
scroll to position [460, 1271]
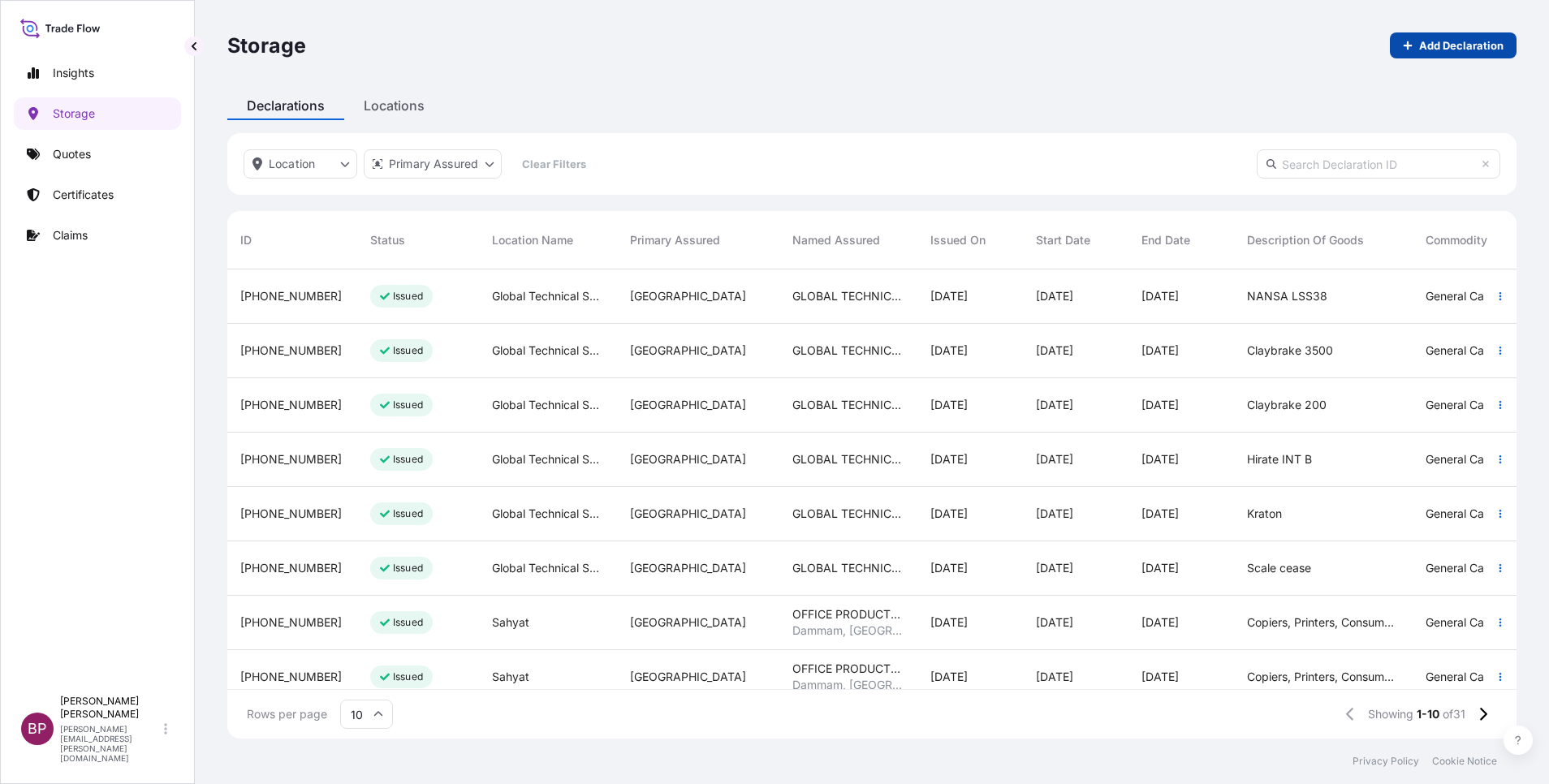
click at [1461, 49] on p "Add Declaration" at bounding box center [1461, 45] width 84 height 16
select select "31614"
select select "USD"
select select "mt"
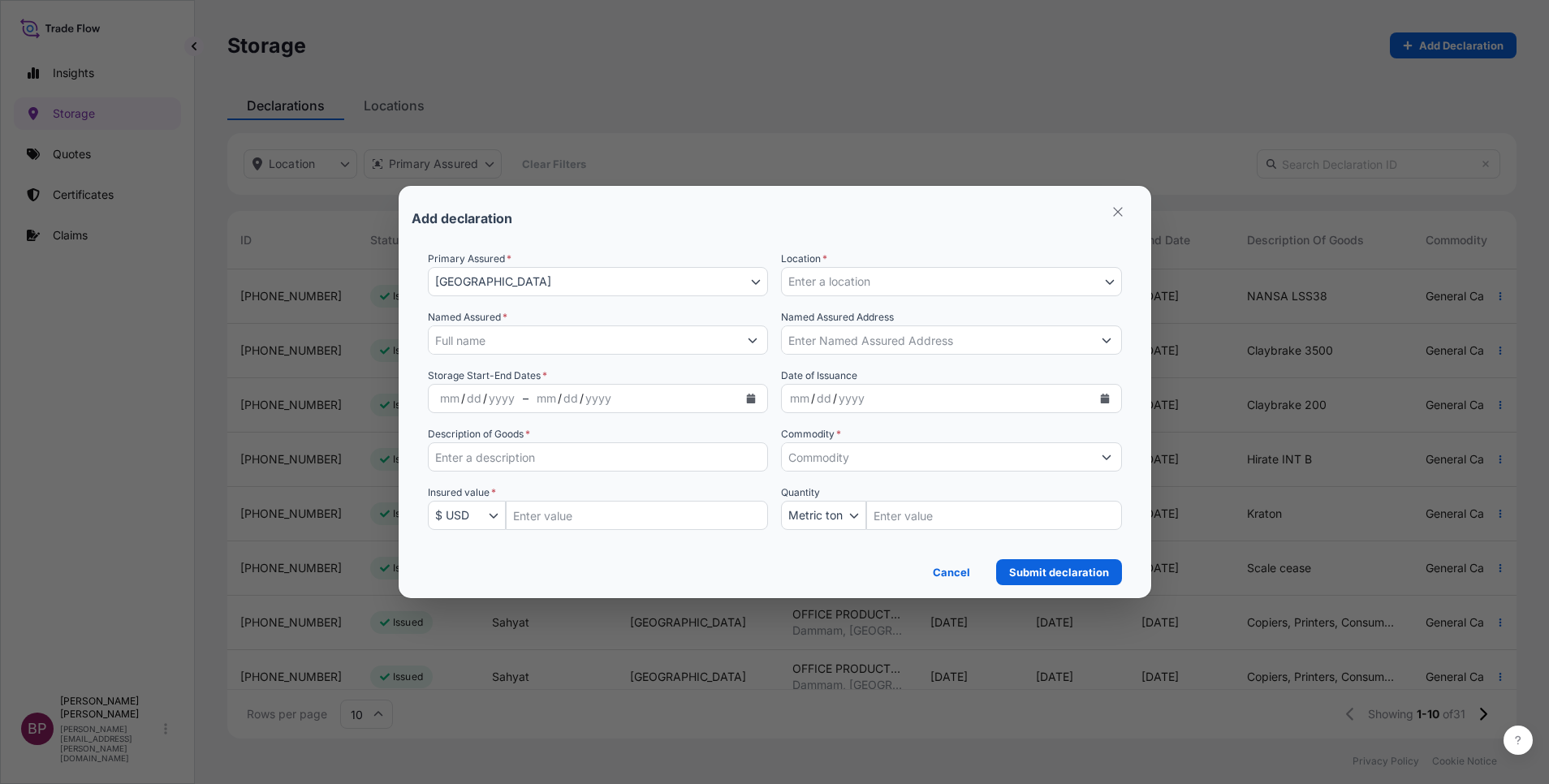
click at [578, 525] on input "Insured Value Amount" at bounding box center [637, 516] width 263 height 29
paste input "216180.00"
type input "216180.00"
click at [572, 461] on input "Description of Goods *" at bounding box center [598, 457] width 341 height 29
paste input "Empilan"
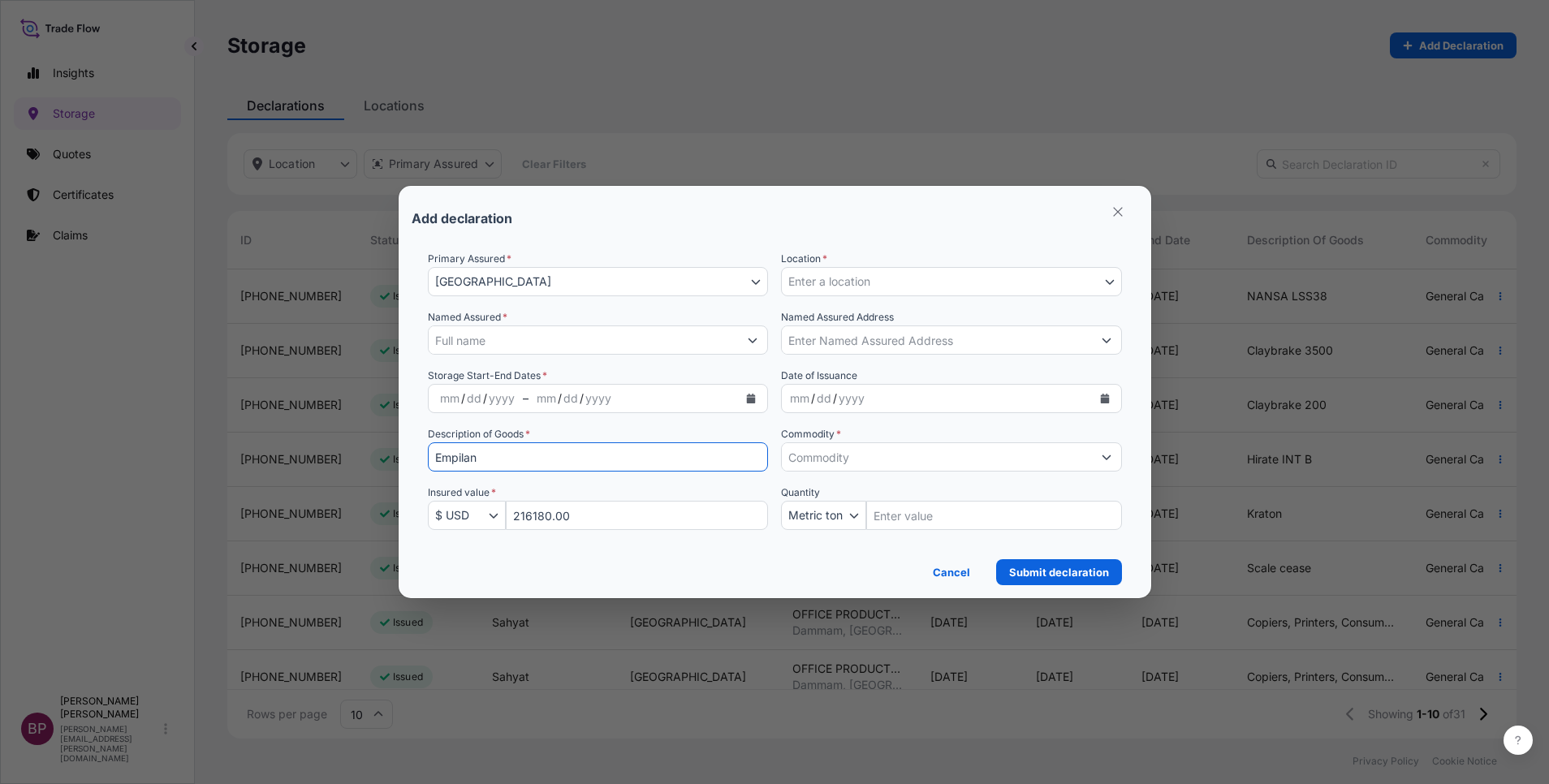
type input "Empilan"
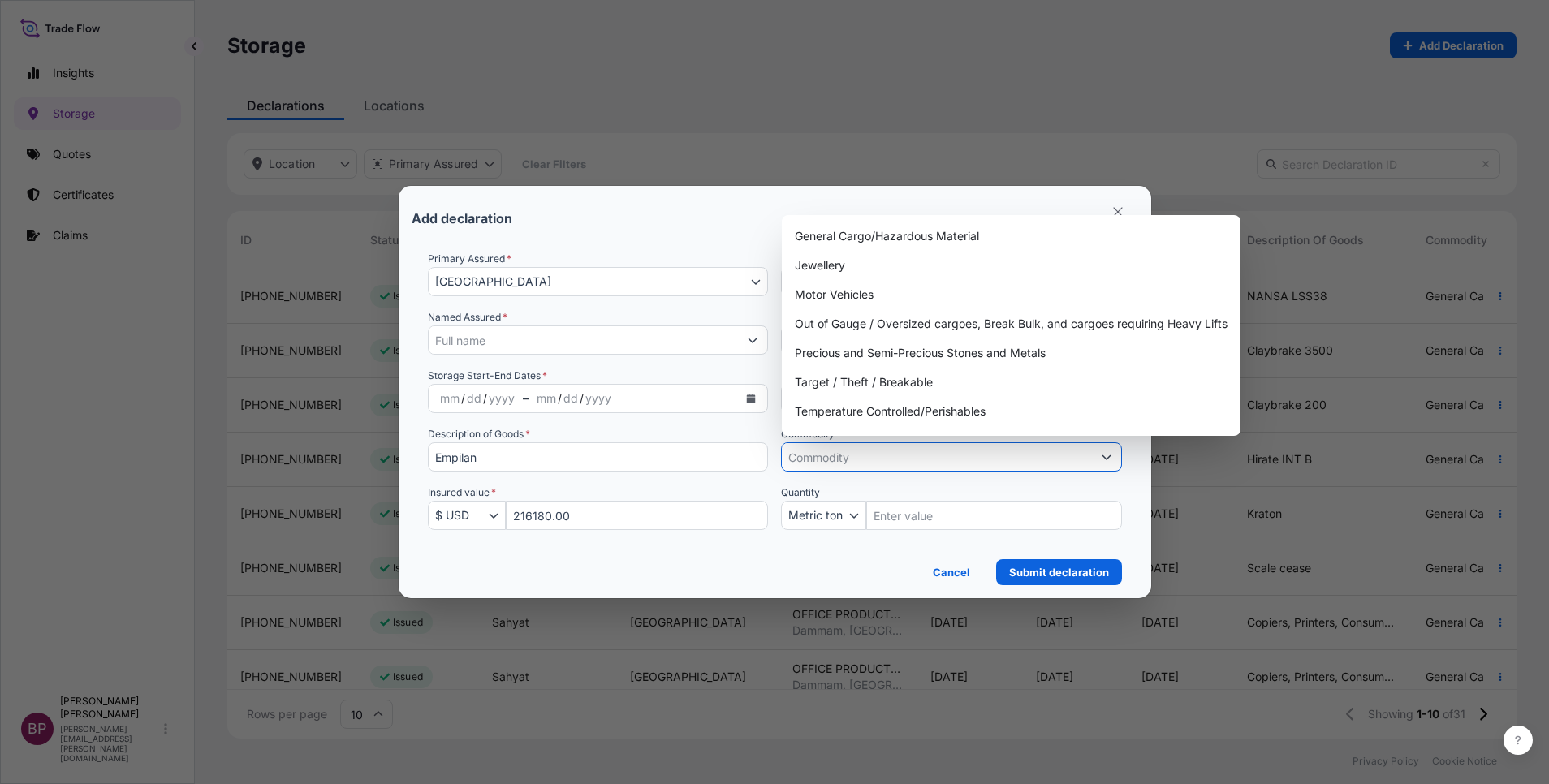
click at [965, 461] on input "Commodity *" at bounding box center [937, 457] width 310 height 29
click at [958, 232] on div "General Cargo/Hazardous Material" at bounding box center [1011, 237] width 446 height 29
type input "General Cargo/Hazardous Material"
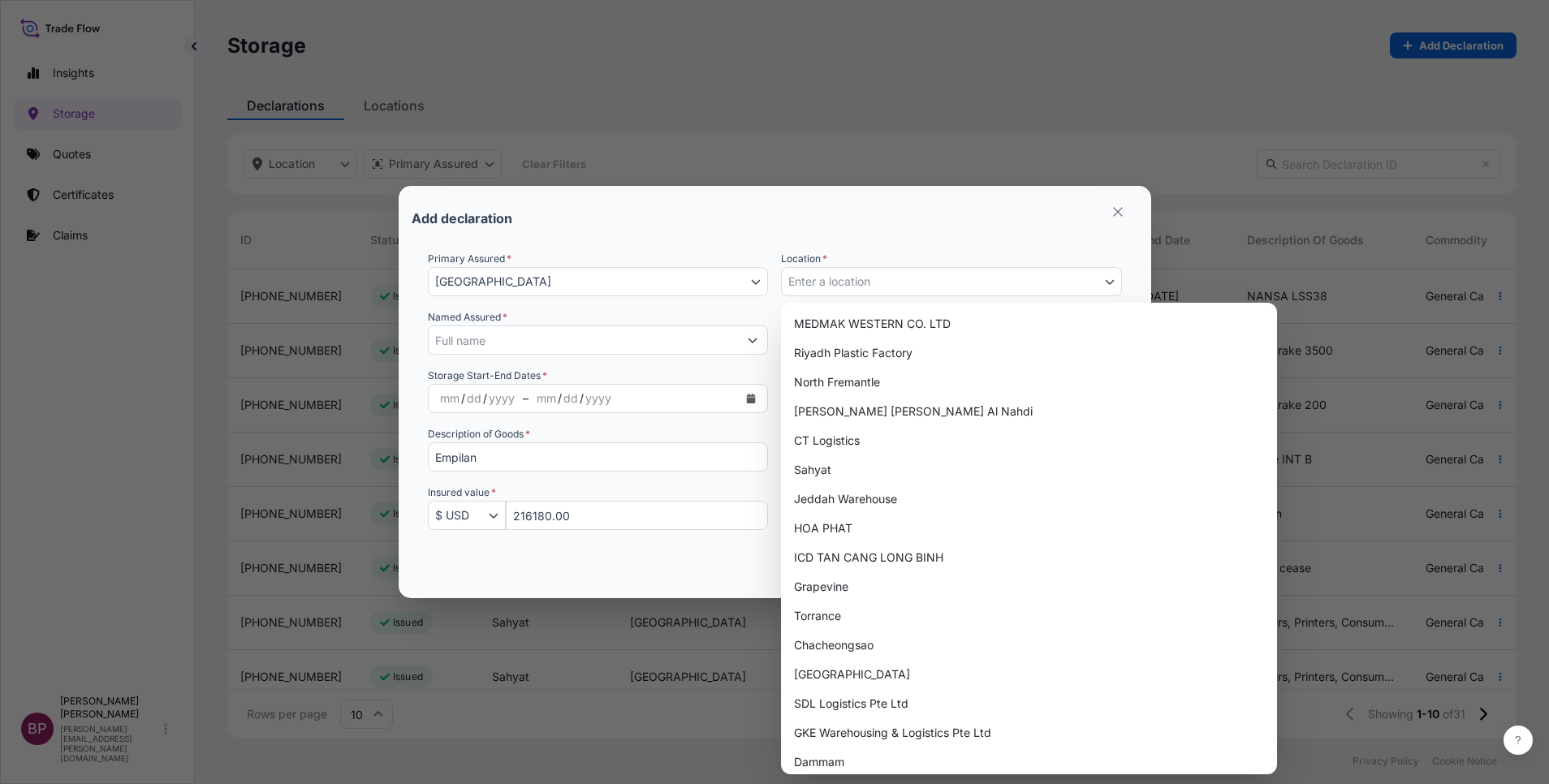
click at [1085, 281] on button "Enter a location" at bounding box center [951, 282] width 341 height 29
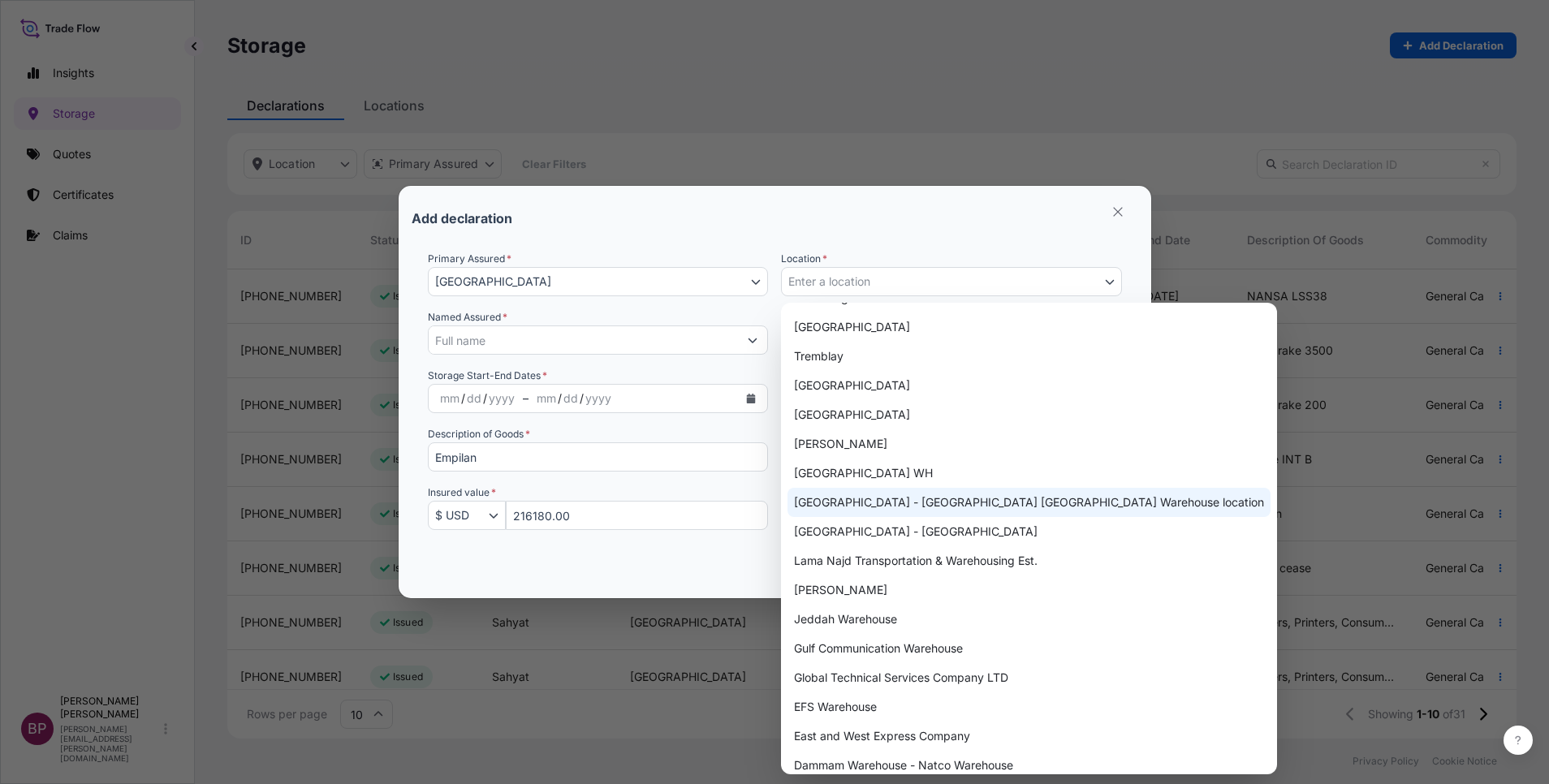
scroll to position [731, 0]
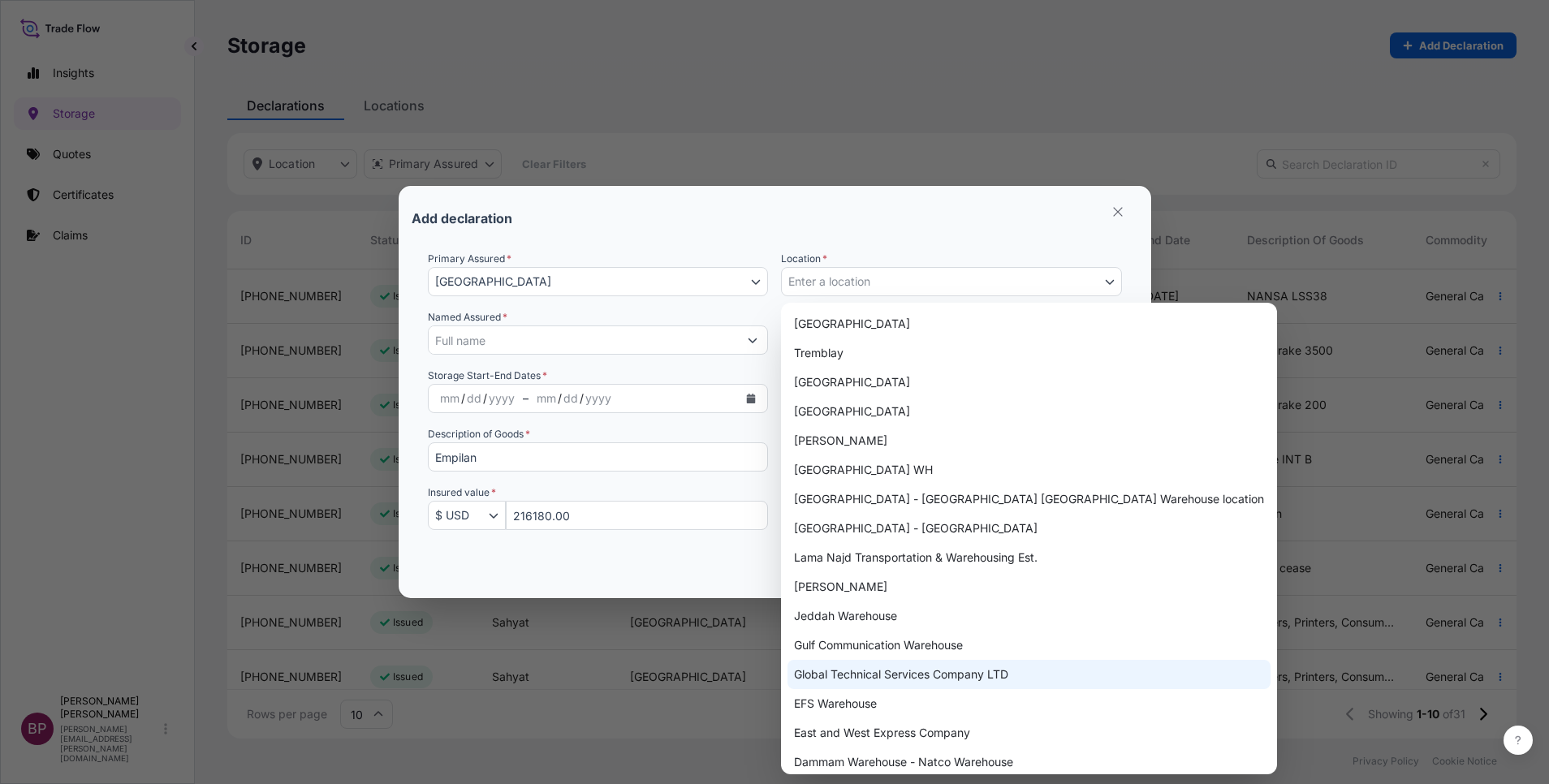
click at [952, 676] on div "Global Technical Services Company LTD" at bounding box center [1029, 675] width 483 height 29
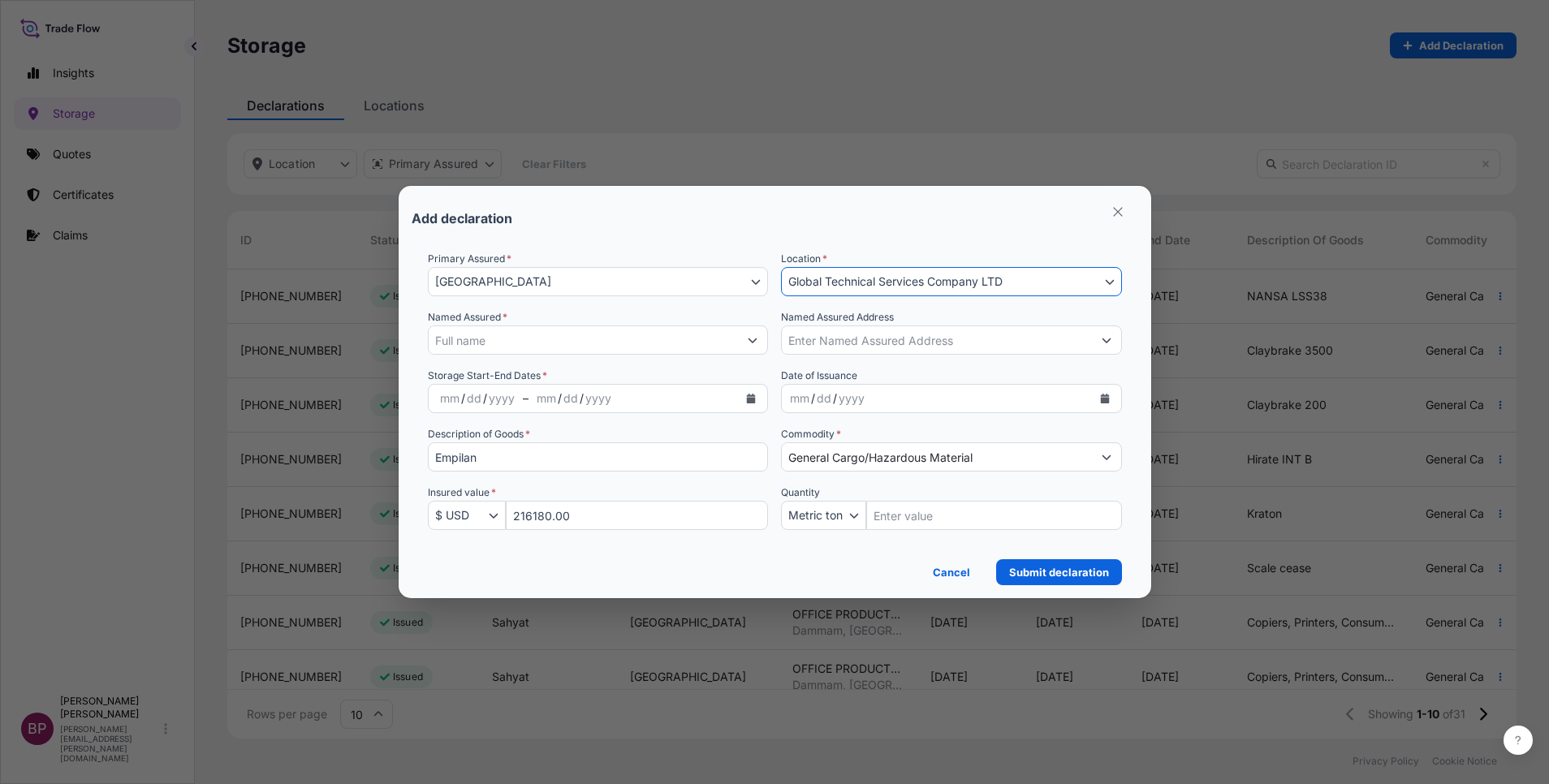
click at [709, 345] on input "Named Assured *" at bounding box center [584, 340] width 310 height 29
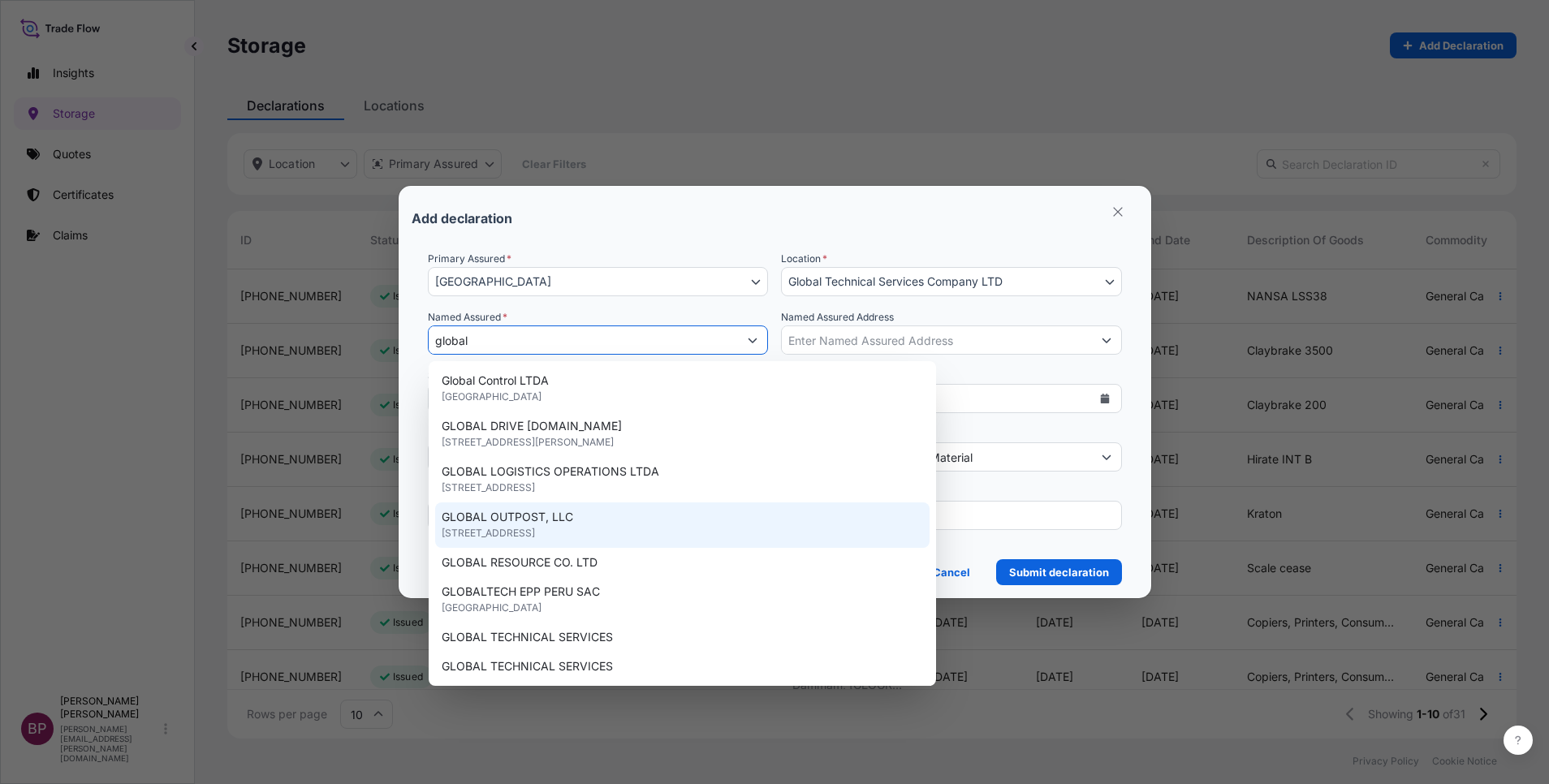
scroll to position [257, 0]
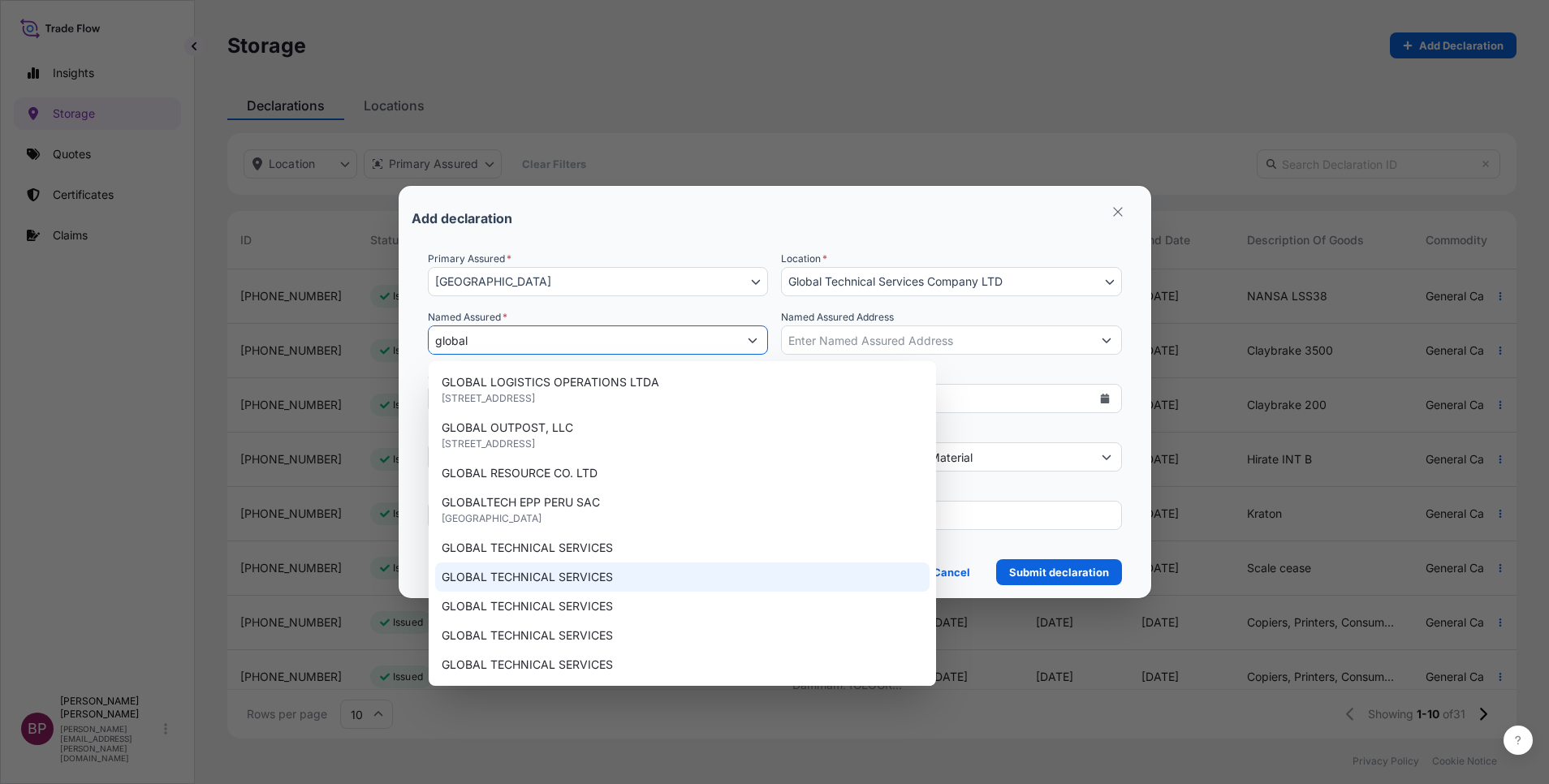
click at [603, 563] on div "GLOBAL TECHNICAL SERVICES" at bounding box center [683, 578] width 494 height 29
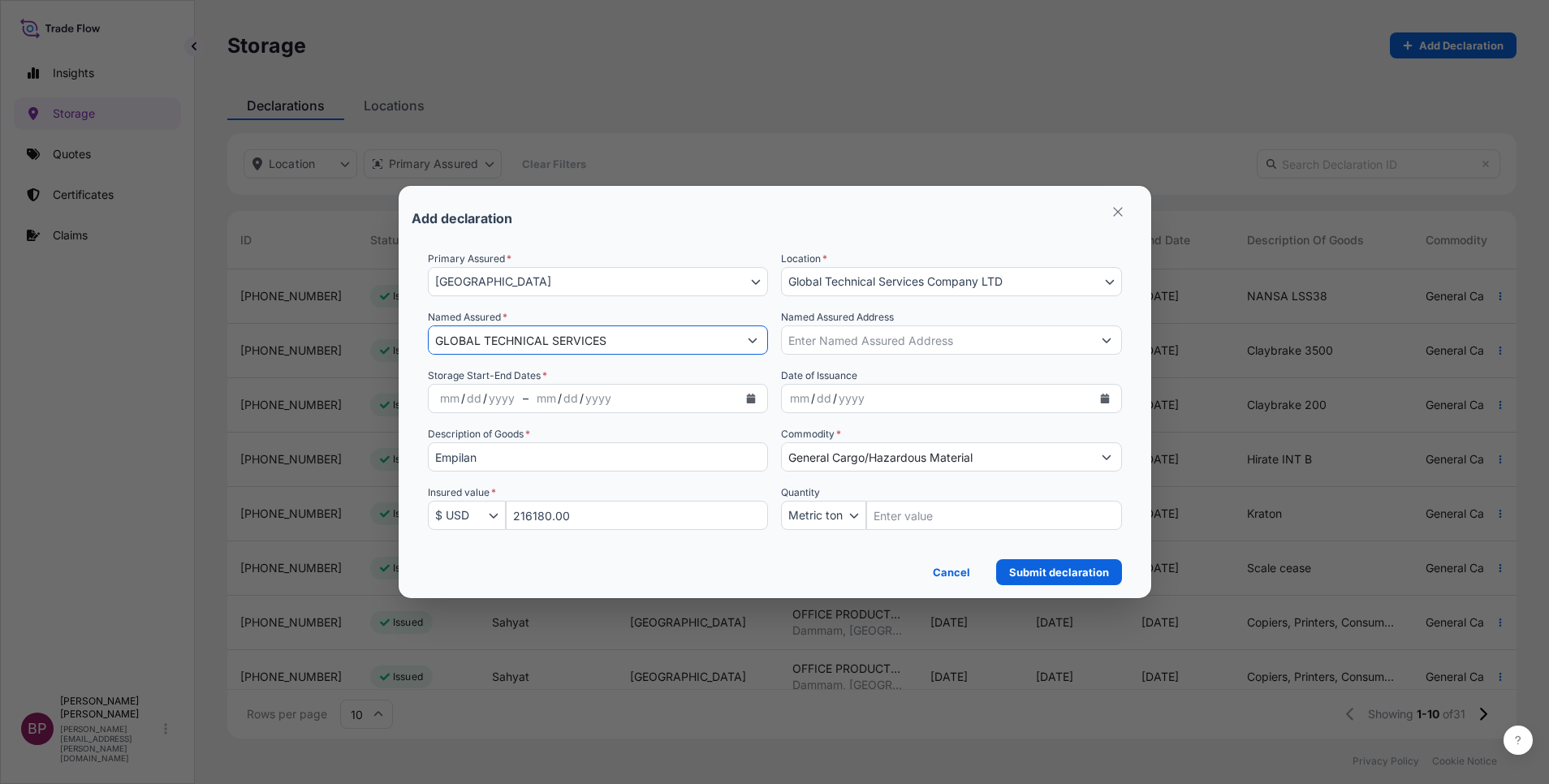
type input "GLOBAL TECHNICAL SERVICES"
click at [1101, 402] on icon "Calendar" at bounding box center [1104, 398] width 9 height 10
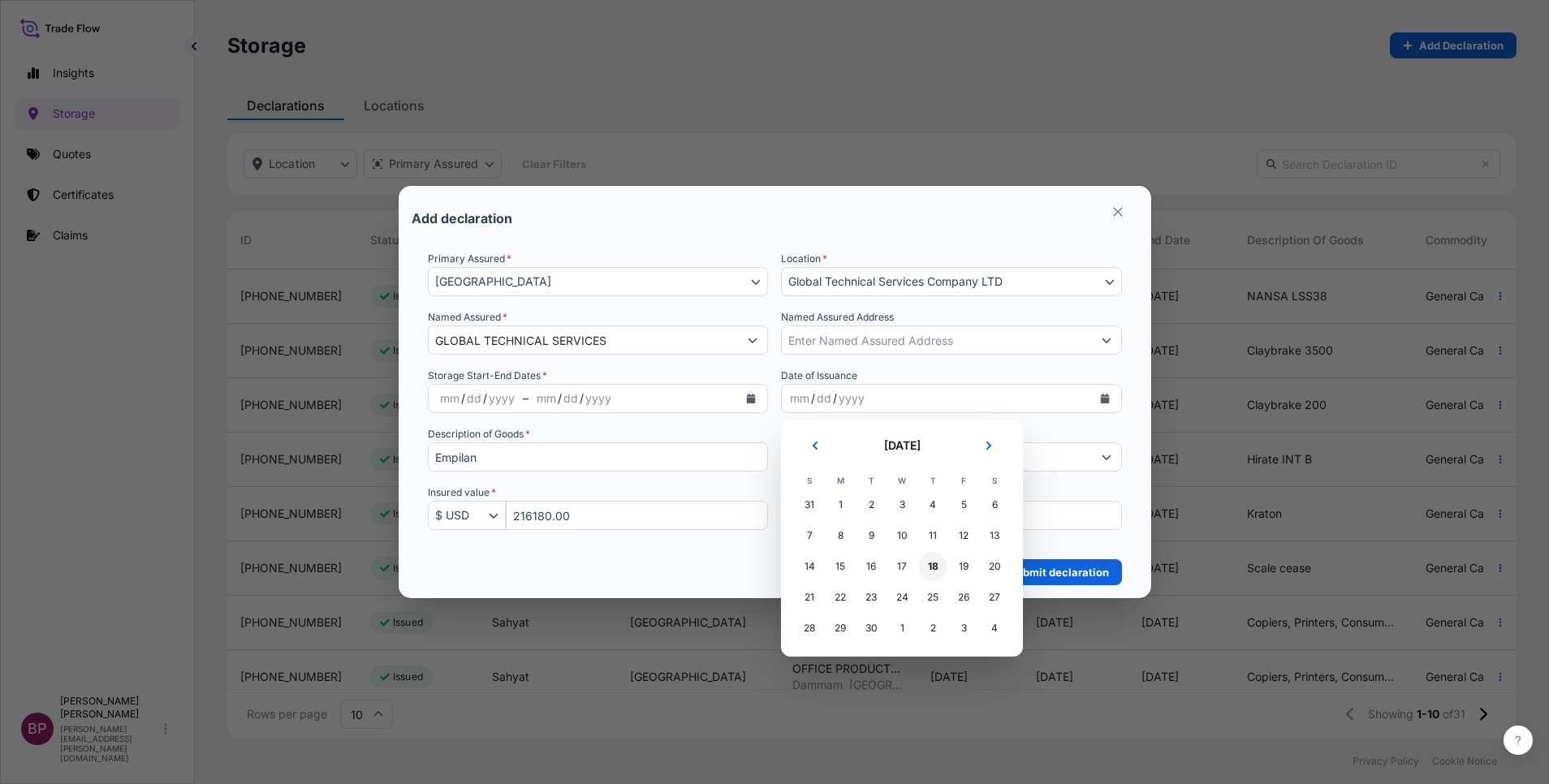
click at [931, 568] on div "18" at bounding box center [933, 567] width 29 height 29
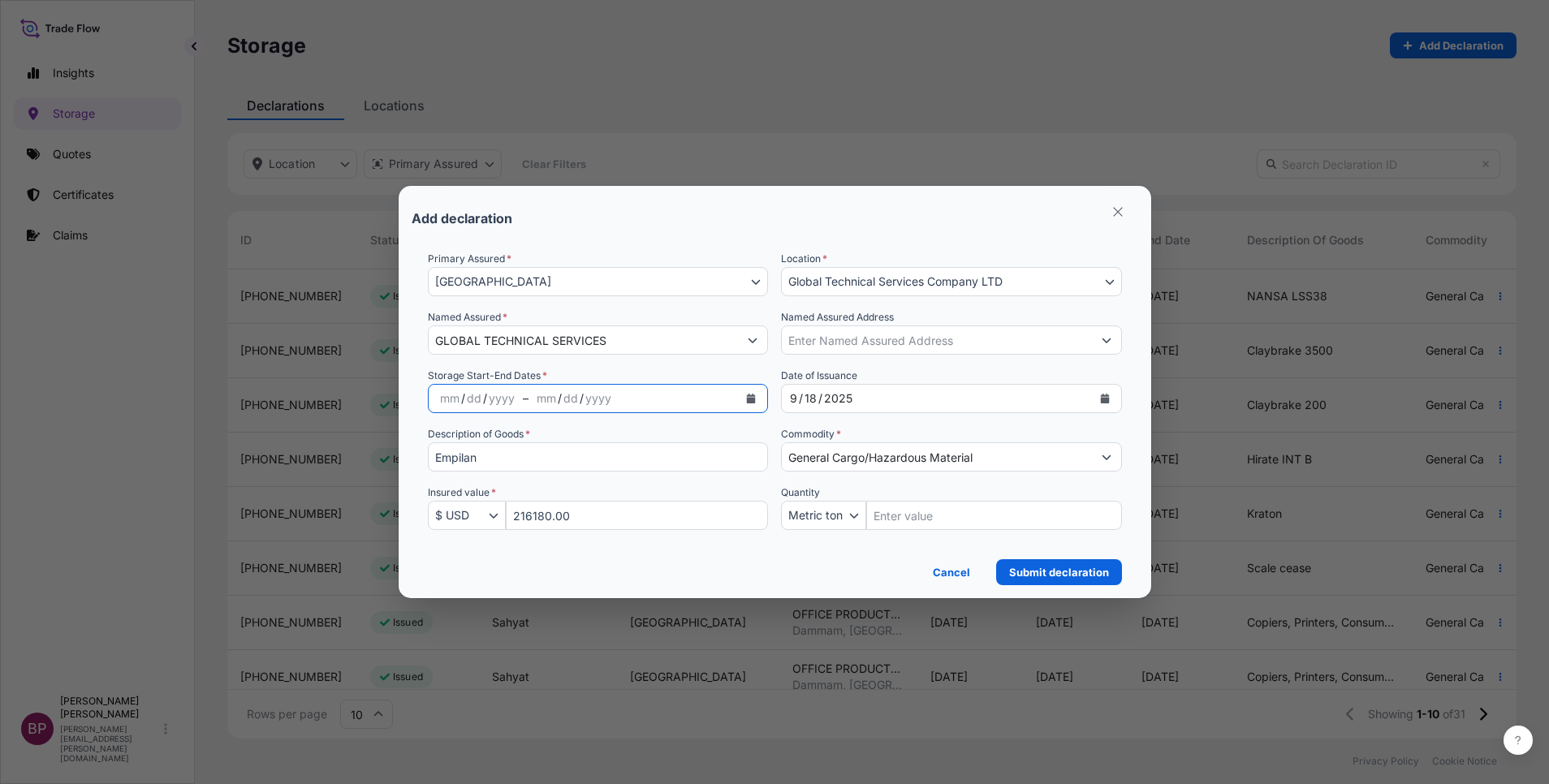
click at [751, 399] on icon "Calendar" at bounding box center [751, 398] width 9 height 10
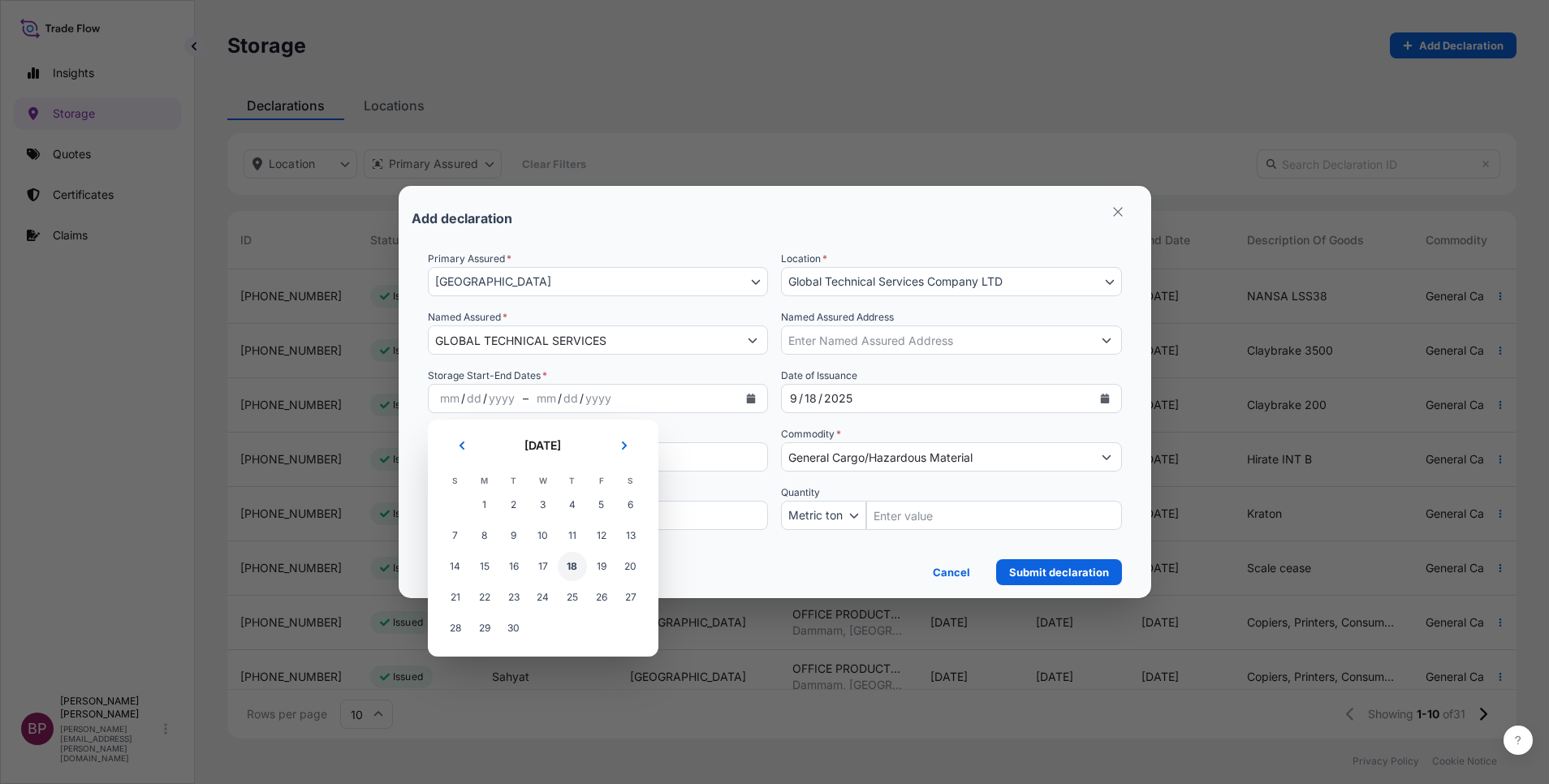
click at [566, 565] on span "18" at bounding box center [572, 567] width 29 height 29
click at [629, 451] on button "Next" at bounding box center [624, 446] width 36 height 26
click at [599, 565] on span "17" at bounding box center [602, 567] width 29 height 29
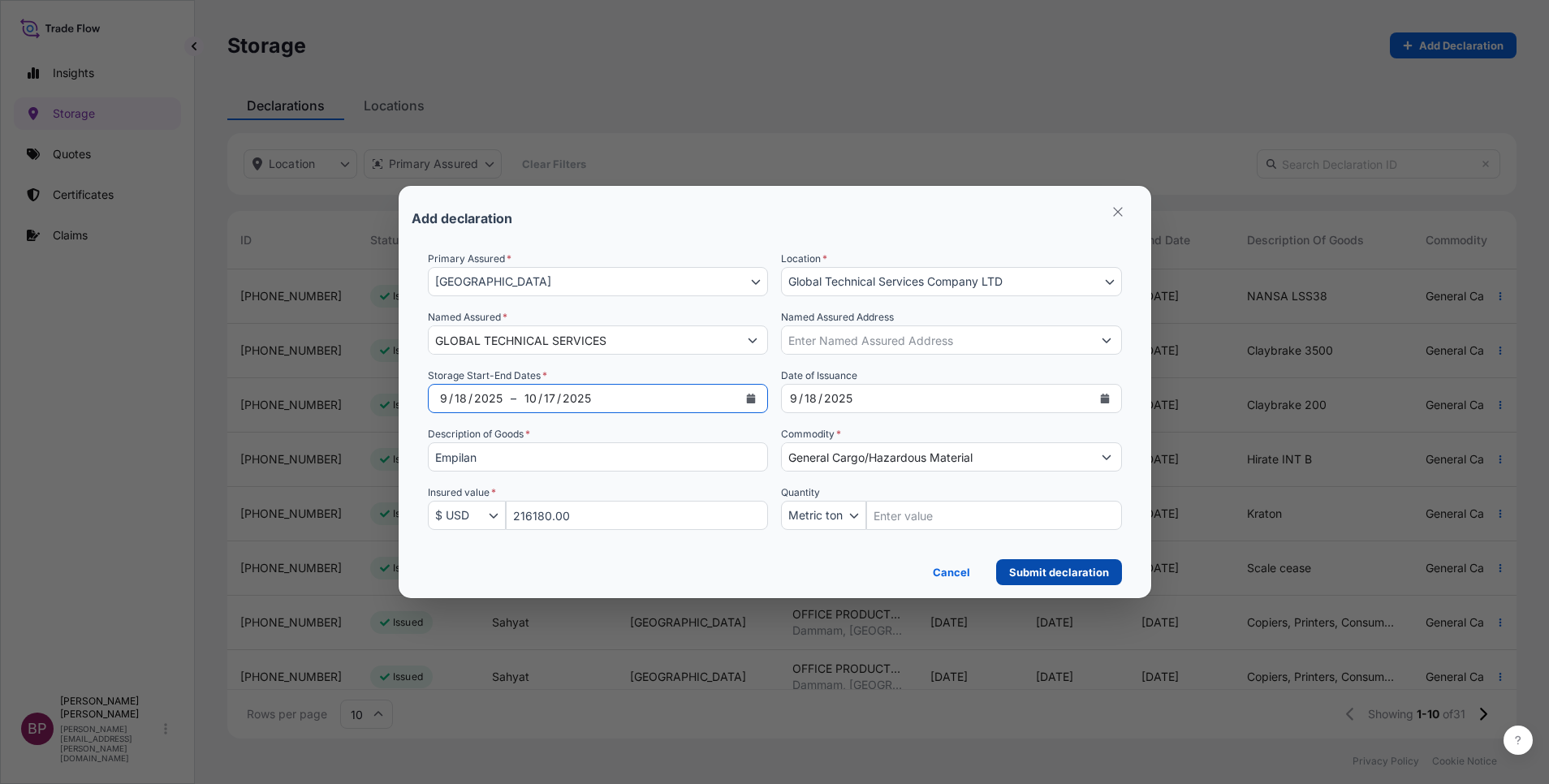
click at [1066, 576] on p "Submit declaration" at bounding box center [1059, 572] width 100 height 16
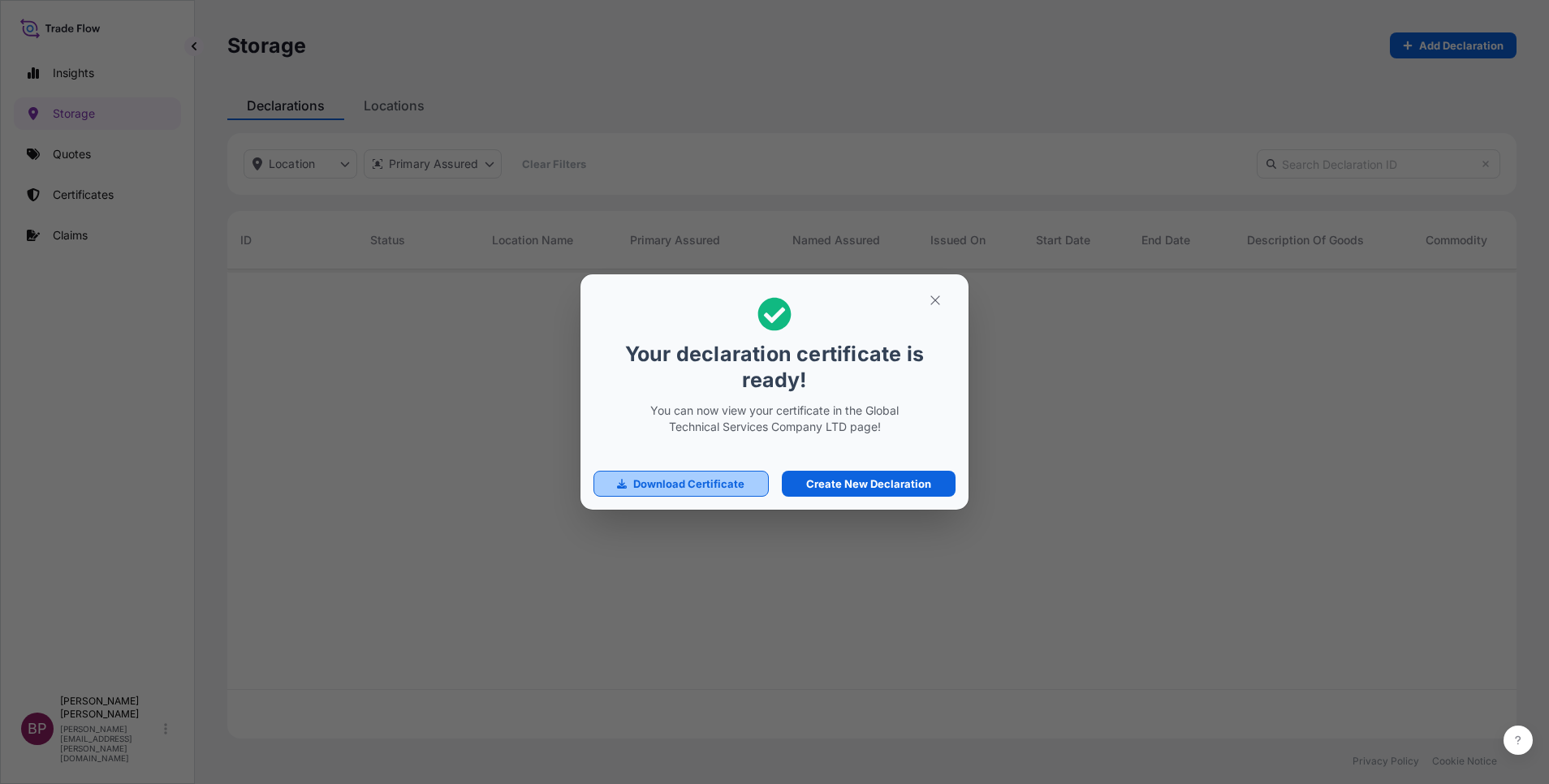
click at [709, 490] on p "Download Certificate" at bounding box center [689, 484] width 111 height 16
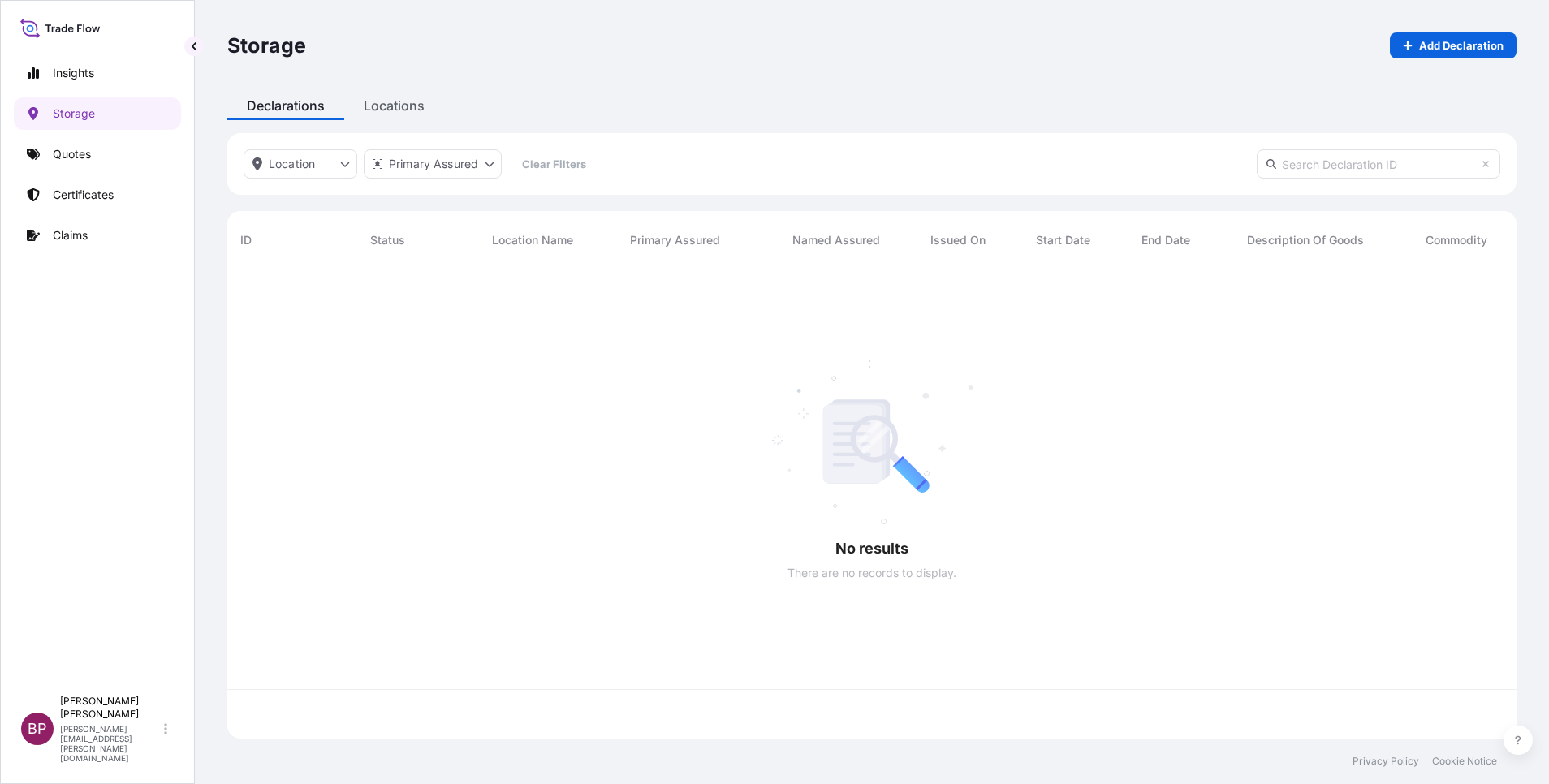
scroll to position [460, 1271]
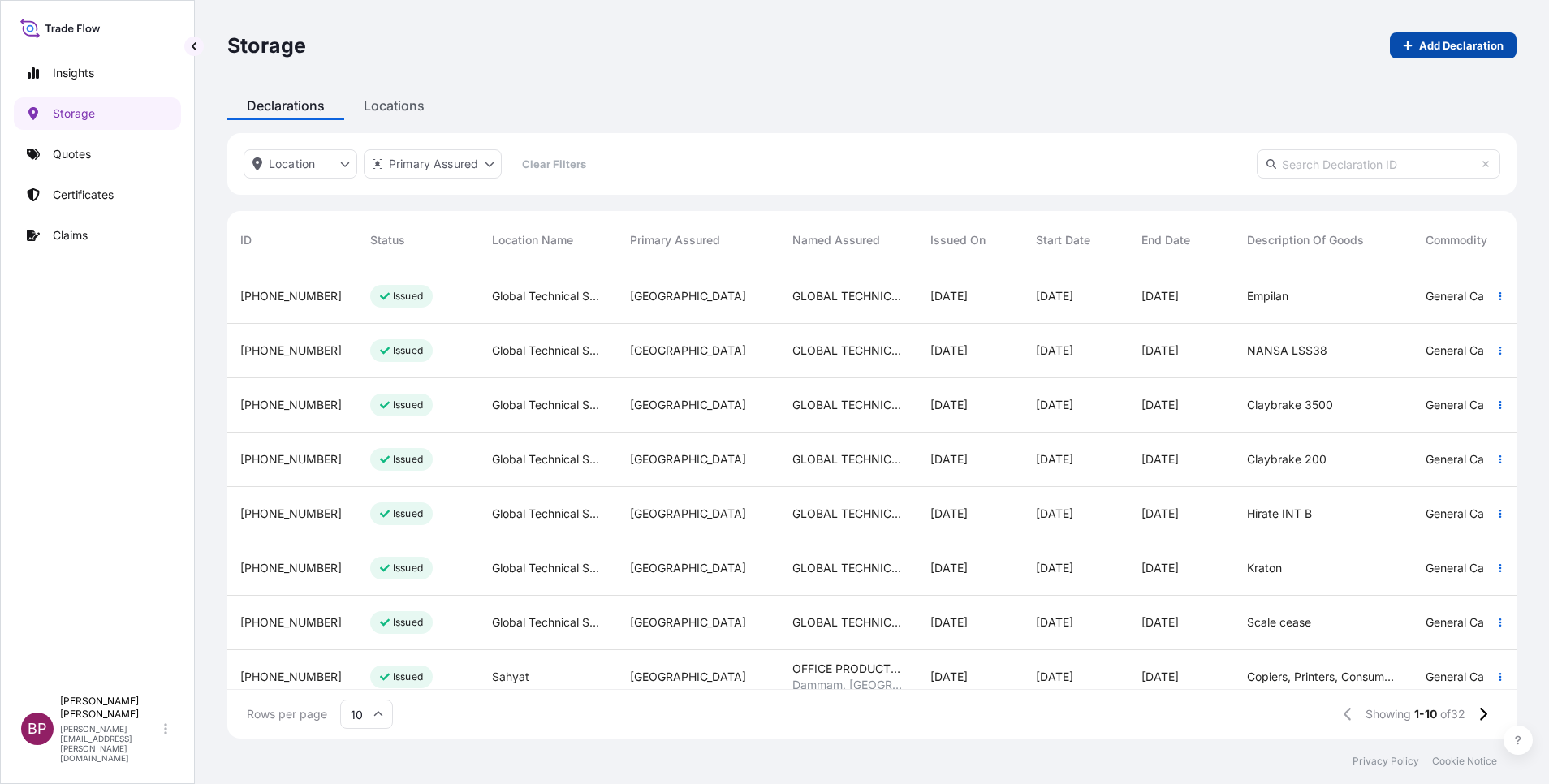
click at [1473, 44] on p "Add Declaration" at bounding box center [1461, 45] width 84 height 16
select select "31614"
select select "USD"
select select "mt"
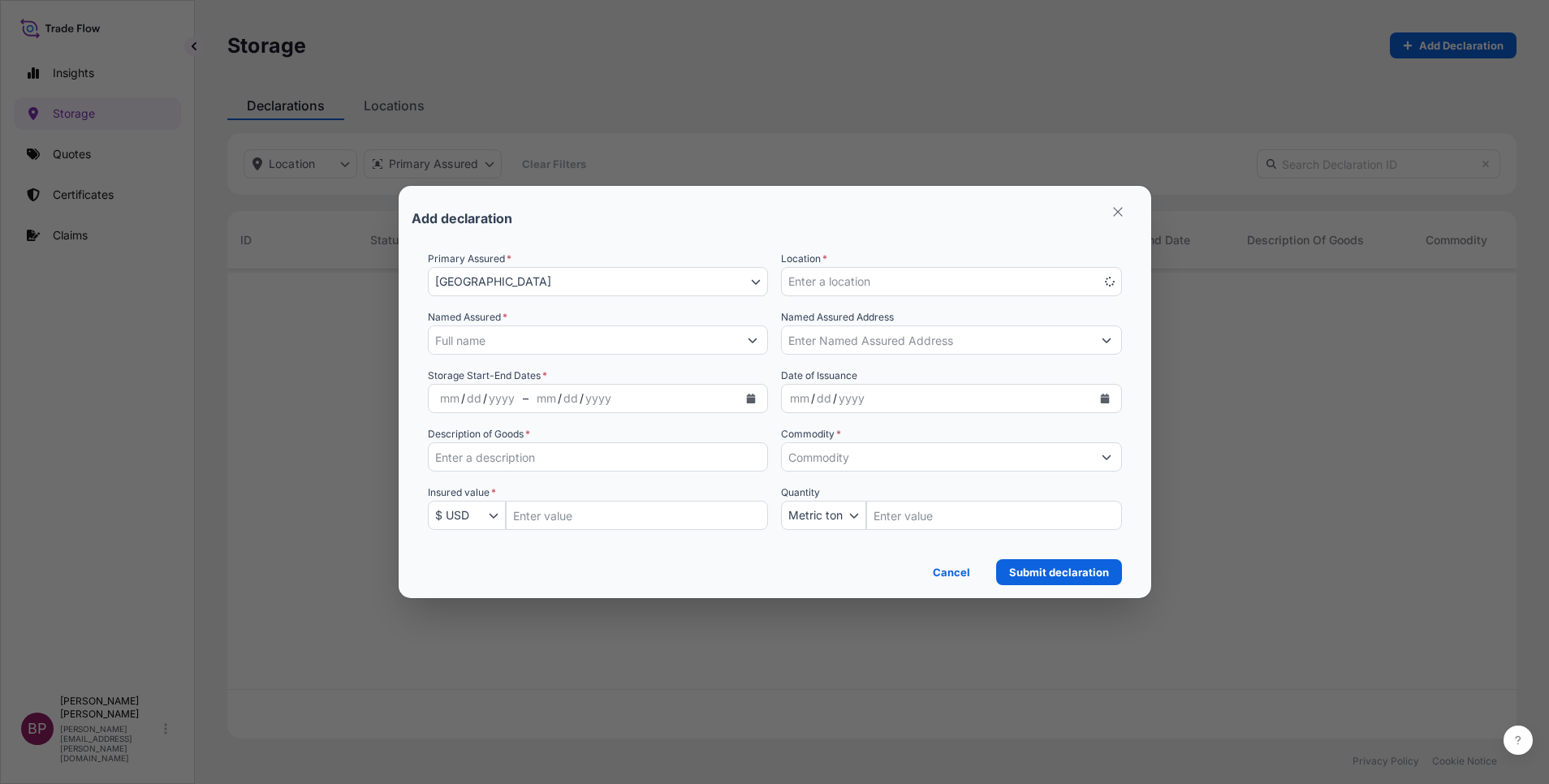
click at [931, 277] on button "Enter a location" at bounding box center [951, 282] width 341 height 29
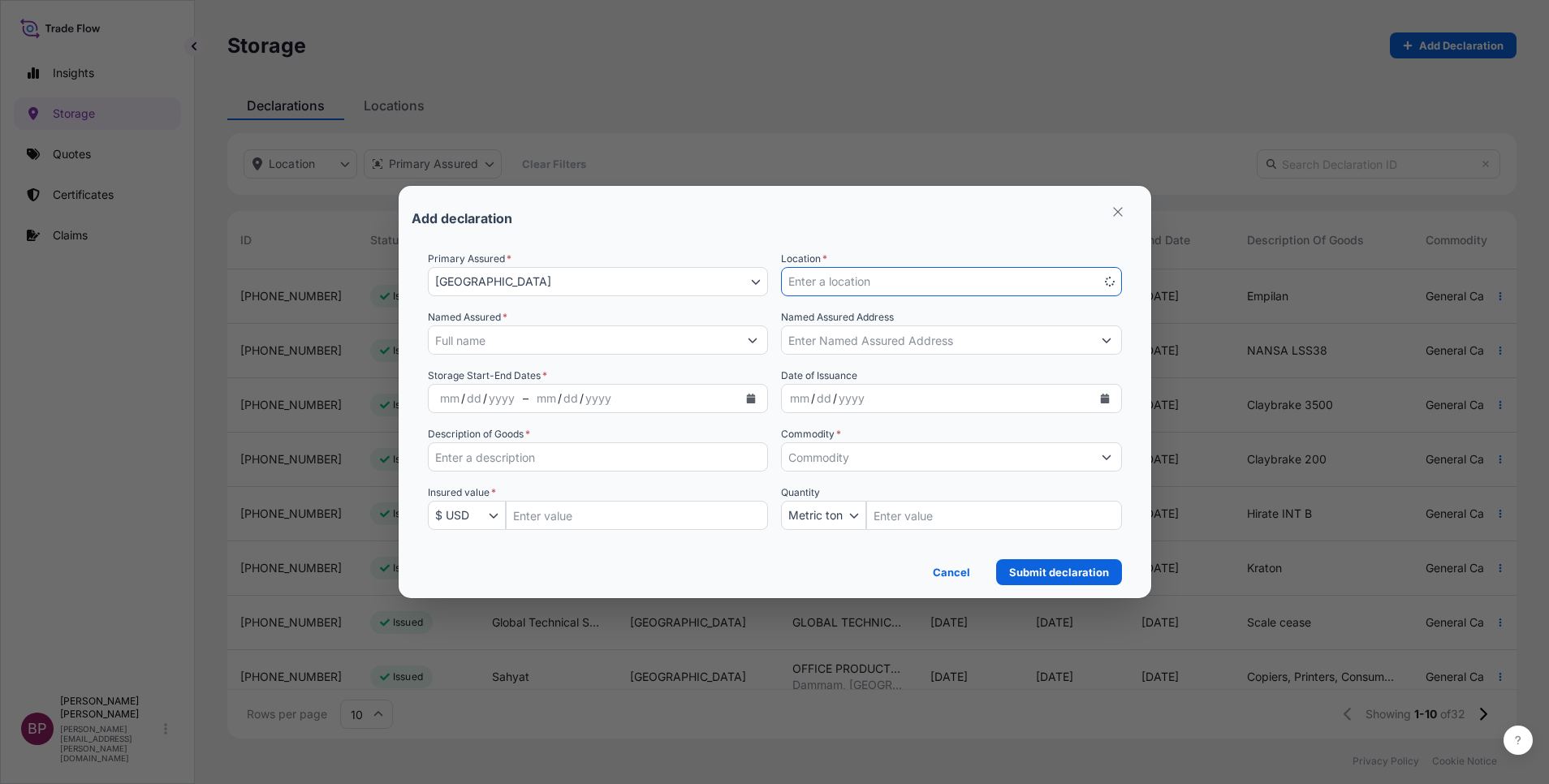
click at [1112, 284] on icon "Select Location" at bounding box center [1109, 281] width 10 height 10
click at [923, 277] on button "Enter a location" at bounding box center [951, 282] width 341 height 29
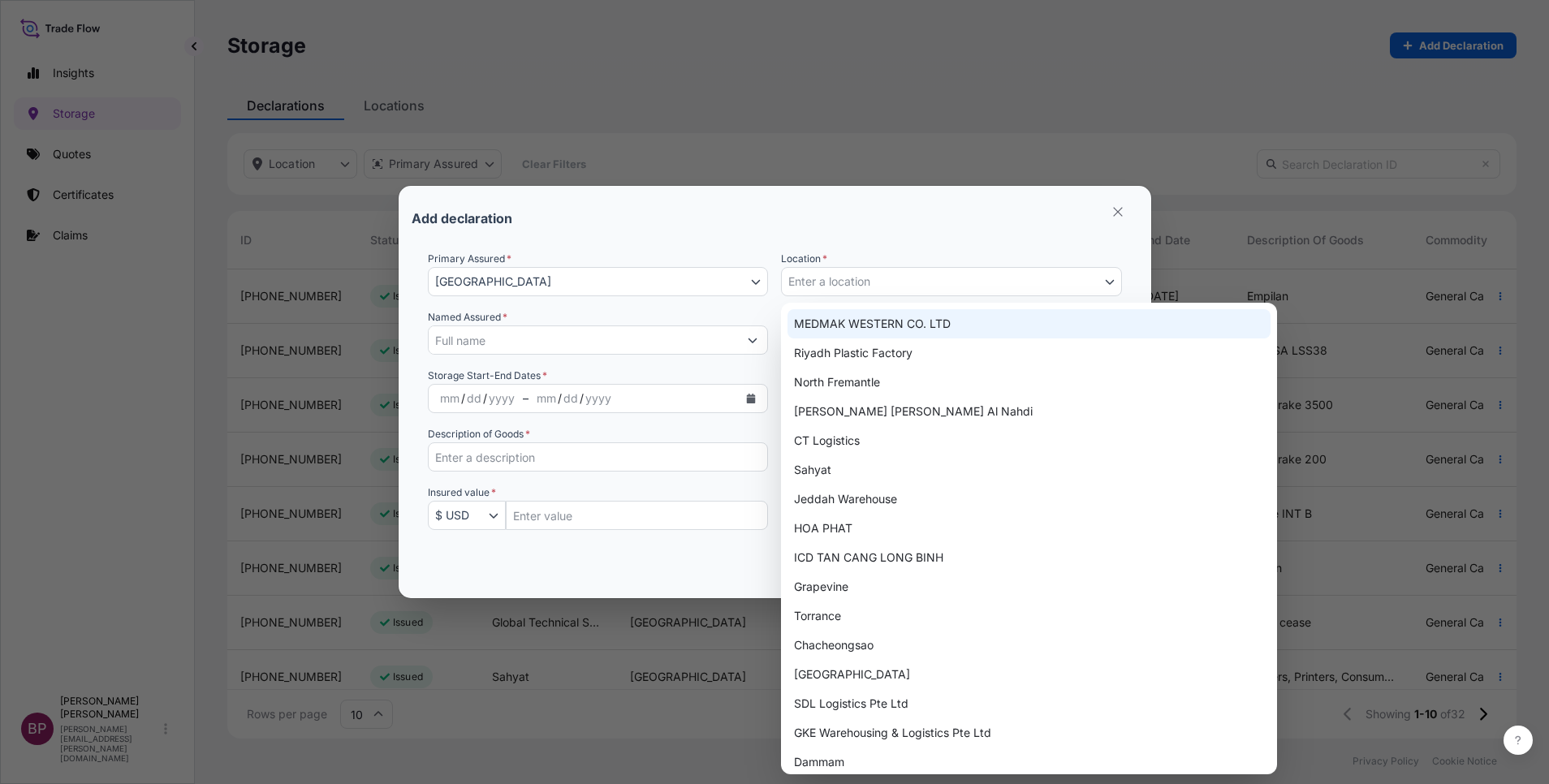
click at [905, 277] on button "Enter a location" at bounding box center [951, 282] width 341 height 29
click at [918, 275] on button "Enter a location" at bounding box center [951, 282] width 341 height 29
click at [754, 279] on icon "button" at bounding box center [755, 281] width 10 height 10
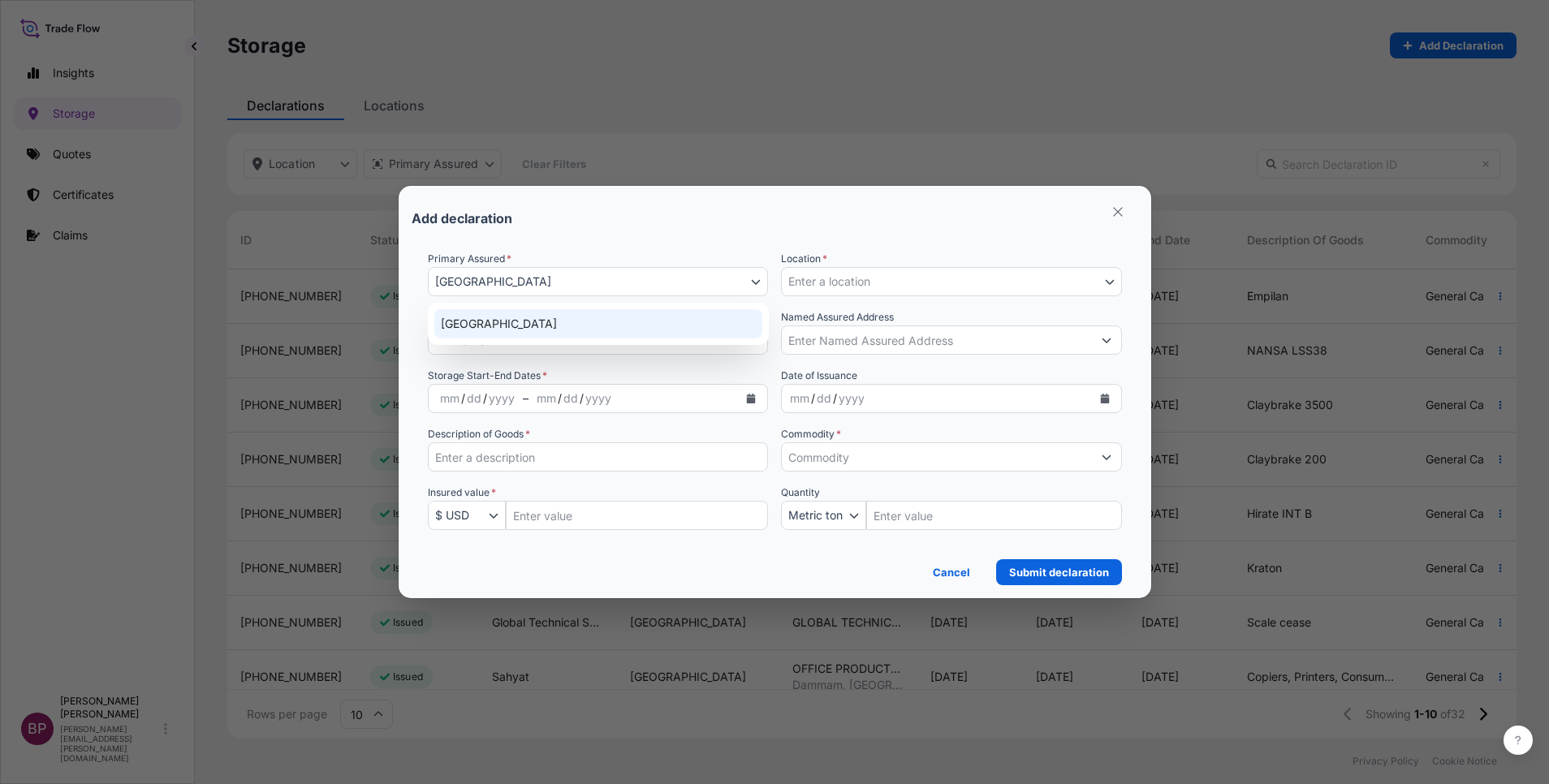
click at [755, 286] on icon "button" at bounding box center [755, 281] width 10 height 10
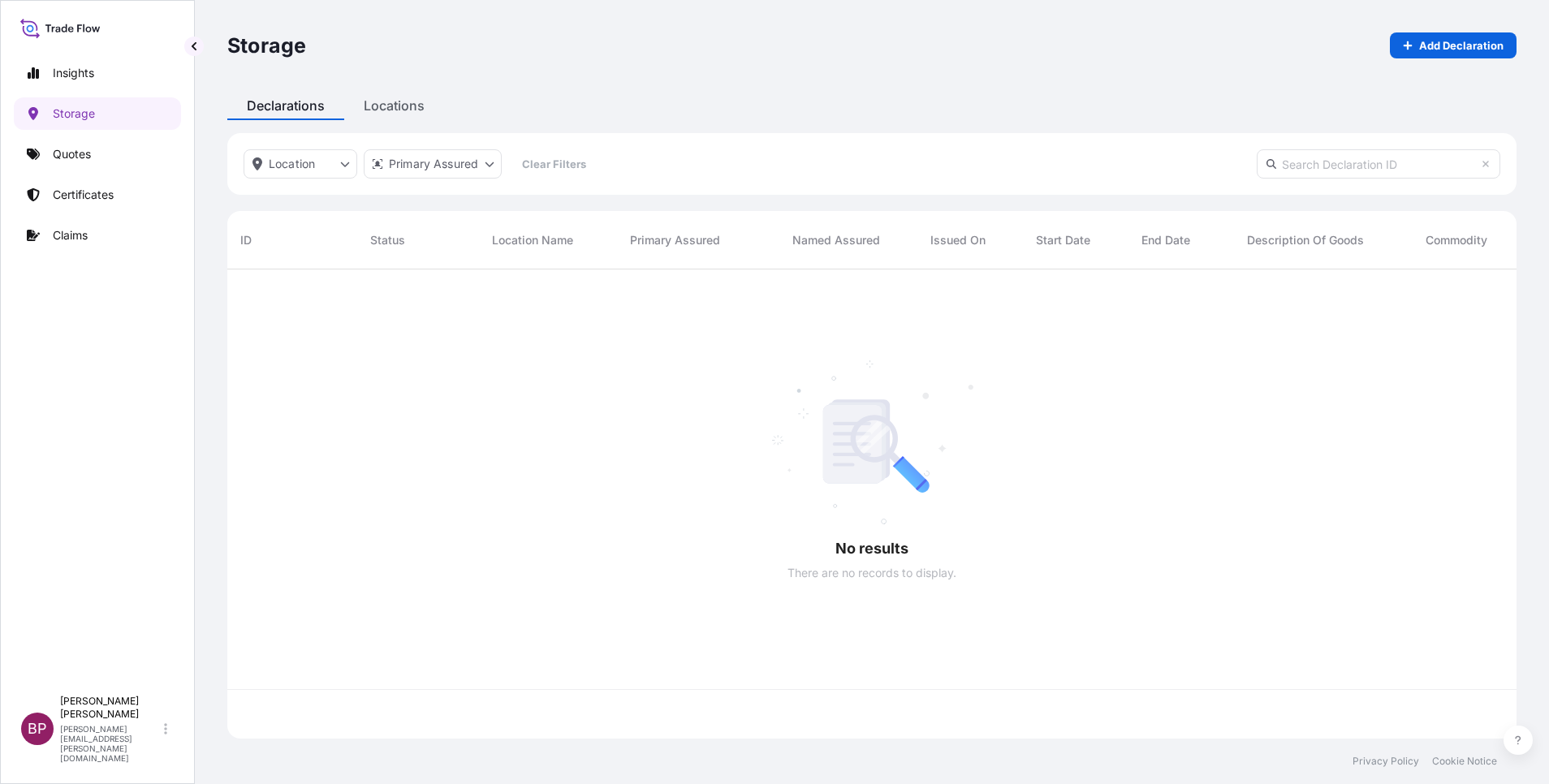
scroll to position [460, 1271]
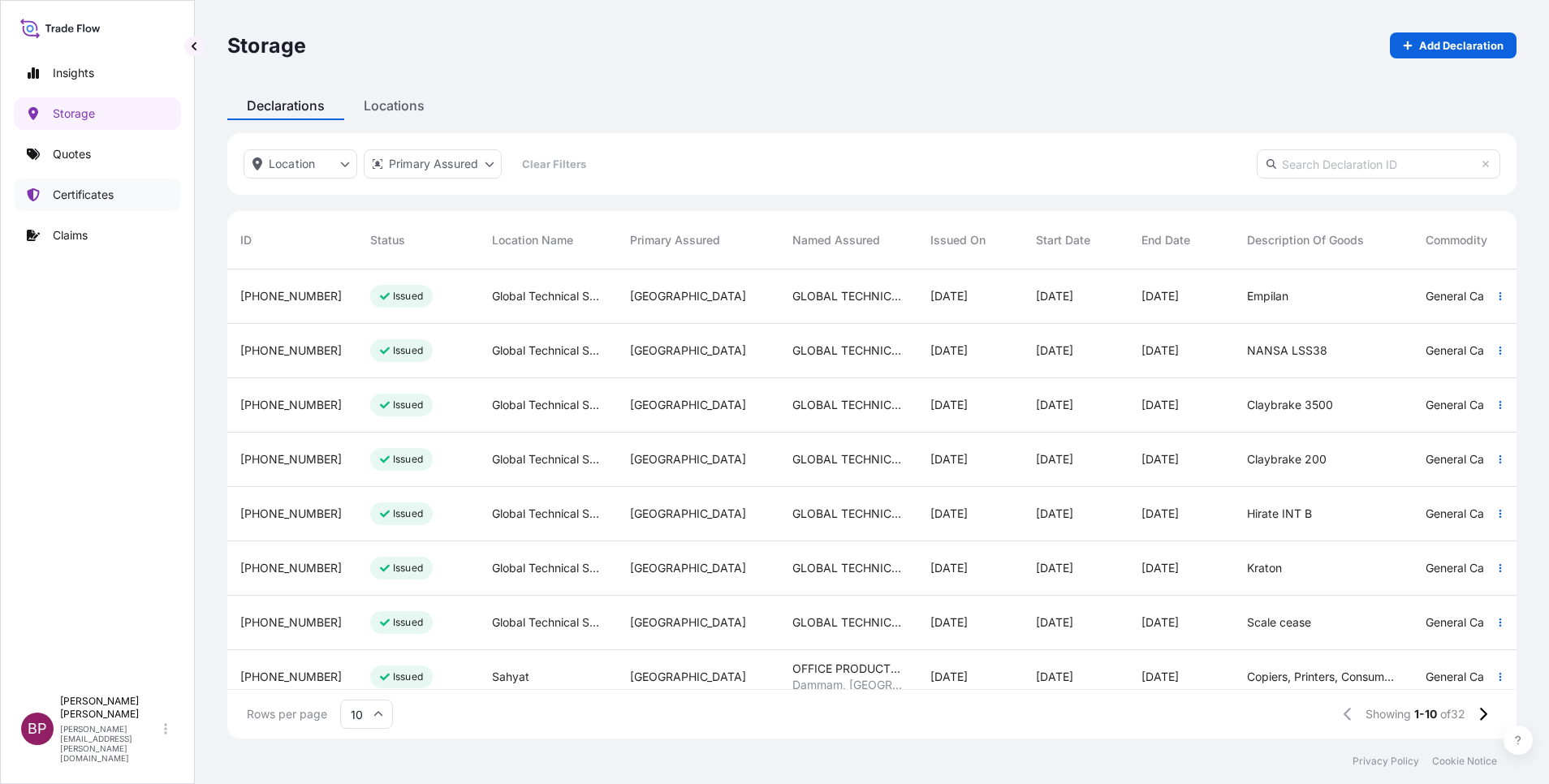
click at [87, 186] on link "Certificates" at bounding box center [97, 194] width 167 height 32
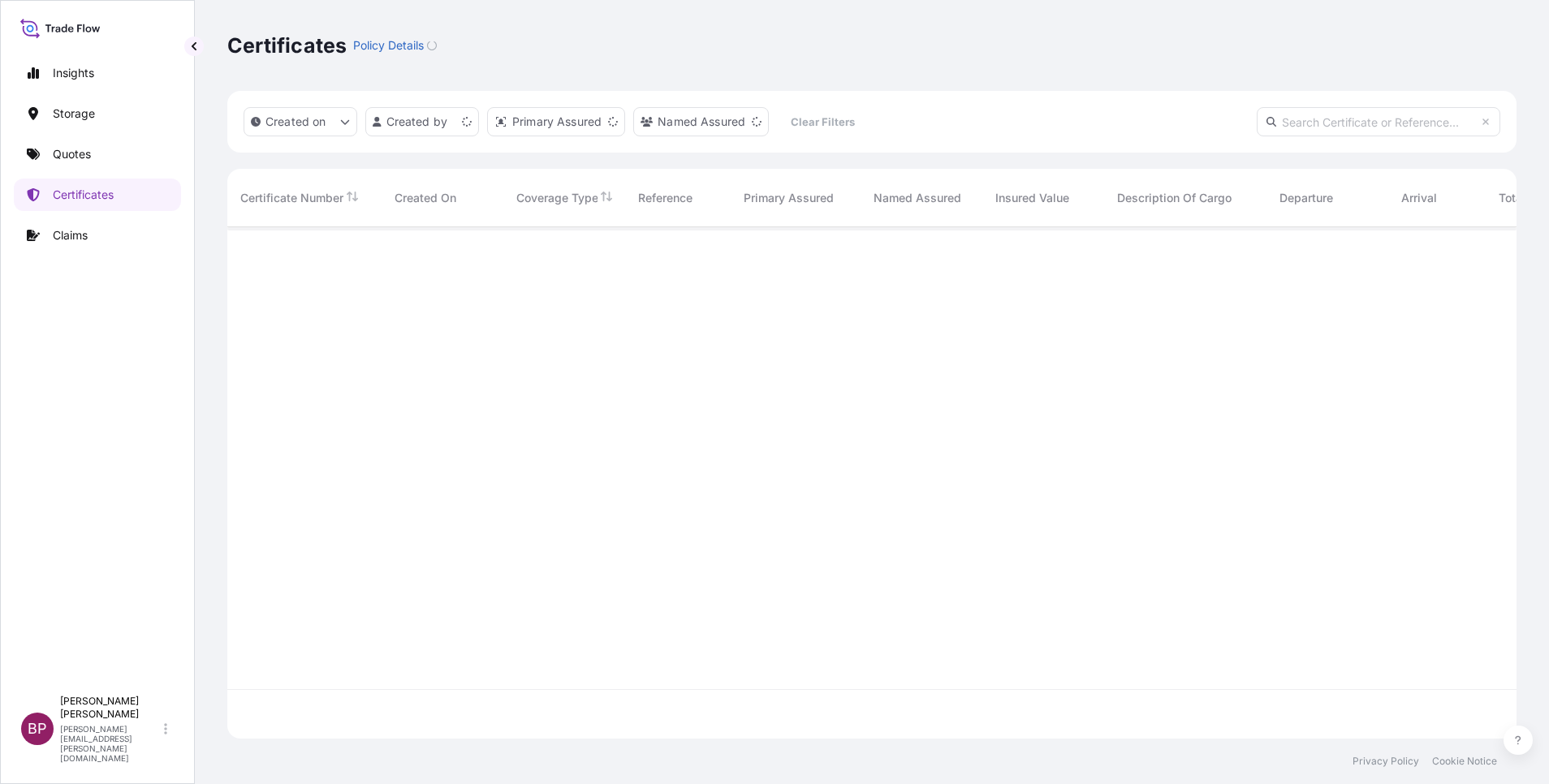
scroll to position [502, 1271]
